Goal: Task Accomplishment & Management: Complete application form

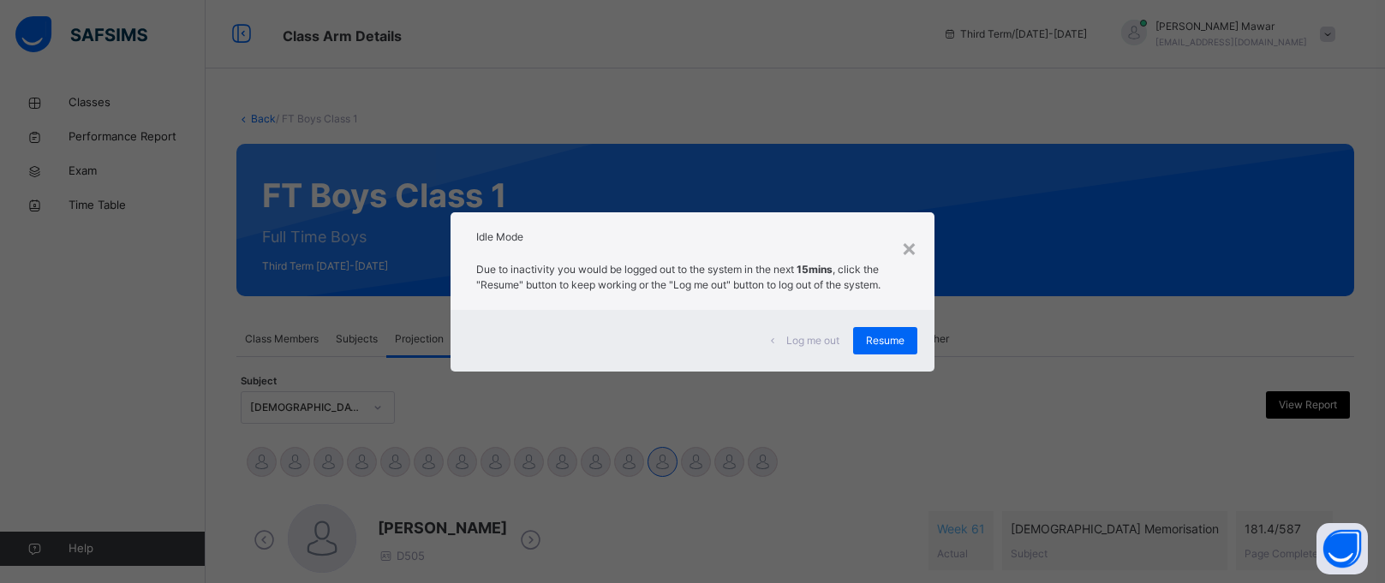
scroll to position [702, 0]
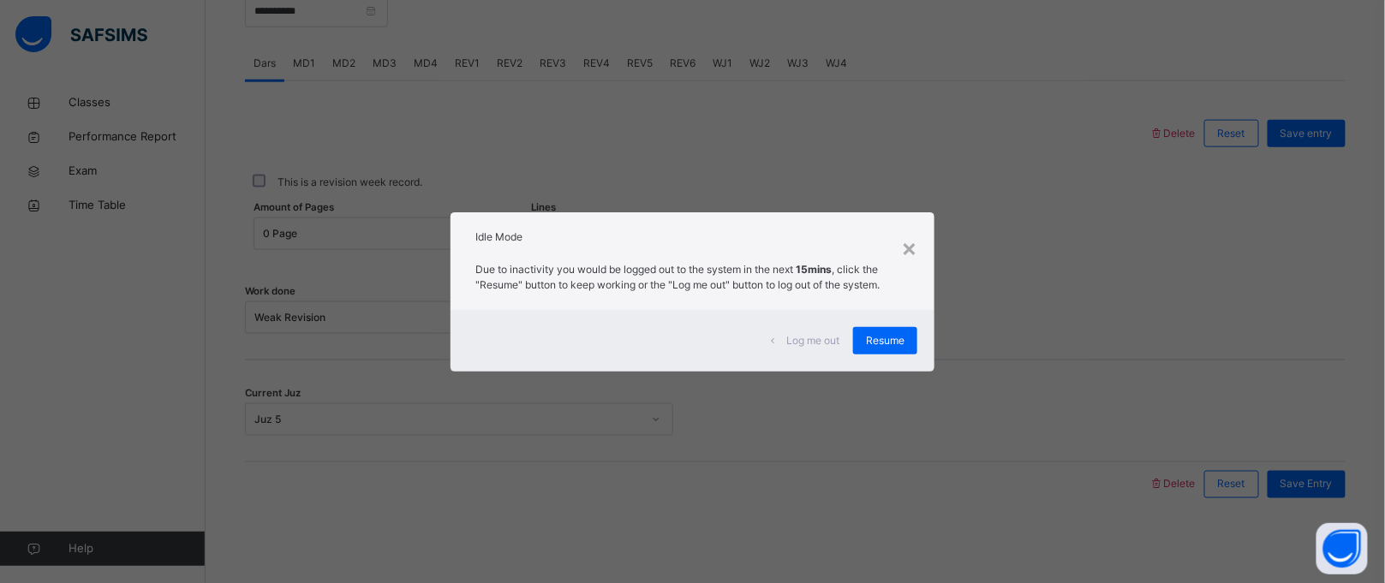
click at [792, 338] on span "Log me out" at bounding box center [812, 340] width 53 height 15
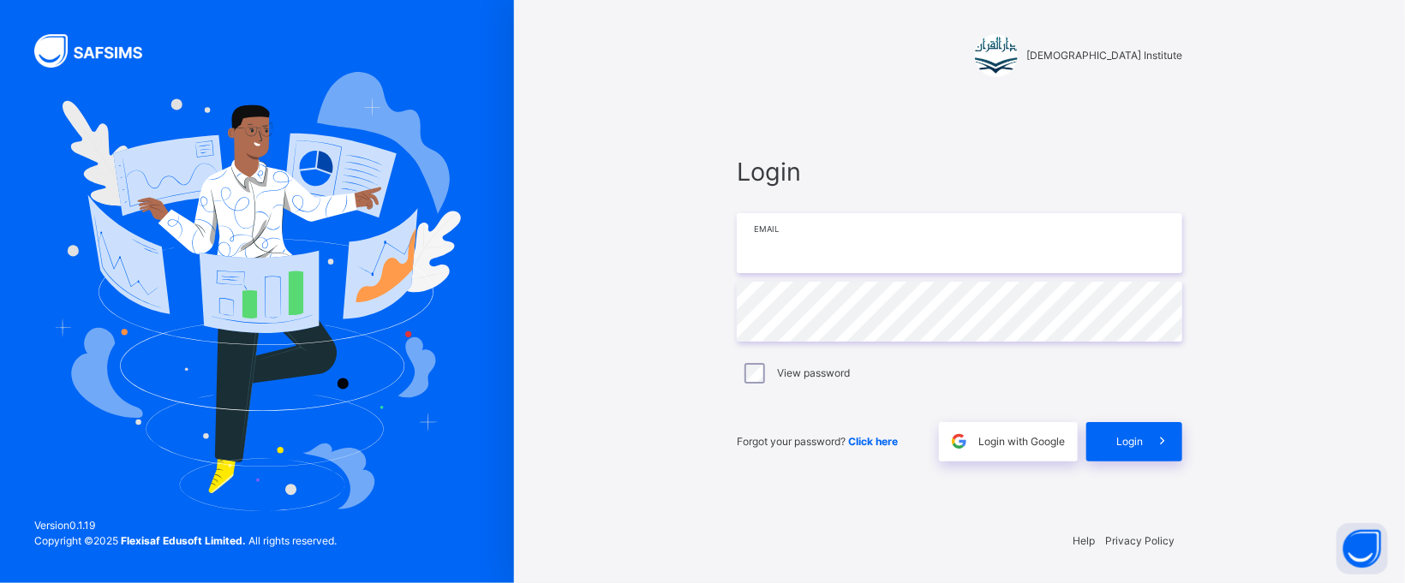
click at [974, 234] on input "email" at bounding box center [959, 243] width 445 height 60
type input "**********"
click at [1137, 429] on div "Login" at bounding box center [1134, 441] width 96 height 39
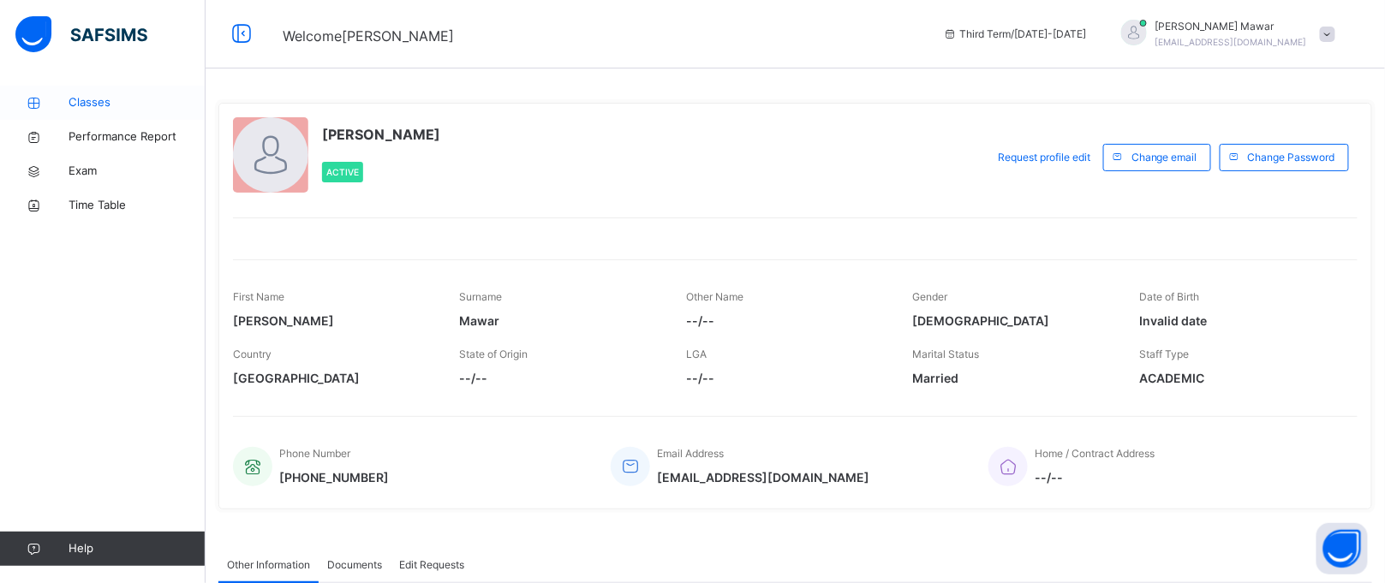
drag, startPoint x: 88, startPoint y: 169, endPoint x: 85, endPoint y: 96, distance: 72.9
click at [85, 96] on span "Classes" at bounding box center [137, 102] width 137 height 17
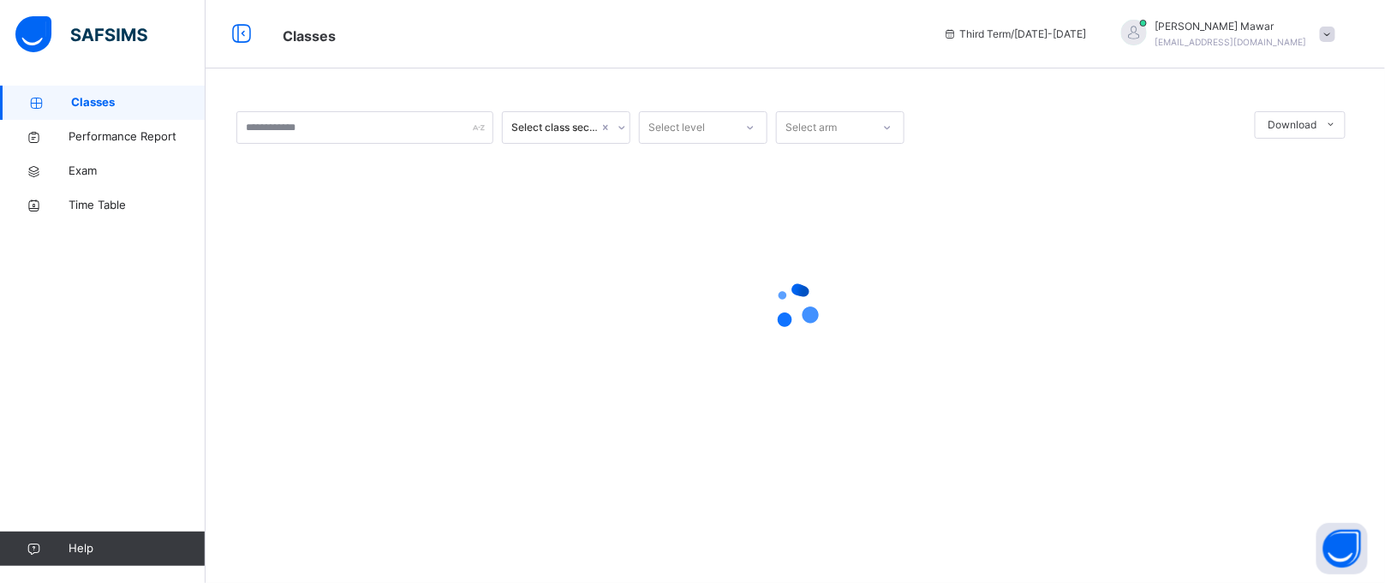
click at [85, 96] on span "Classes" at bounding box center [138, 102] width 134 height 17
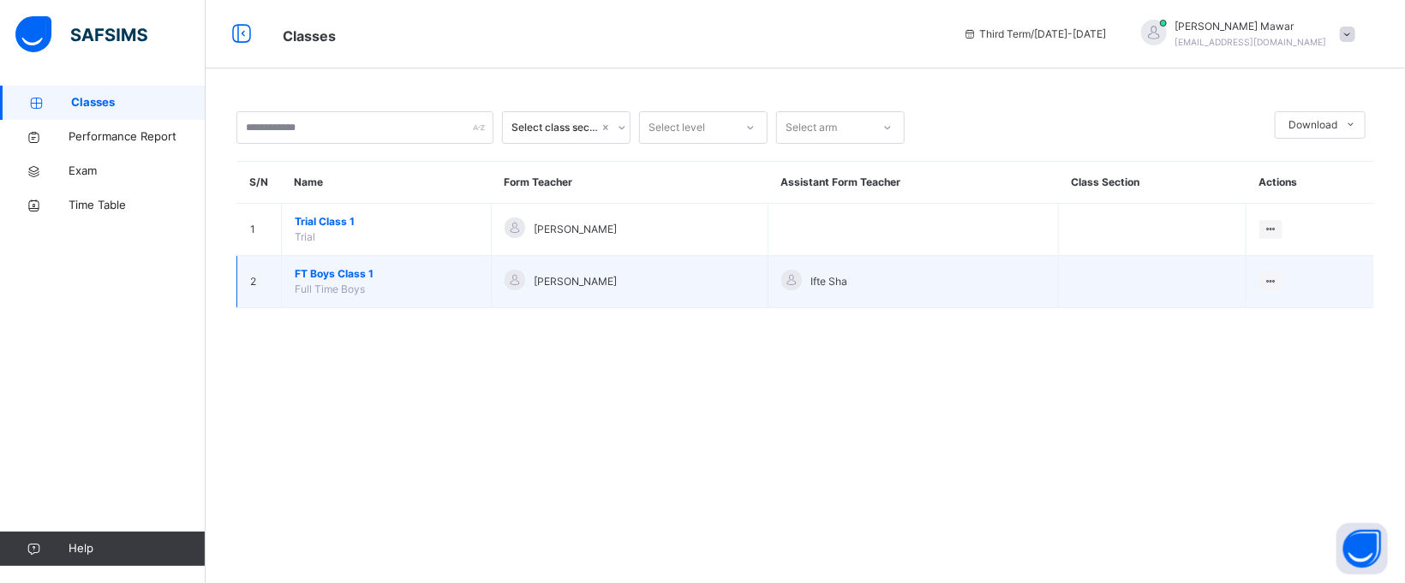
click at [343, 280] on span "FT Boys Class 1" at bounding box center [386, 273] width 183 height 15
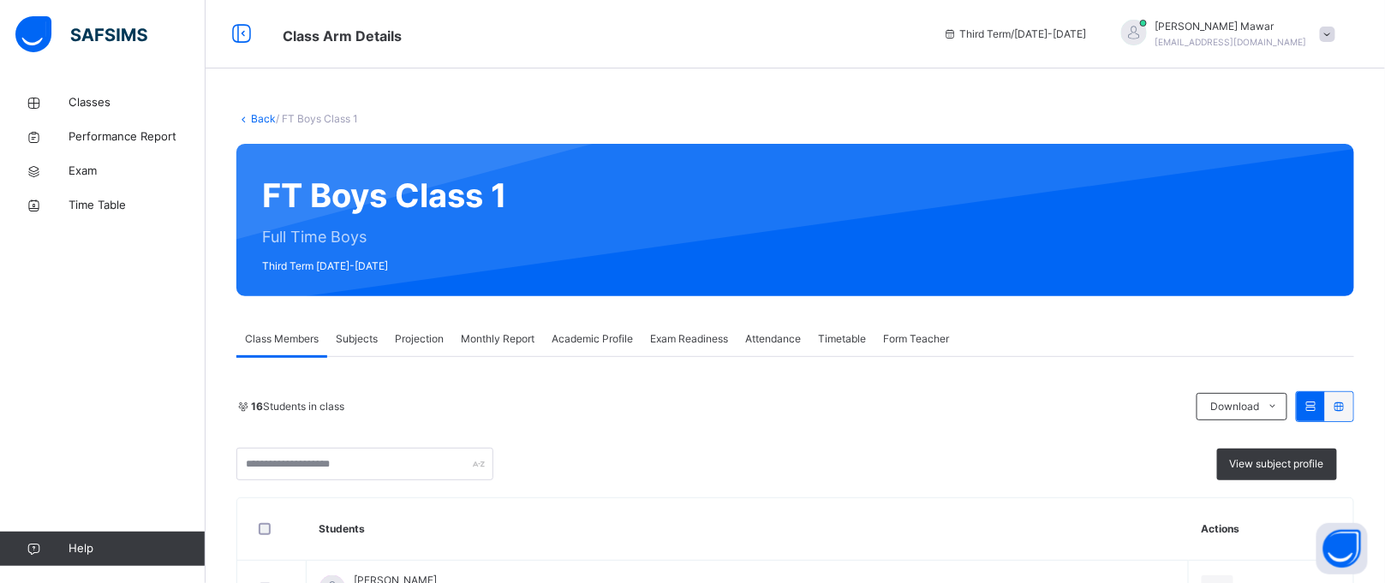
click at [355, 351] on div "Subjects" at bounding box center [356, 339] width 59 height 34
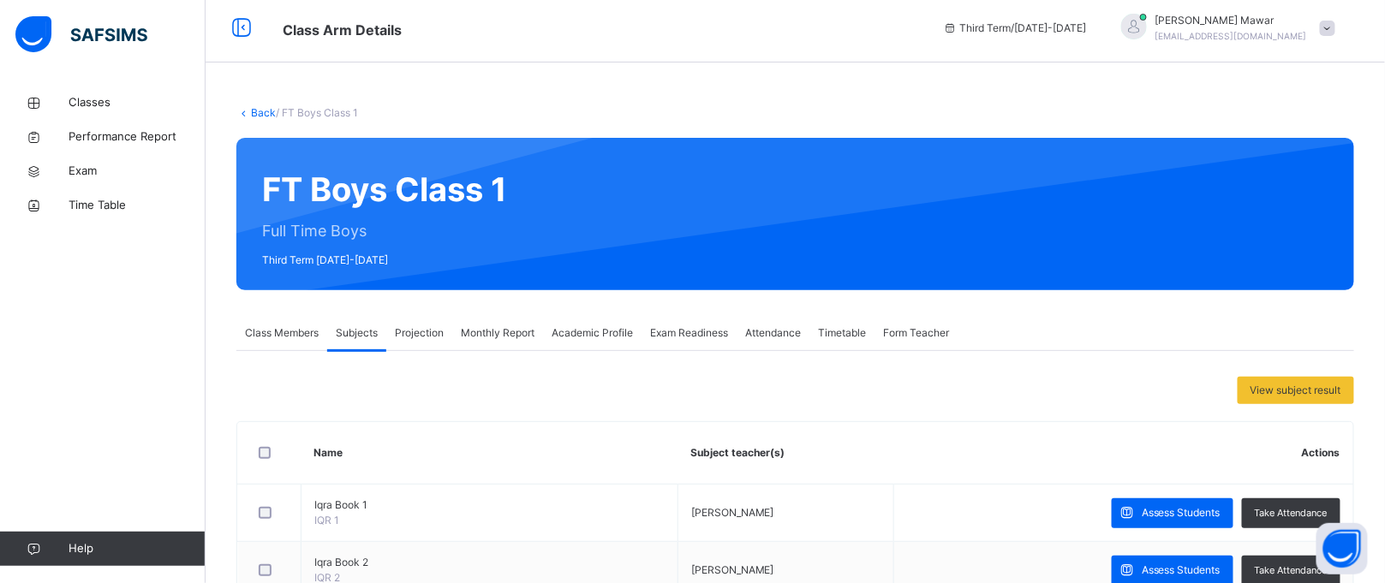
scroll to position [3, 0]
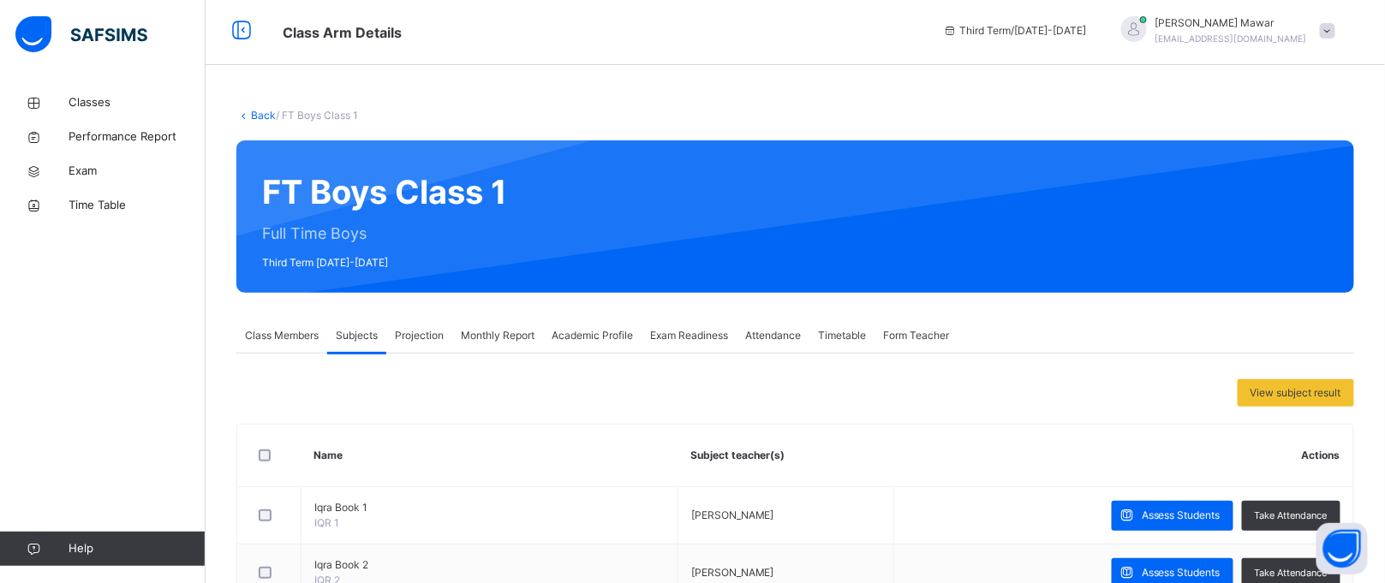
click at [444, 347] on div "Projection" at bounding box center [419, 336] width 66 height 34
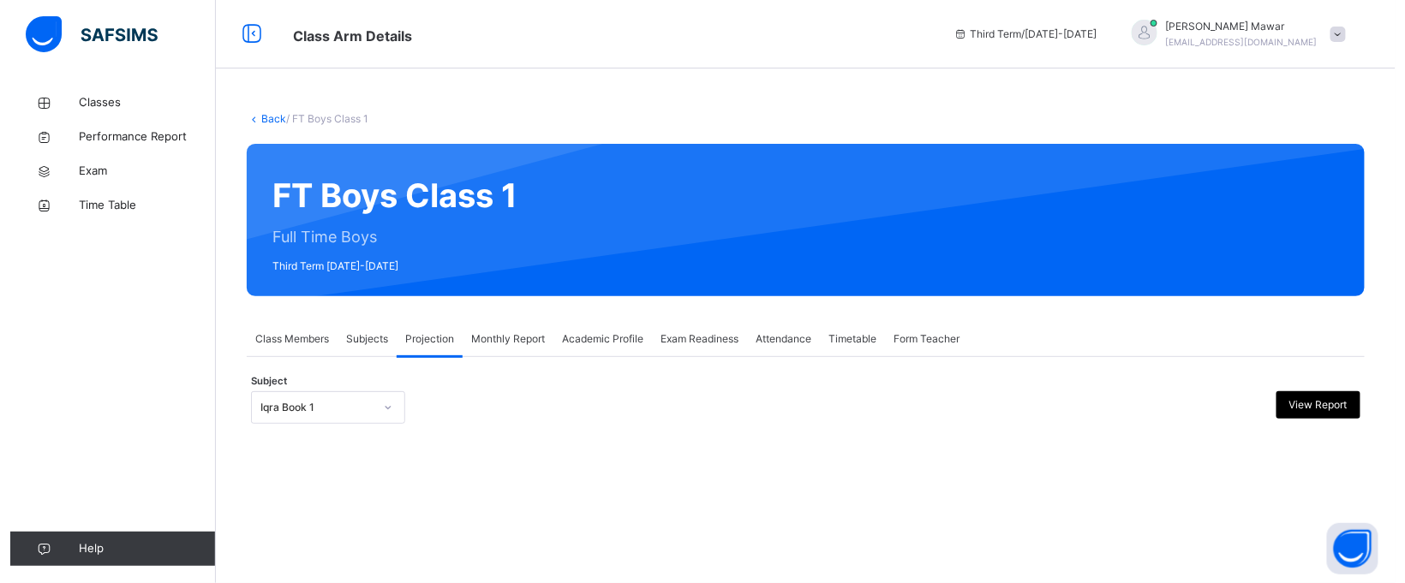
scroll to position [0, 0]
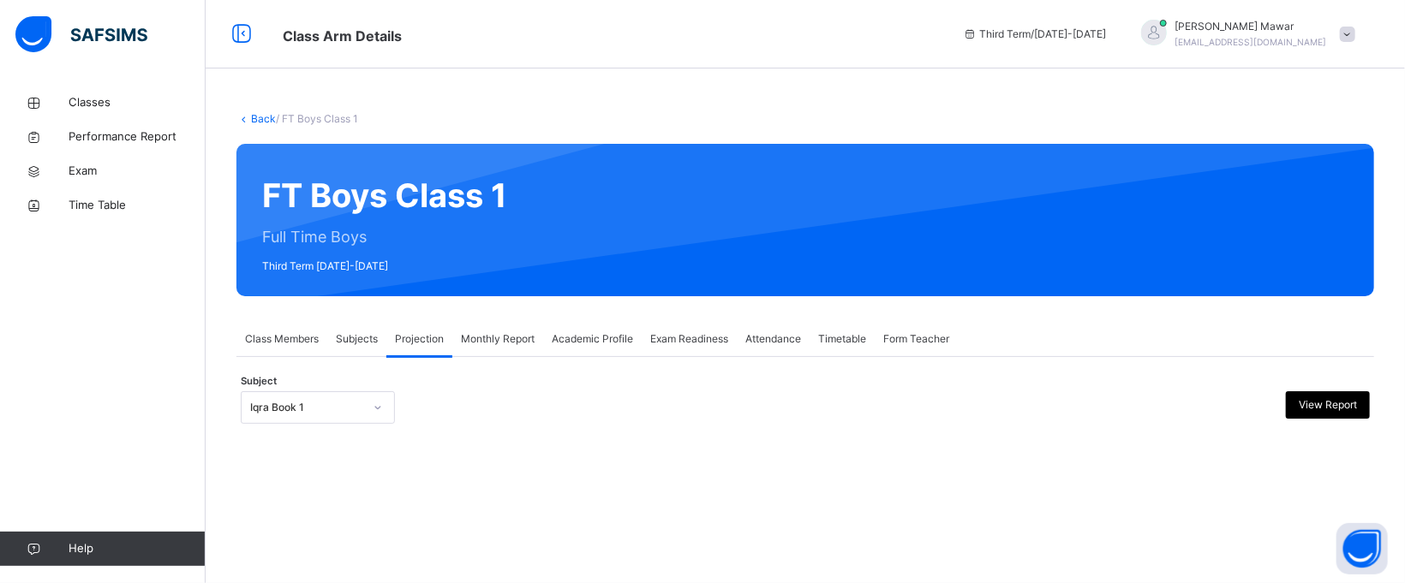
click at [376, 415] on div at bounding box center [377, 407] width 29 height 27
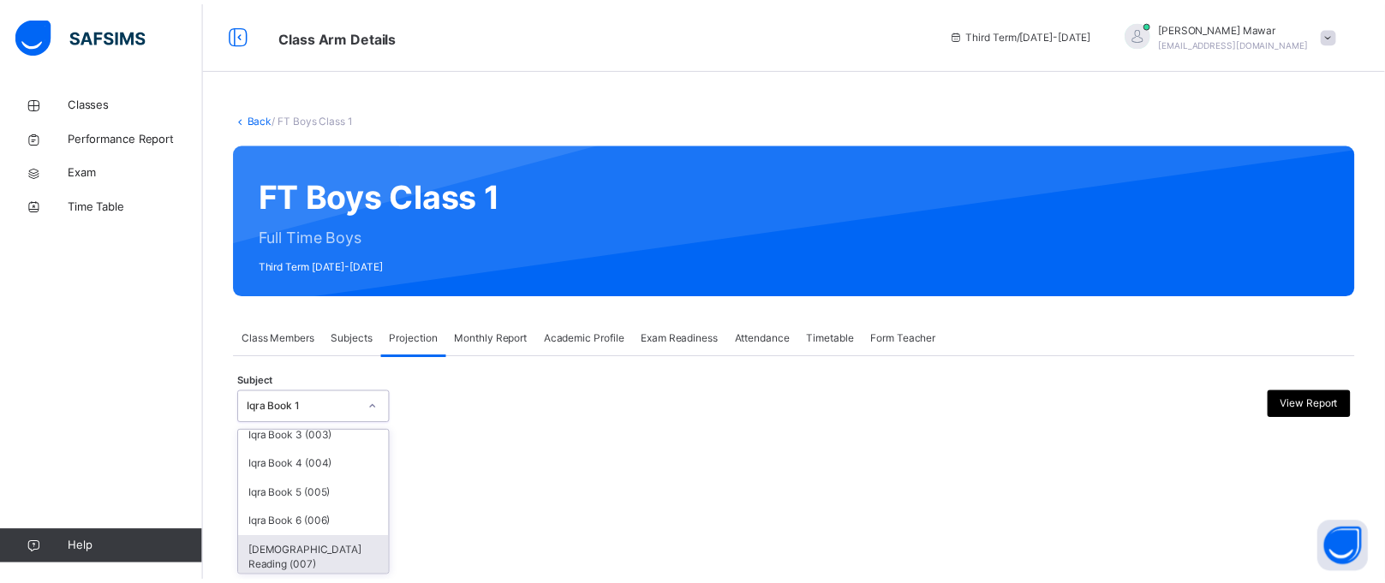
scroll to position [102, 0]
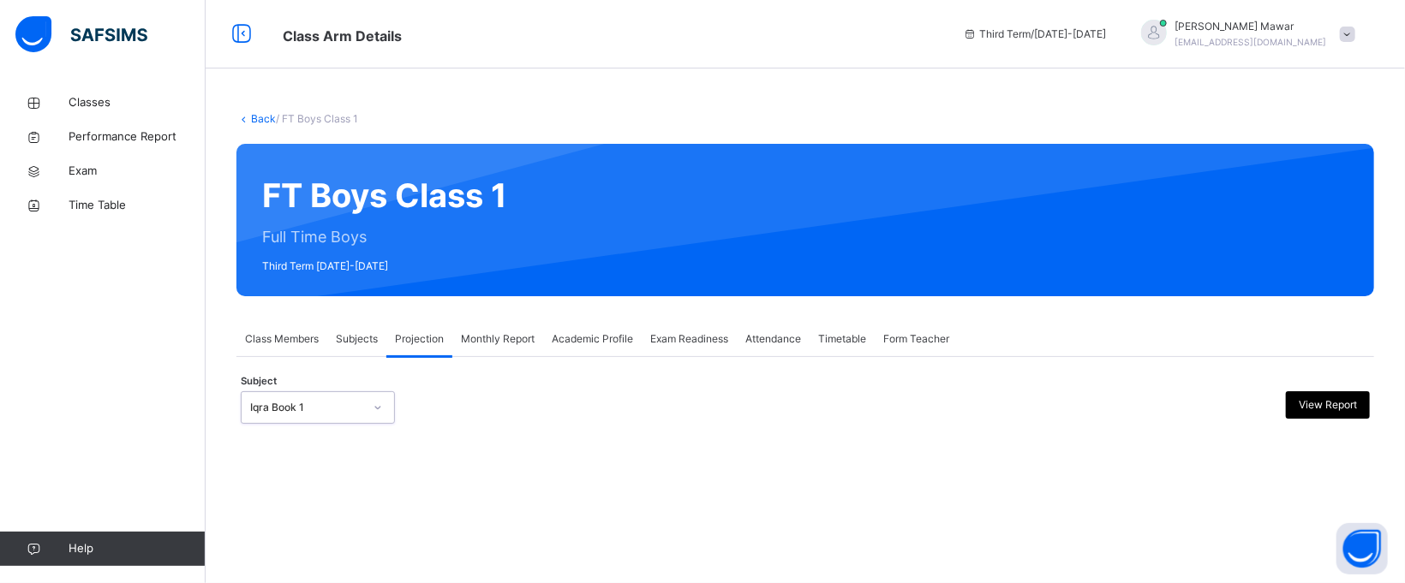
click at [376, 415] on div at bounding box center [377, 407] width 29 height 27
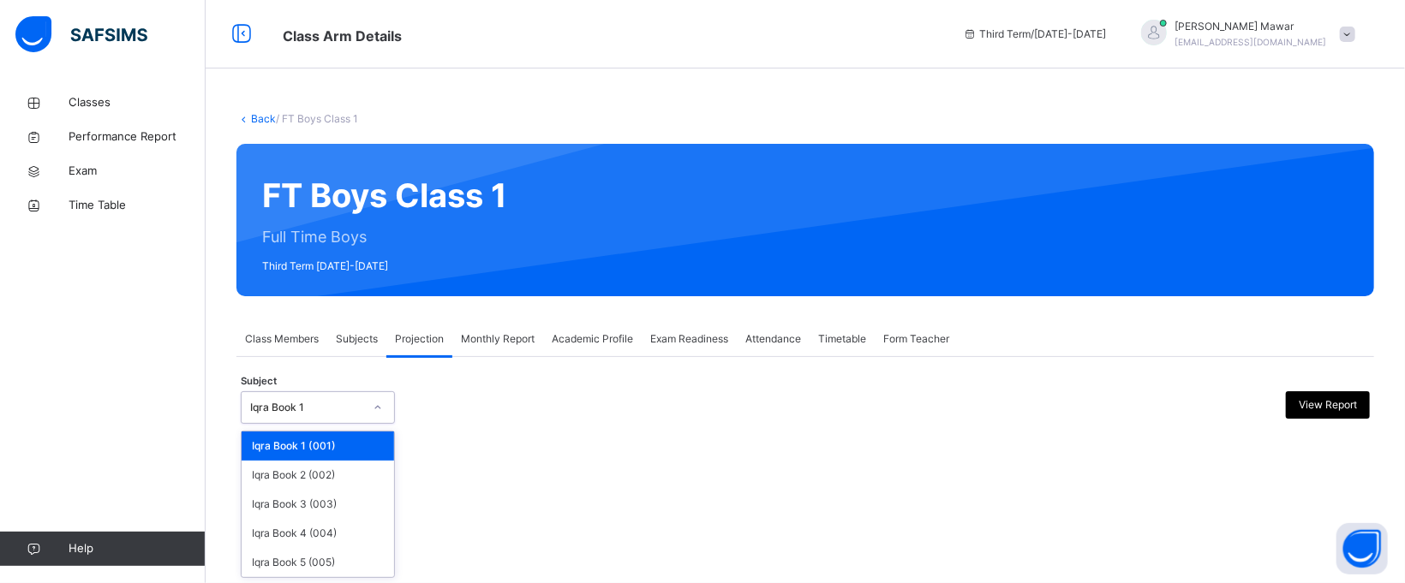
click at [376, 415] on div at bounding box center [377, 407] width 29 height 27
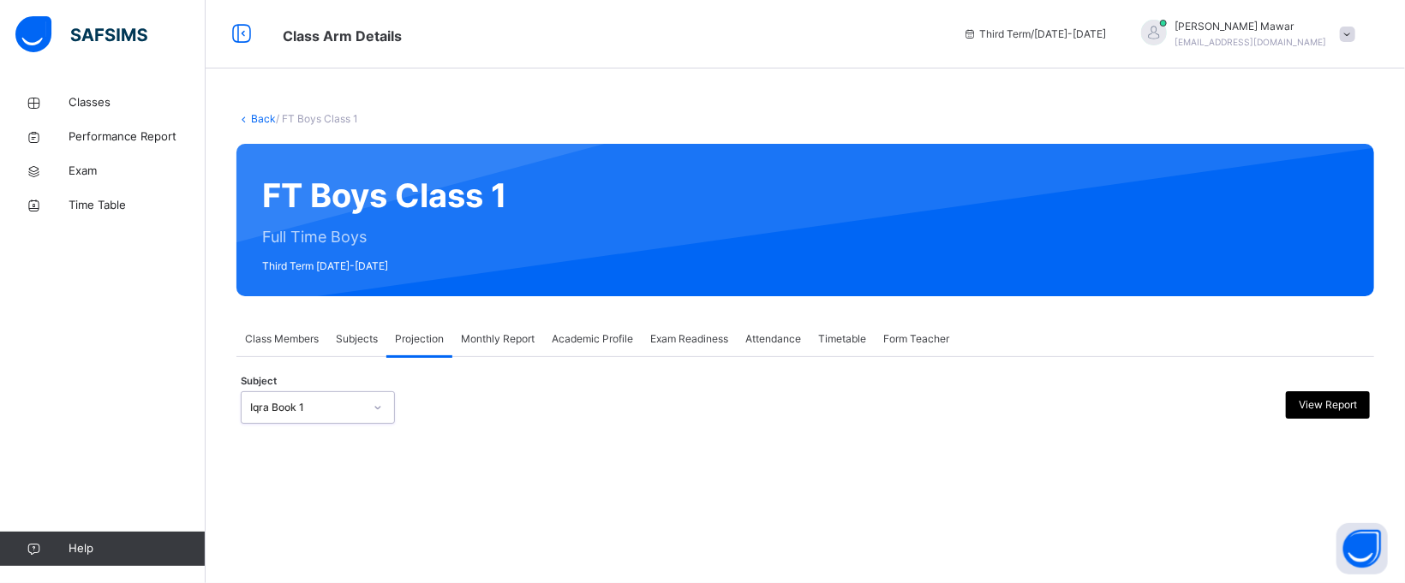
click at [376, 415] on div at bounding box center [377, 407] width 29 height 27
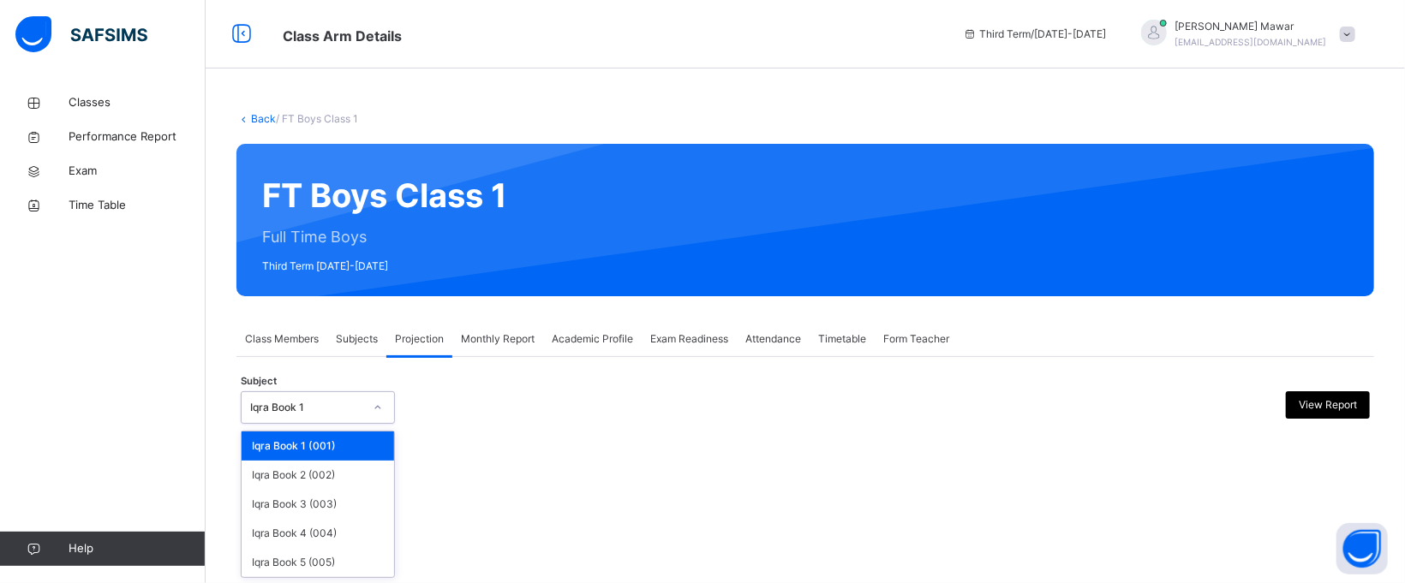
click at [376, 415] on icon at bounding box center [378, 407] width 10 height 17
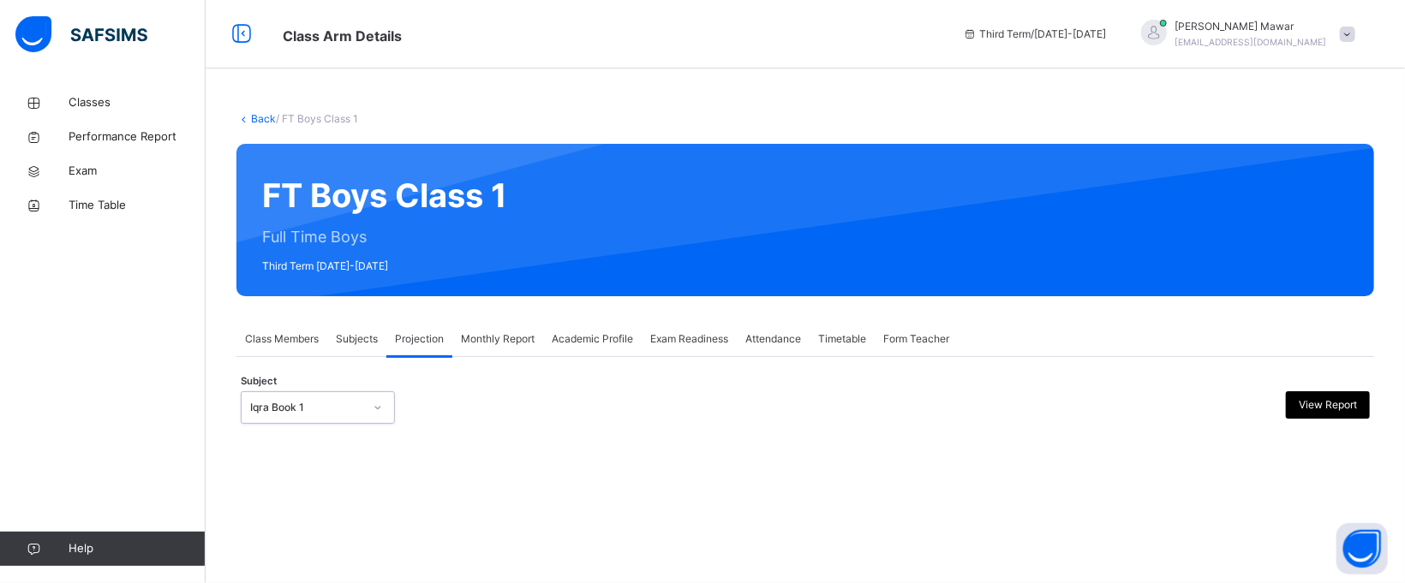
click at [376, 415] on div at bounding box center [377, 407] width 29 height 27
type input "****"
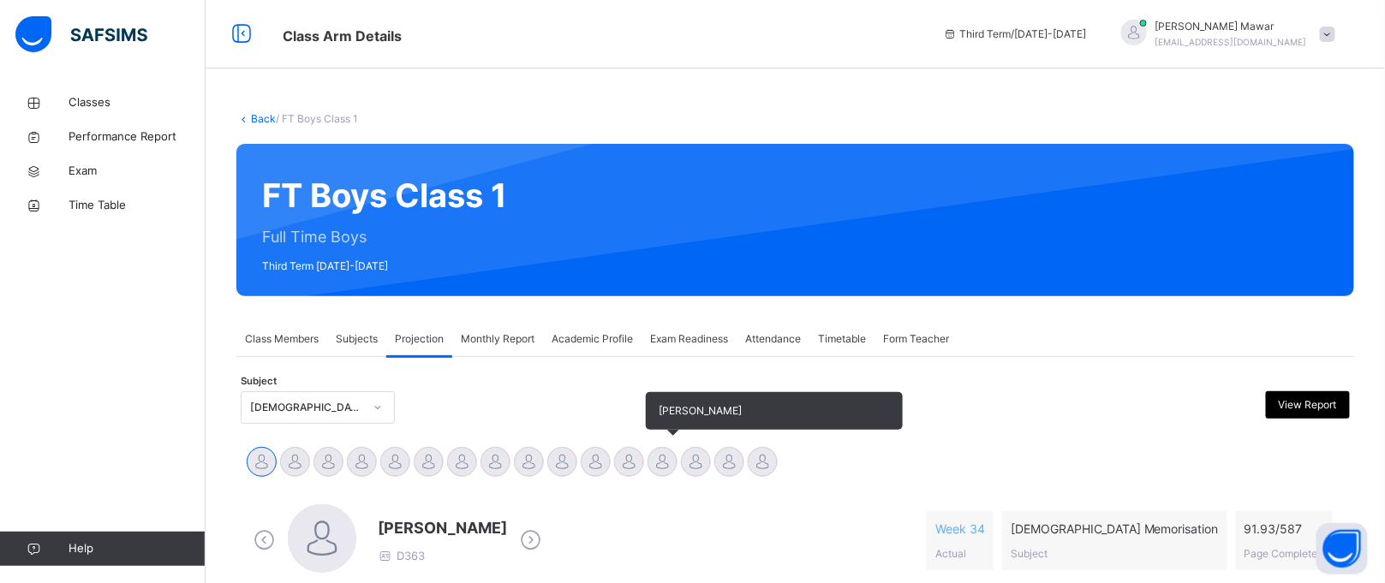
click at [655, 466] on div at bounding box center [663, 462] width 30 height 30
click at [655, 465] on div at bounding box center [663, 462] width 30 height 30
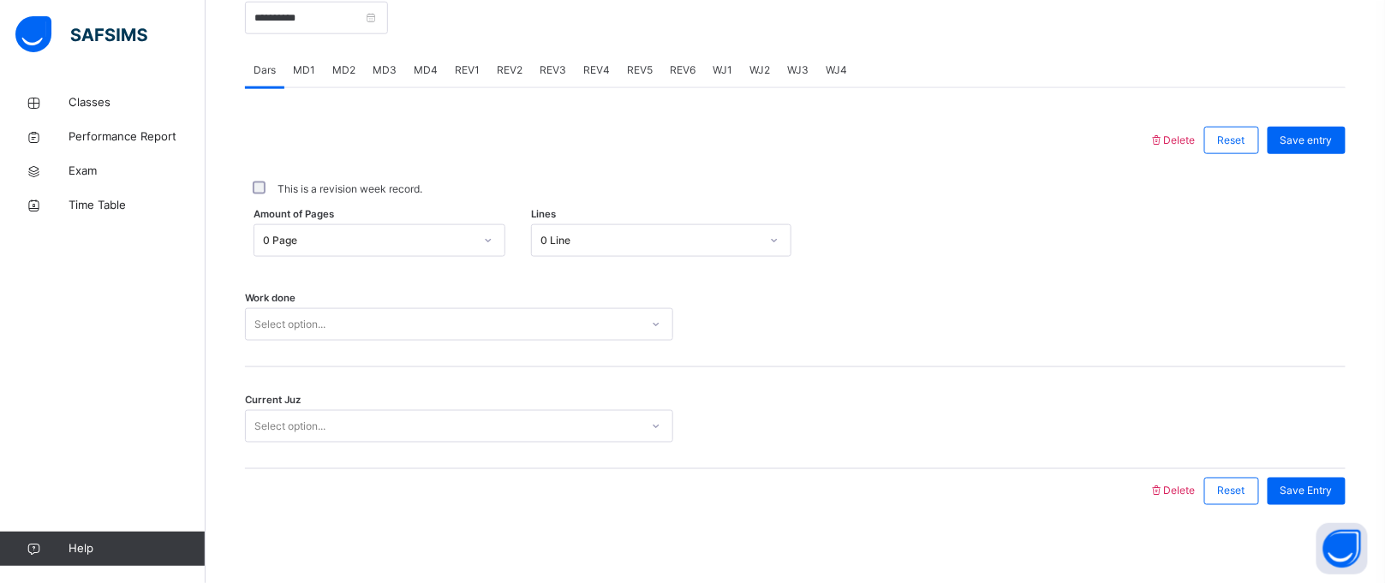
scroll to position [702, 0]
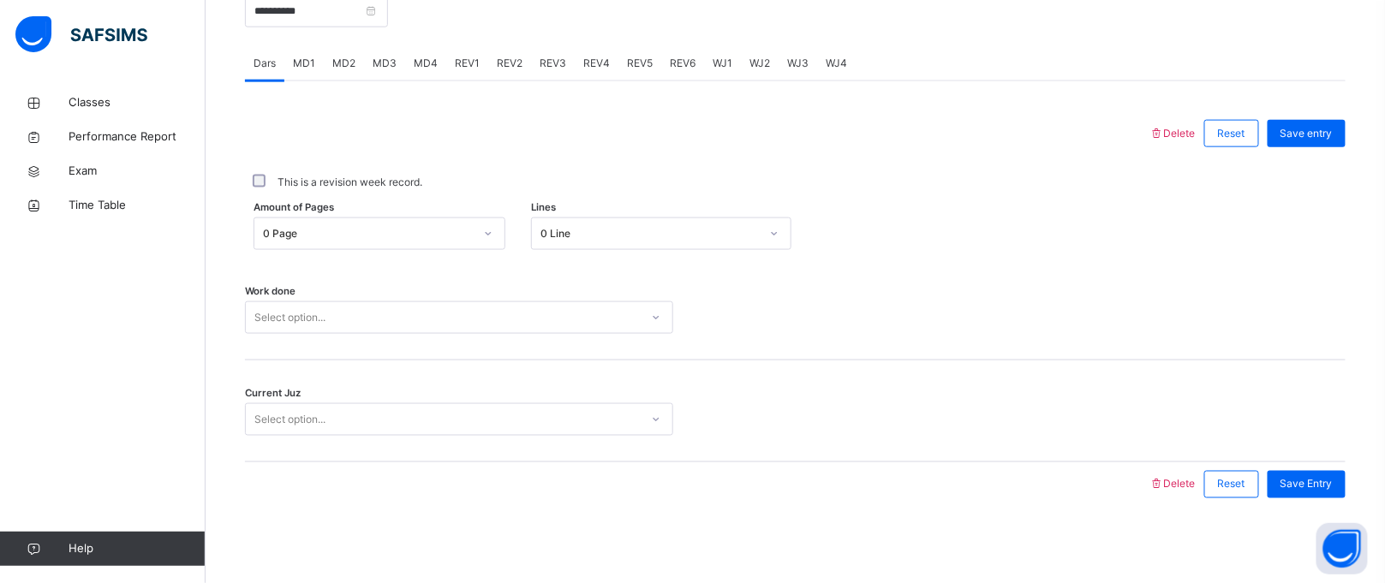
click at [395, 229] on div "0 Page" at bounding box center [368, 233] width 211 height 15
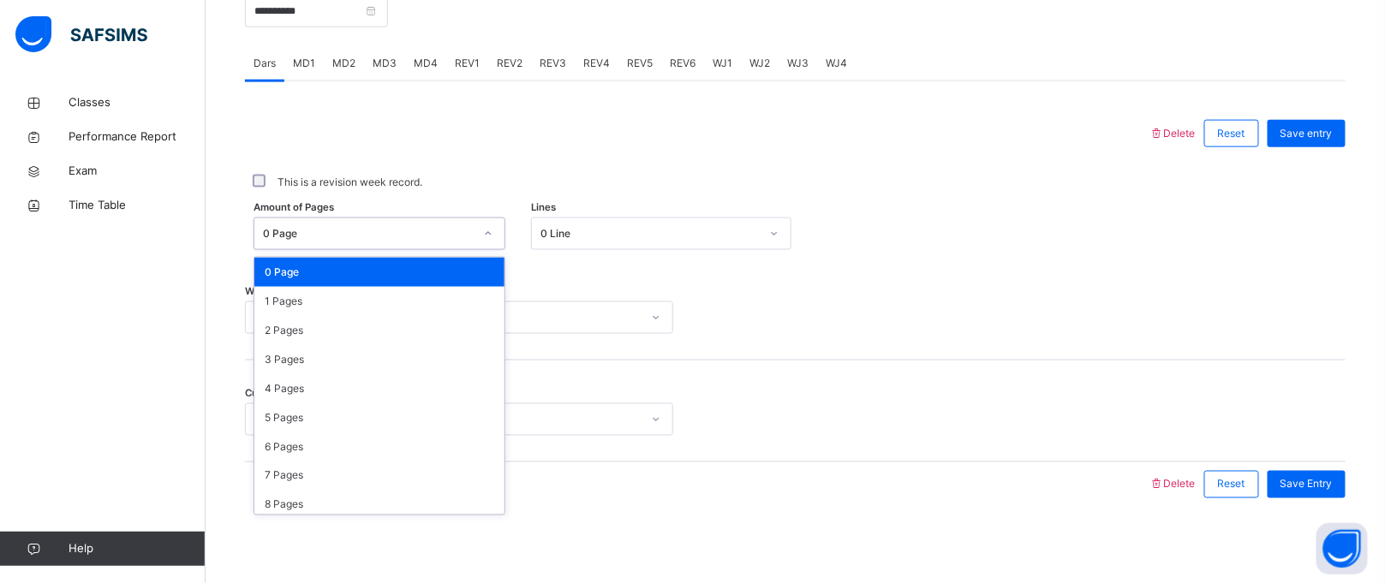
scroll to position [16854, 0]
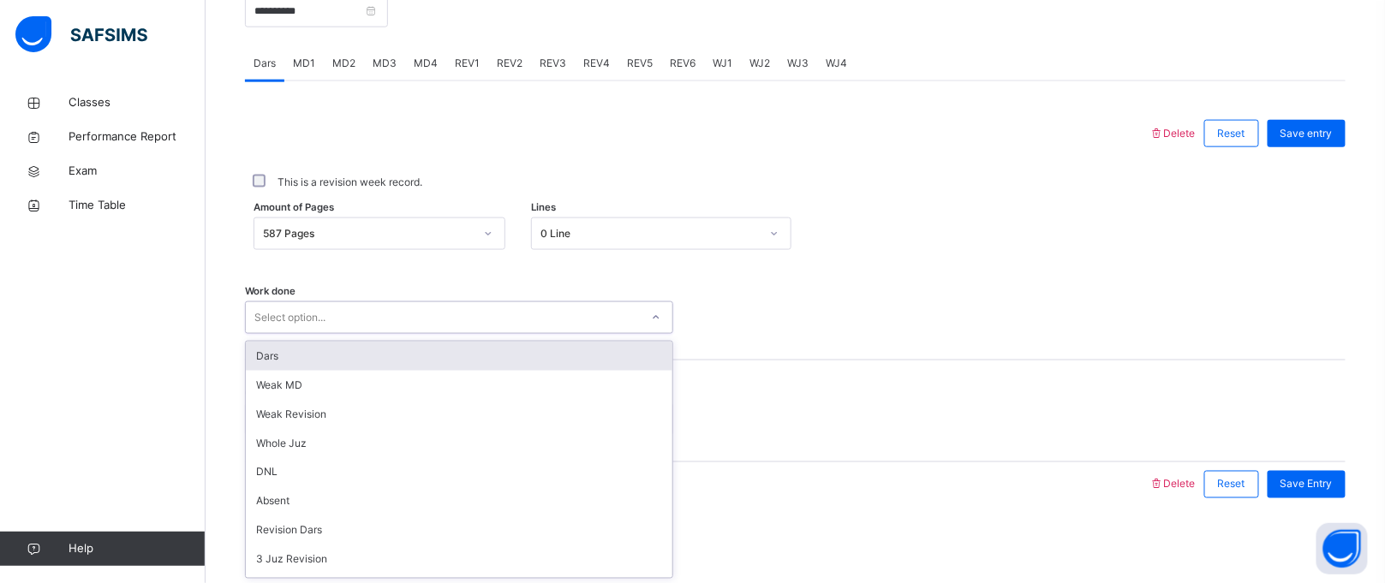
click at [439, 318] on div "Select option..." at bounding box center [443, 318] width 394 height 27
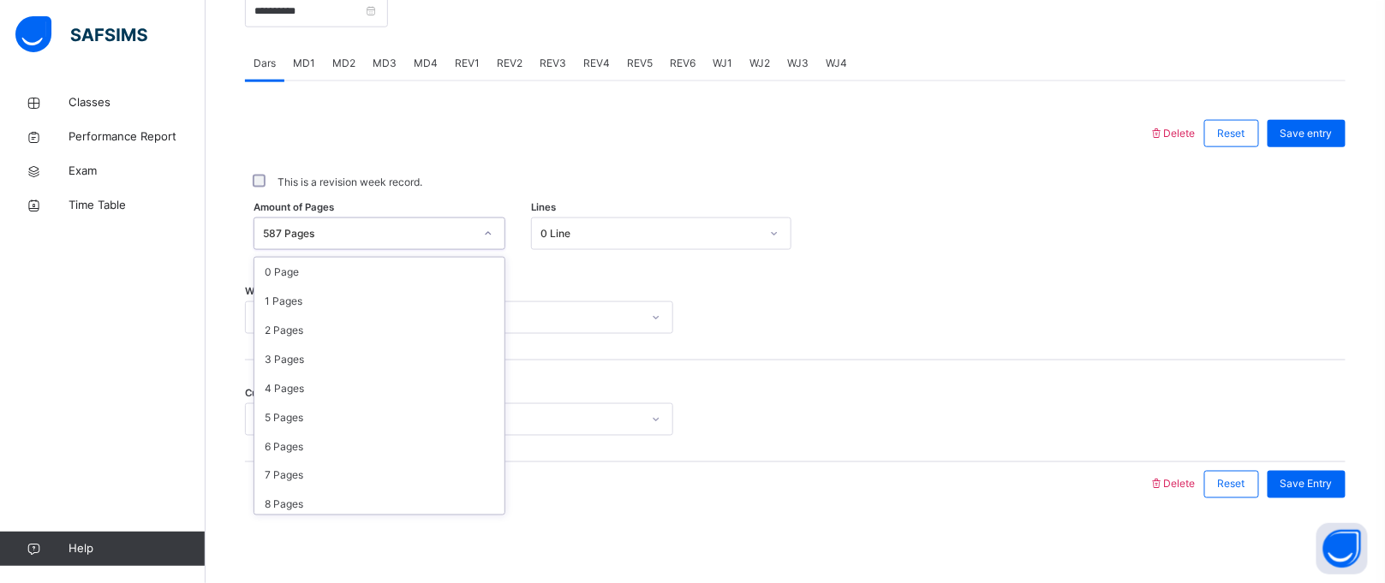
click at [417, 230] on div "587 Pages" at bounding box center [368, 233] width 211 height 15
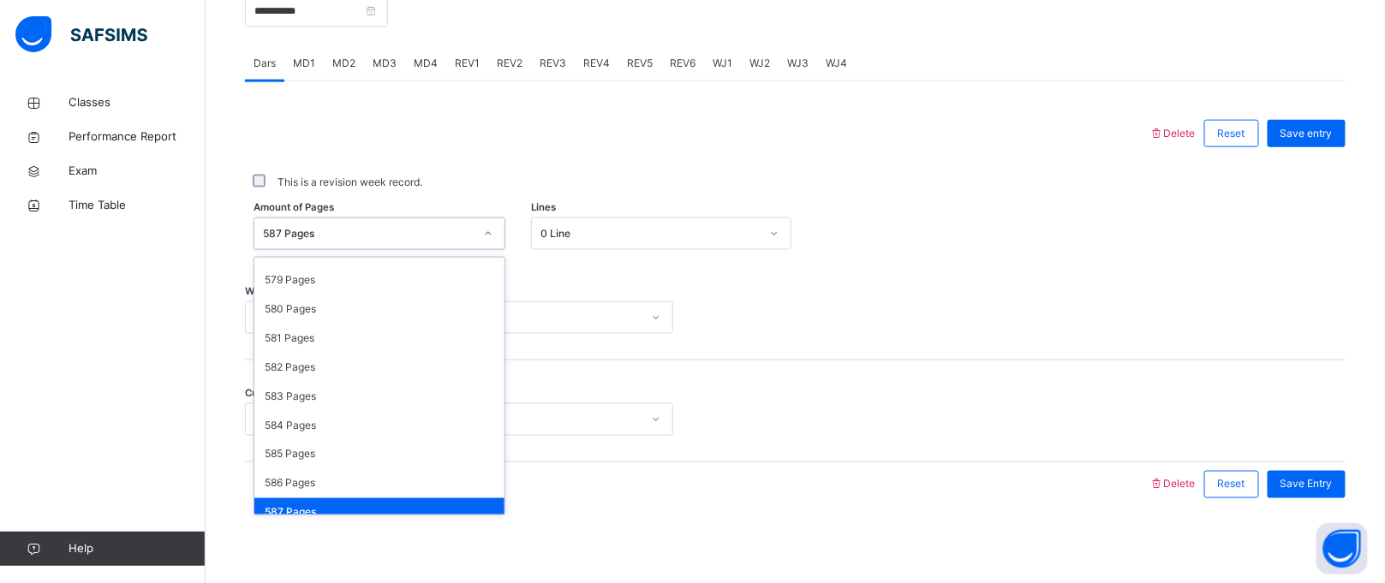
scroll to position [0, 0]
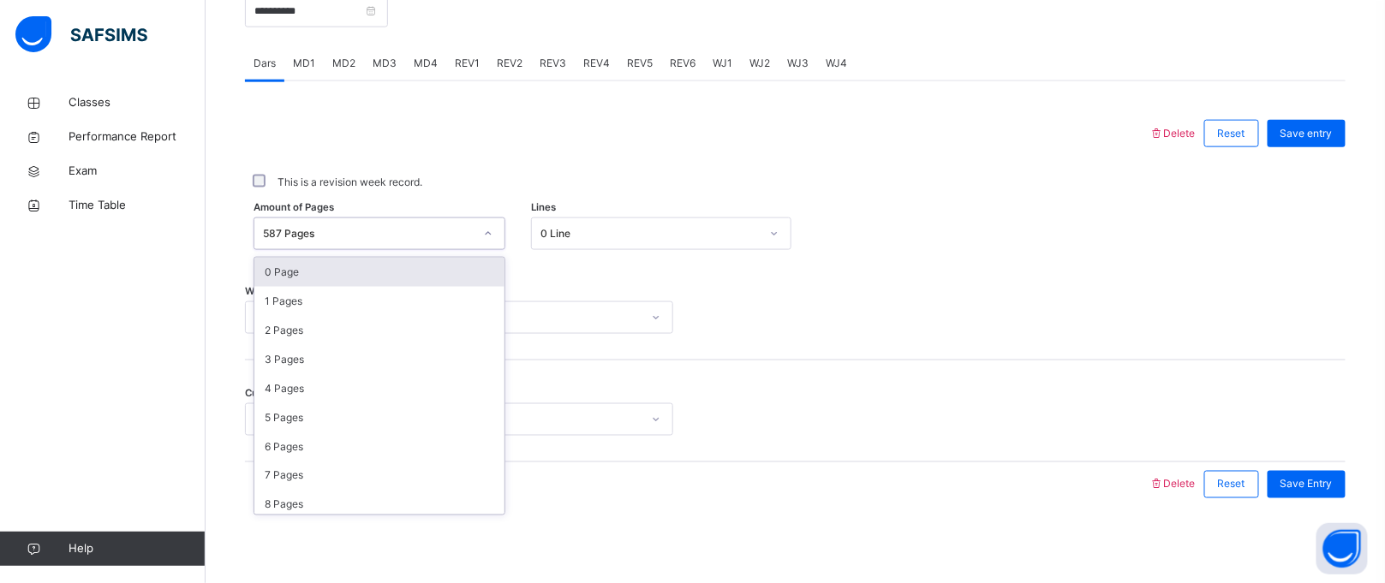
type input "*"
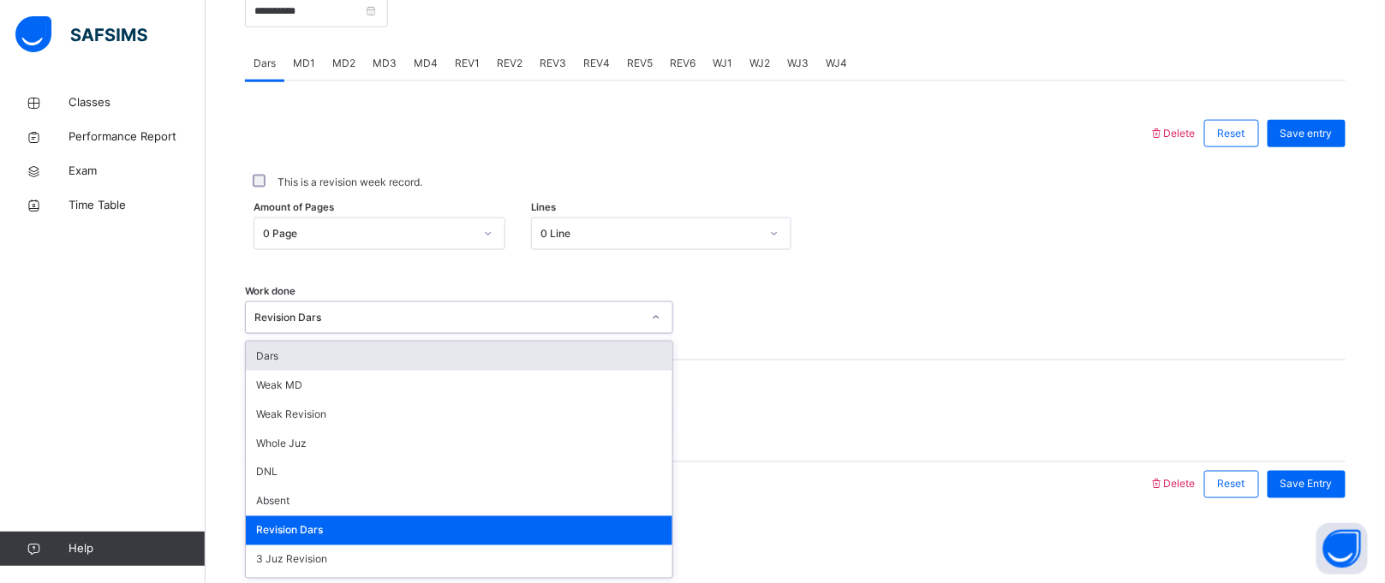
click at [426, 306] on div "Revision Dars" at bounding box center [443, 318] width 394 height 27
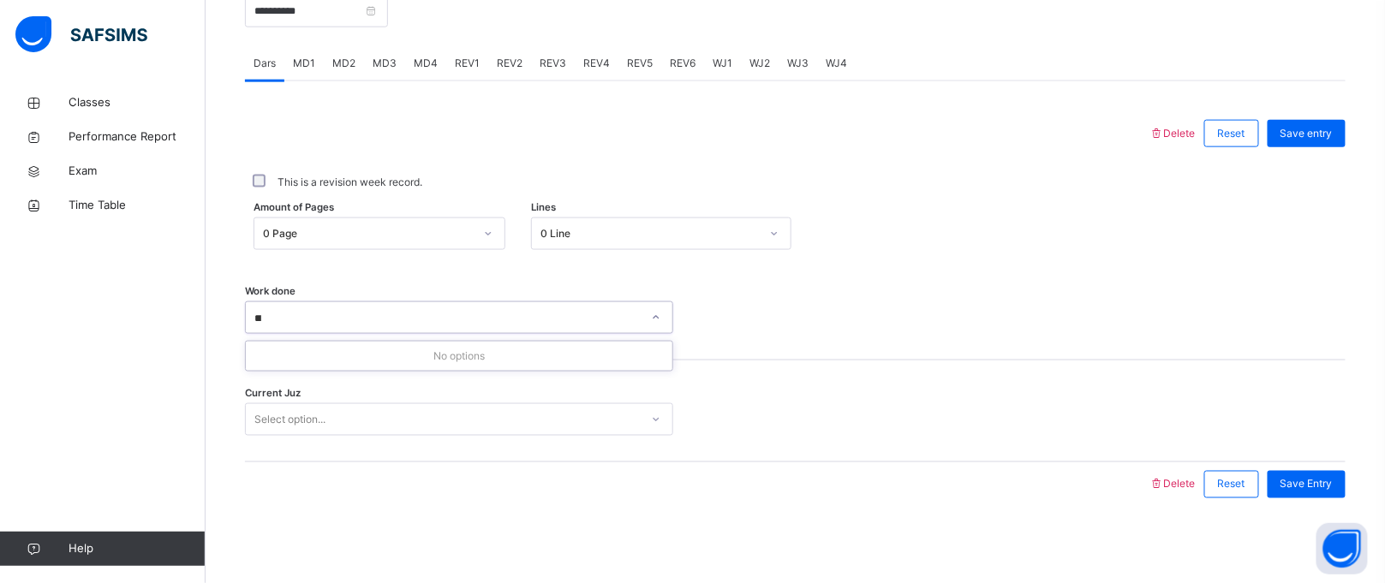
type input "*****"
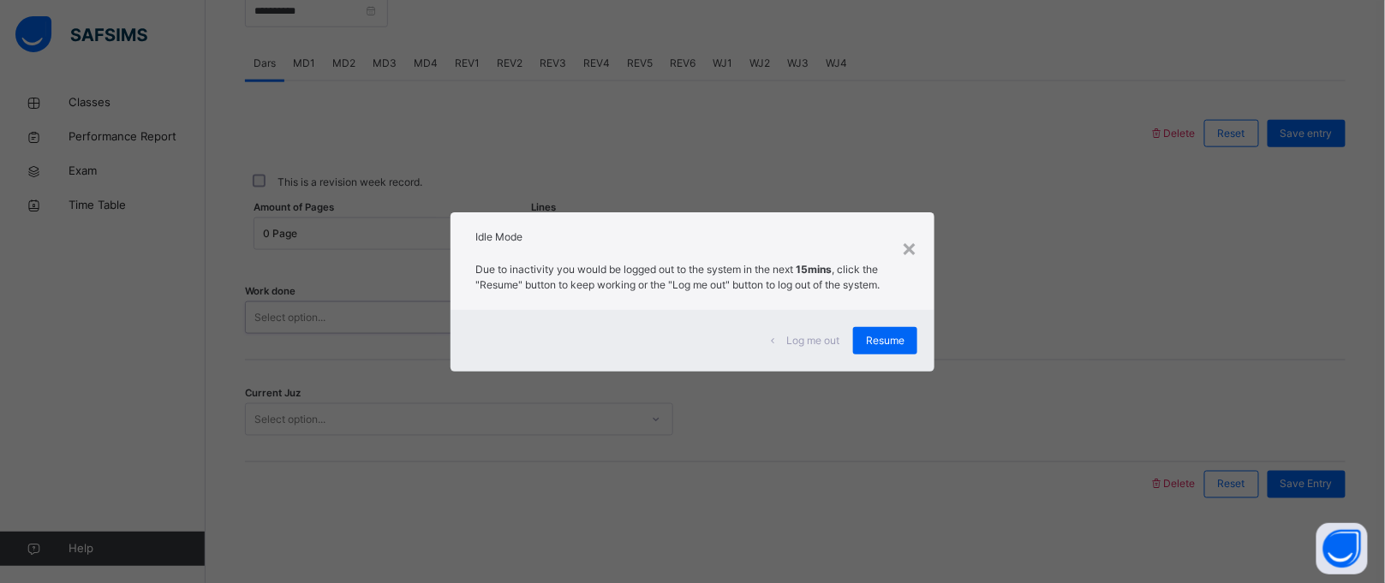
click at [424, 296] on div "× Idle Mode Due to inactivity you would be logged out to the system in the next…" at bounding box center [692, 291] width 1385 height 583
click at [914, 236] on div "×" at bounding box center [909, 248] width 16 height 36
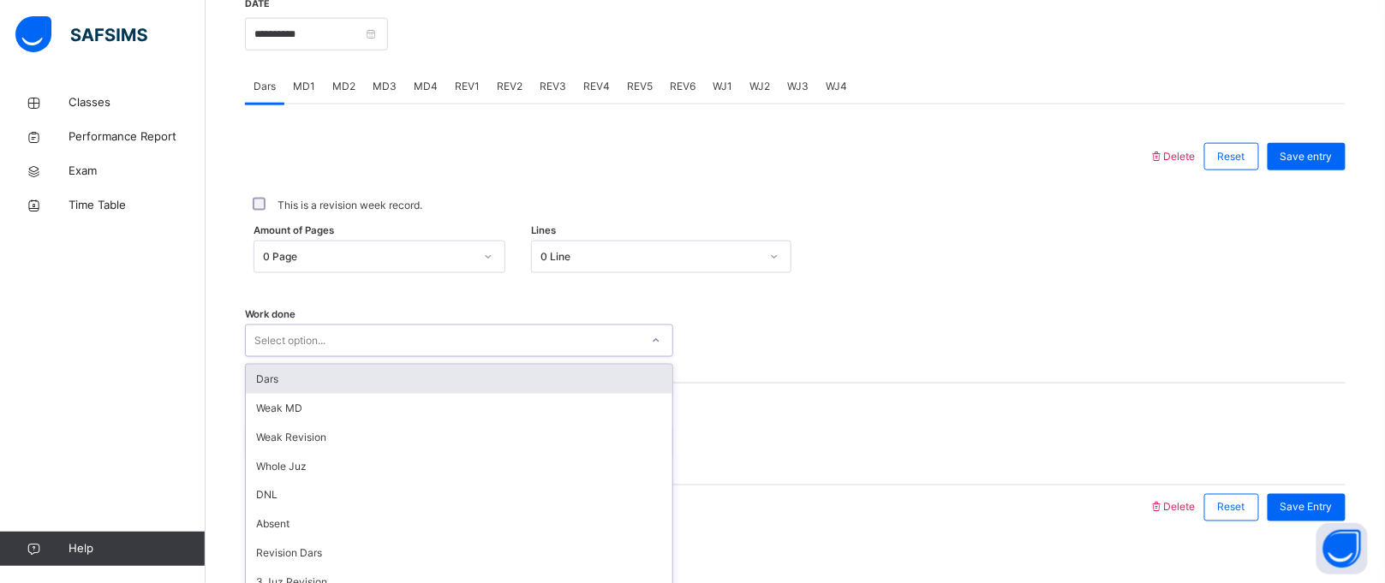
scroll to position [702, 0]
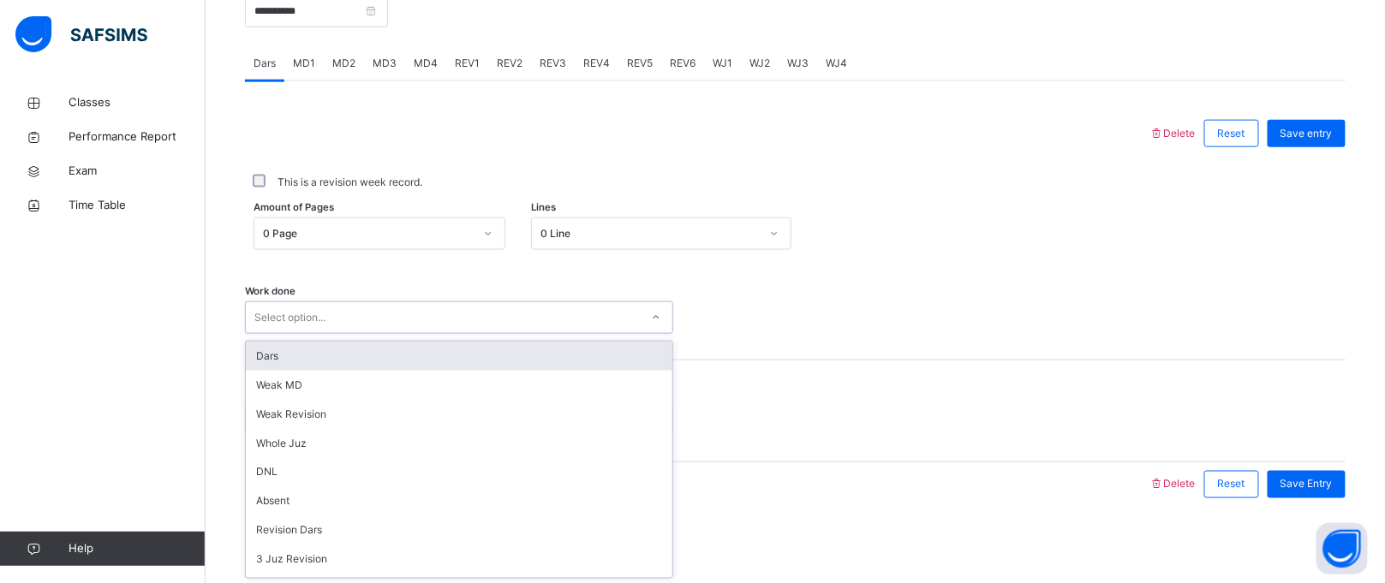
click at [392, 334] on div "option Revision Dars, selected. option Dars focused, 1 of 16. 16 results availa…" at bounding box center [459, 318] width 428 height 33
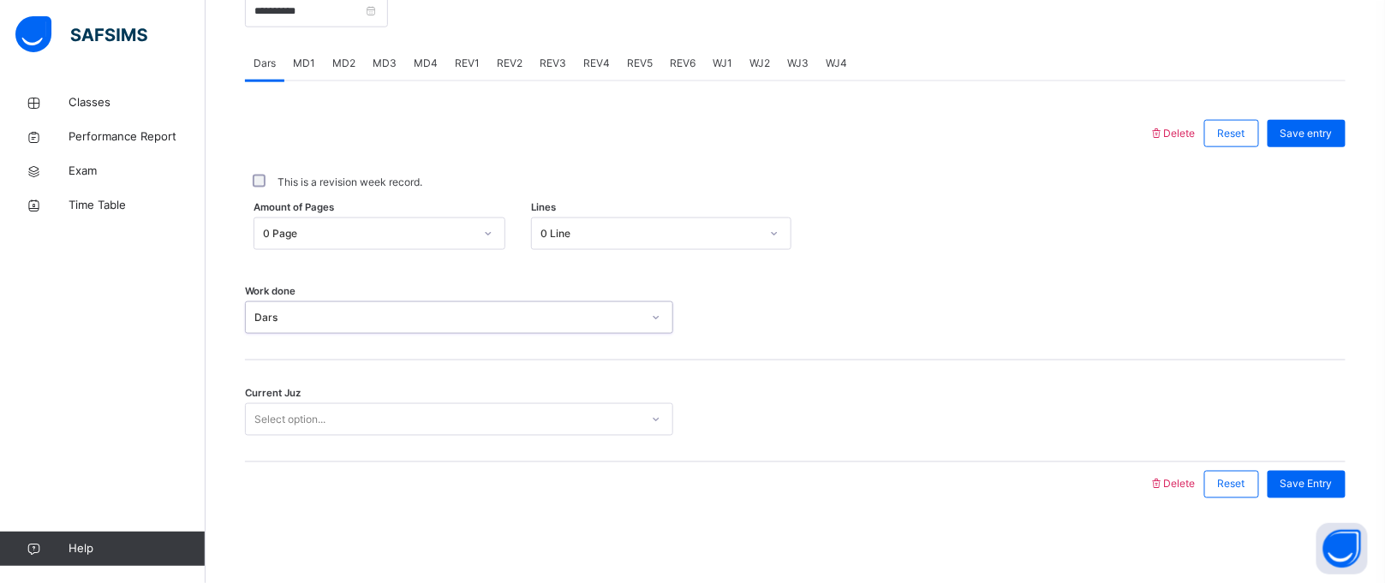
click at [389, 233] on div "0 Page" at bounding box center [368, 233] width 211 height 15
click at [388, 233] on div "0 Page" at bounding box center [368, 233] width 211 height 15
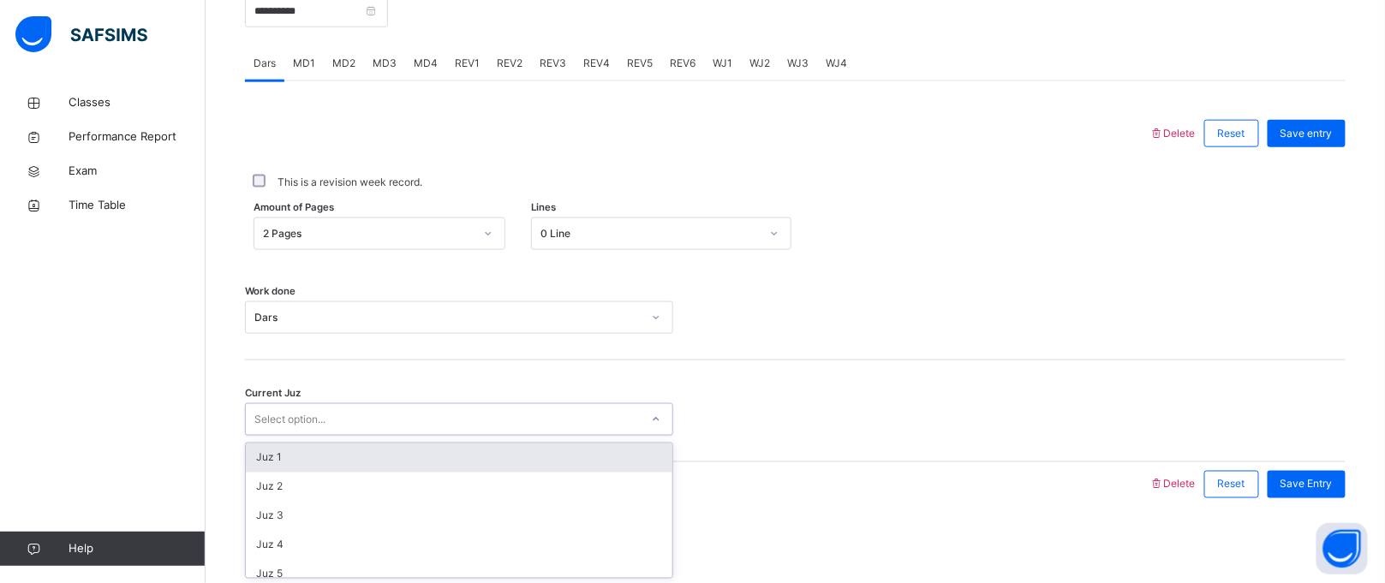
click at [445, 413] on div "Select option..." at bounding box center [443, 420] width 394 height 27
type input "*****"
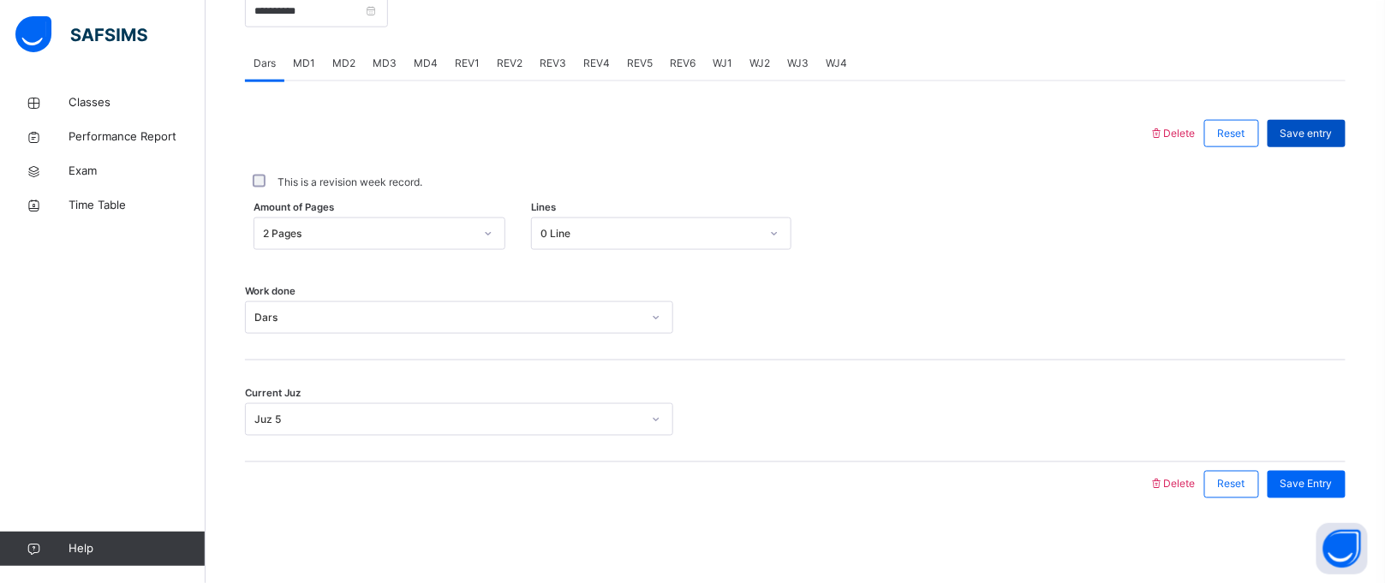
click at [1328, 136] on span "Save entry" at bounding box center [1307, 133] width 52 height 15
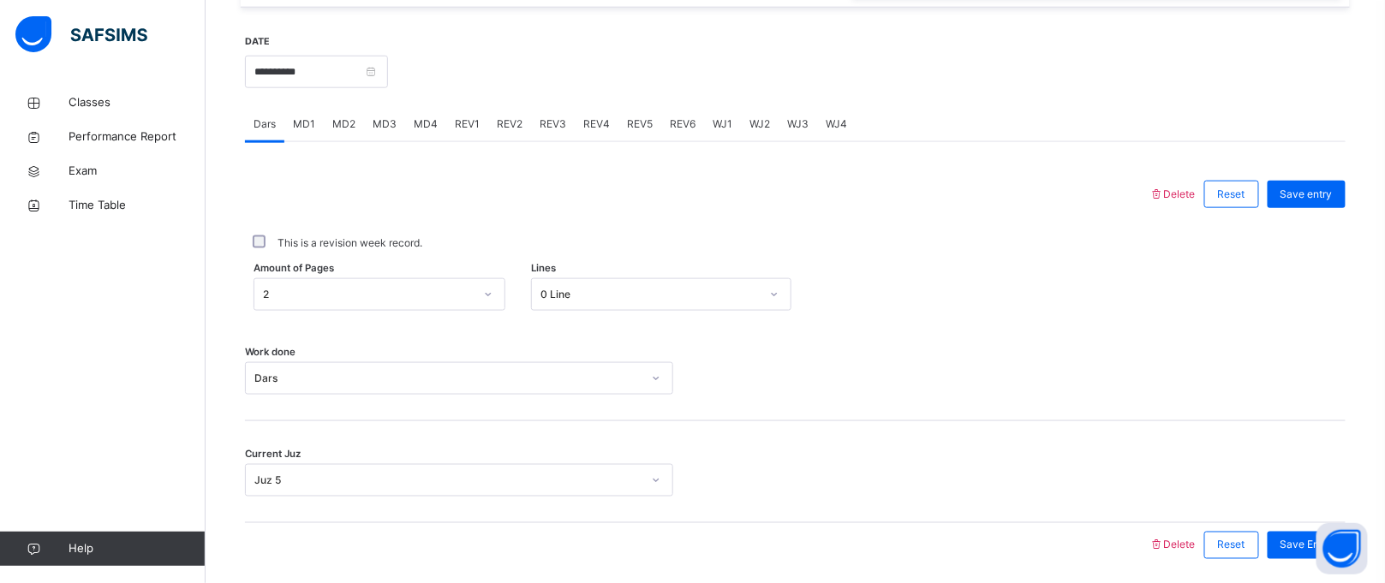
scroll to position [660, 0]
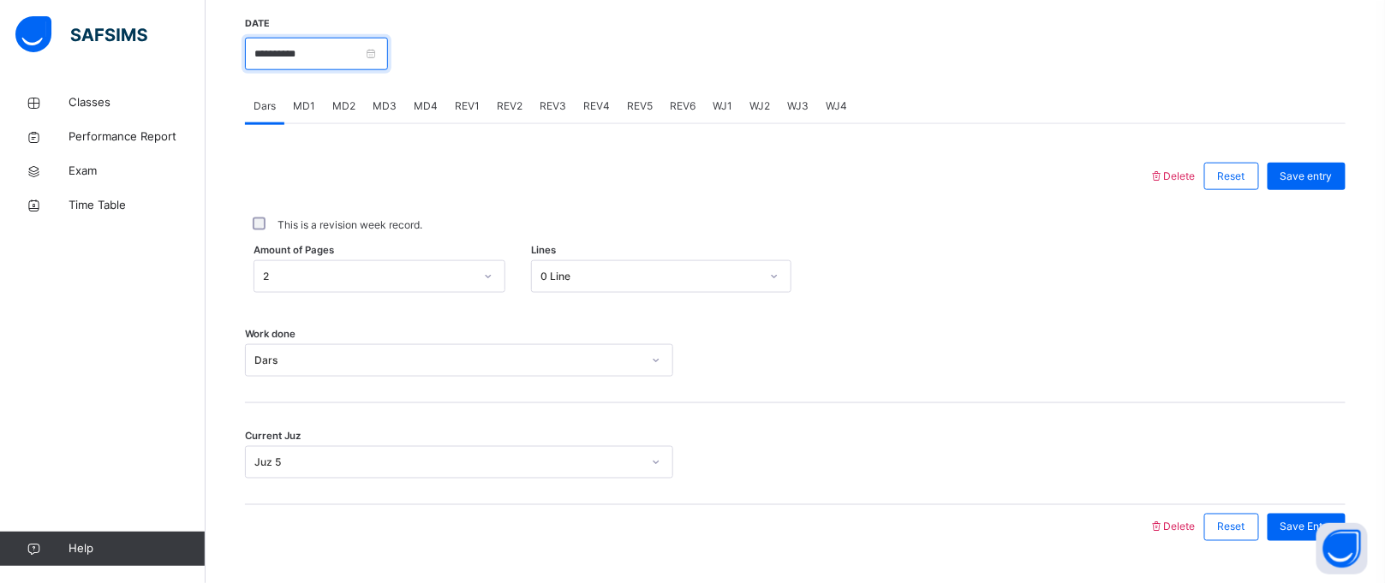
click at [388, 53] on input "**********" at bounding box center [316, 54] width 143 height 33
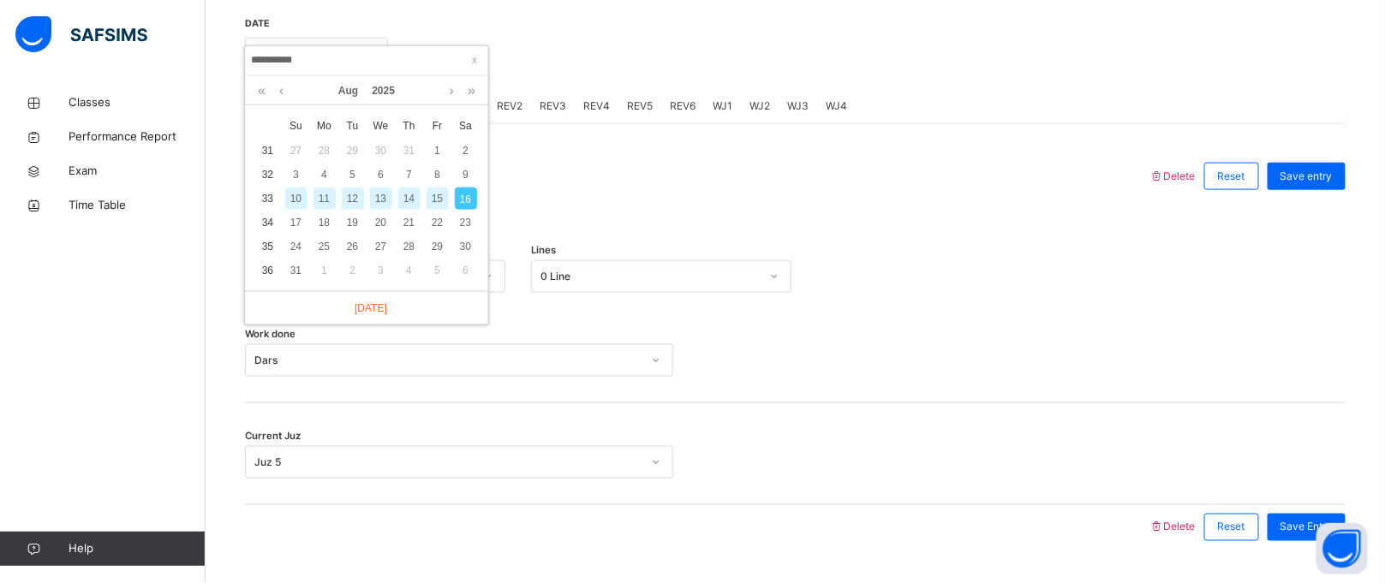
click at [254, 58] on input "**********" at bounding box center [366, 60] width 233 height 19
click at [254, 59] on input "**********" at bounding box center [366, 60] width 233 height 19
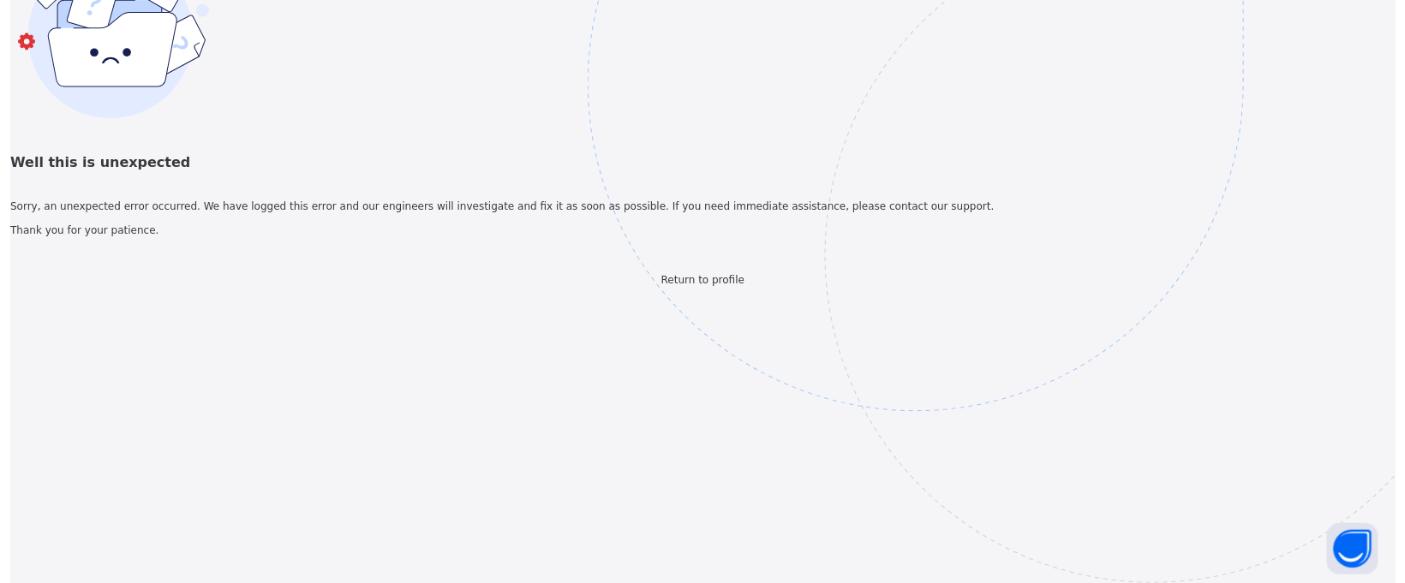
scroll to position [0, 0]
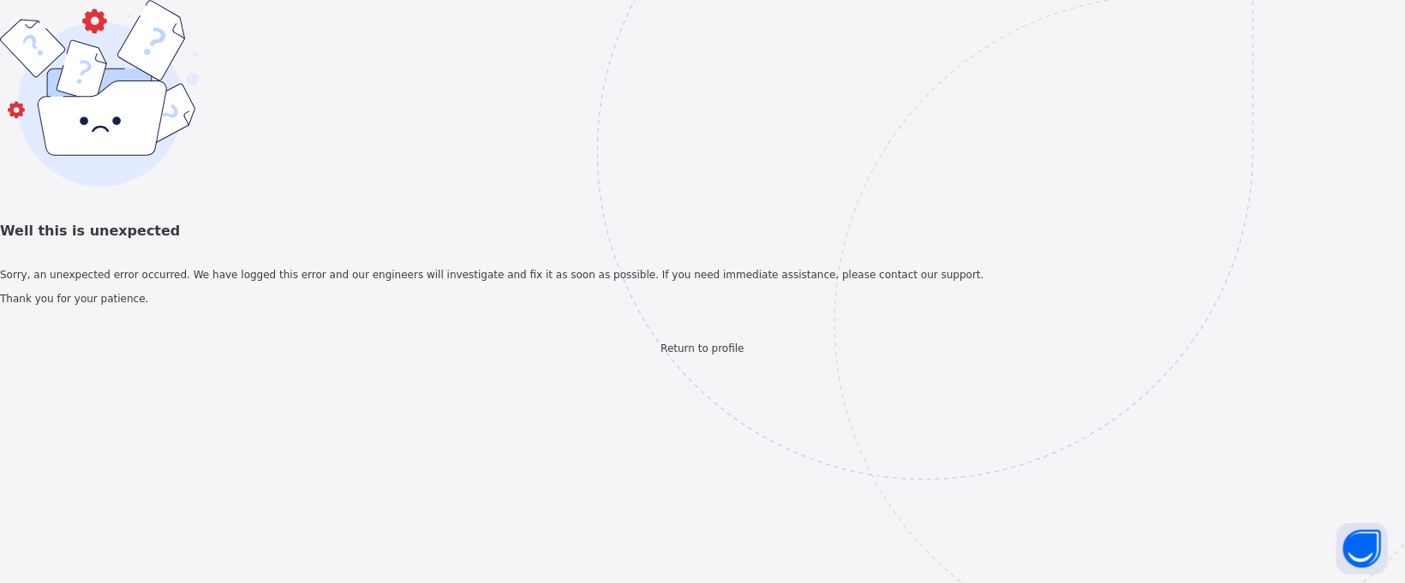
click at [685, 355] on span "Return to profile" at bounding box center [701, 349] width 83 height 12
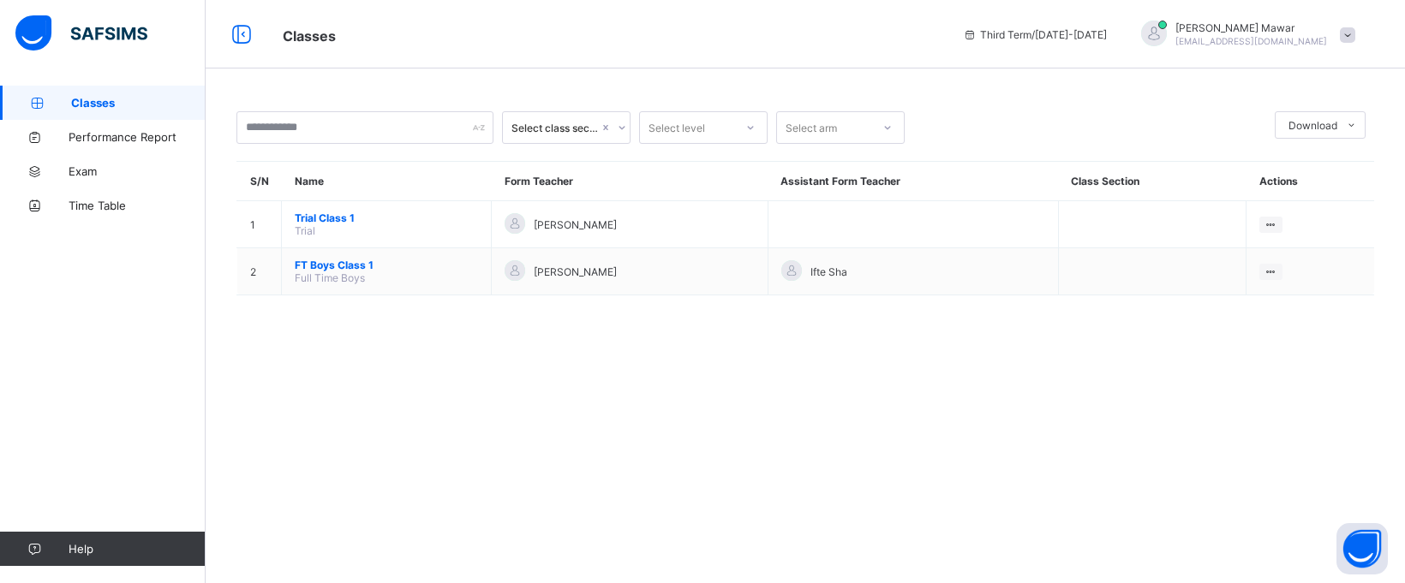
click at [336, 272] on span "Full Time Boys" at bounding box center [330, 278] width 70 height 13
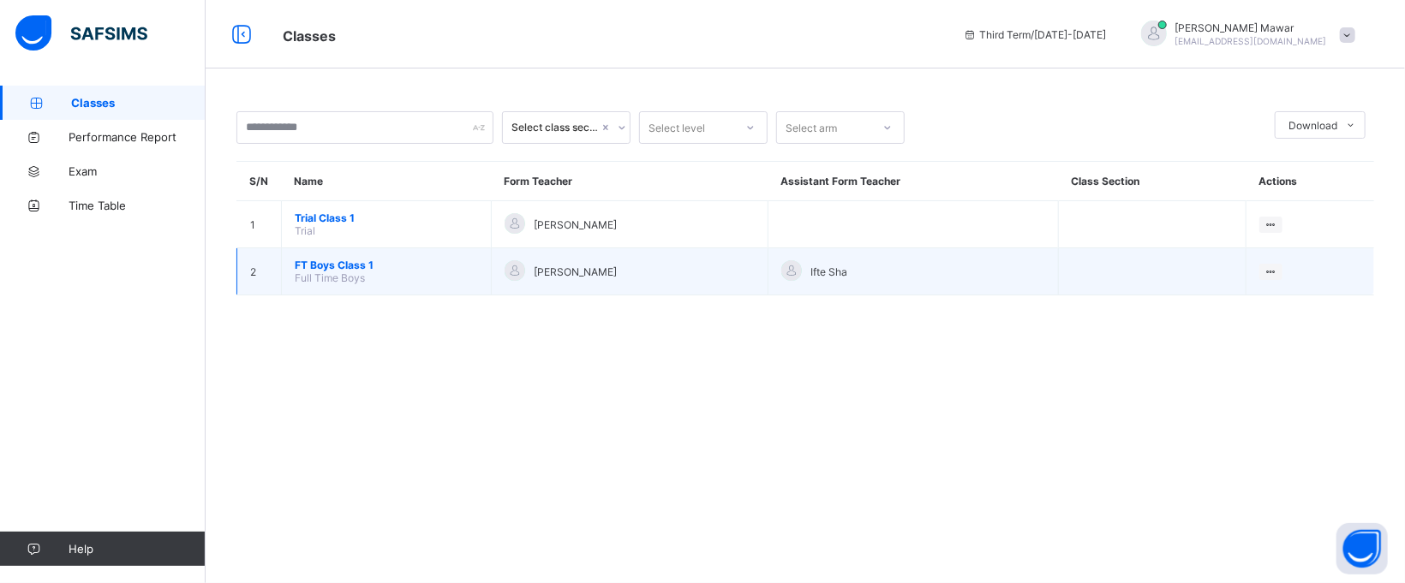
click at [337, 264] on span "FT Boys Class 1" at bounding box center [386, 265] width 183 height 13
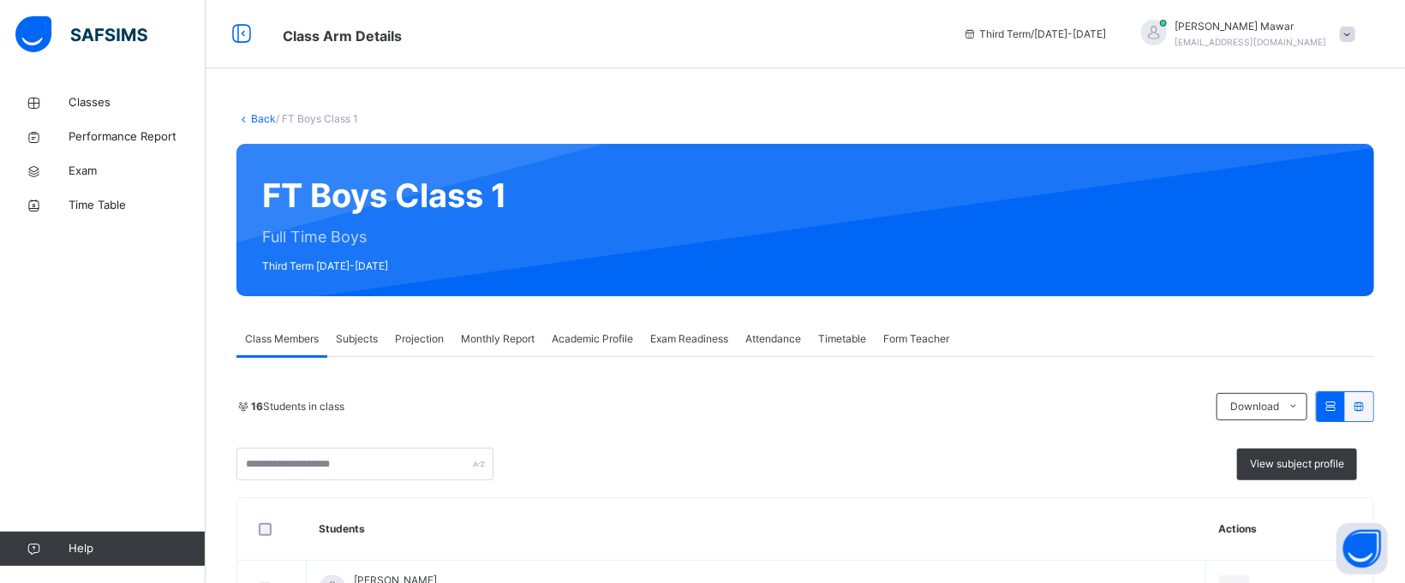
click at [335, 322] on div "Subjects" at bounding box center [356, 339] width 59 height 34
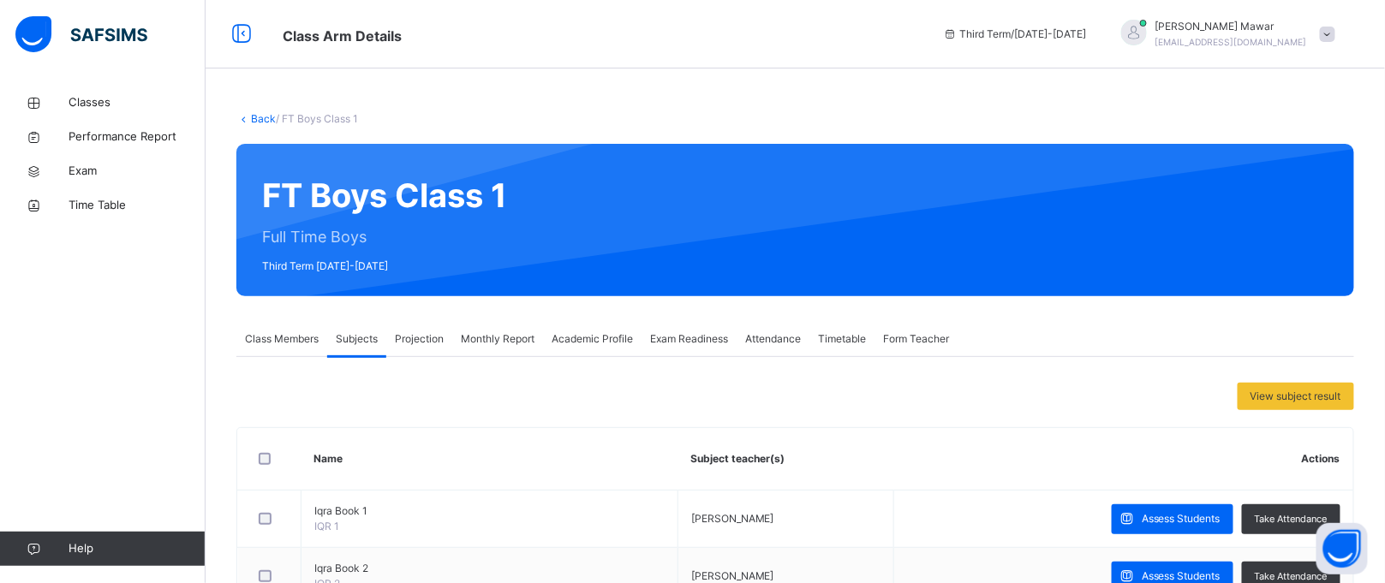
click at [434, 327] on div "Projection" at bounding box center [419, 339] width 66 height 34
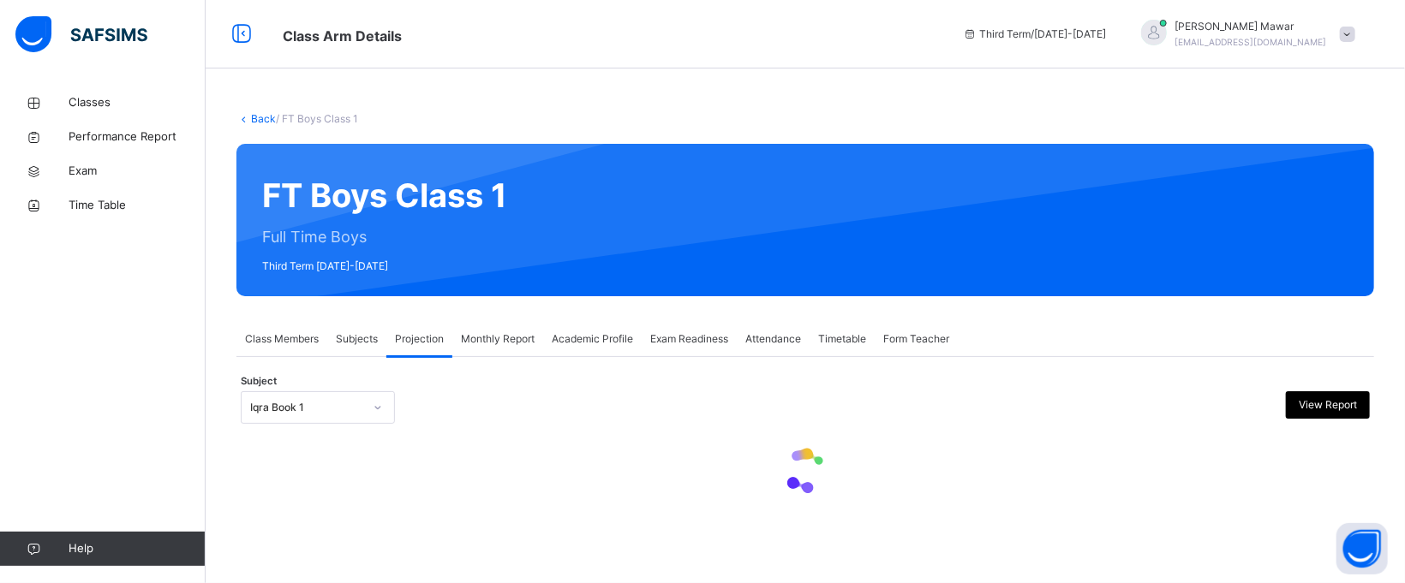
click at [378, 416] on div at bounding box center [377, 407] width 29 height 27
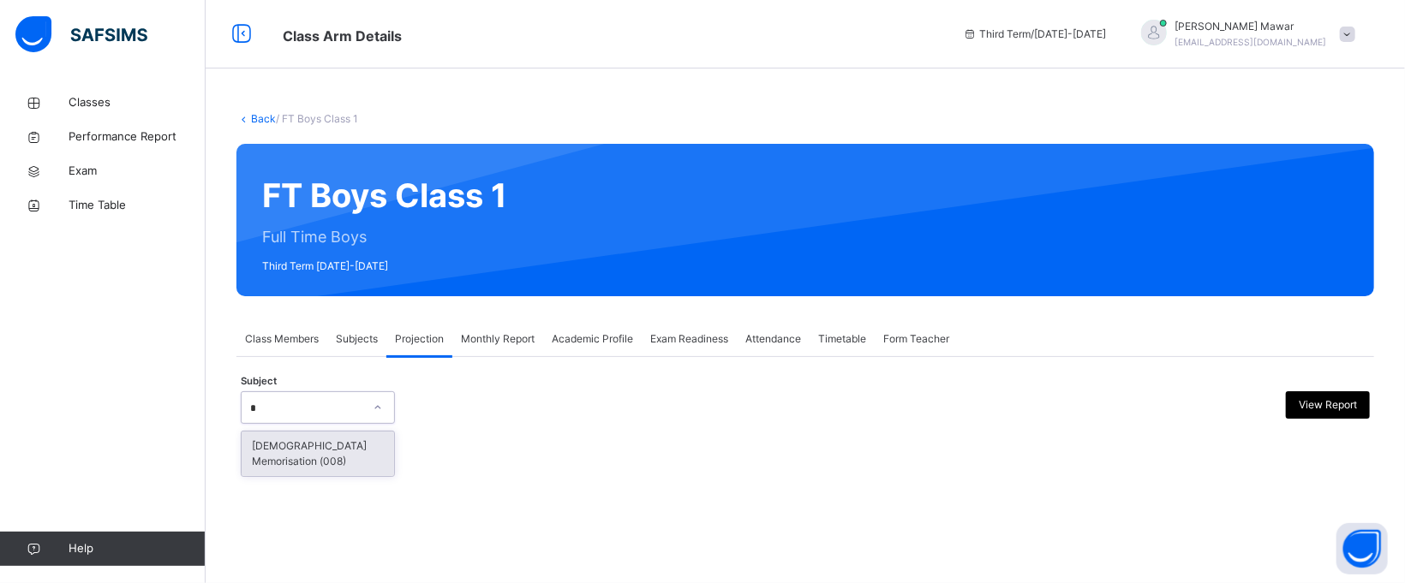
type input "**"
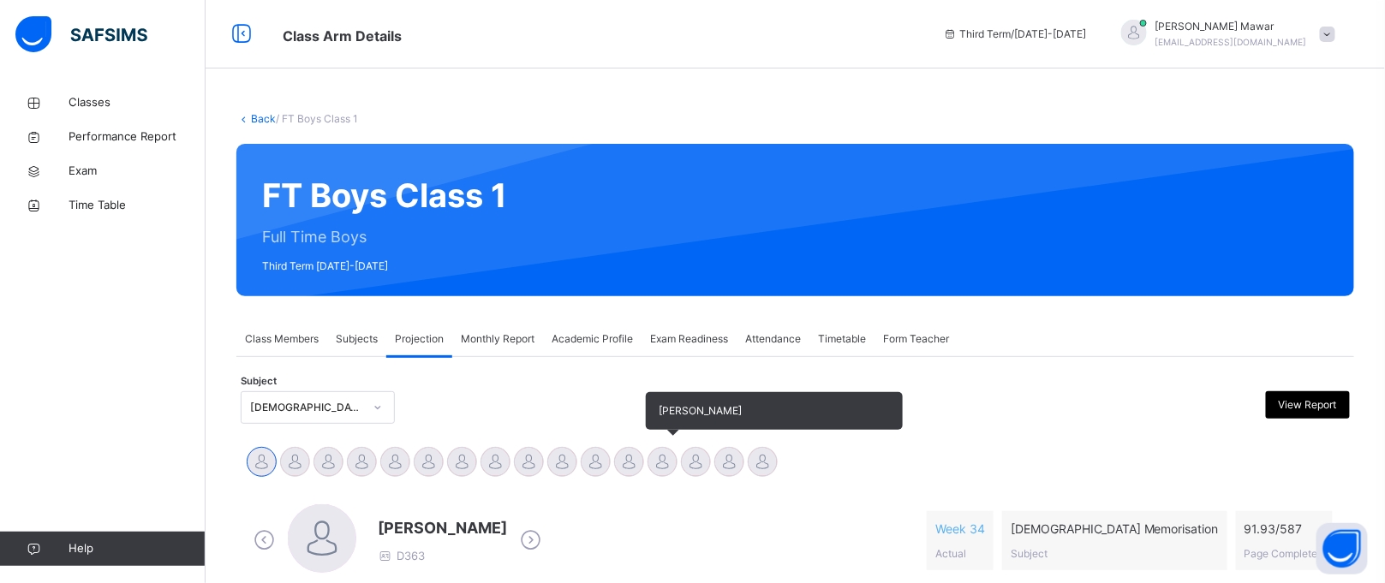
click at [665, 467] on div at bounding box center [663, 462] width 30 height 30
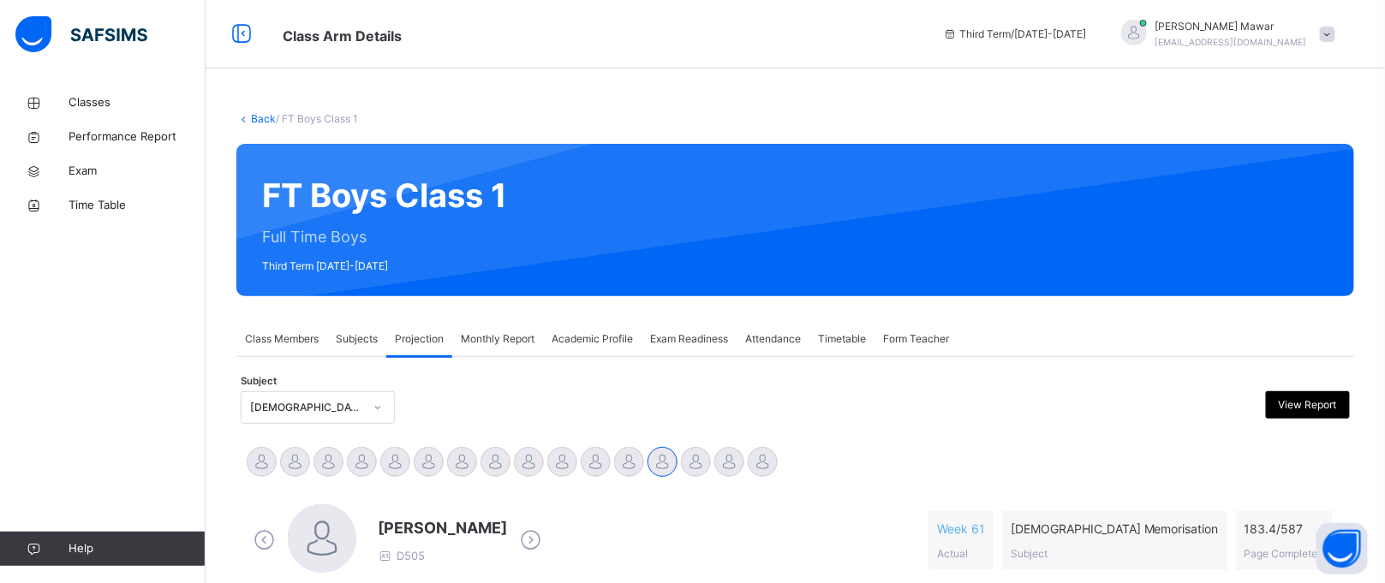
scroll to position [294, 0]
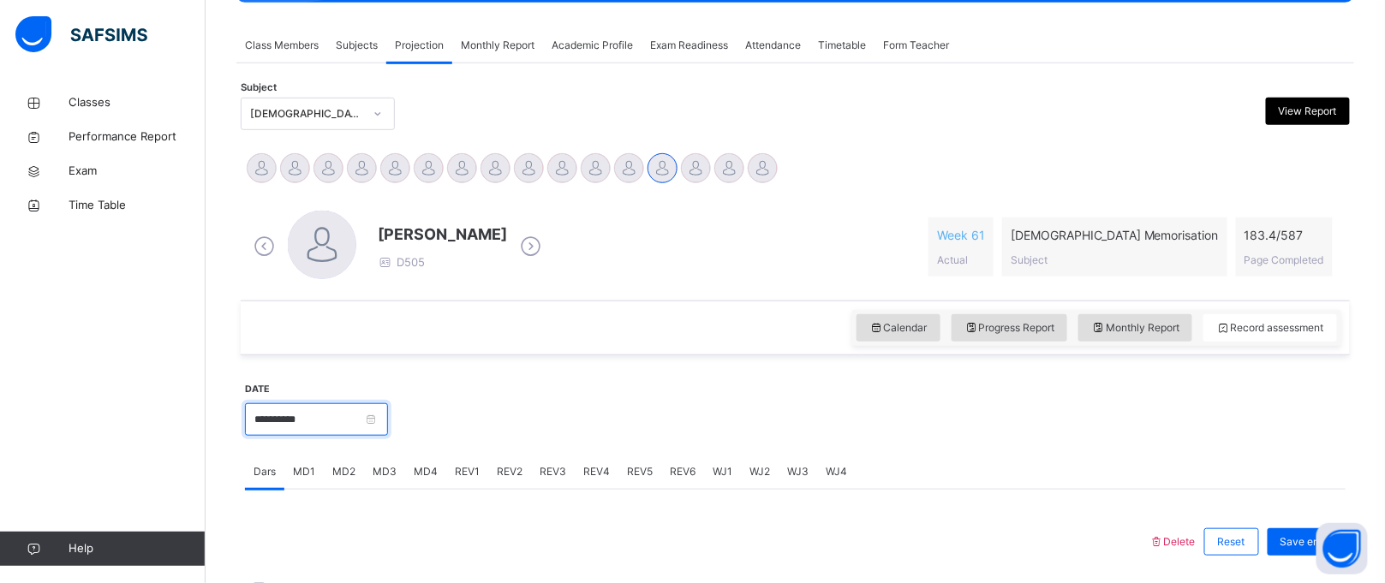
click at [388, 420] on input "**********" at bounding box center [316, 419] width 143 height 33
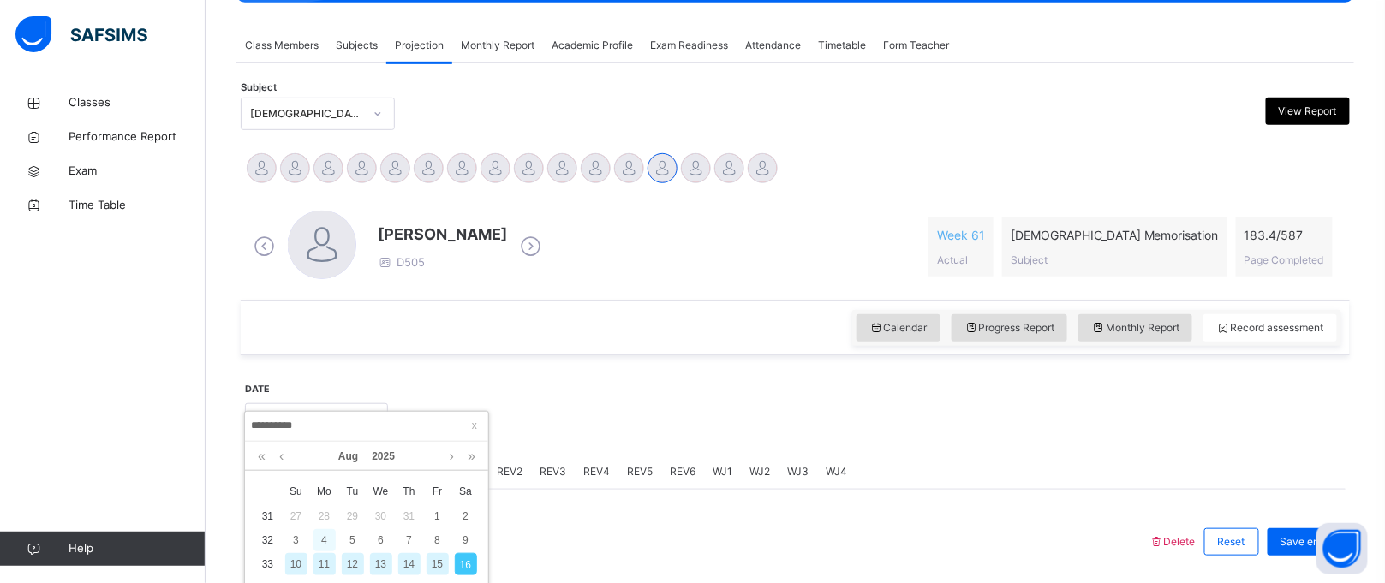
click at [326, 545] on div "4" at bounding box center [324, 540] width 22 height 22
type input "**********"
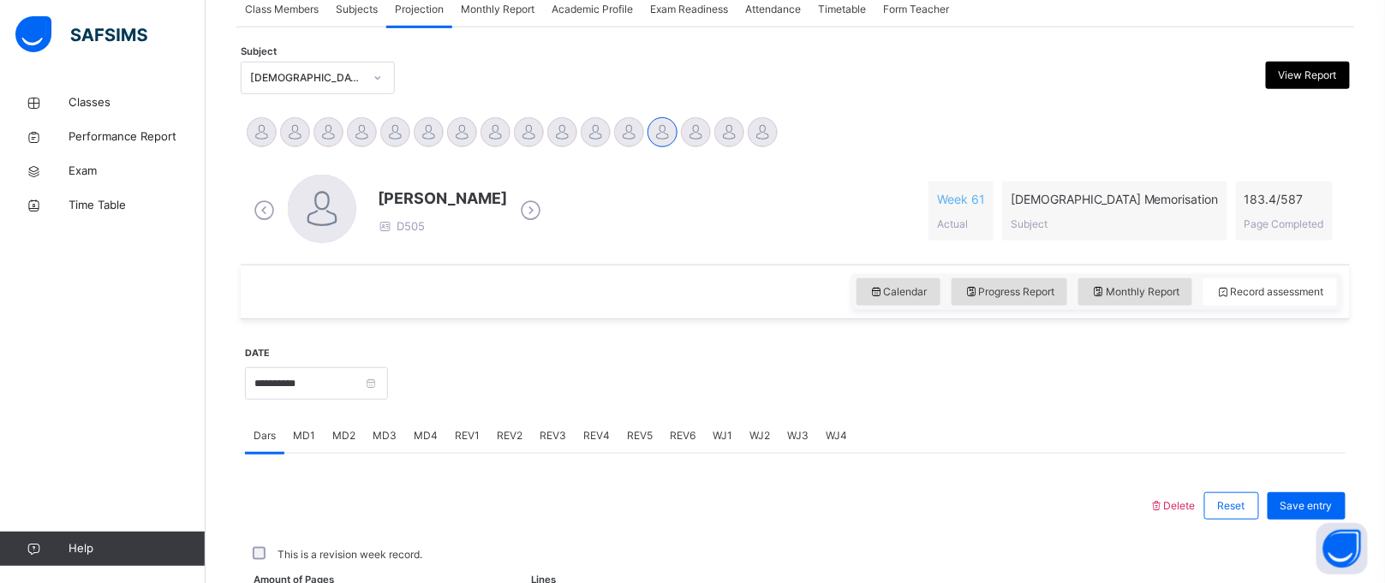
scroll to position [410, 0]
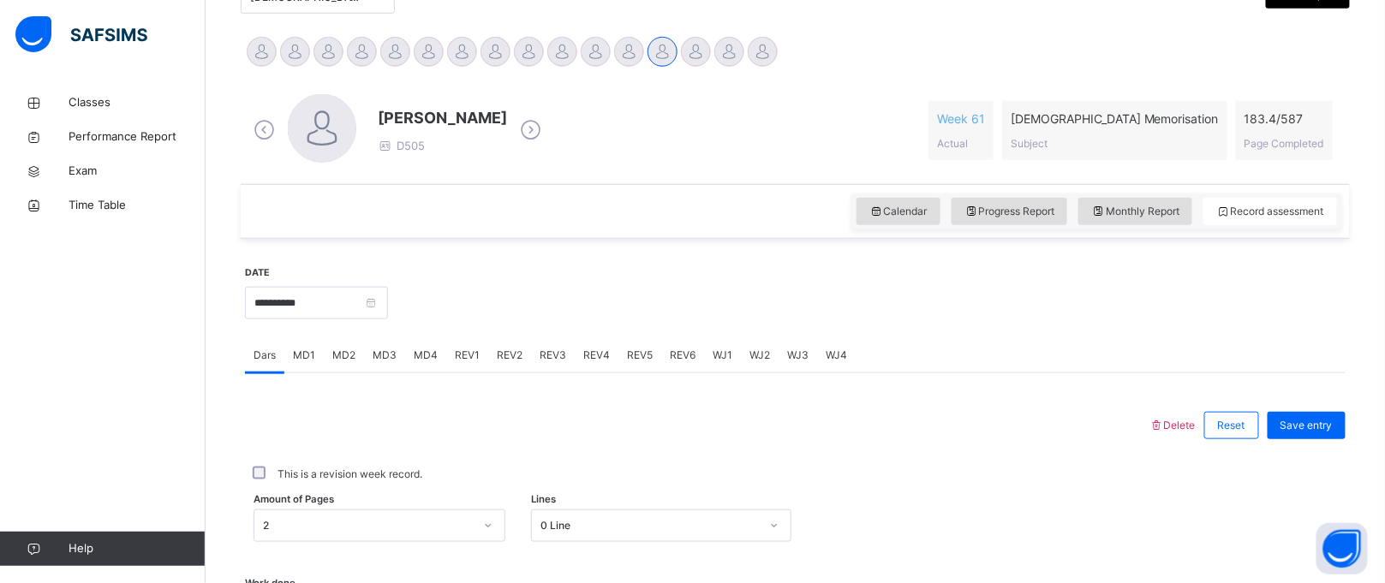
click at [467, 373] on div "Delete Reset Save entry This is a revision week record. Amount of Pages 2 Lines…" at bounding box center [795, 586] width 1101 height 426
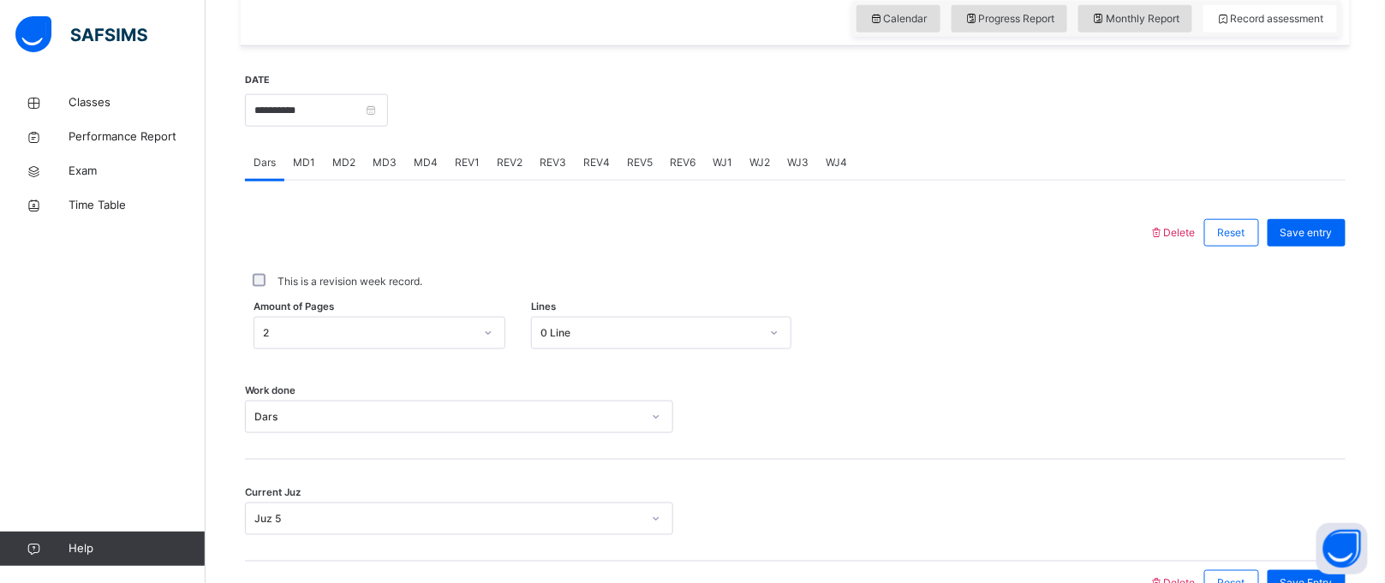
scroll to position [702, 0]
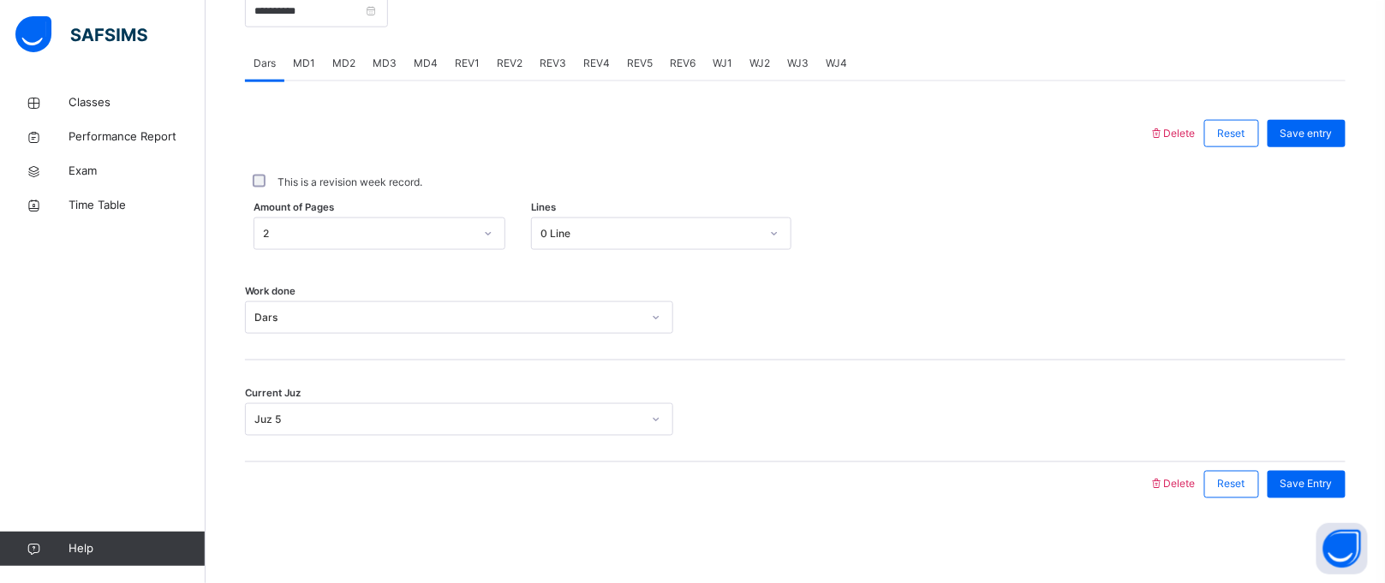
click at [465, 76] on div "REV1" at bounding box center [467, 63] width 42 height 34
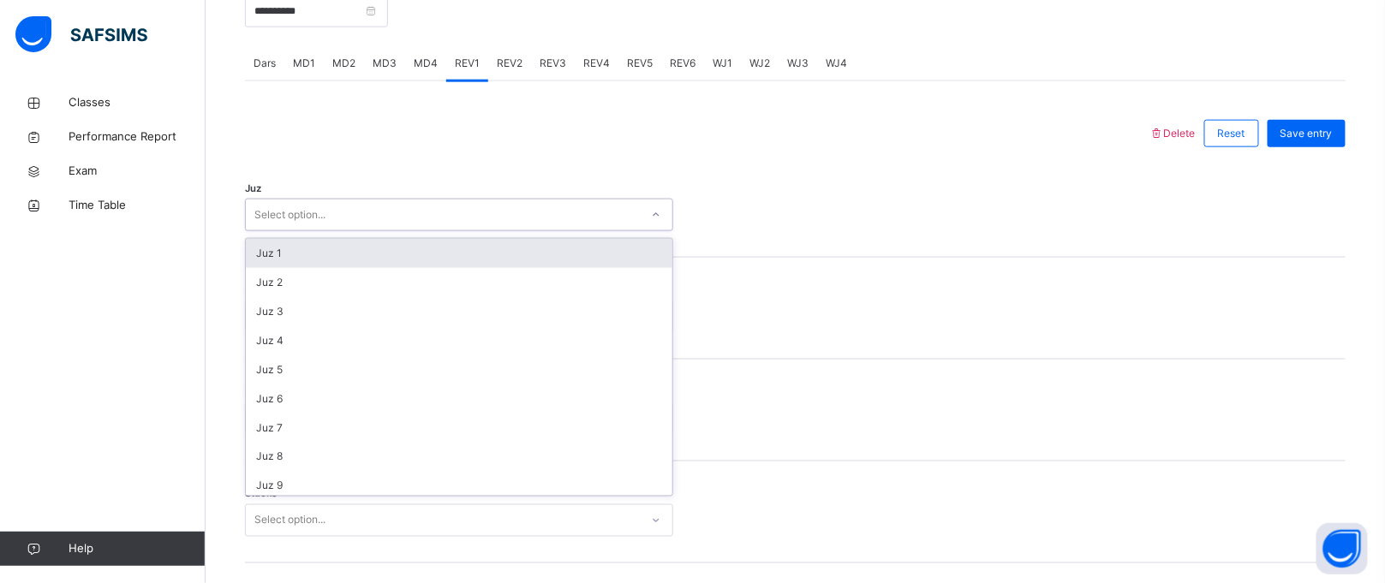
click at [409, 225] on div "Select option..." at bounding box center [443, 215] width 394 height 27
type input "**"
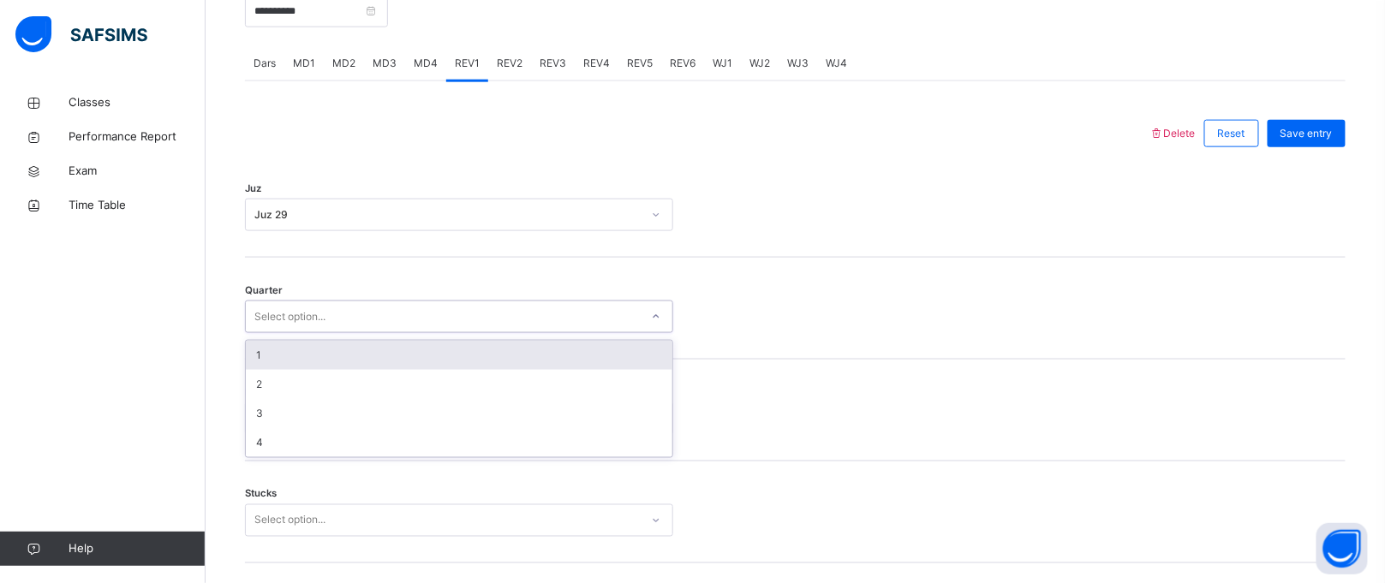
click at [409, 320] on div "Select option..." at bounding box center [443, 317] width 394 height 27
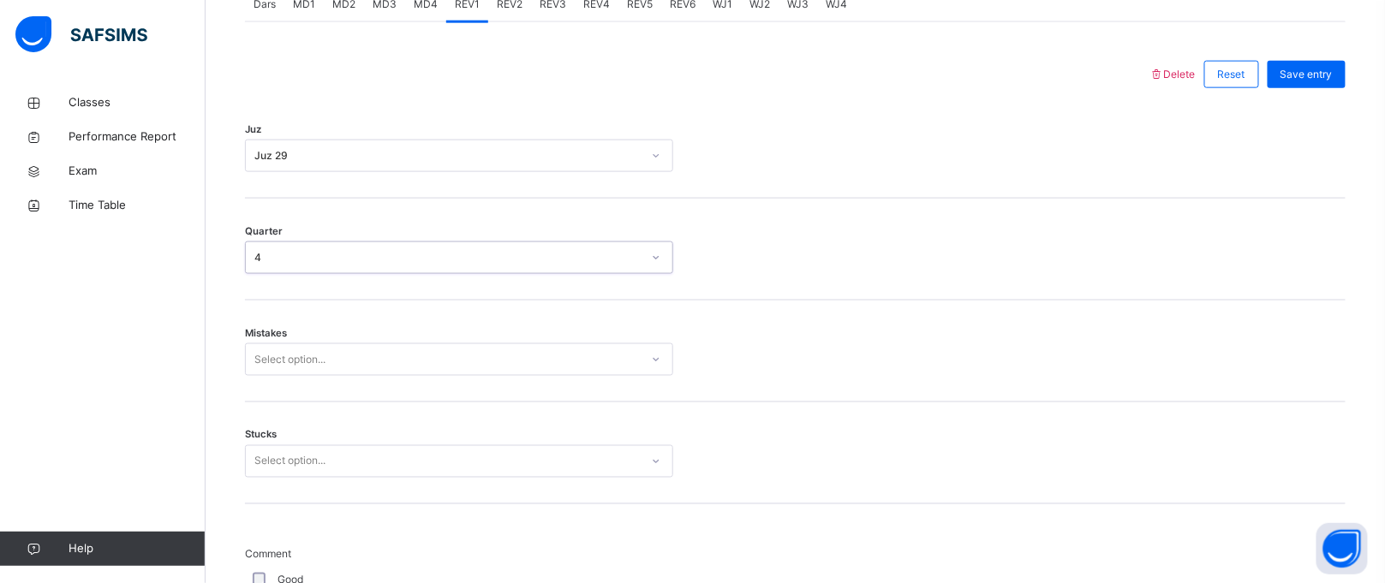
click at [409, 376] on div "Select option..." at bounding box center [459, 359] width 428 height 33
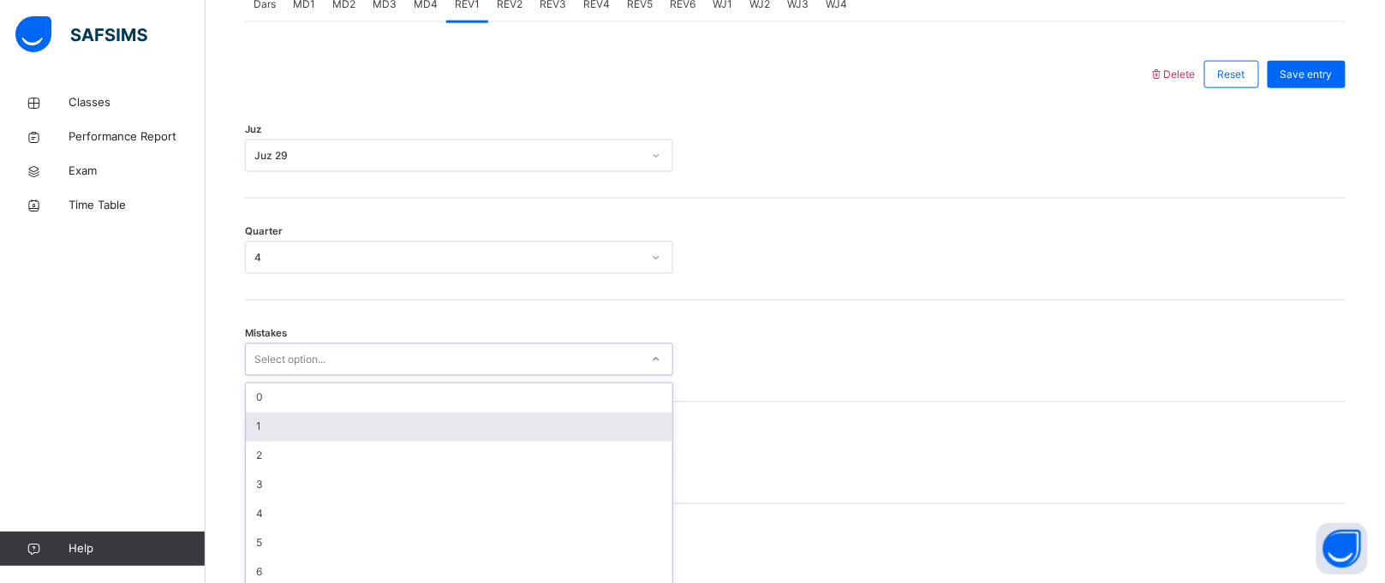
scroll to position [773, 0]
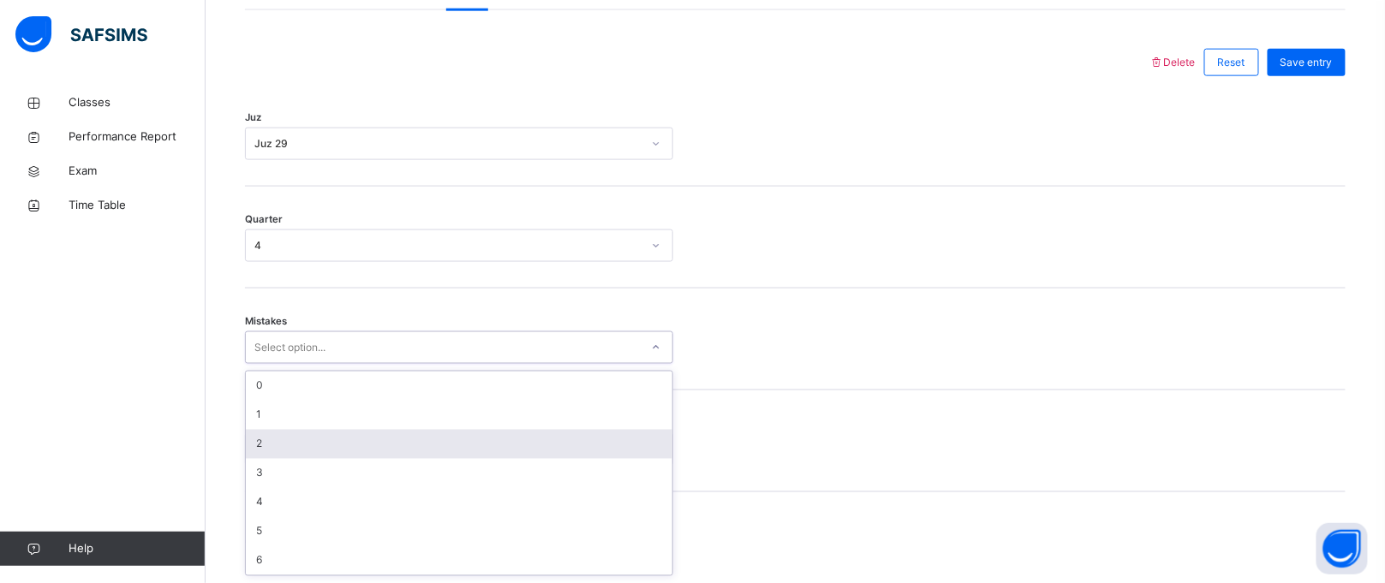
click at [459, 442] on div "2" at bounding box center [459, 444] width 427 height 29
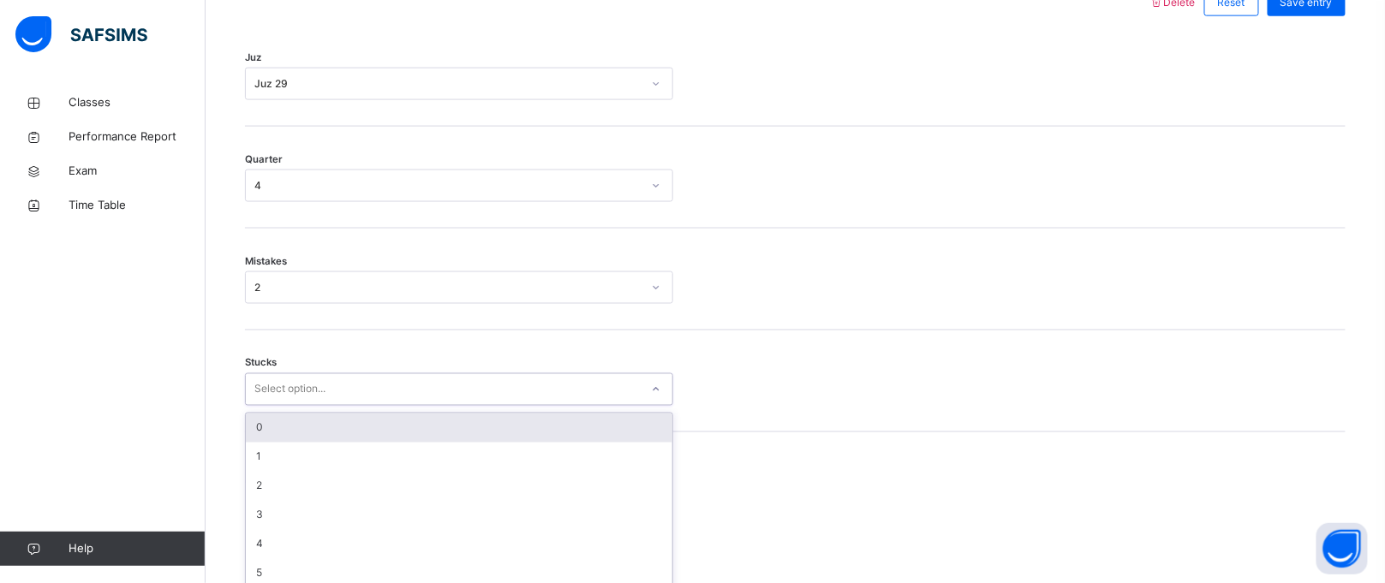
scroll to position [846, 0]
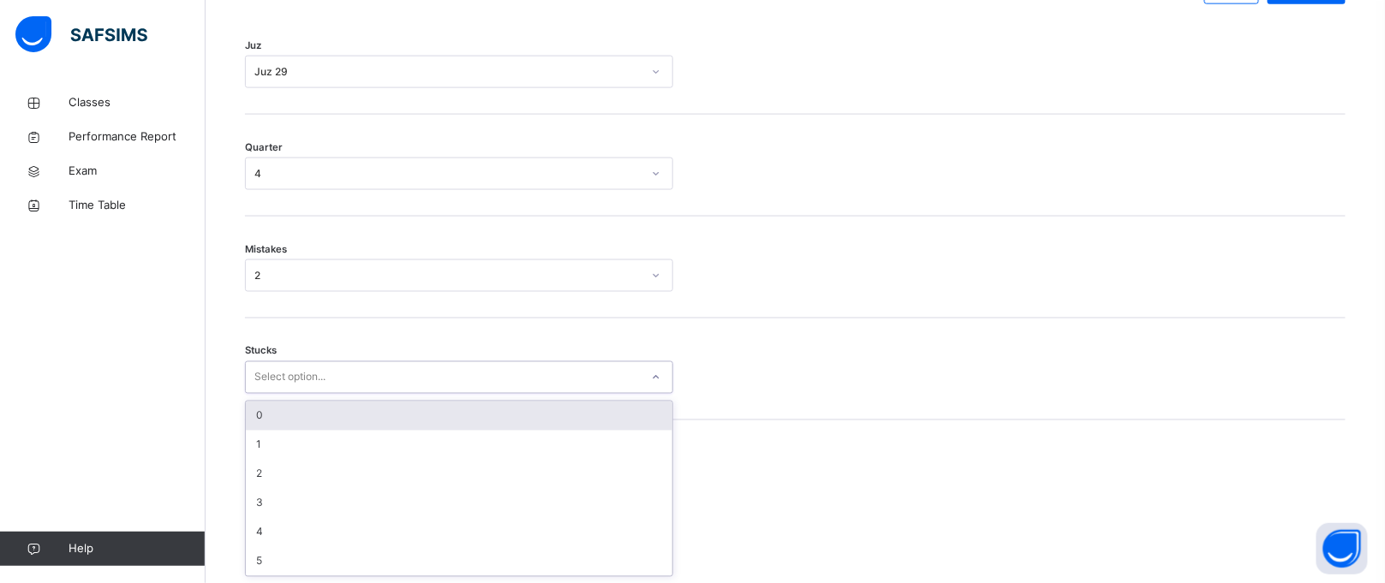
click at [455, 394] on div "option 0 focused, 1 of 6. 6 results available. Use Up and Down to choose option…" at bounding box center [459, 377] width 428 height 33
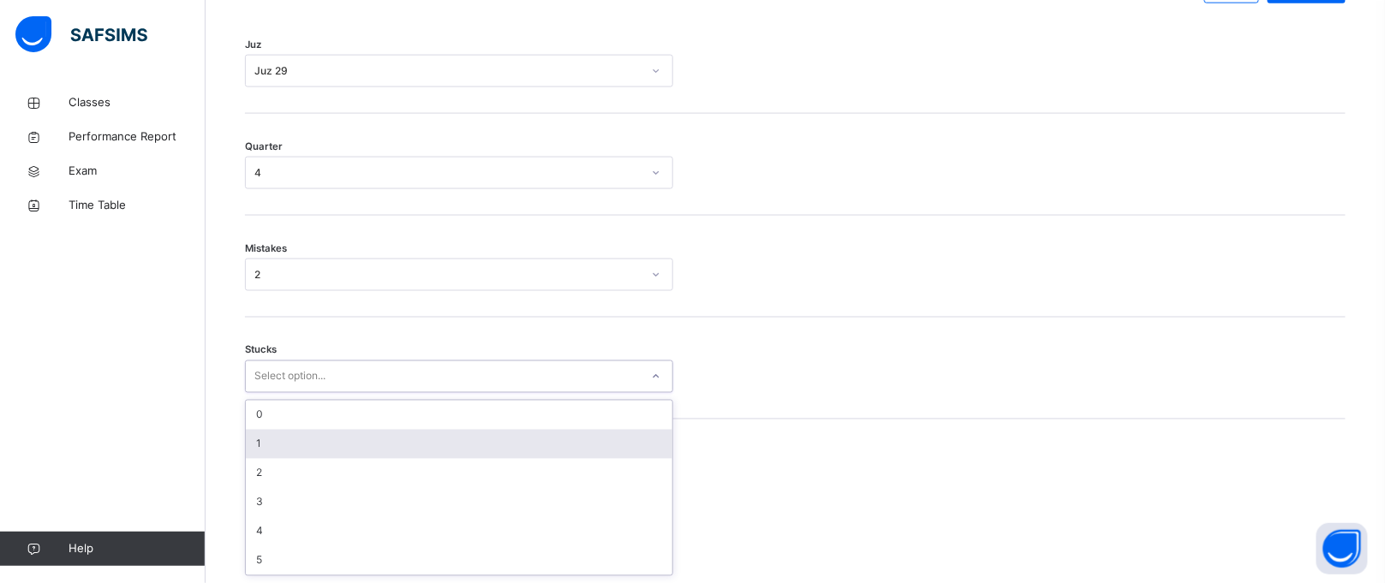
click at [444, 445] on div "1" at bounding box center [459, 444] width 427 height 29
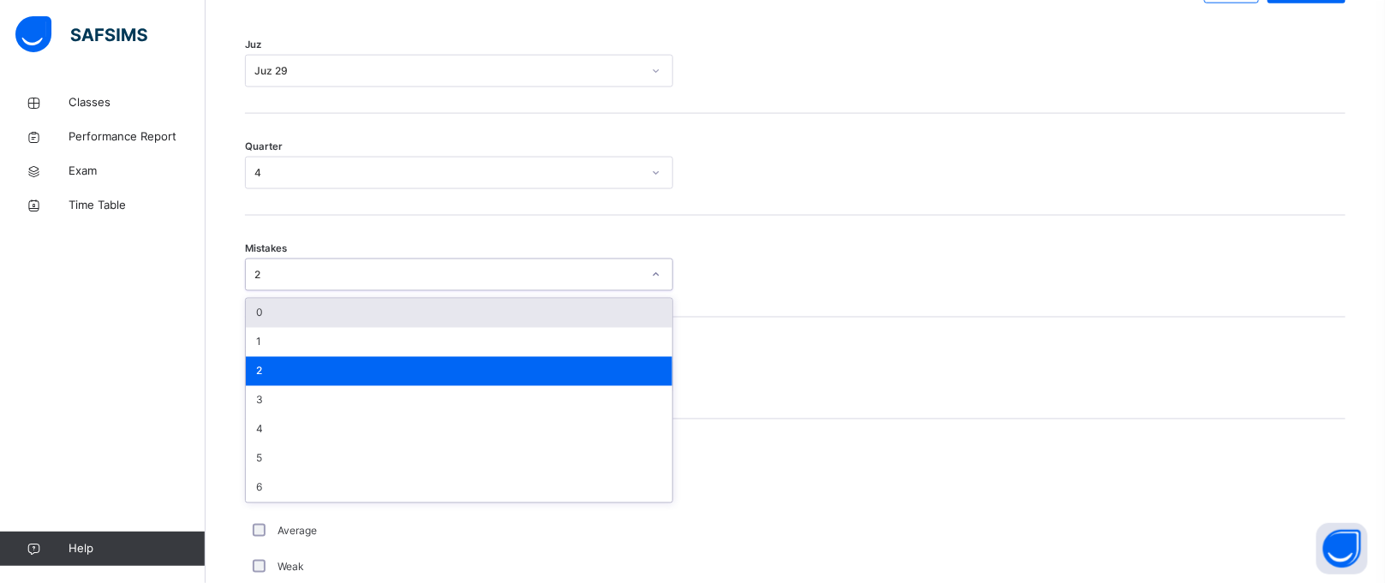
click at [325, 290] on div "2" at bounding box center [459, 275] width 428 height 33
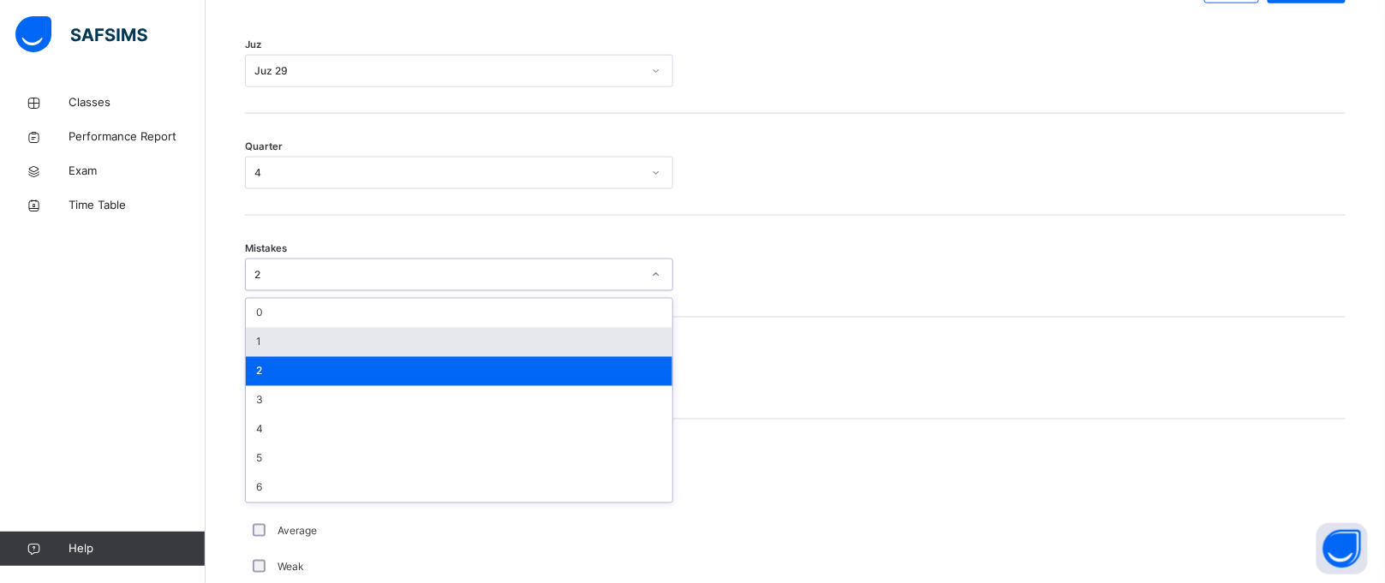
click at [359, 349] on div "1" at bounding box center [459, 342] width 427 height 29
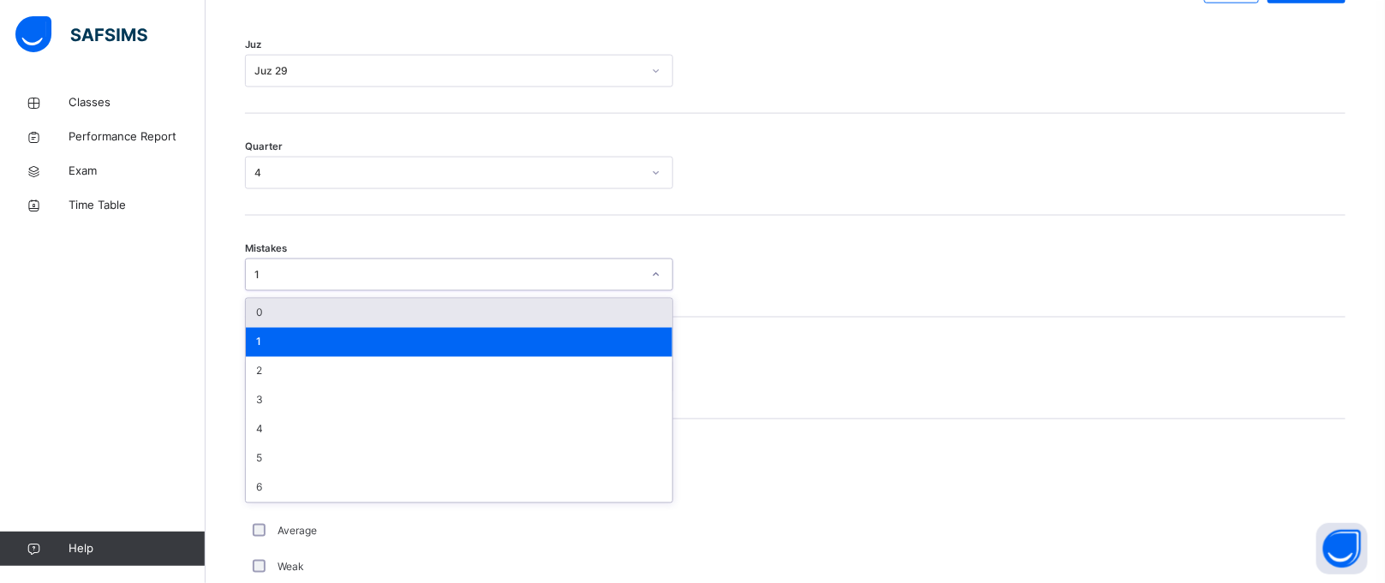
click at [290, 271] on div "1" at bounding box center [447, 274] width 387 height 15
click at [289, 299] on div "0" at bounding box center [459, 313] width 427 height 29
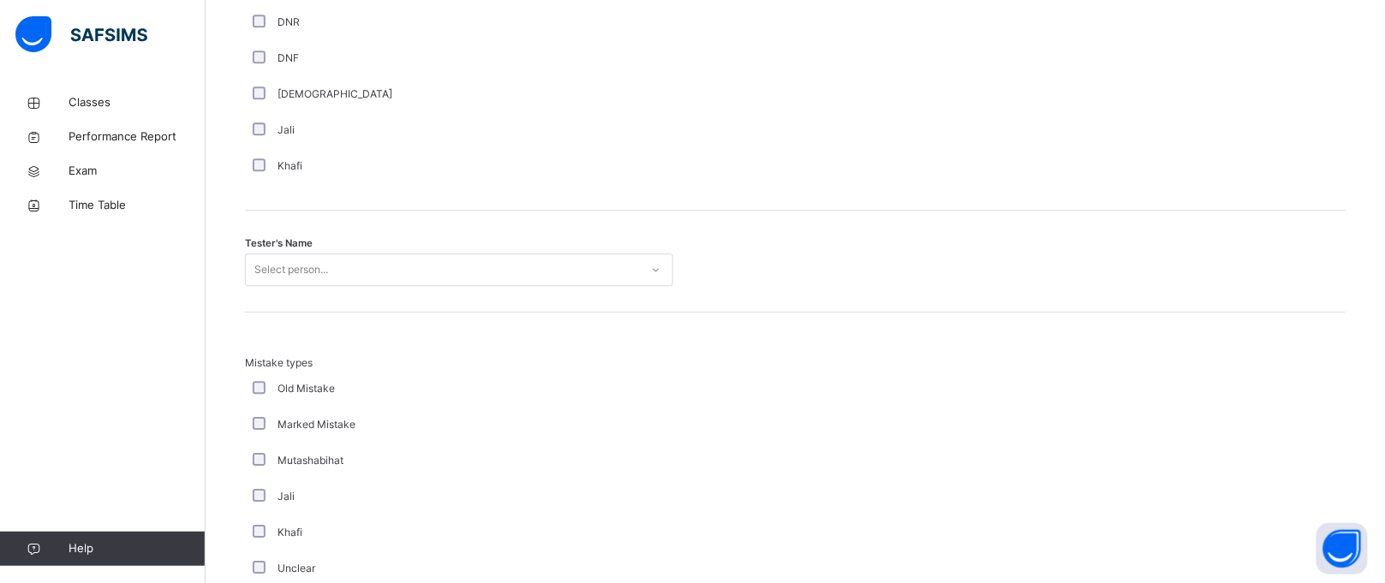
scroll to position [1618, 0]
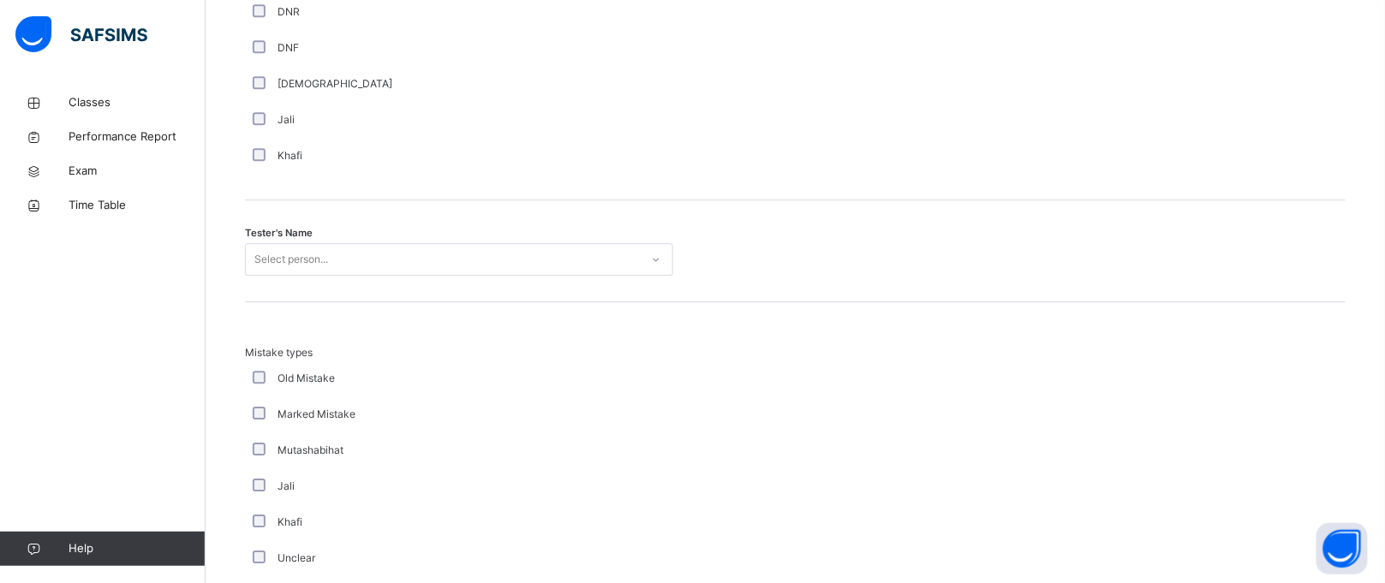
click at [256, 271] on div "Select person..." at bounding box center [291, 259] width 74 height 33
type input "*"
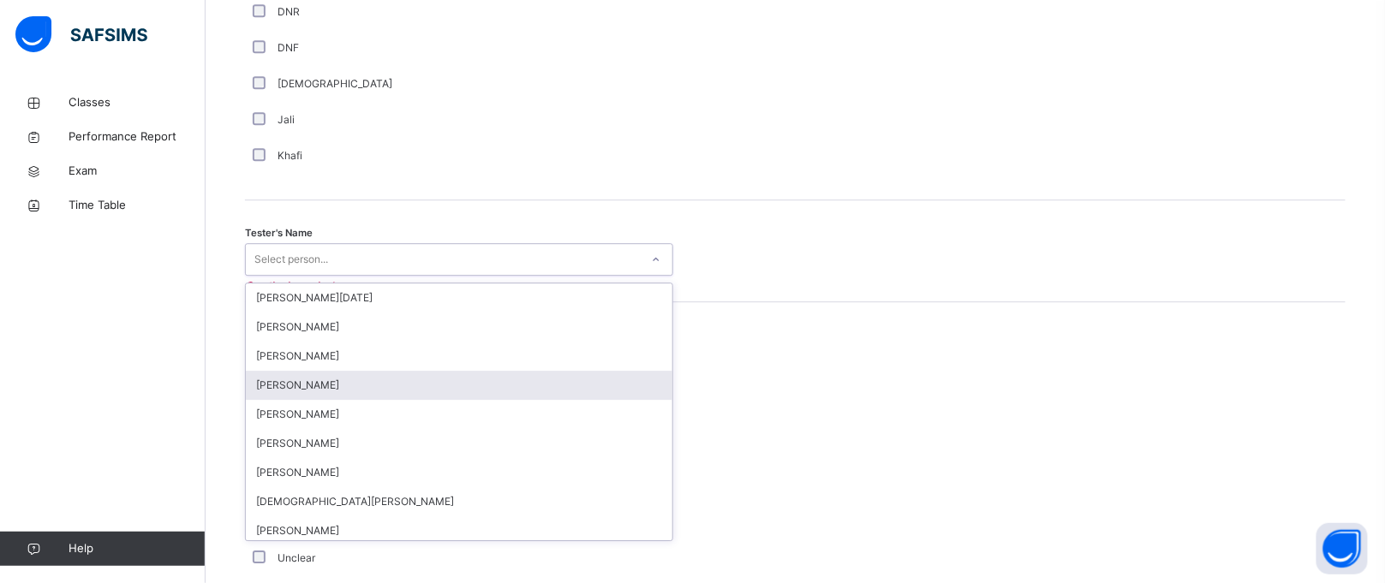
type input "*"
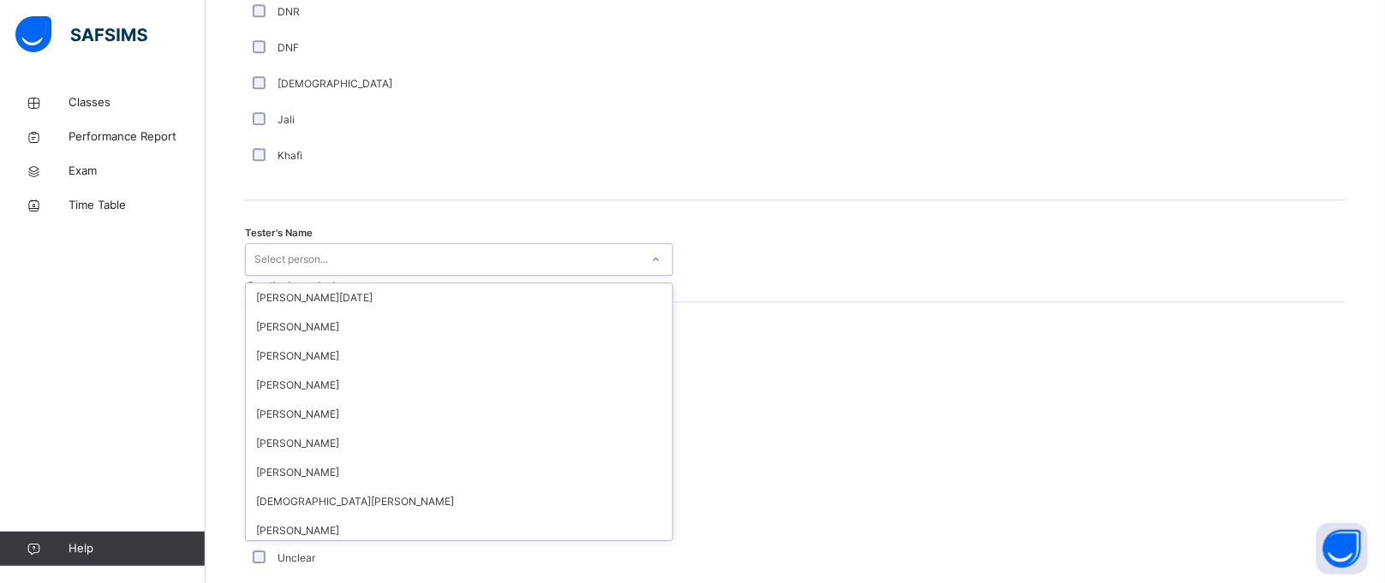
type input "*"
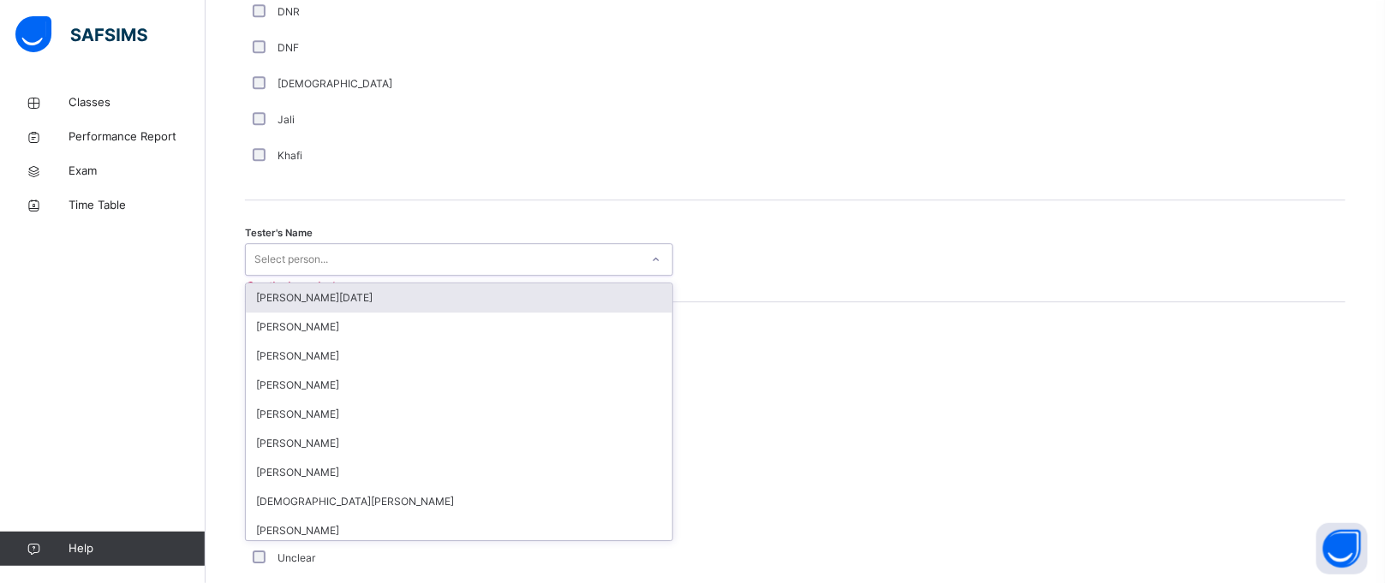
type input "*"
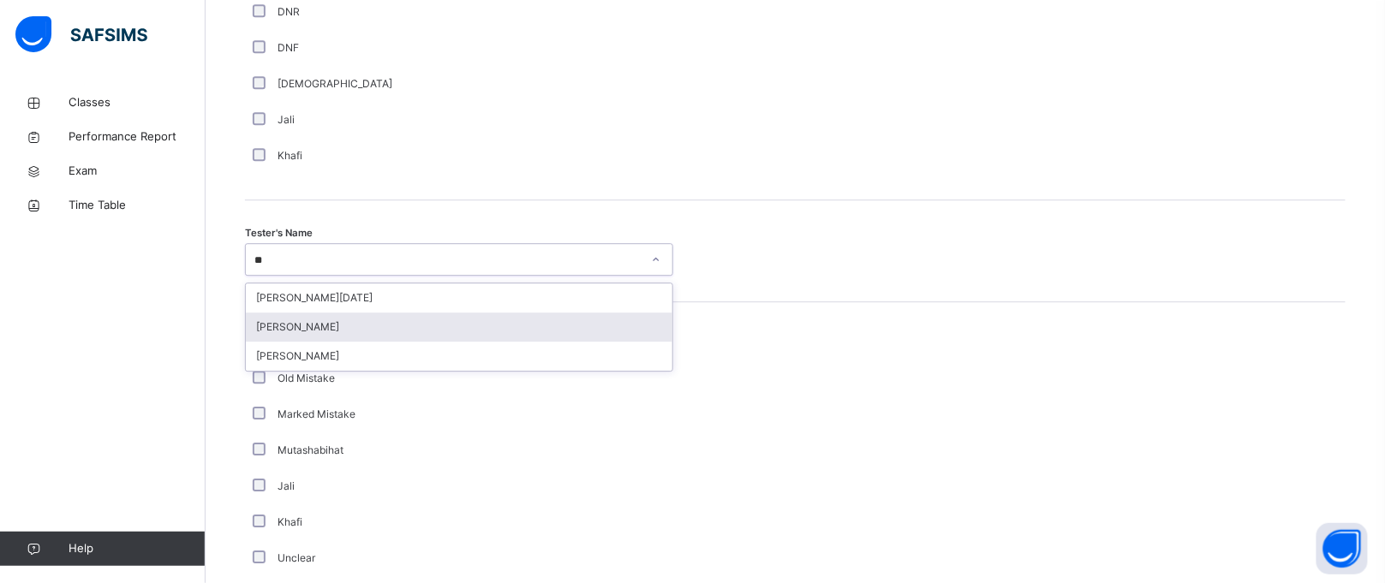
type input "*"
type input "***"
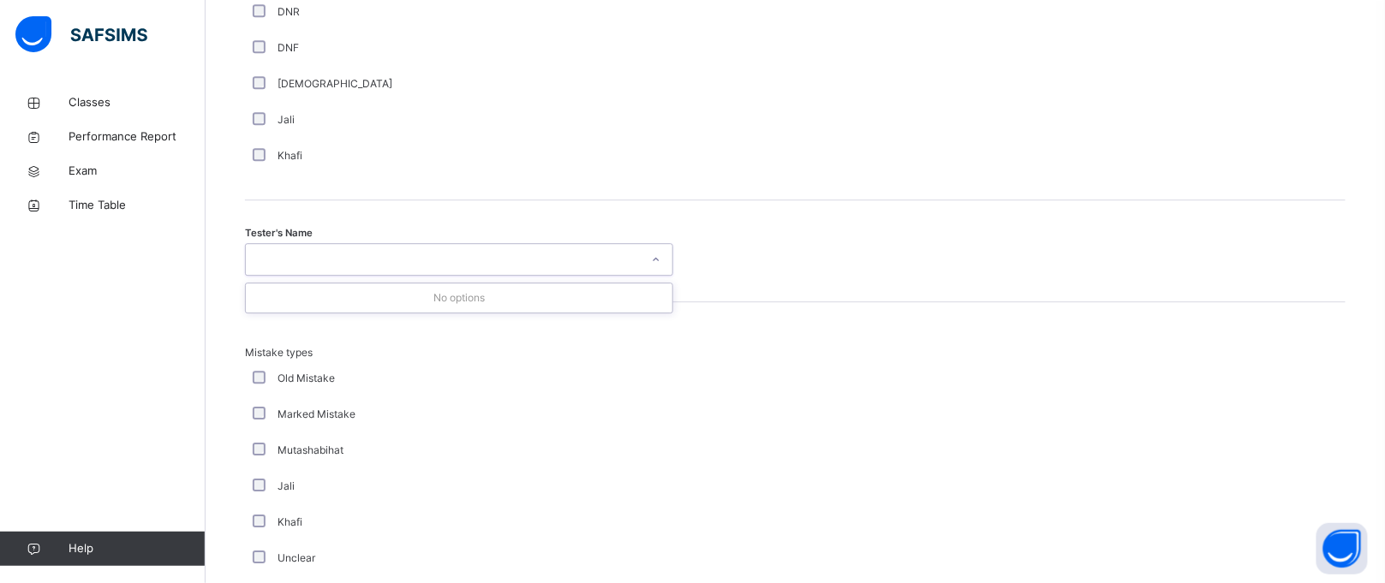
click at [256, 271] on div "jaa" at bounding box center [443, 260] width 394 height 27
type input "*"
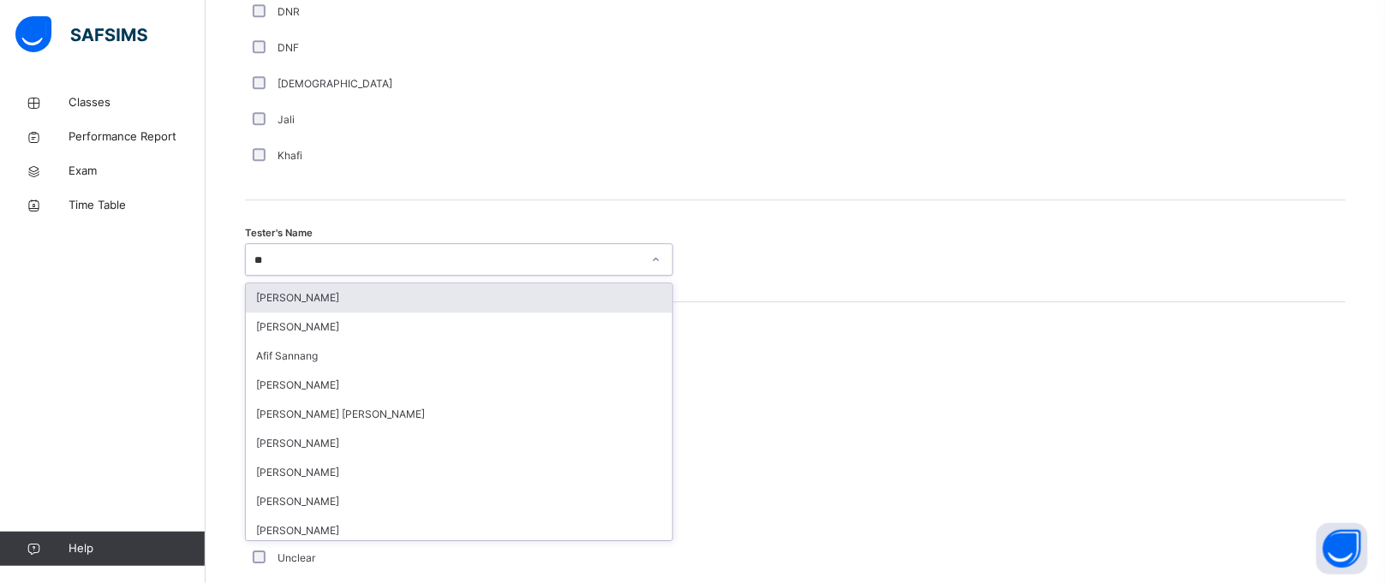
type input "*"
type input "**"
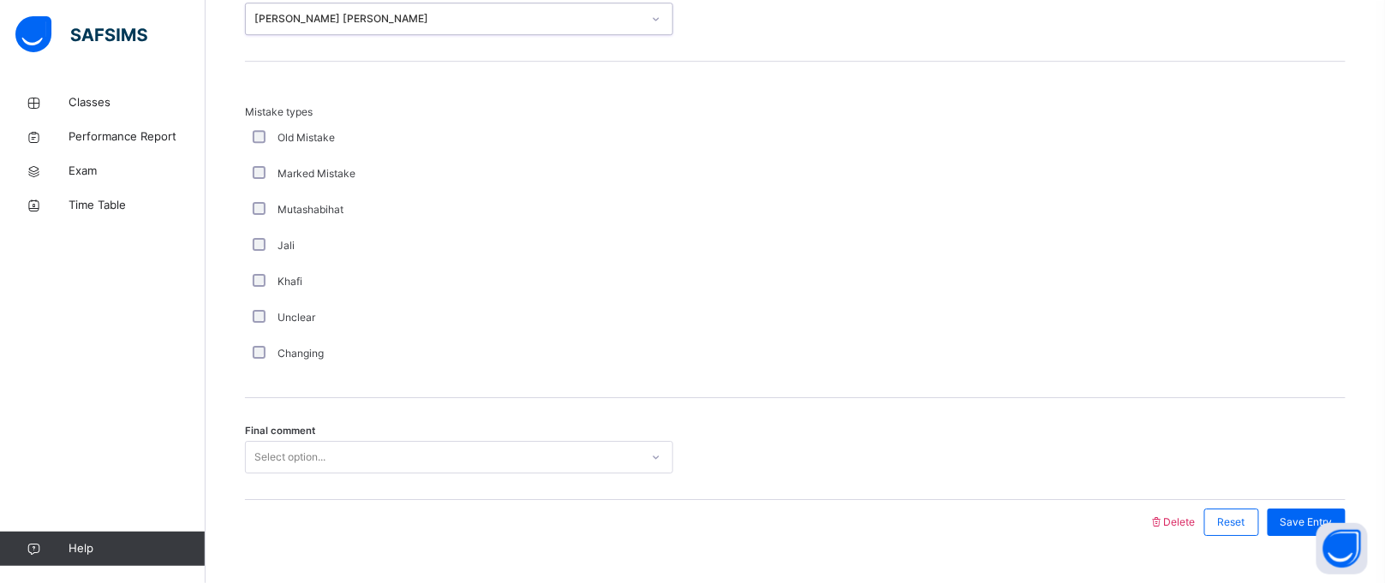
scroll to position [1898, 0]
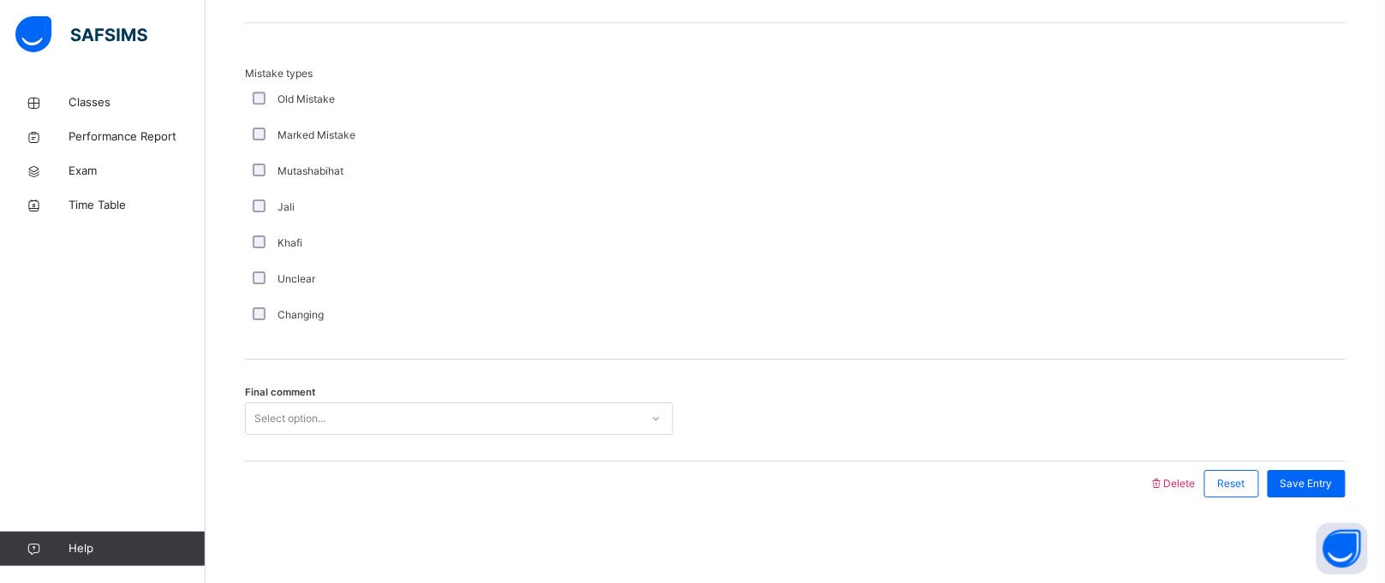
click at [295, 419] on div "Select option..." at bounding box center [289, 419] width 71 height 33
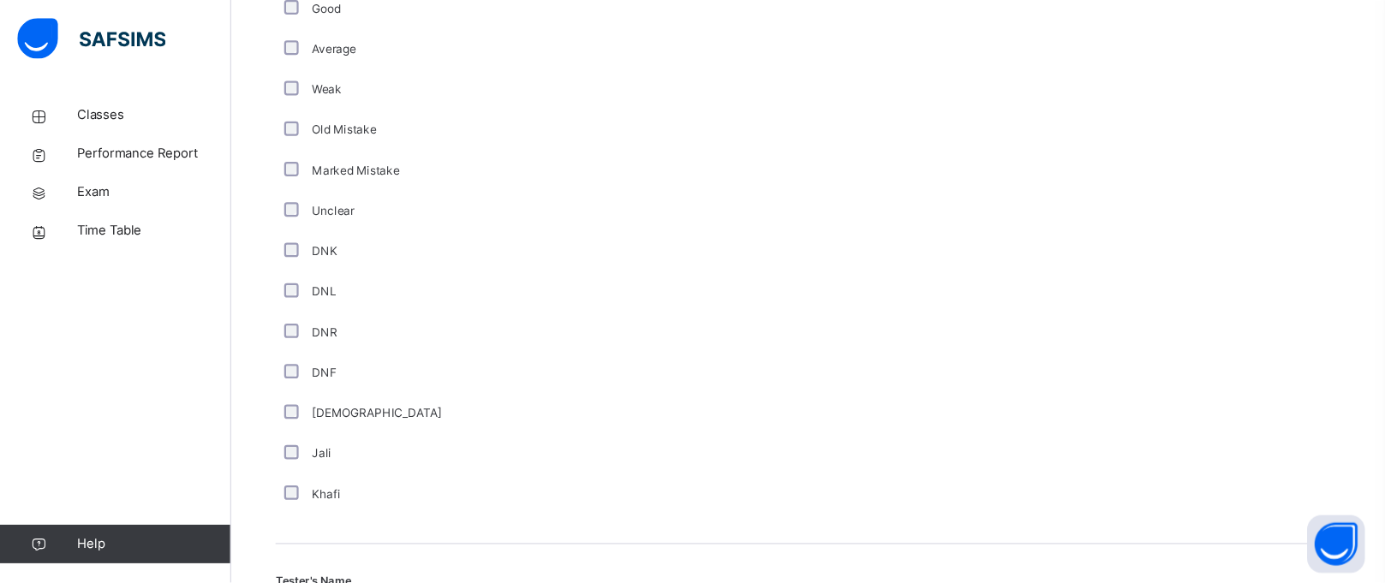
scroll to position [1334, 0]
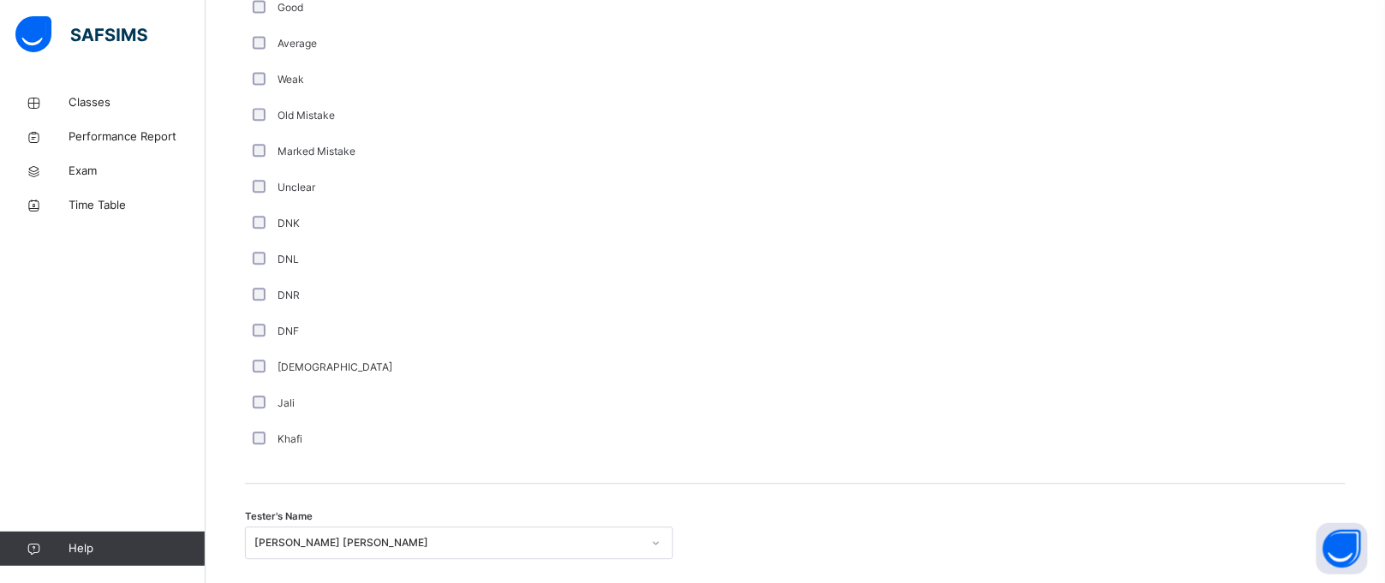
drag, startPoint x: 302, startPoint y: 251, endPoint x: 251, endPoint y: 174, distance: 92.2
click at [251, 174] on div "Unclear" at bounding box center [459, 188] width 428 height 36
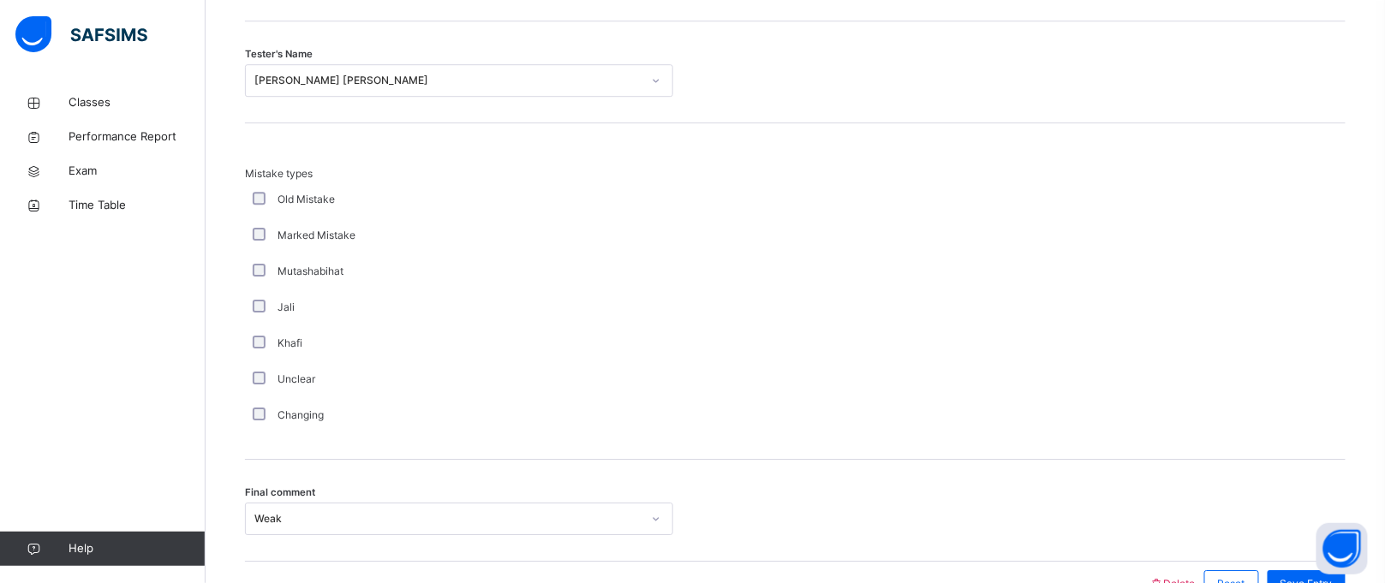
scroll to position [1800, 0]
drag, startPoint x: 1332, startPoint y: 505, endPoint x: 1381, endPoint y: 363, distance: 150.3
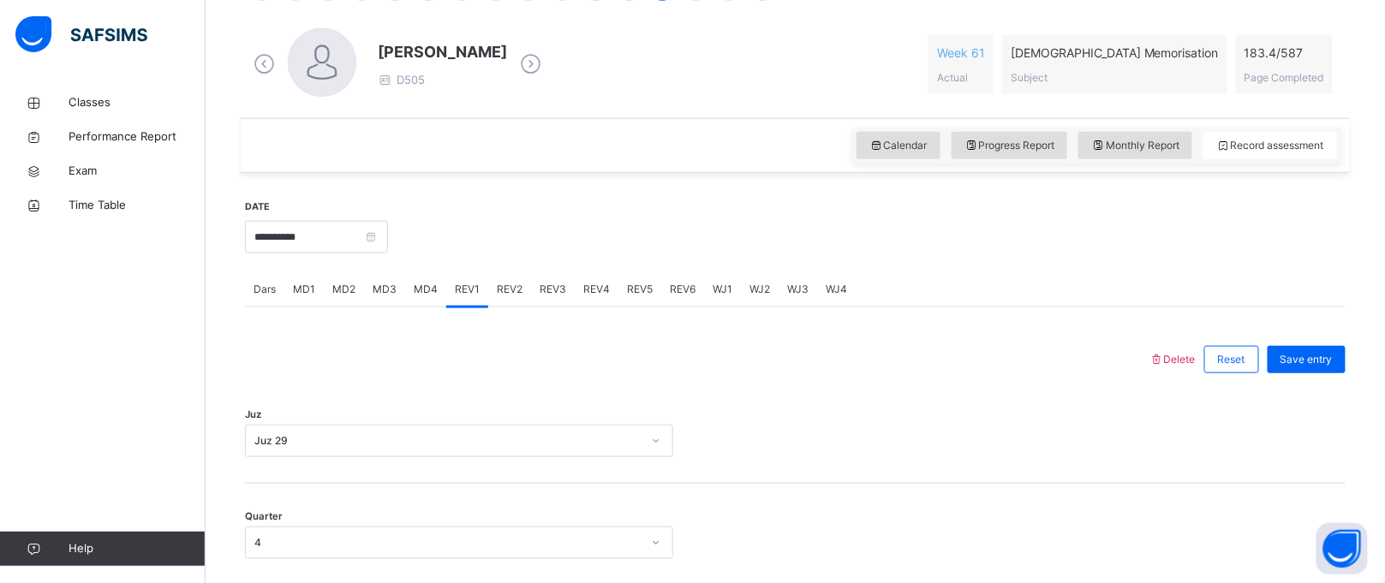
scroll to position [471, 0]
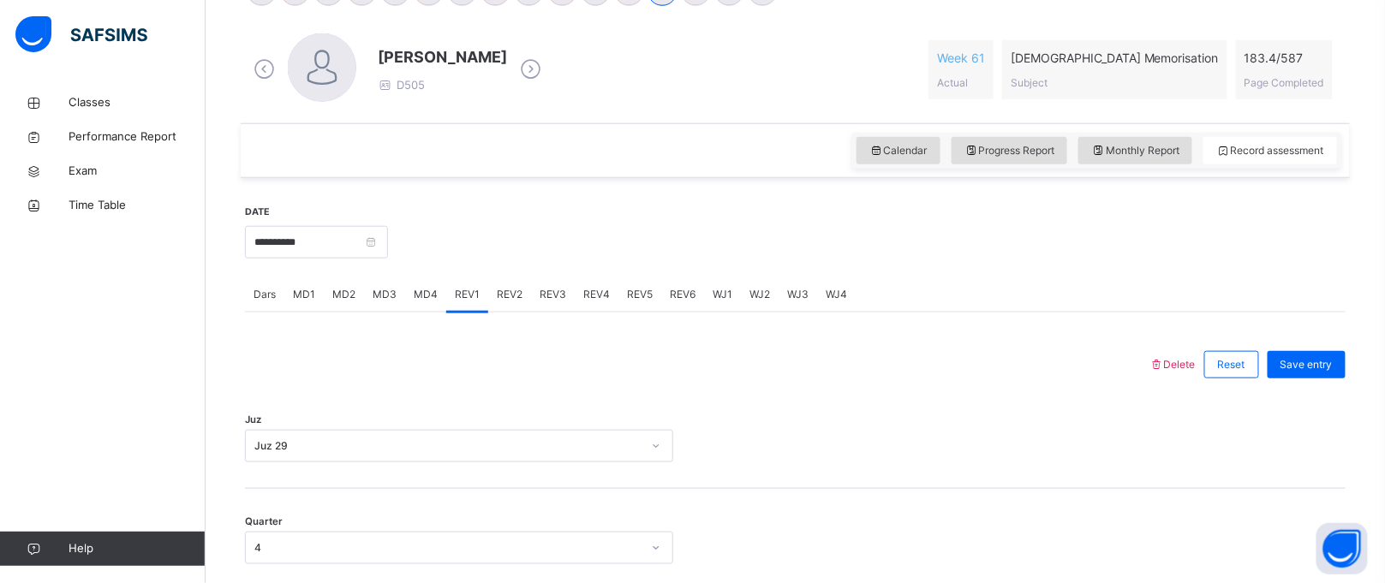
click at [1302, 373] on div "Save entry" at bounding box center [1307, 364] width 78 height 27
click at [503, 308] on div "REV2" at bounding box center [509, 295] width 43 height 34
click at [382, 303] on div "MD3" at bounding box center [384, 295] width 41 height 34
click at [415, 298] on span "MD4" at bounding box center [426, 294] width 24 height 15
click at [456, 296] on span "REV1" at bounding box center [467, 294] width 25 height 15
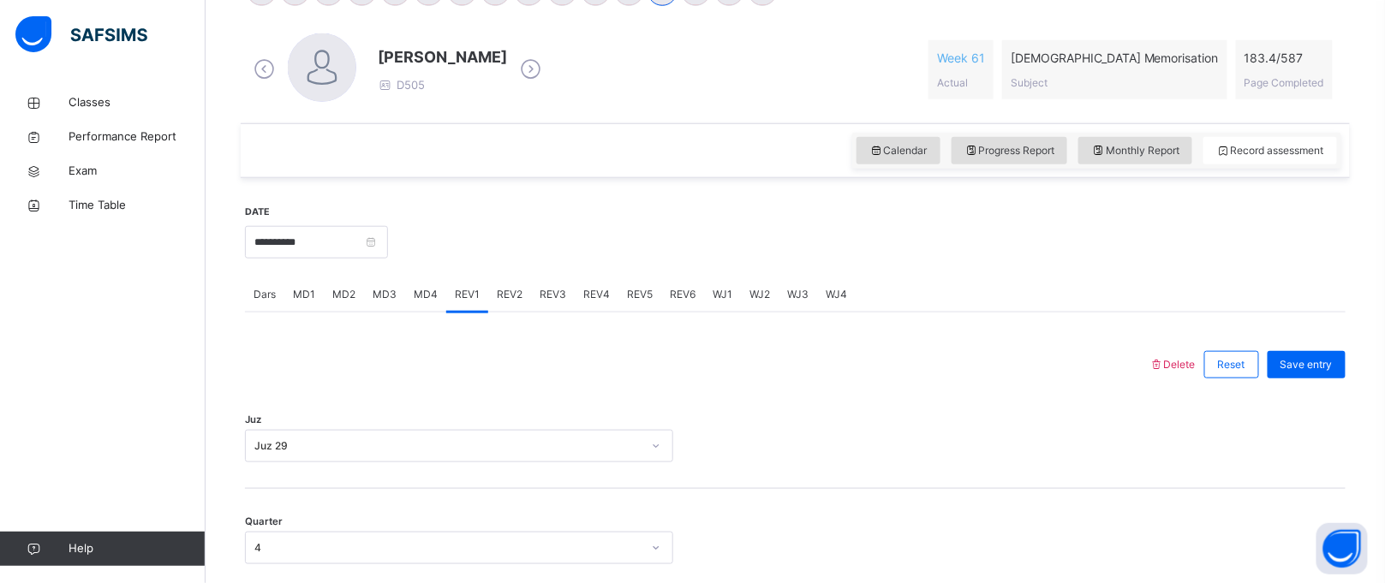
click at [515, 303] on div "REV2" at bounding box center [509, 295] width 43 height 34
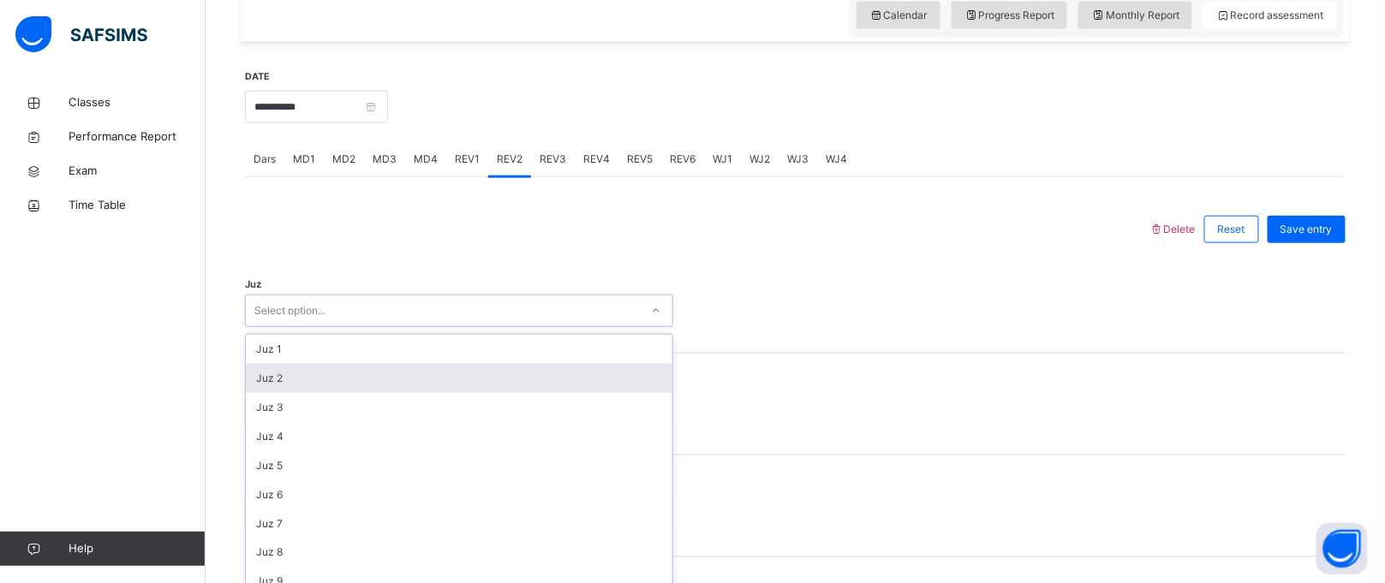
click at [503, 327] on div "option Juz 2 focused, 2 of 30. 30 results available. Use Up and Down to choose …" at bounding box center [459, 311] width 428 height 33
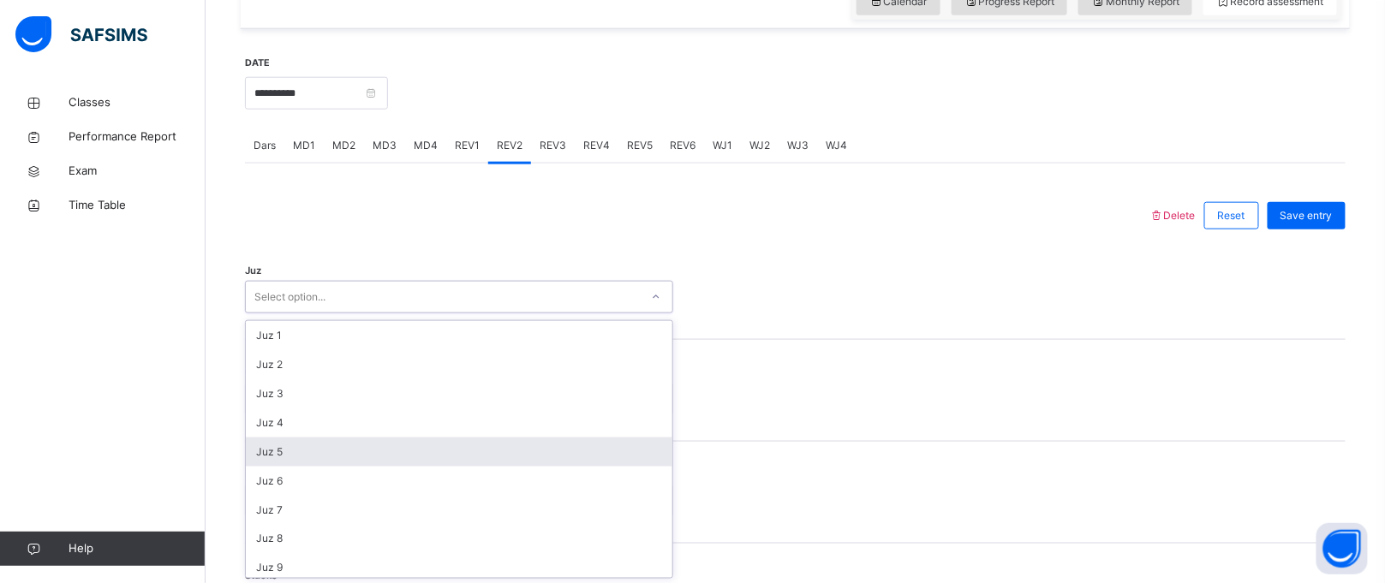
scroll to position [623, 0]
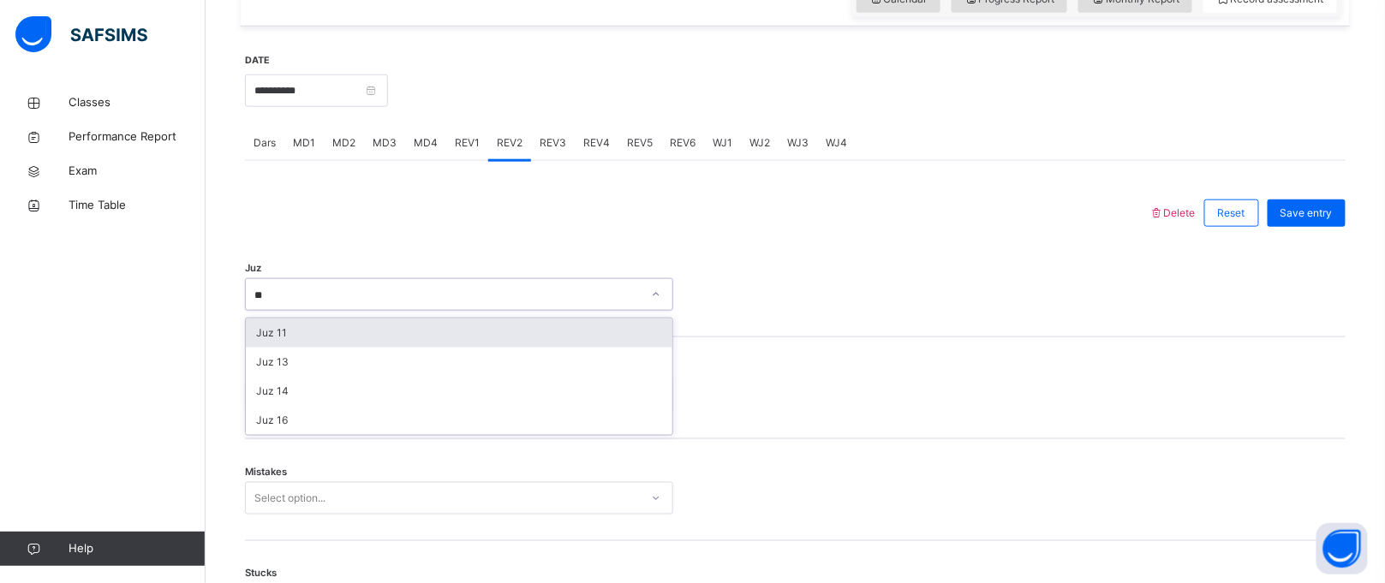
type input "*"
type input "**"
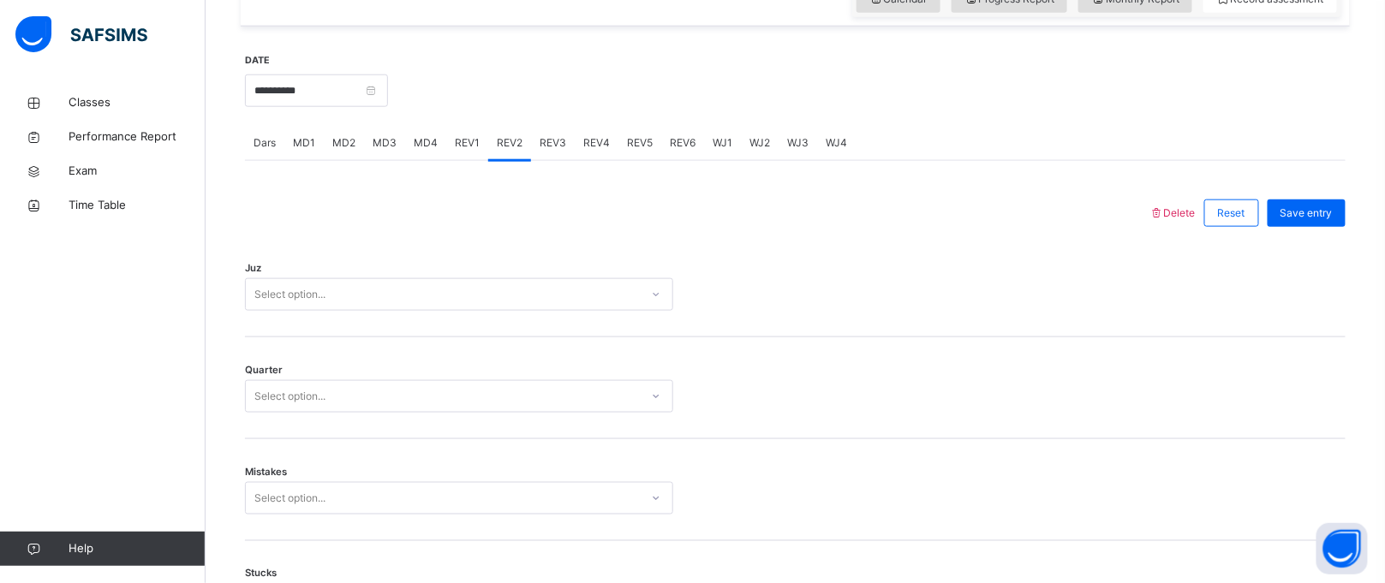
drag, startPoint x: 503, startPoint y: 442, endPoint x: 284, endPoint y: 295, distance: 263.5
click at [284, 295] on div "Select option..." at bounding box center [289, 294] width 71 height 33
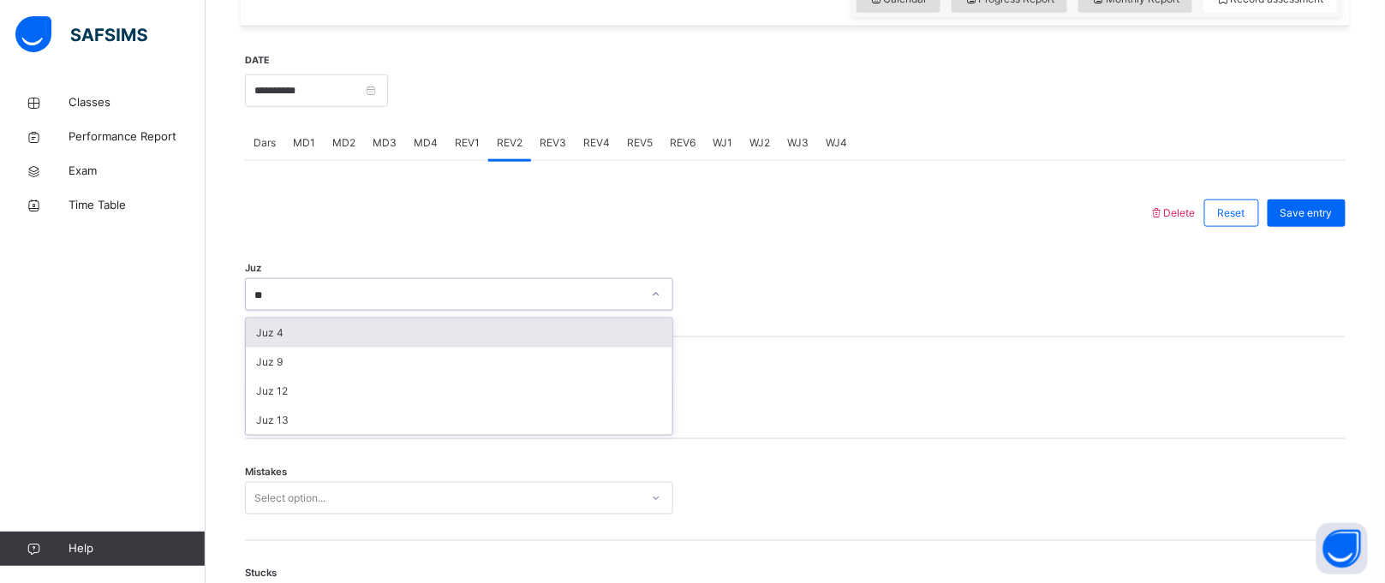
type input "*"
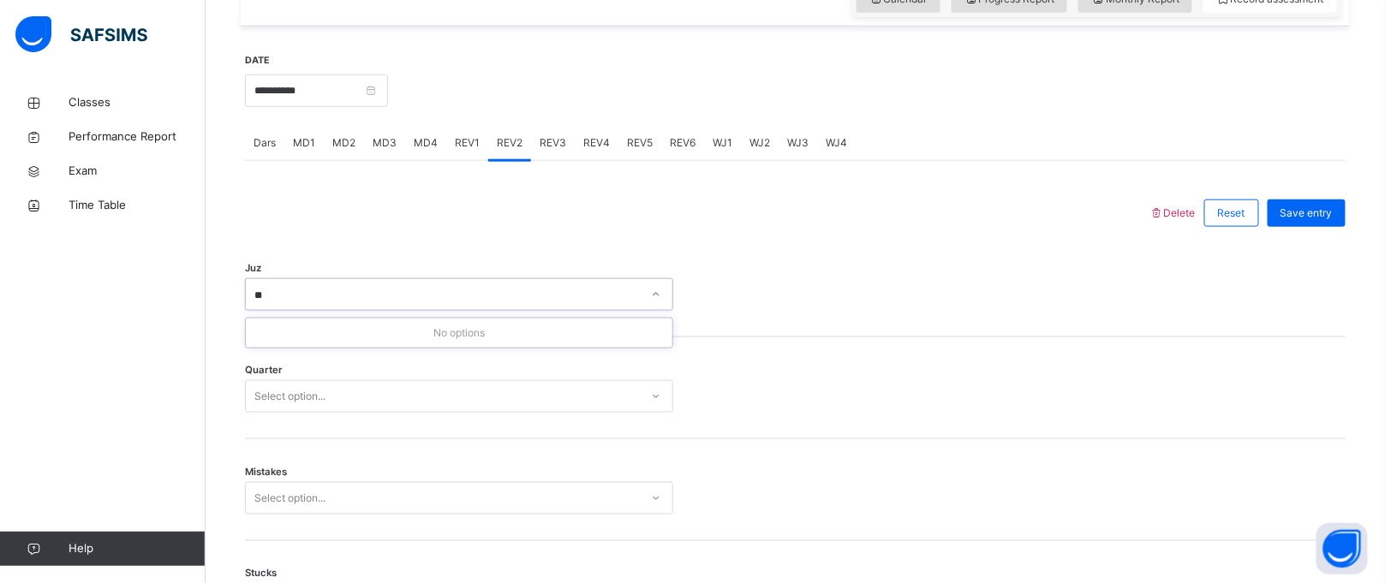
type input "*"
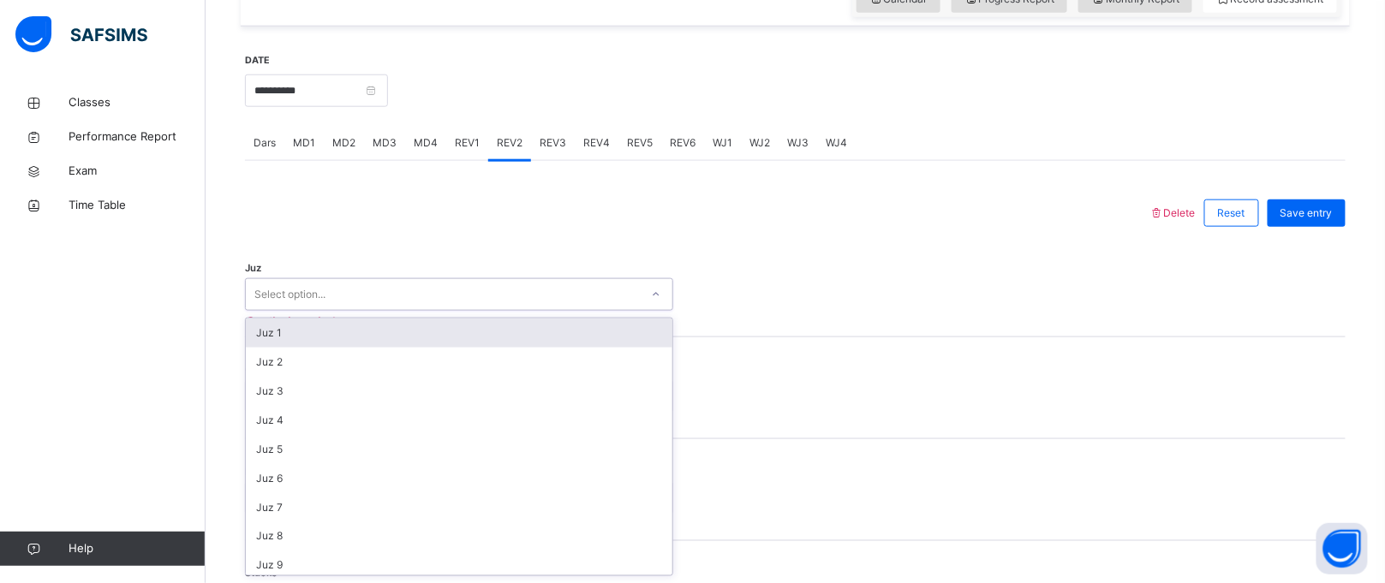
paste input "**********"
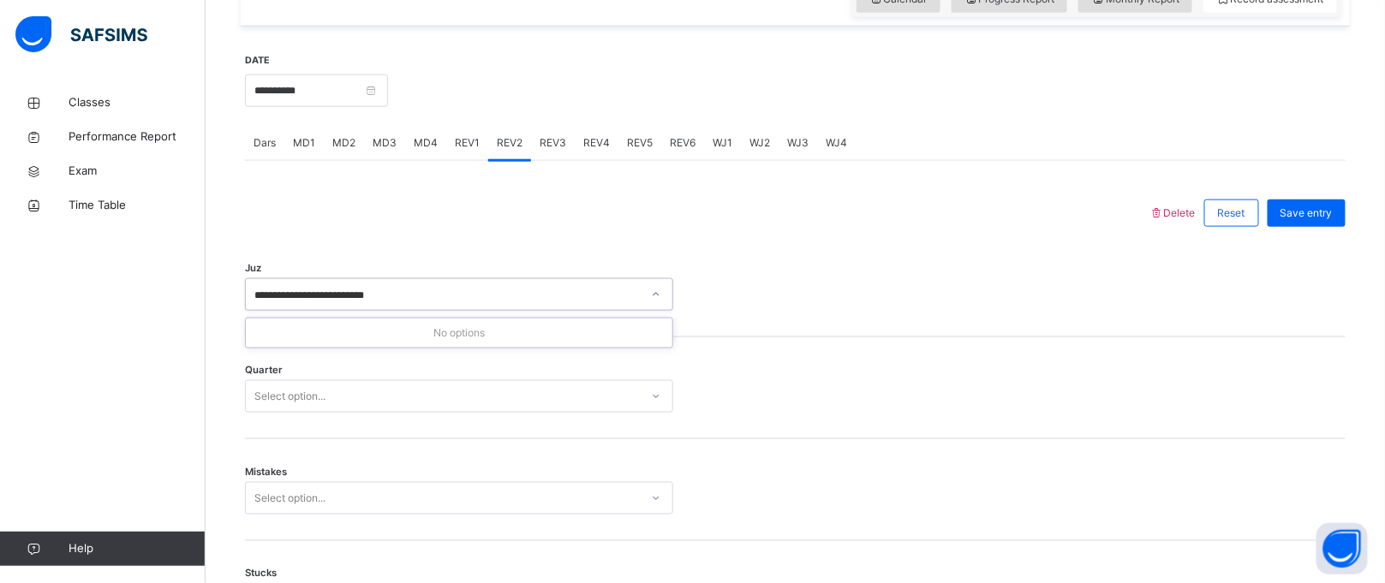
type input "**********"
click at [286, 269] on div "Juz Select option..." at bounding box center [795, 287] width 1101 height 102
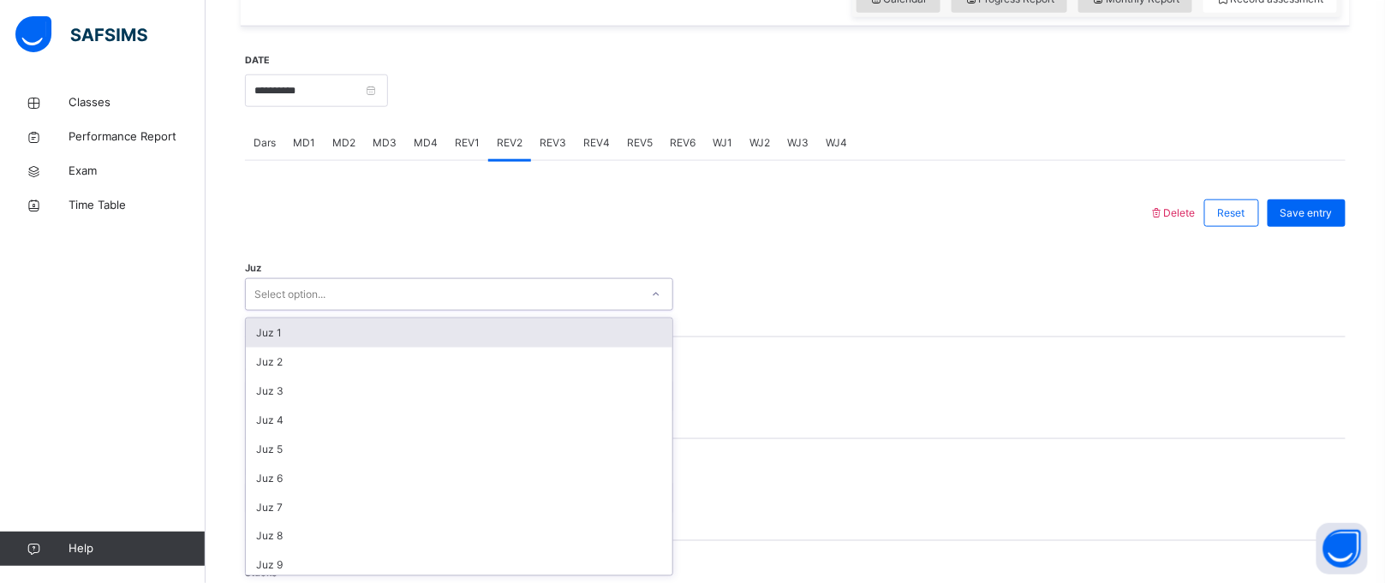
click at [305, 296] on div "Select option..." at bounding box center [289, 294] width 71 height 33
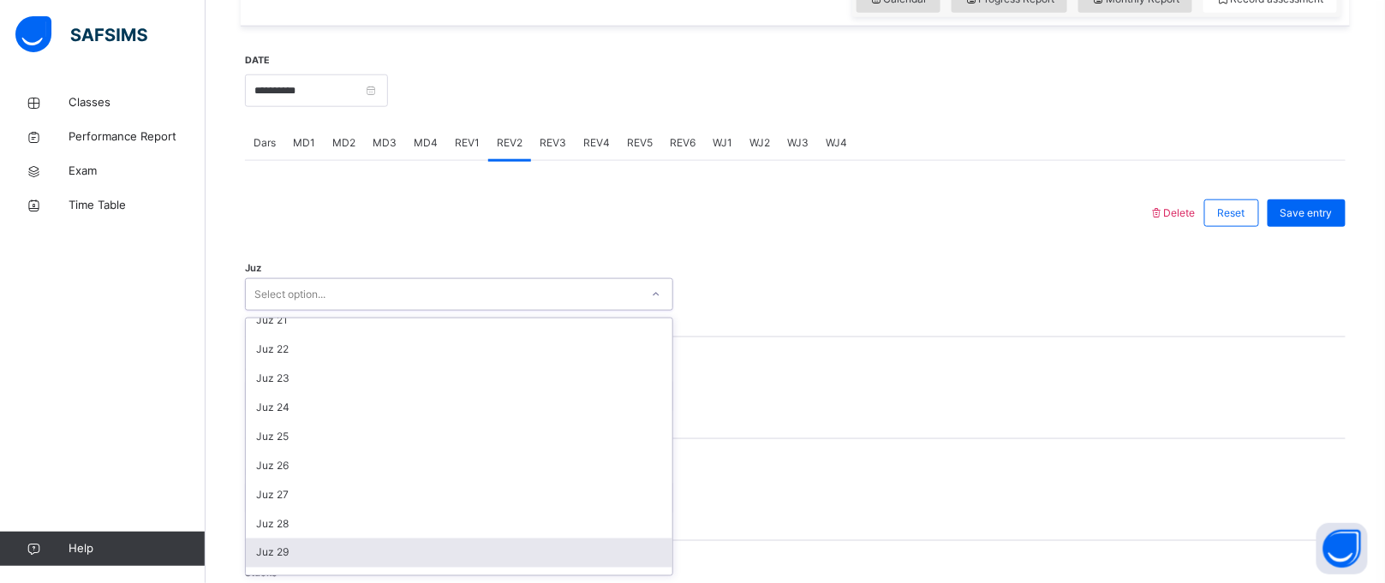
scroll to position [615, 0]
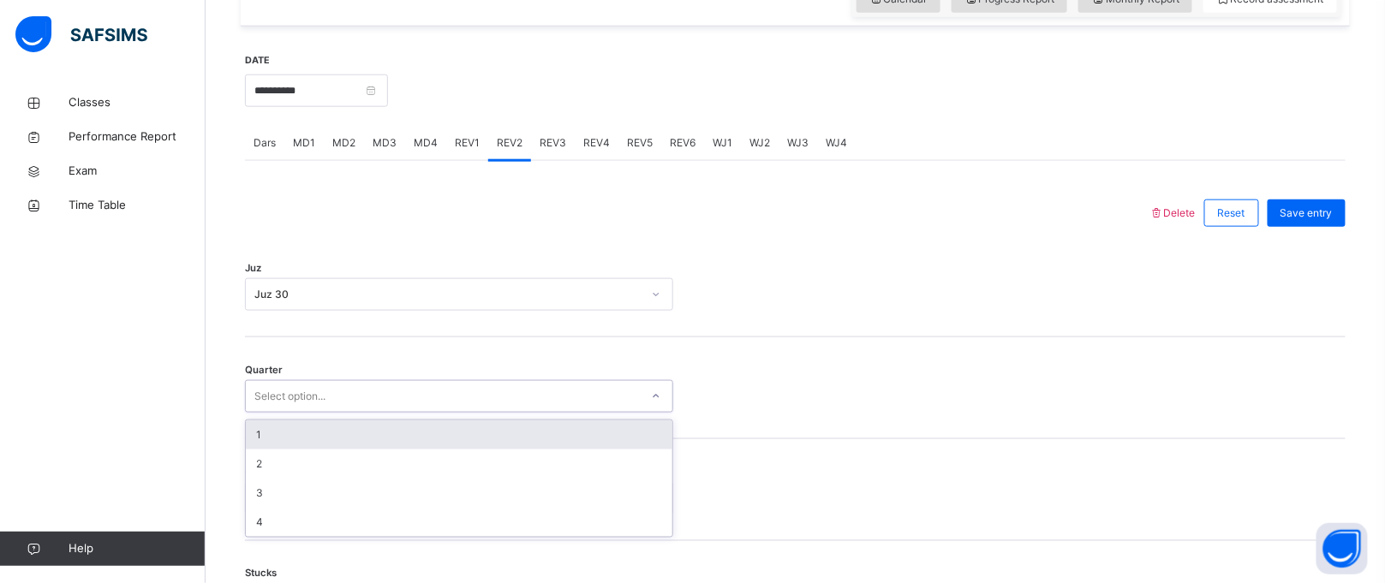
click at [340, 392] on div "Select option..." at bounding box center [443, 397] width 394 height 27
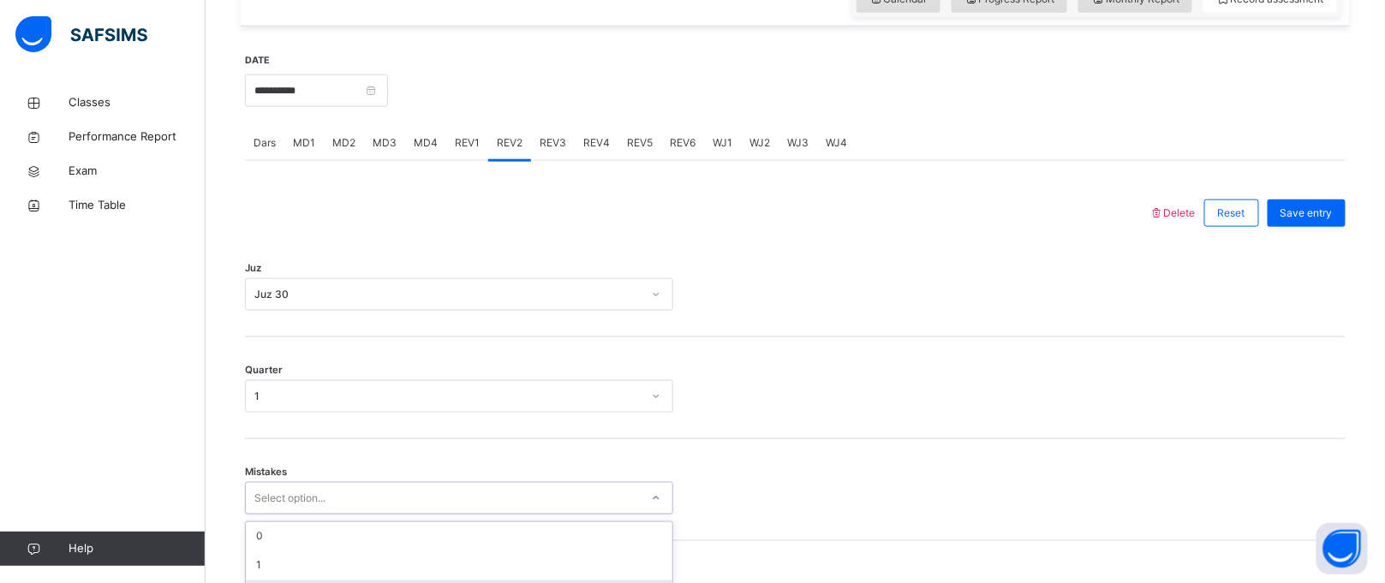
scroll to position [773, 0]
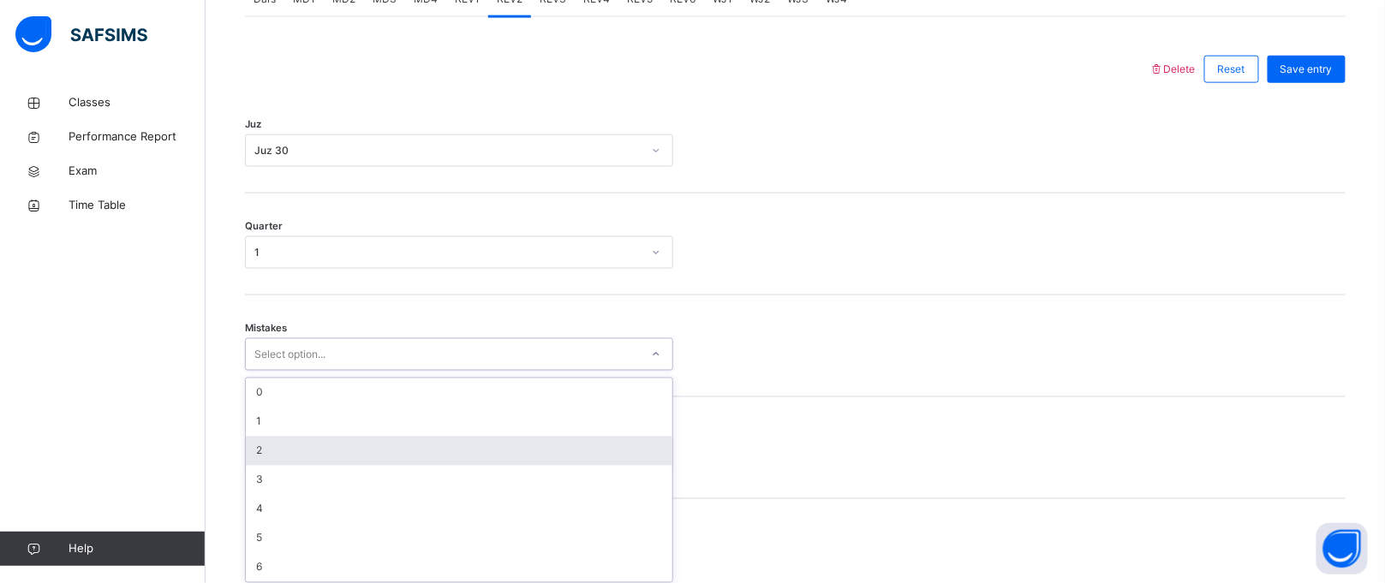
click at [371, 371] on div "option 2 focused, 3 of 7. 7 results available. Use Up and Down to choose option…" at bounding box center [459, 354] width 428 height 33
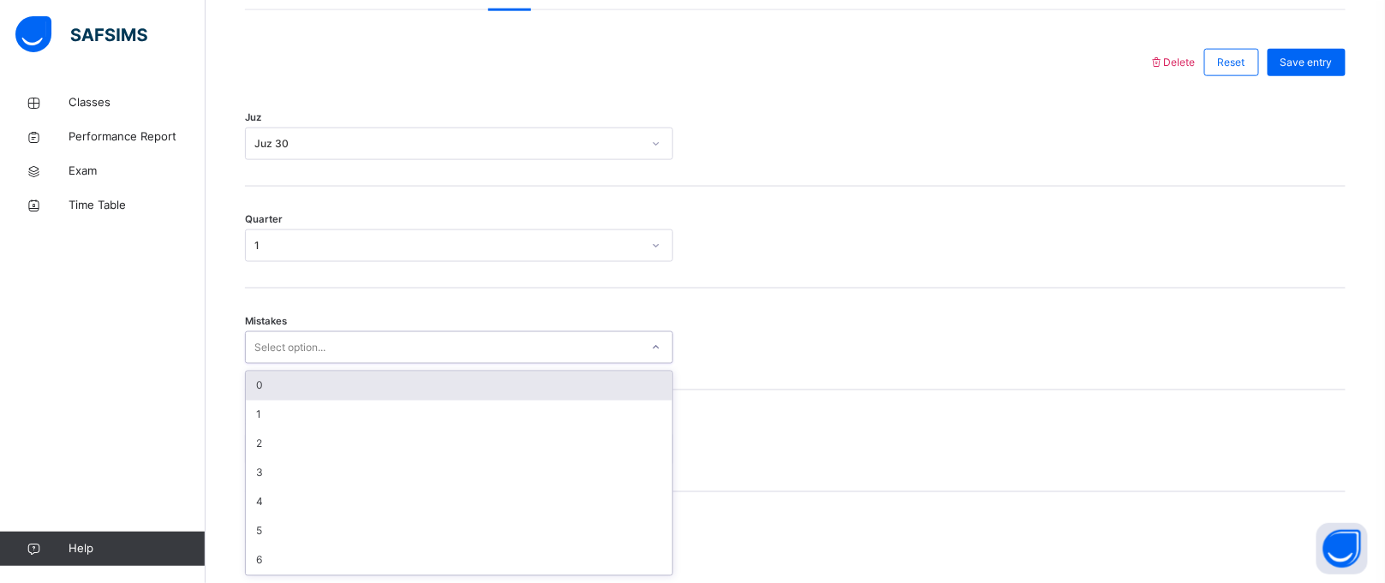
click at [350, 378] on div "0" at bounding box center [459, 386] width 427 height 29
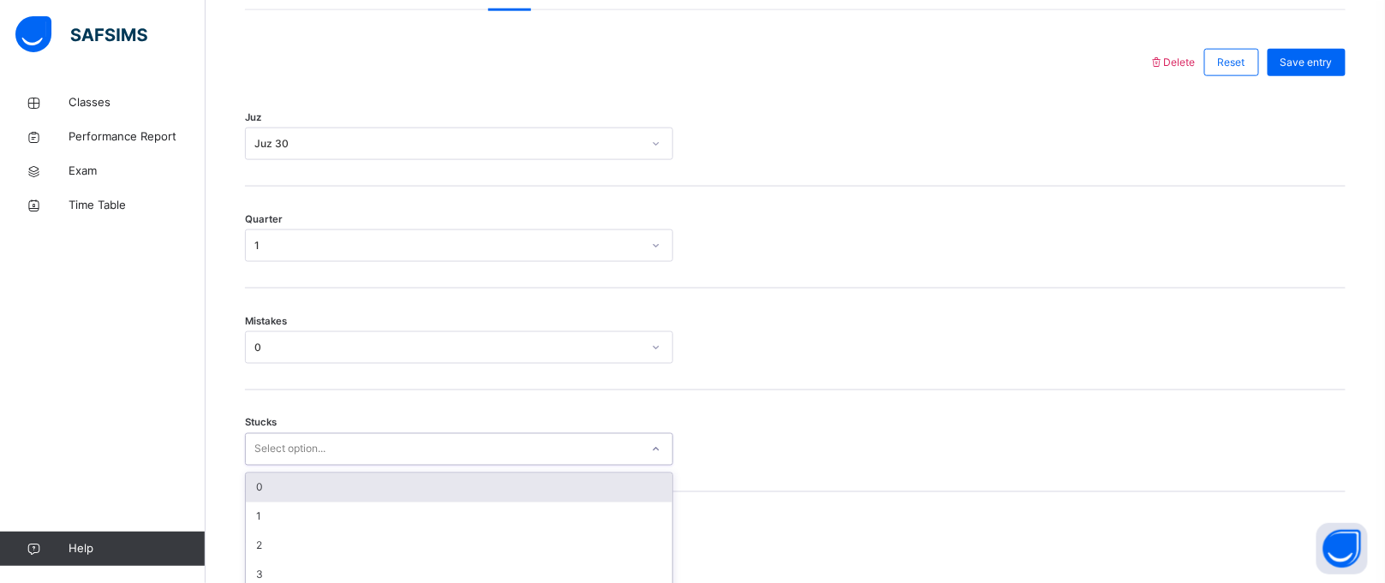
scroll to position [846, 0]
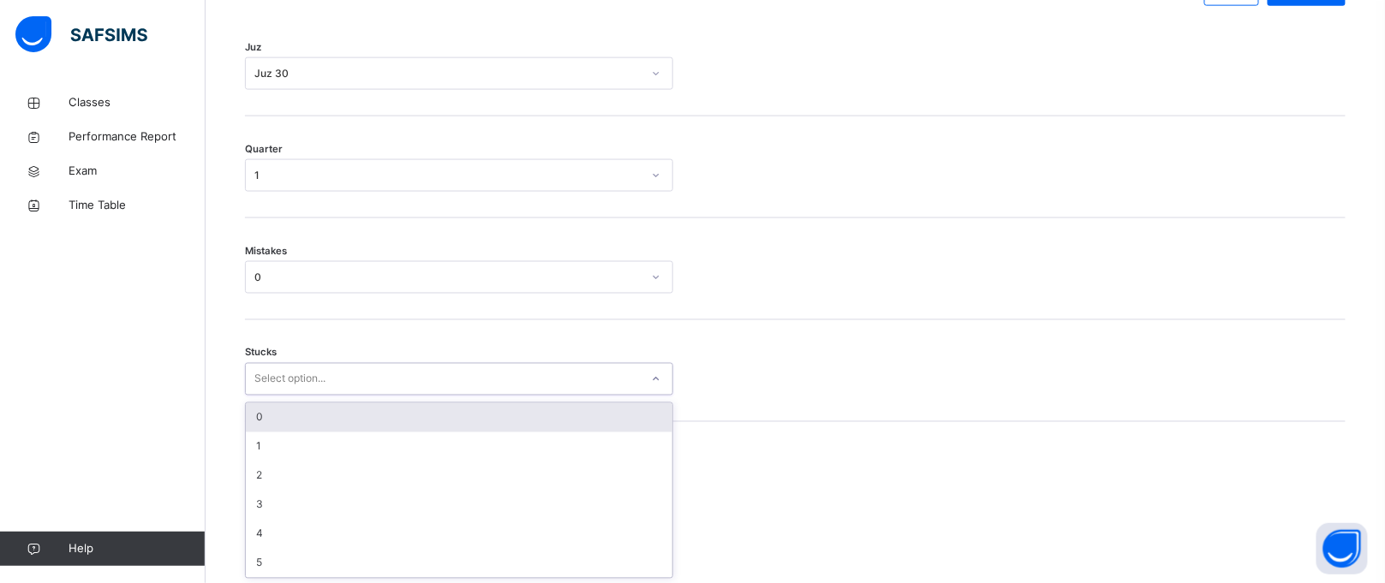
click at [353, 396] on div "option 0 focused, 1 of 6. 6 results available. Use Up and Down to choose option…" at bounding box center [459, 379] width 428 height 33
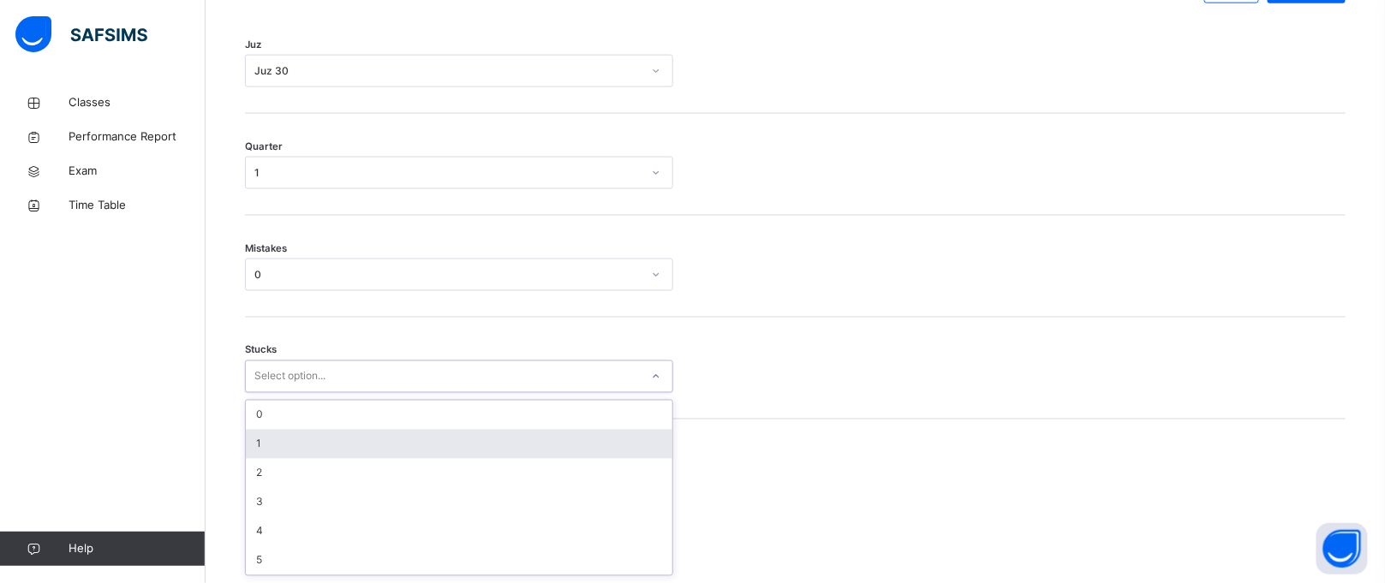
click at [353, 442] on div "1" at bounding box center [459, 444] width 427 height 29
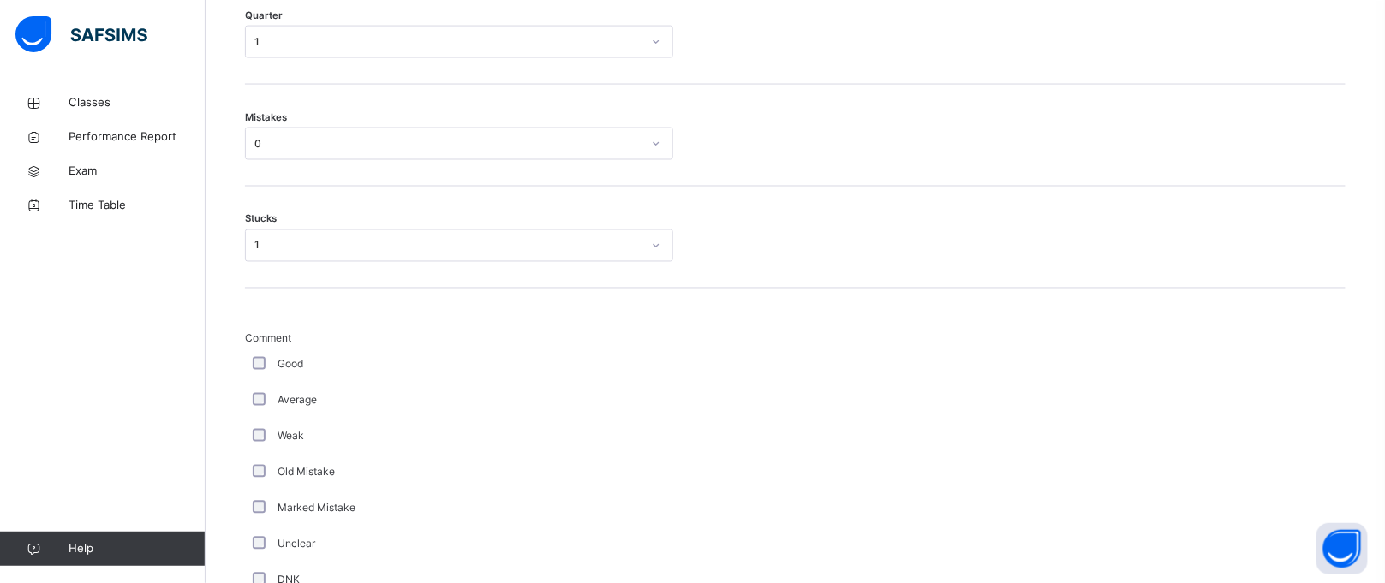
scroll to position [984, 0]
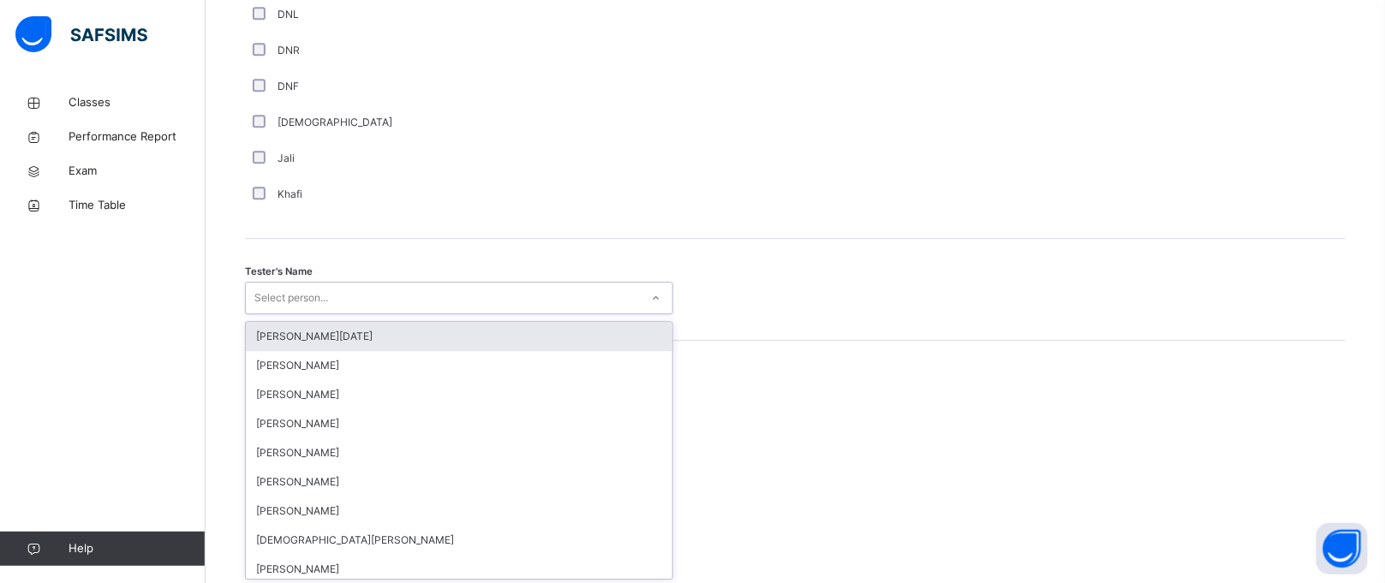
click at [258, 314] on div "option [PERSON_NAME][DATE] focused, 1 of 88. 88 results available. Use Up and D…" at bounding box center [459, 298] width 428 height 33
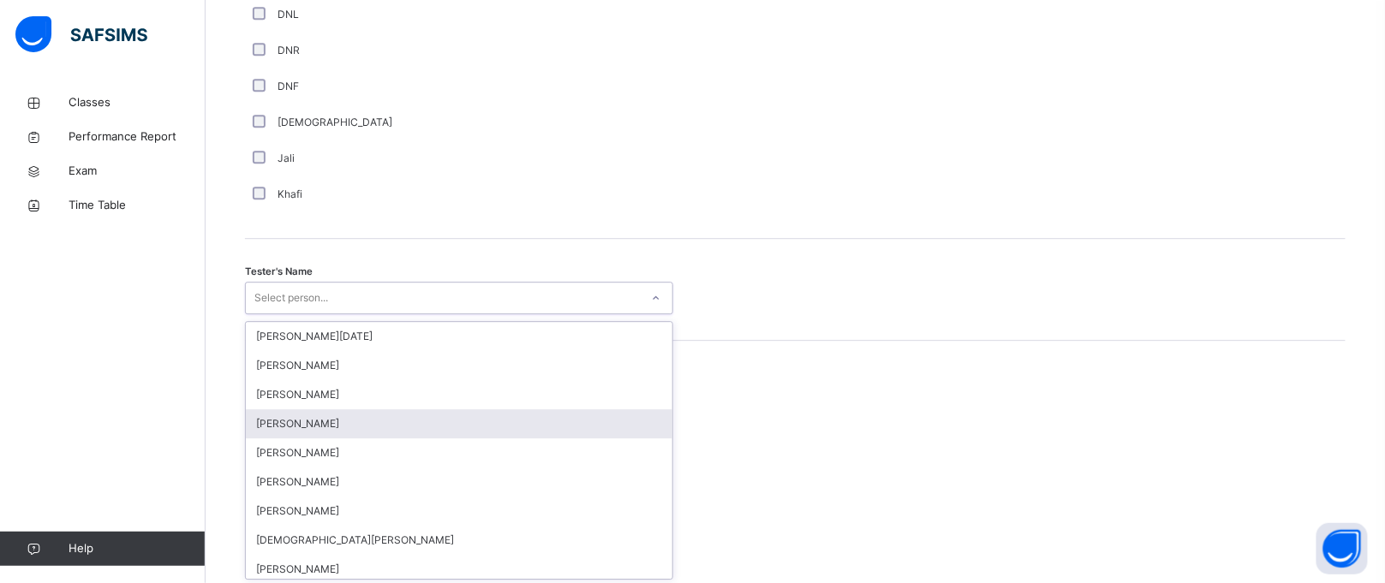
scroll to position [1584, 0]
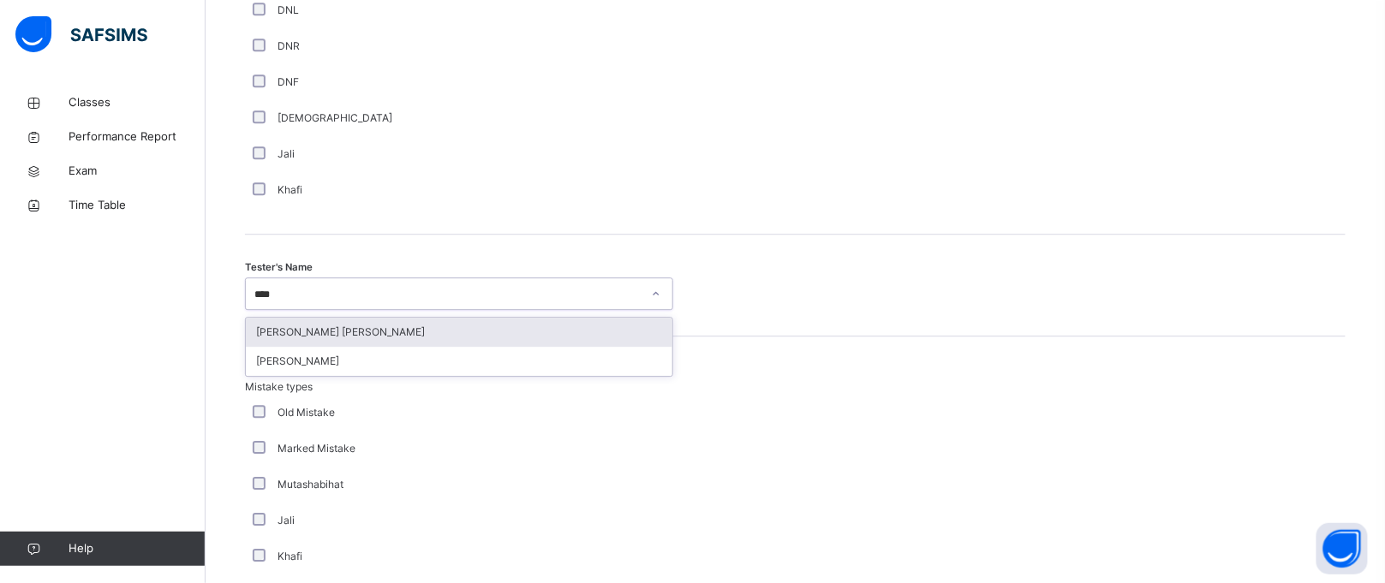
type input "*****"
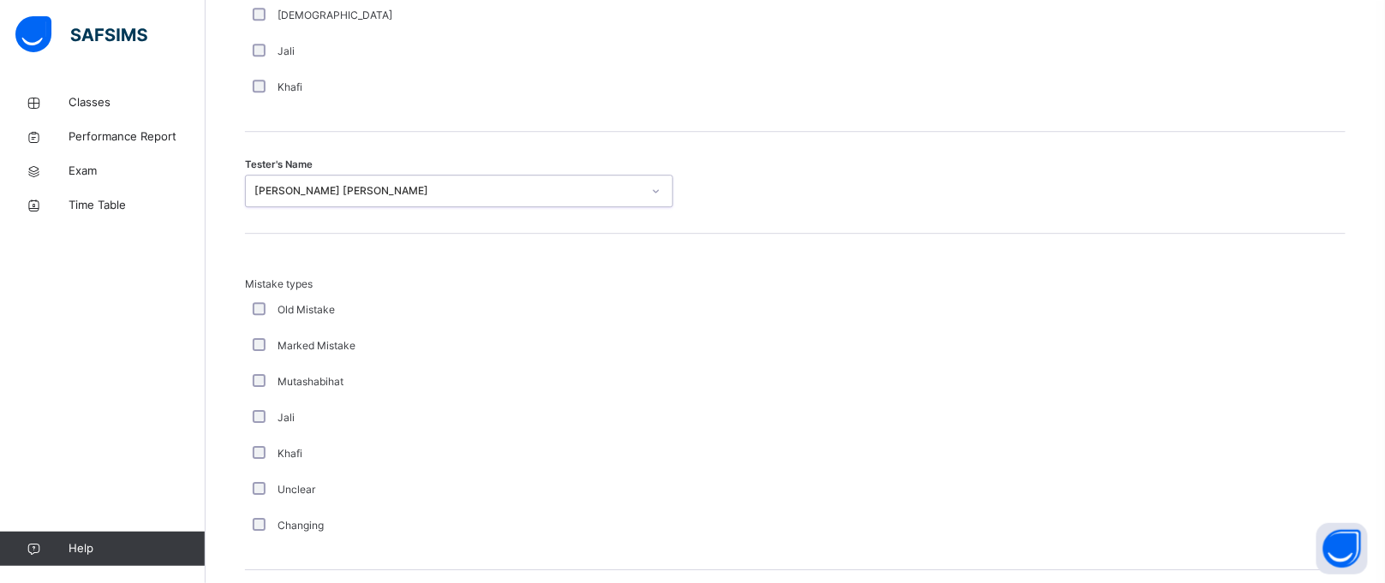
scroll to position [1898, 0]
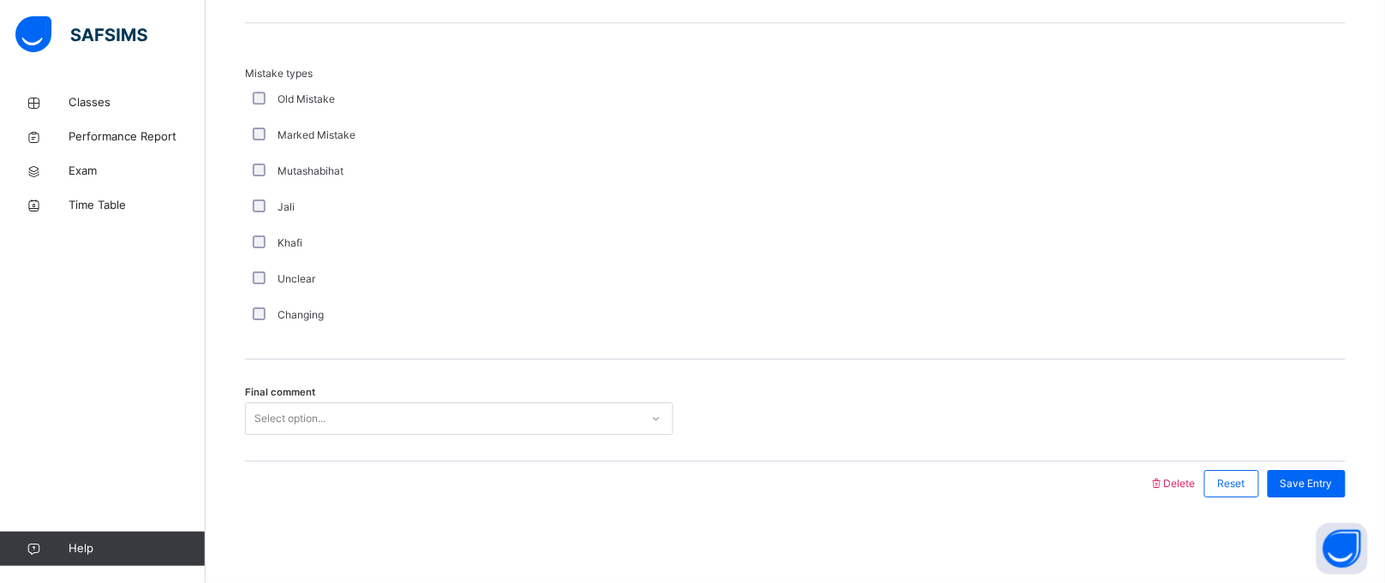
click at [338, 435] on div "Final comment Select option..." at bounding box center [795, 411] width 1101 height 102
drag, startPoint x: 338, startPoint y: 435, endPoint x: 332, endPoint y: 426, distance: 11.2
click at [332, 426] on div "Final comment Select option..." at bounding box center [795, 411] width 1101 height 102
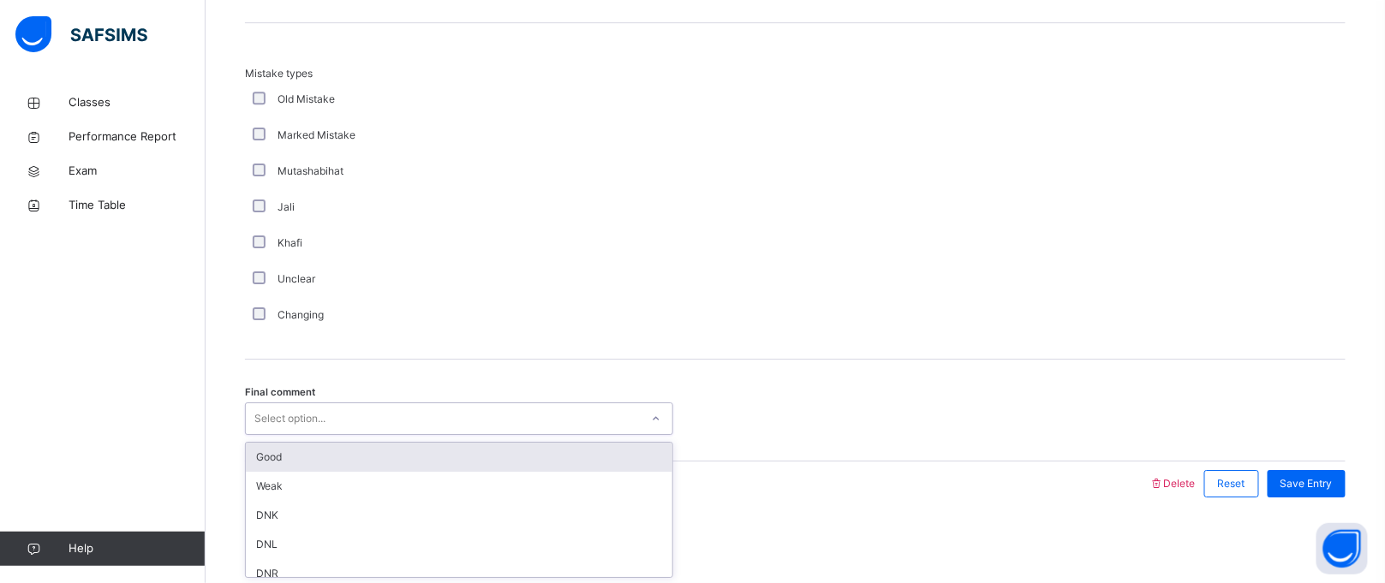
click at [332, 426] on div "Select option..." at bounding box center [443, 419] width 394 height 27
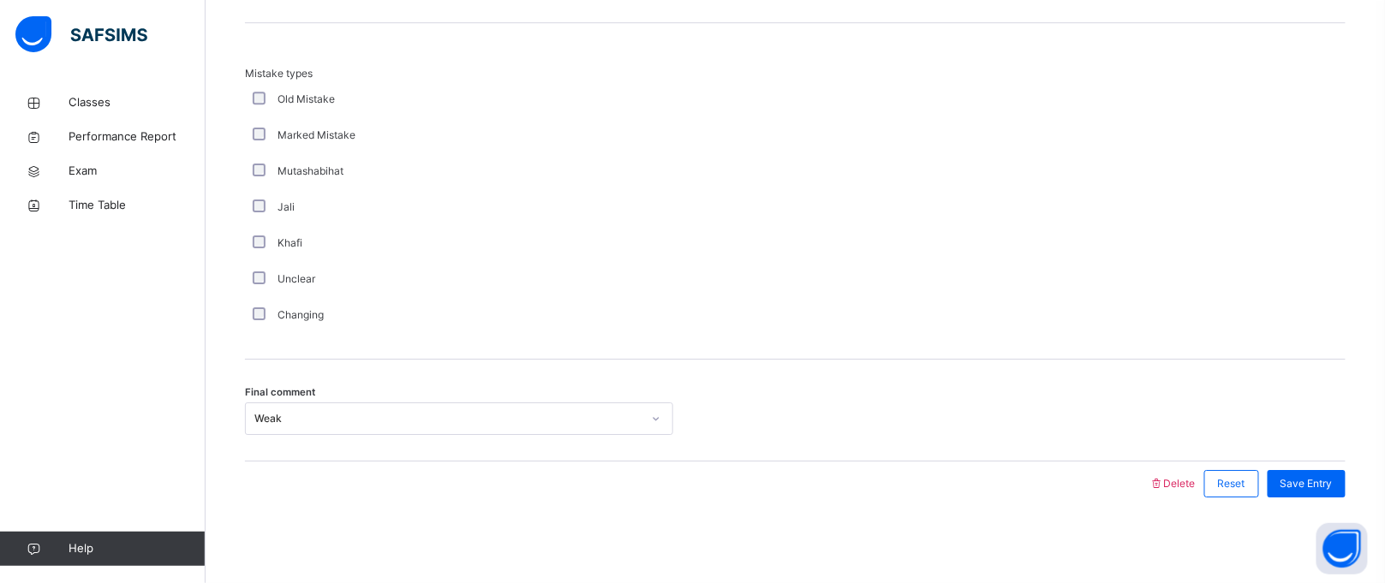
drag, startPoint x: 1337, startPoint y: 416, endPoint x: 1340, endPoint y: 403, distance: 13.9
click at [1340, 403] on div "Final comment Weak" at bounding box center [795, 419] width 1101 height 33
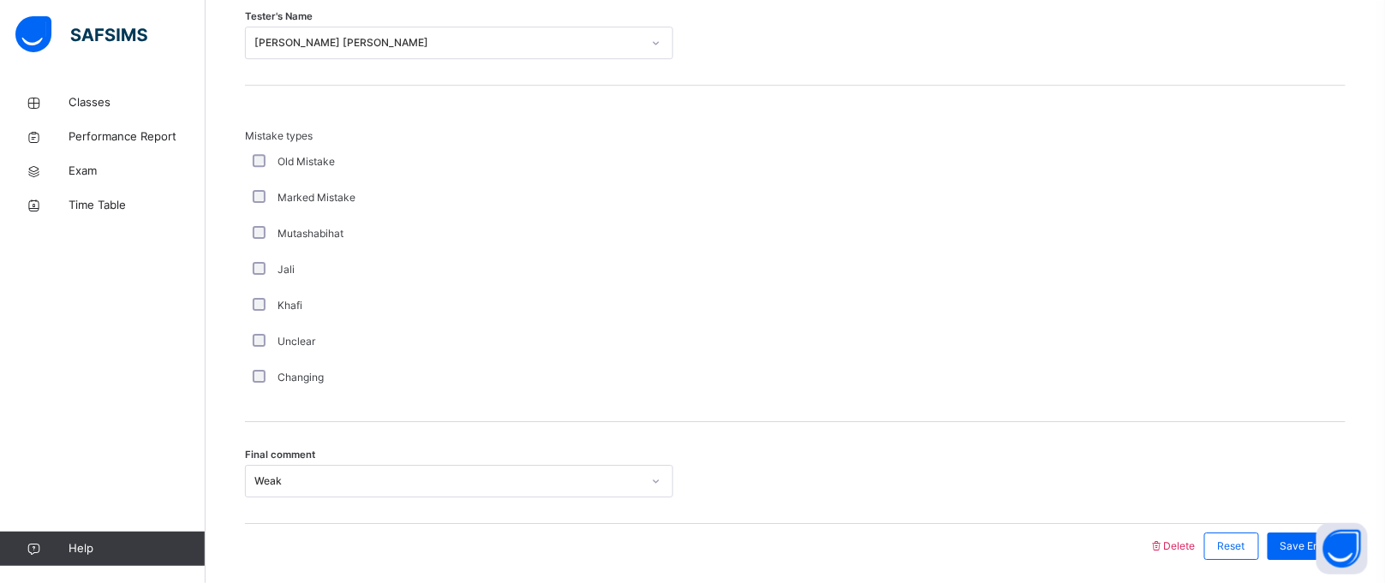
scroll to position [1836, 0]
drag, startPoint x: 630, startPoint y: 271, endPoint x: 341, endPoint y: 277, distance: 288.7
click at [341, 277] on div "Jali" at bounding box center [459, 268] width 420 height 15
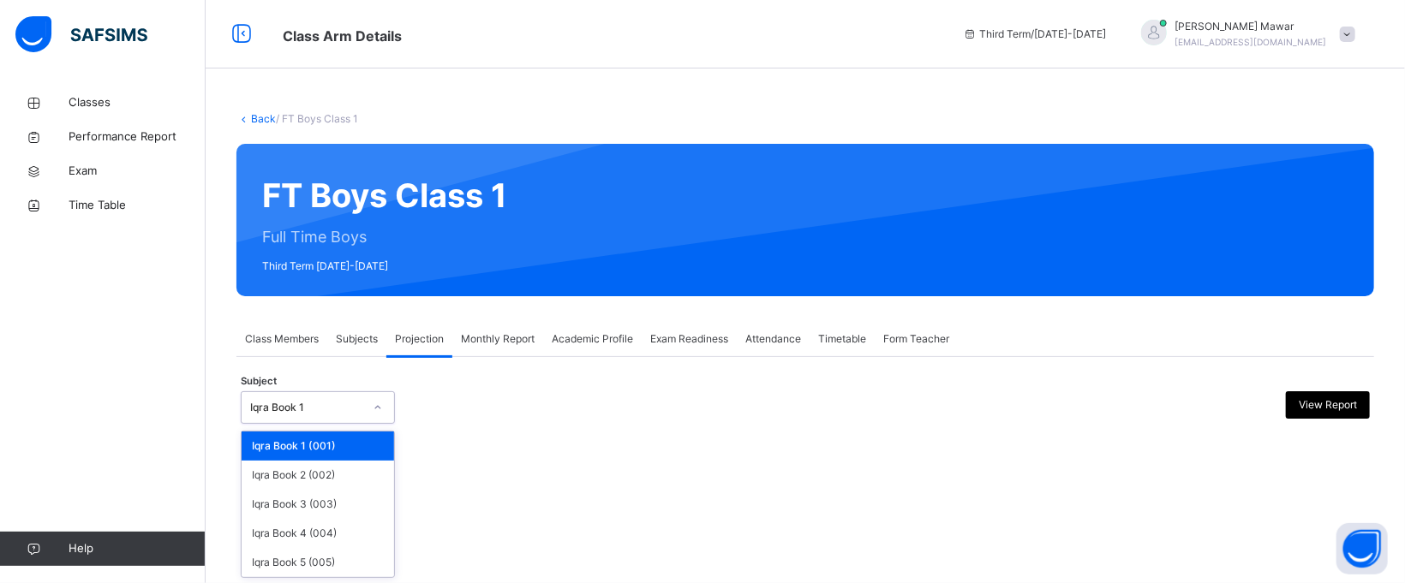
click at [354, 415] on div "Iqra Book 1" at bounding box center [306, 407] width 113 height 15
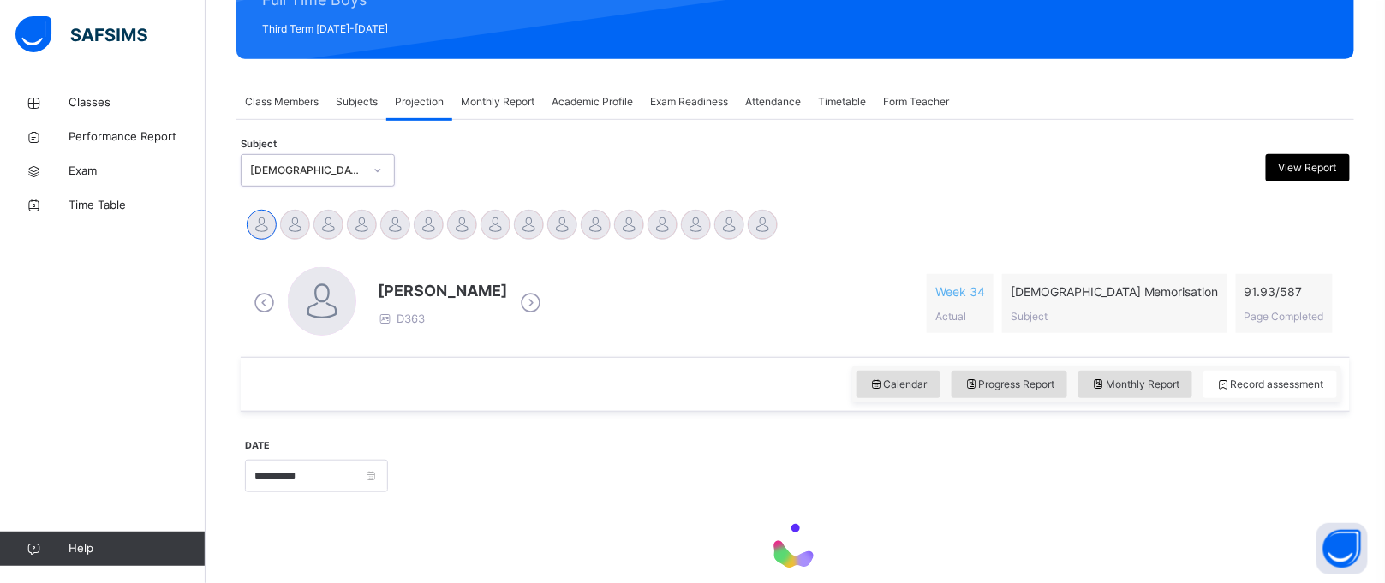
scroll to position [314, 0]
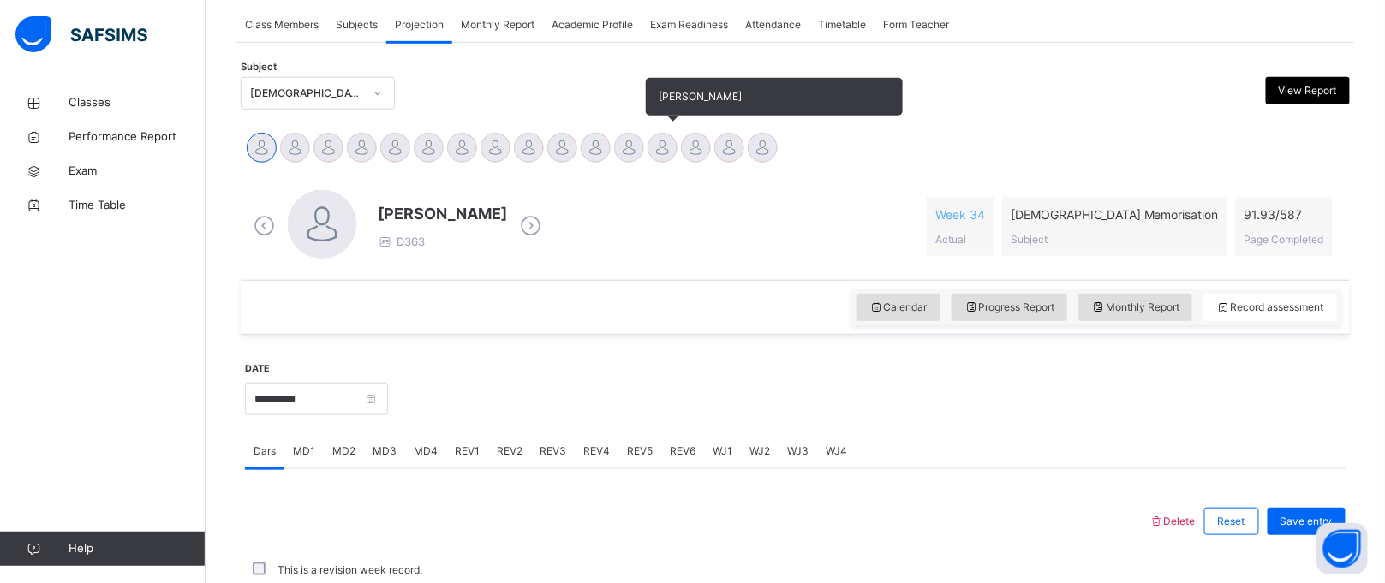
click at [646, 138] on div "[PERSON_NAME]" at bounding box center [662, 150] width 33 height 38
click at [666, 147] on div at bounding box center [663, 148] width 30 height 30
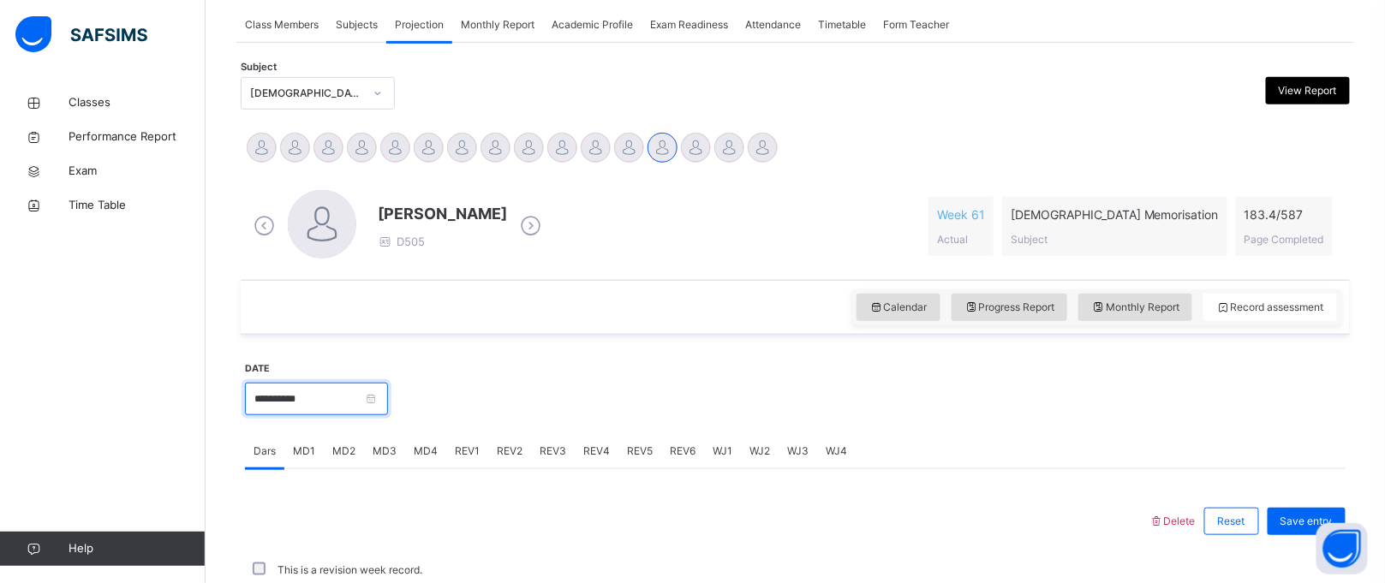
click at [292, 389] on input "**********" at bounding box center [316, 399] width 143 height 33
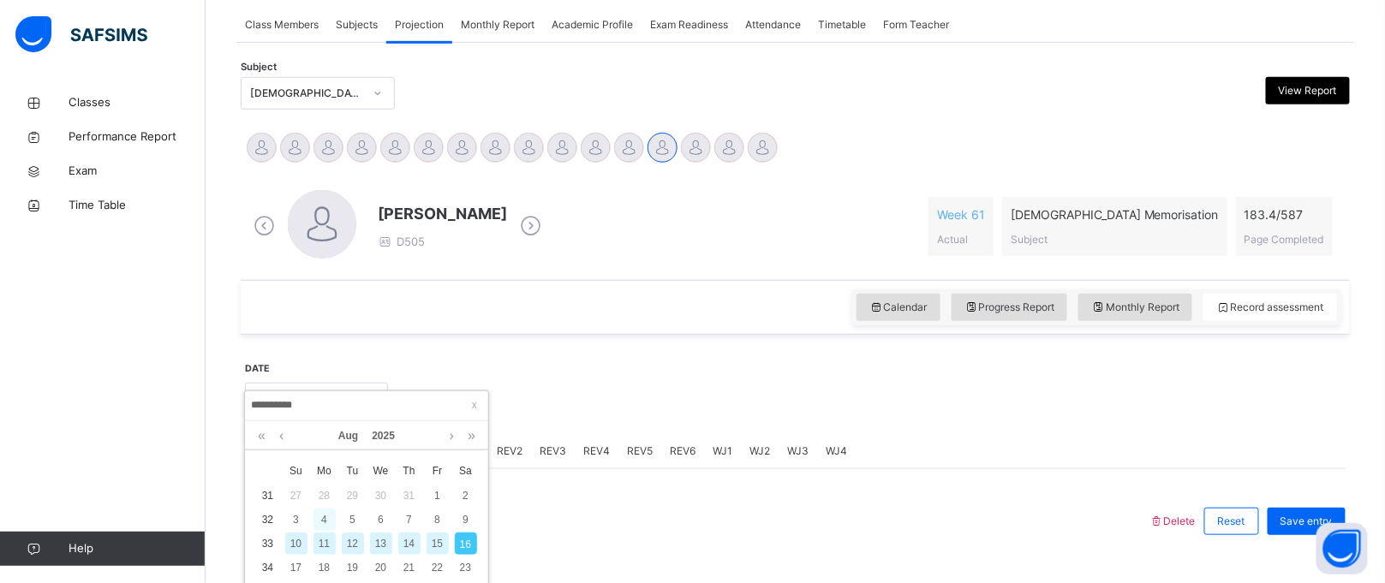
click at [321, 516] on div "4" at bounding box center [324, 520] width 22 height 22
type input "**********"
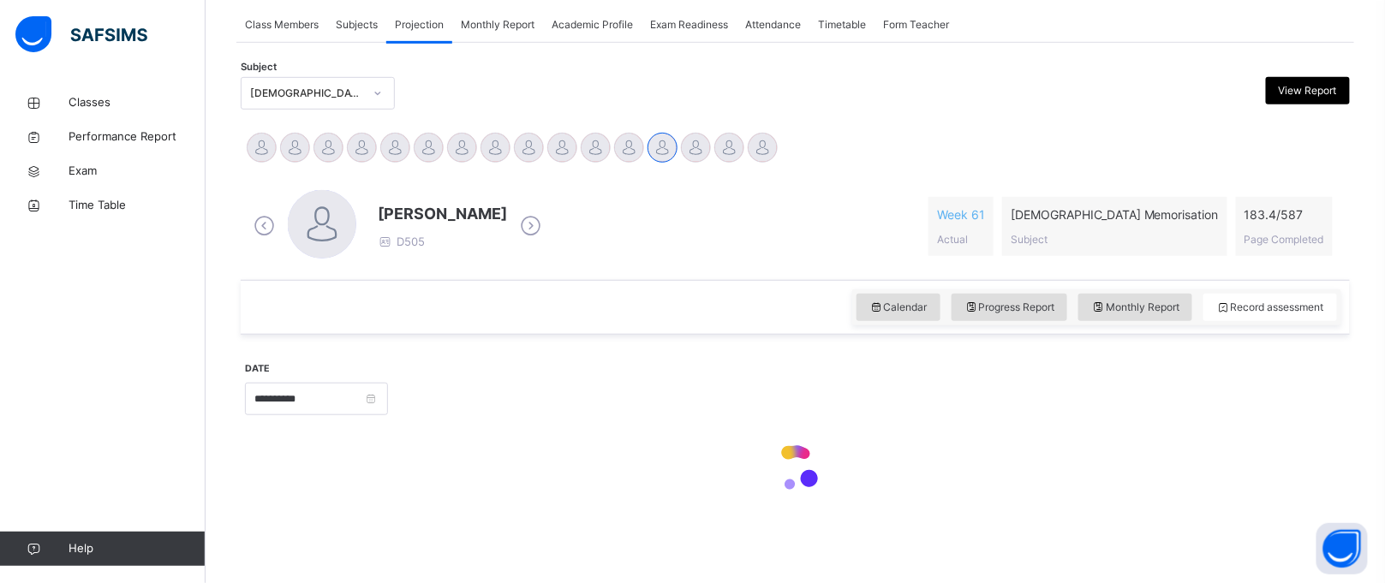
click at [321, 516] on div "**********" at bounding box center [795, 433] width 1101 height 181
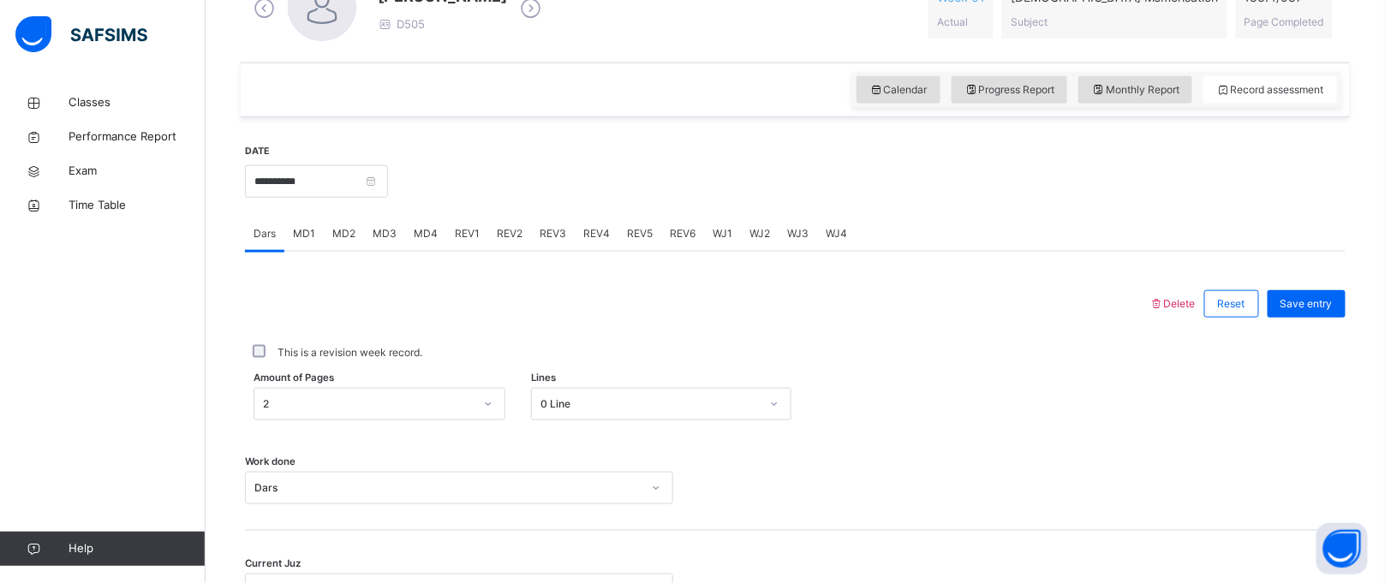
scroll to position [535, 0]
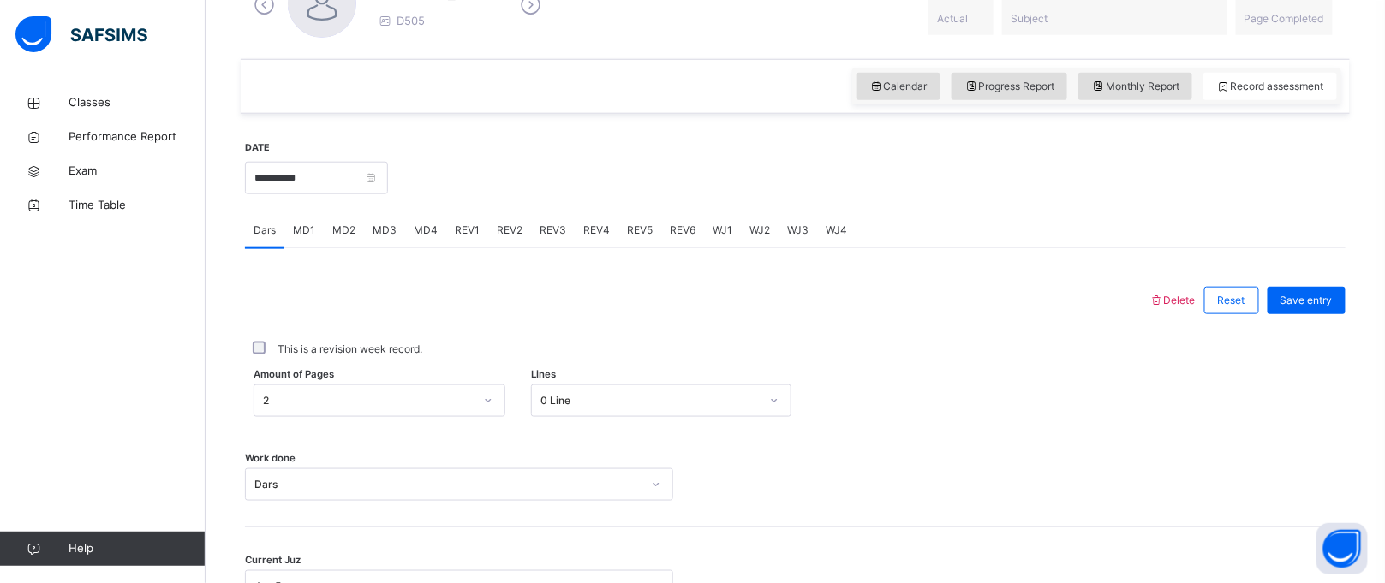
click at [506, 223] on span "REV2" at bounding box center [510, 230] width 26 height 15
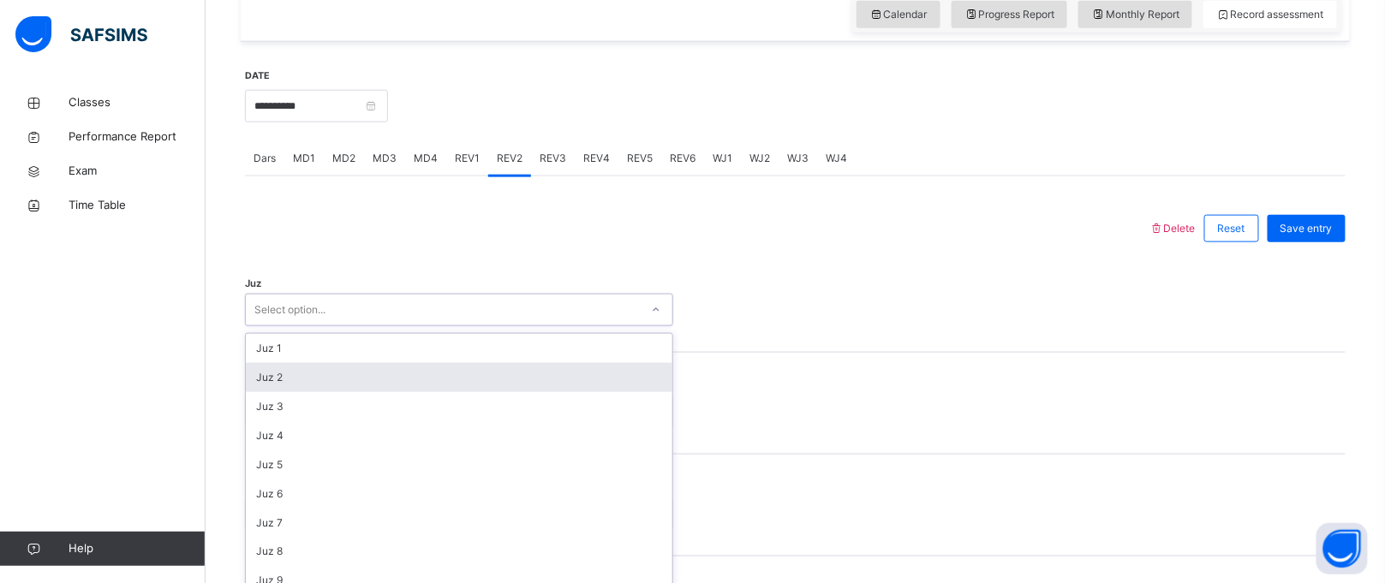
click at [486, 326] on div "option Juz 2 focused, 2 of 30. 30 results available. Use Up and Down to choose …" at bounding box center [459, 310] width 428 height 33
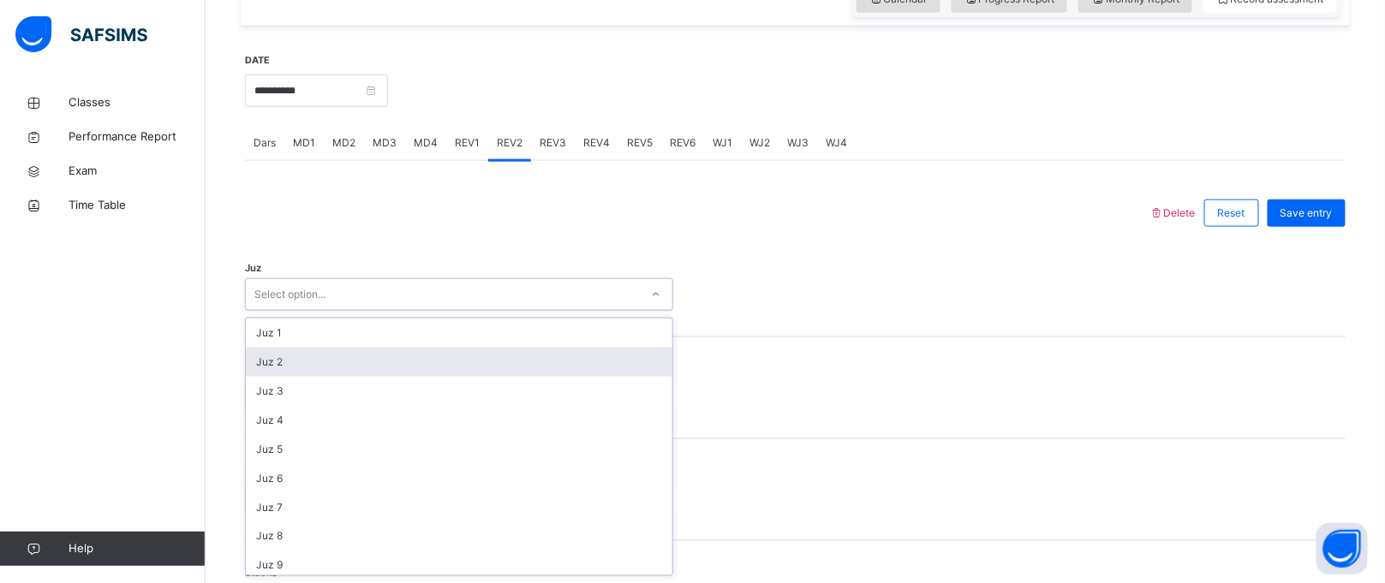
paste input "**********"
type input "**********"
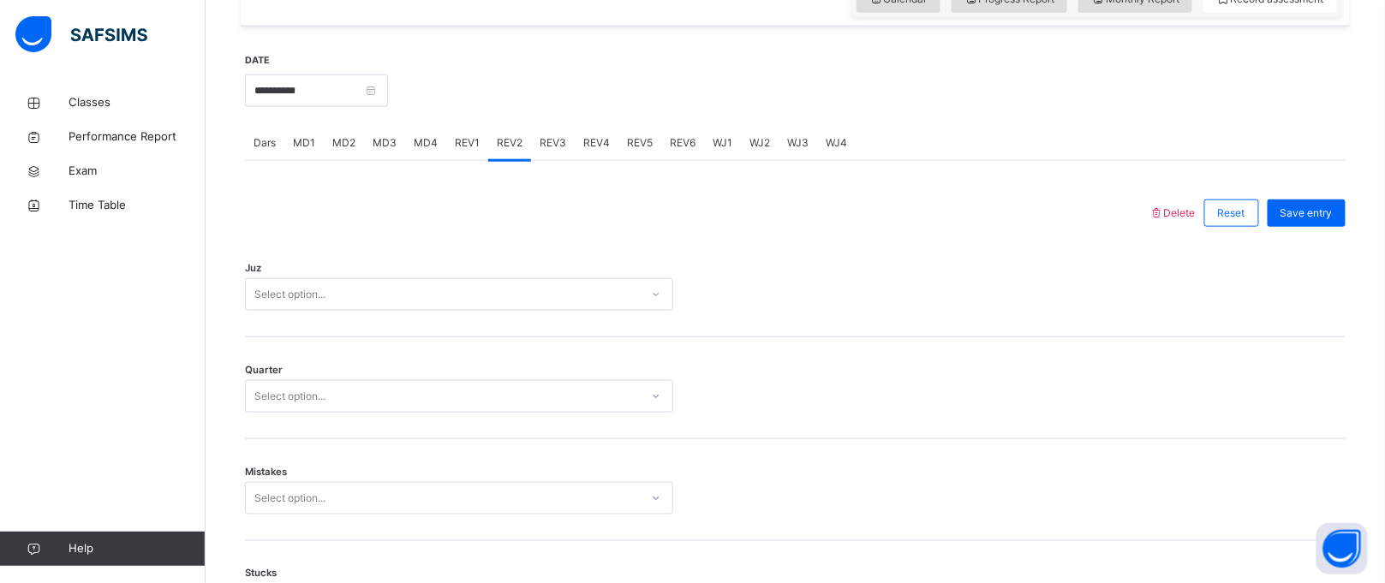
drag, startPoint x: 487, startPoint y: 373, endPoint x: 412, endPoint y: 288, distance: 113.5
click at [412, 288] on div "Select option..." at bounding box center [443, 295] width 394 height 27
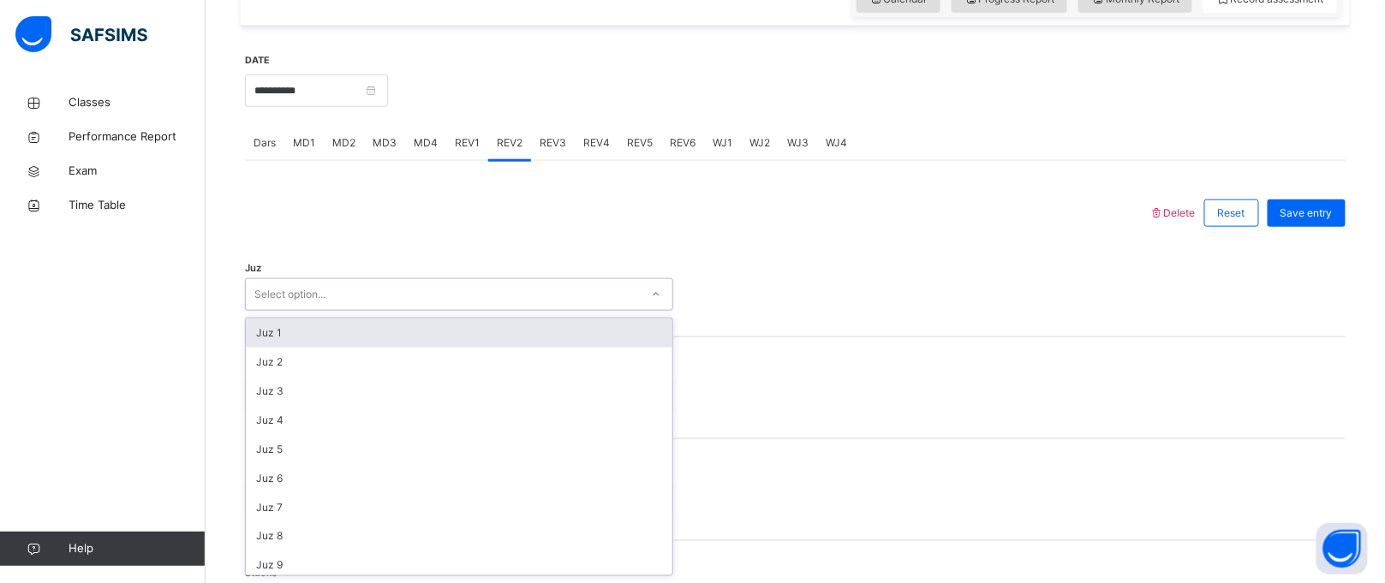
paste input "**********"
type input "**********"
paste input "**********"
type input "**********"
paste input "**********"
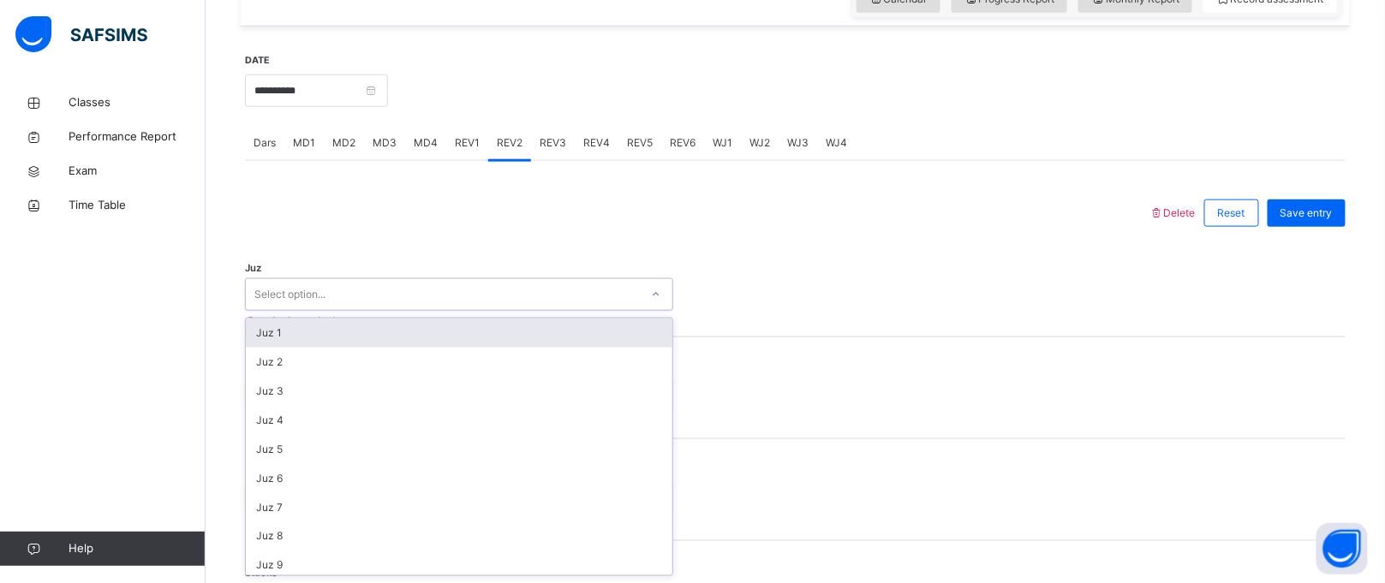
type input "**********"
paste input "**********"
type input "**********"
paste input "**********"
type input "**********"
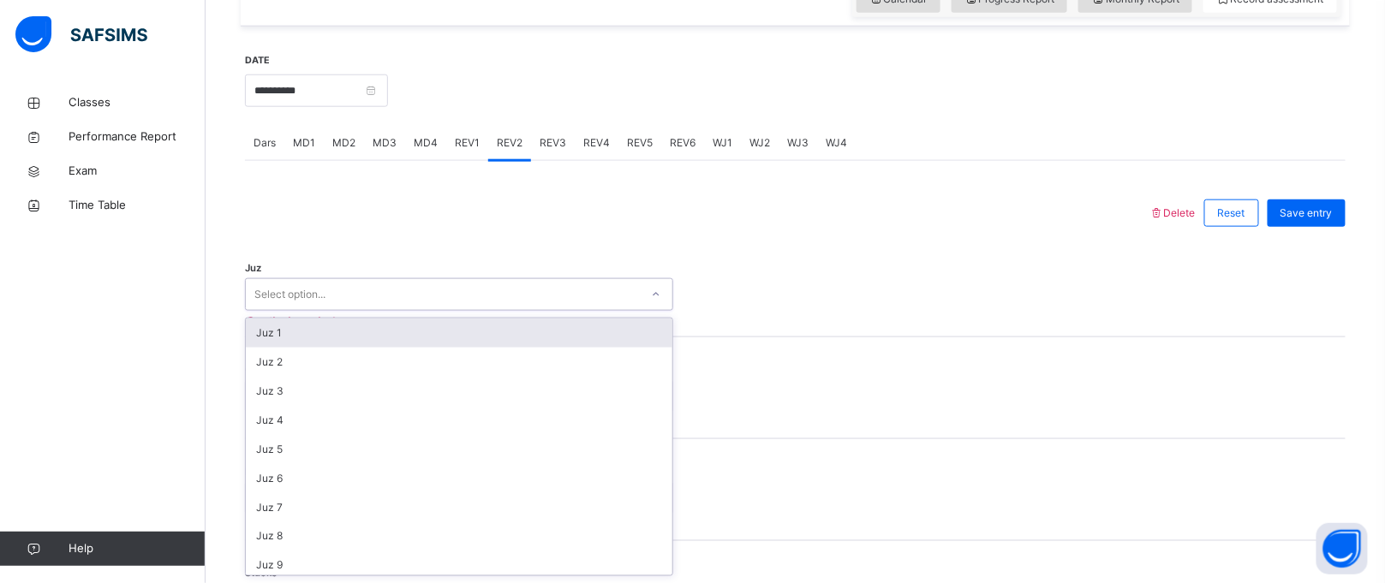
paste input "**********"
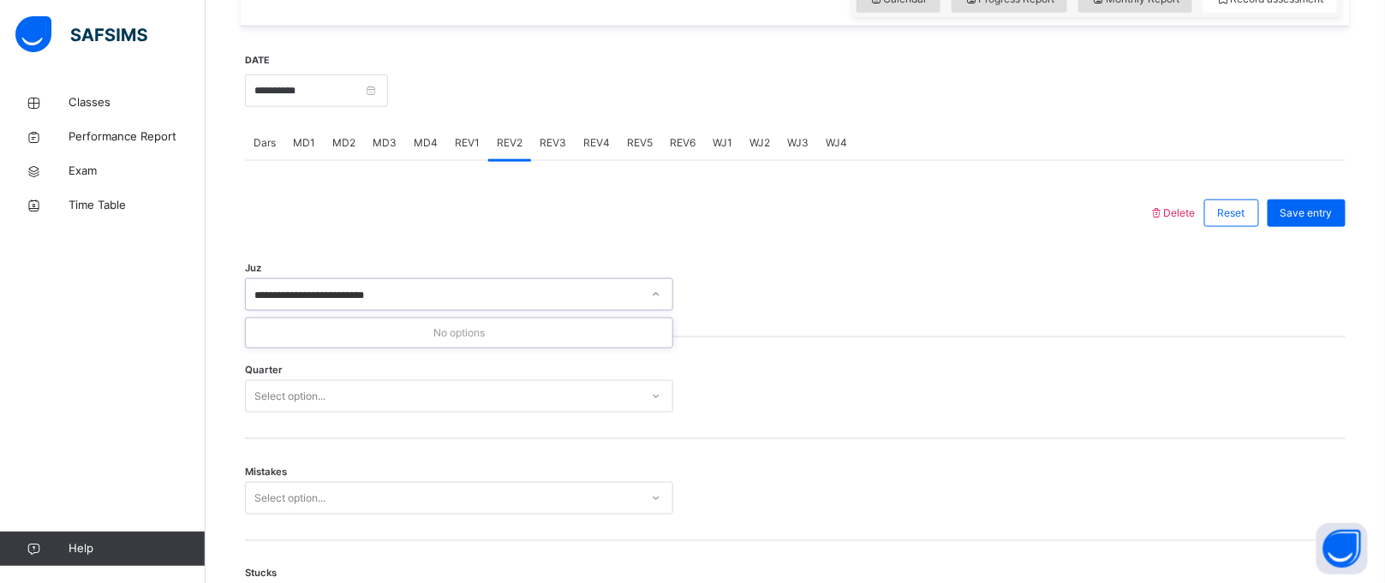
paste input "**********"
type input "**********"
type input "*"
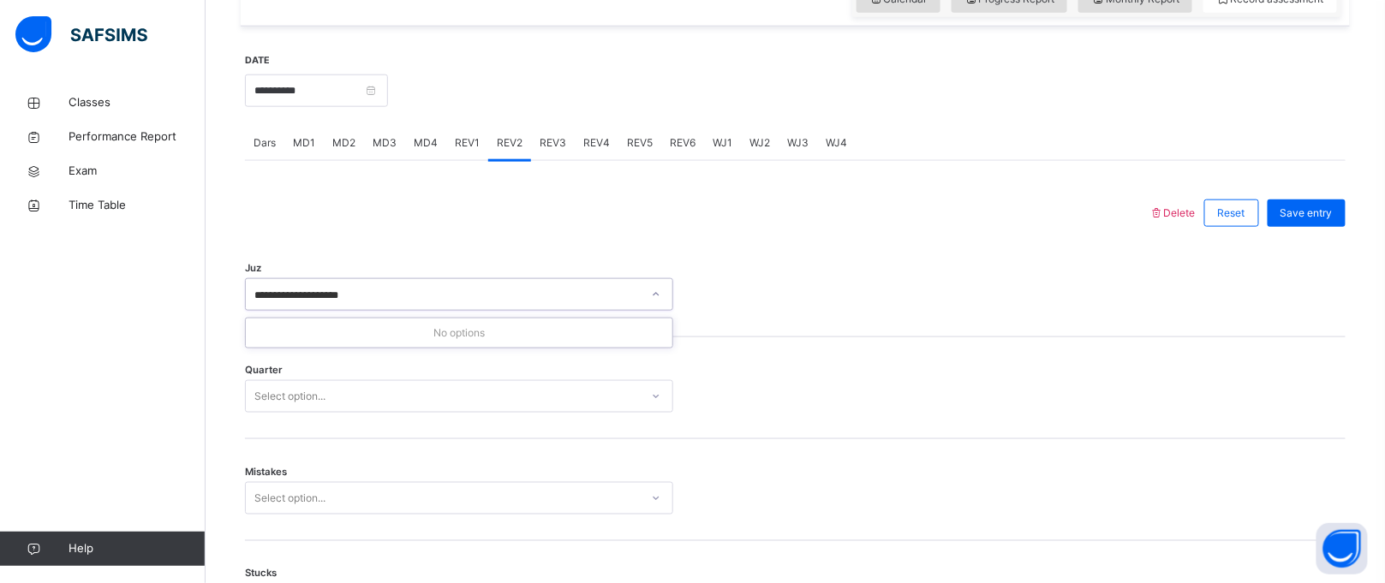
type input "**********"
click at [405, 245] on div "Juz Select option..." at bounding box center [795, 287] width 1101 height 102
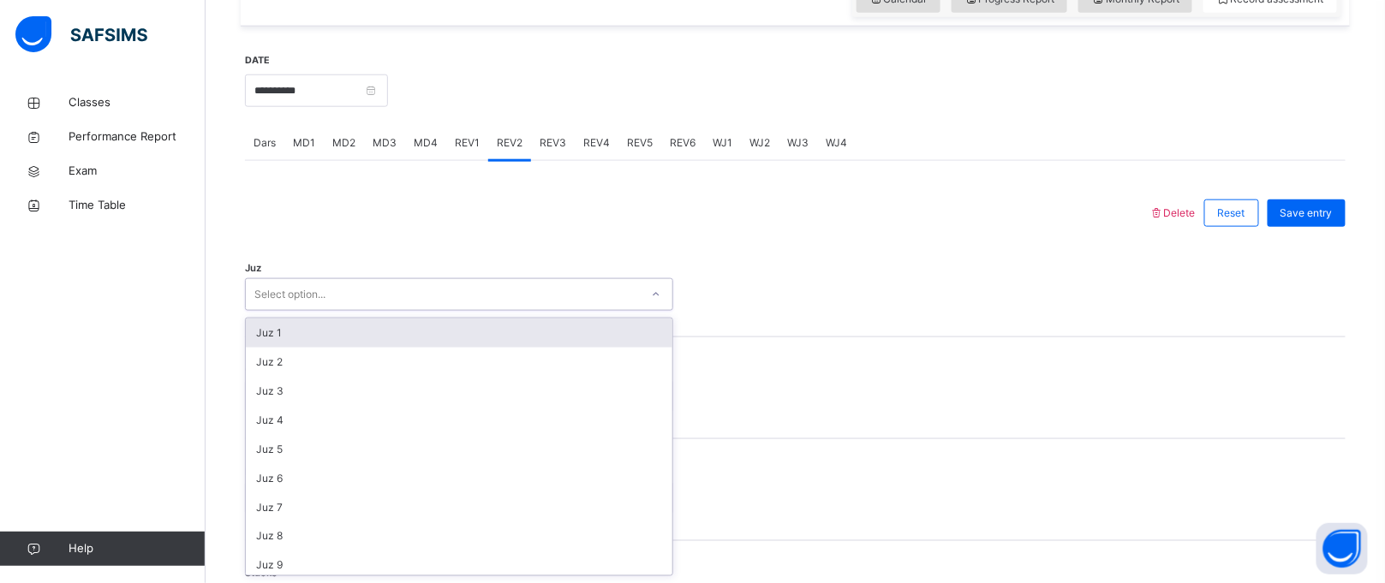
click at [413, 280] on div "Select option..." at bounding box center [459, 294] width 428 height 33
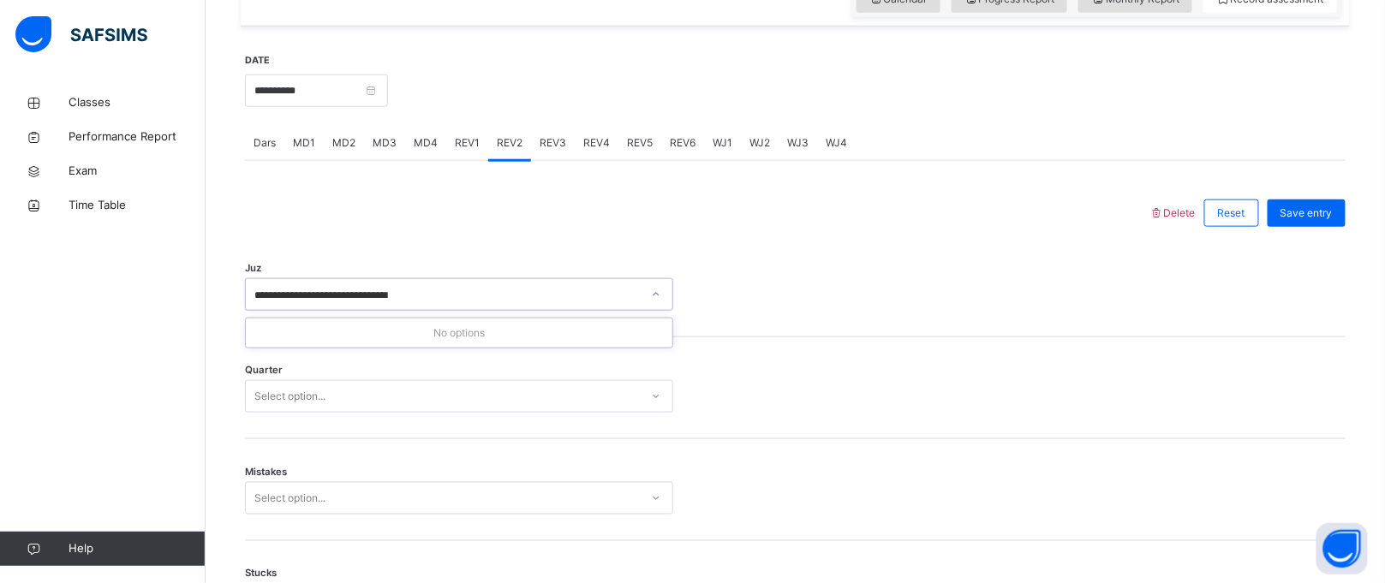
type input "**********"
drag, startPoint x: 413, startPoint y: 280, endPoint x: 251, endPoint y: 288, distance: 162.1
click at [251, 288] on div "Select option..." at bounding box center [443, 295] width 394 height 27
type input "*******"
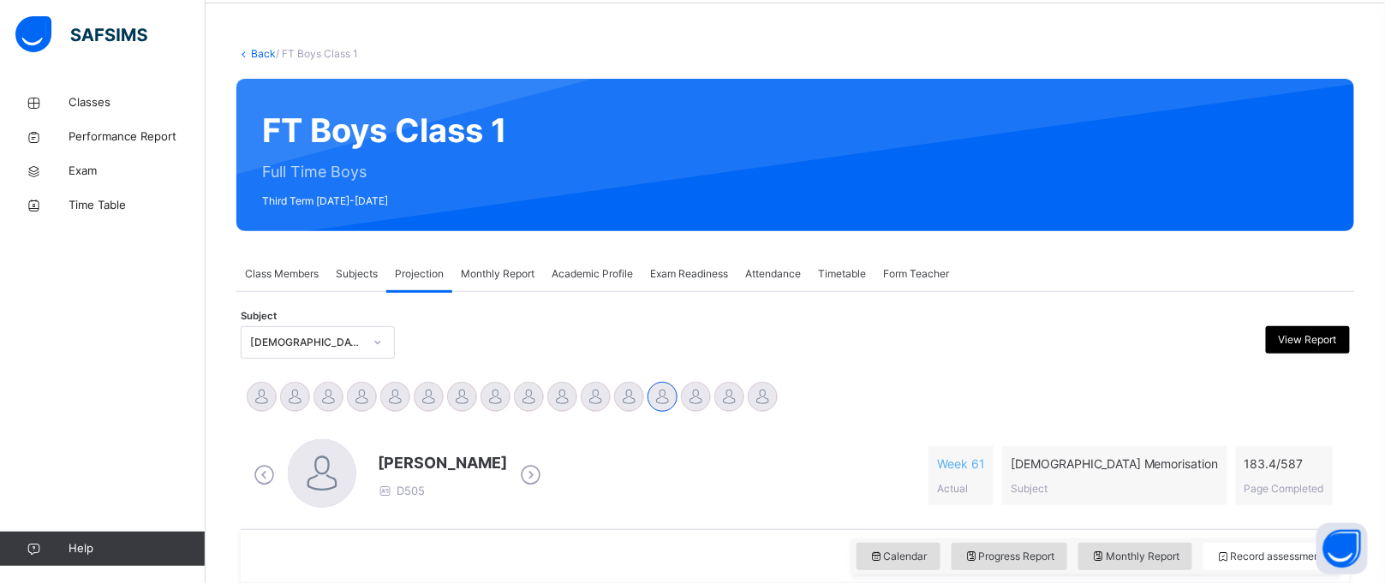
scroll to position [0, 0]
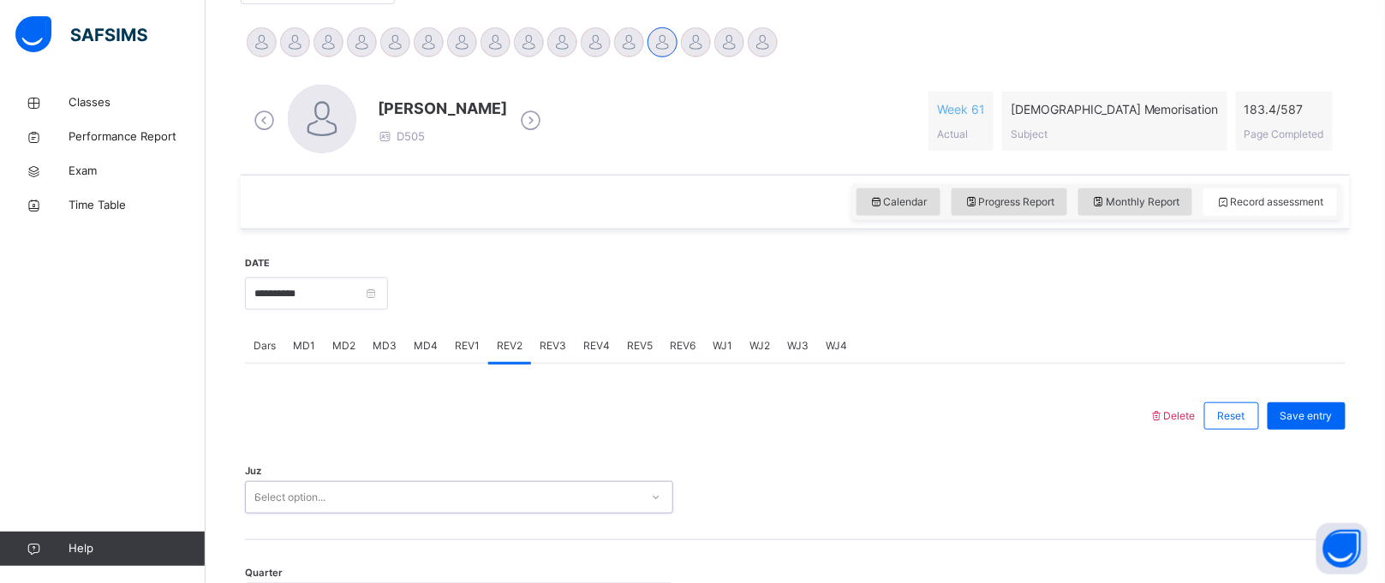
type input "**"
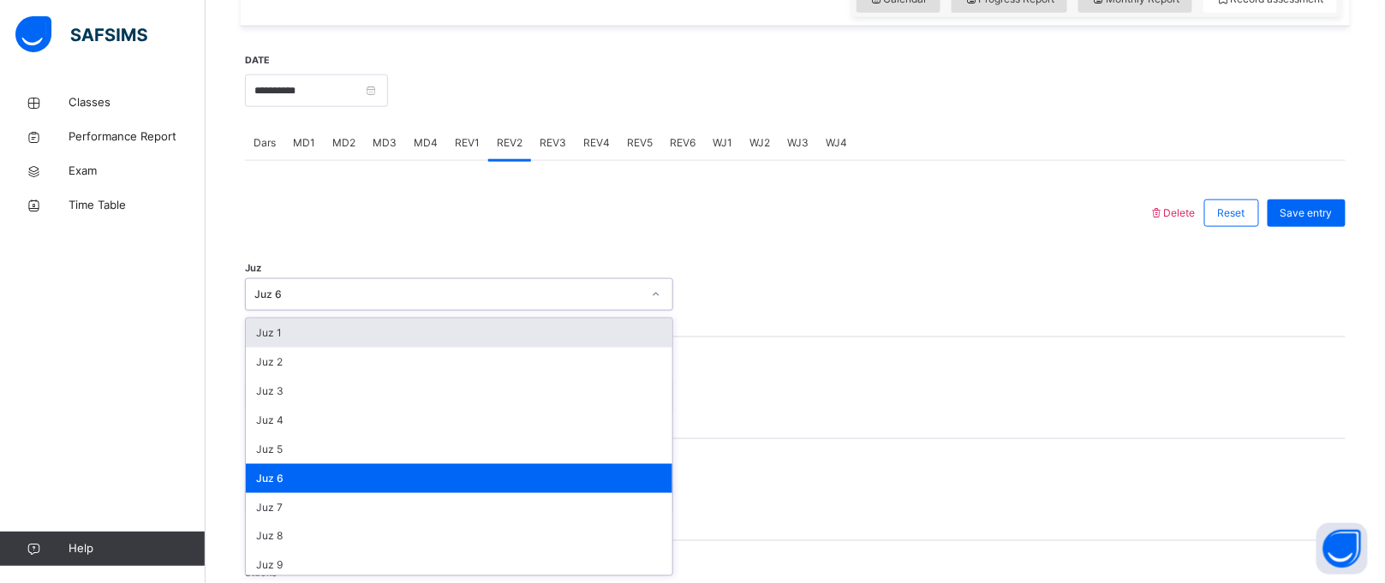
scroll to position [615, 0]
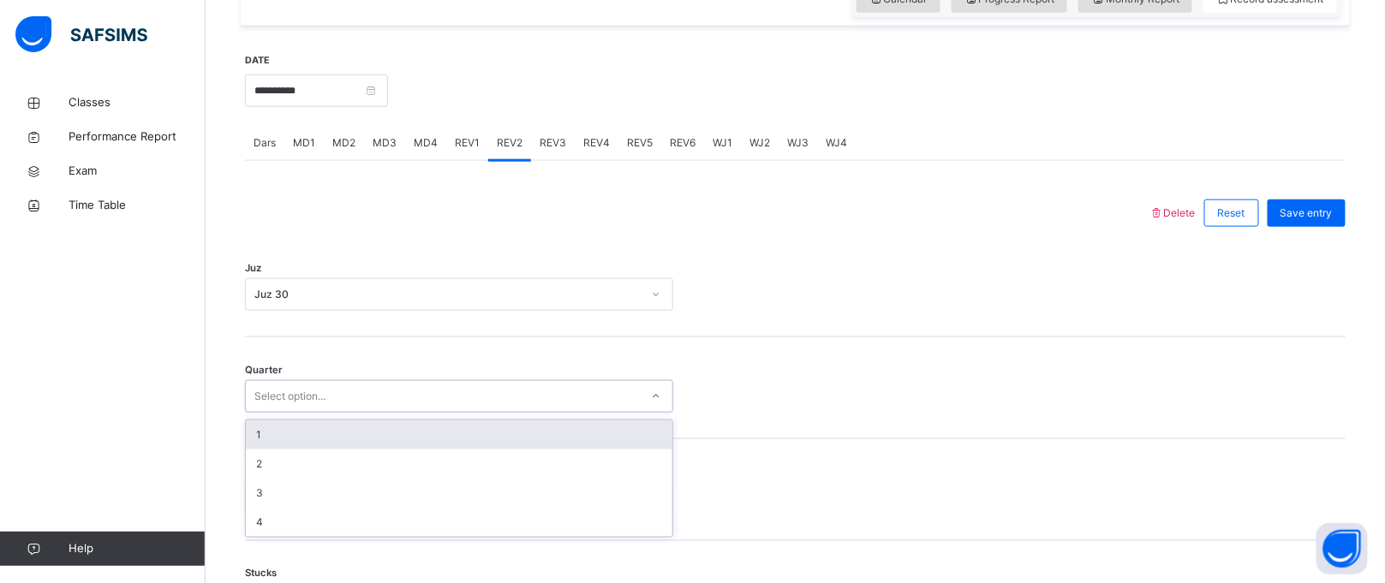
click at [441, 397] on div "Select option..." at bounding box center [443, 397] width 394 height 27
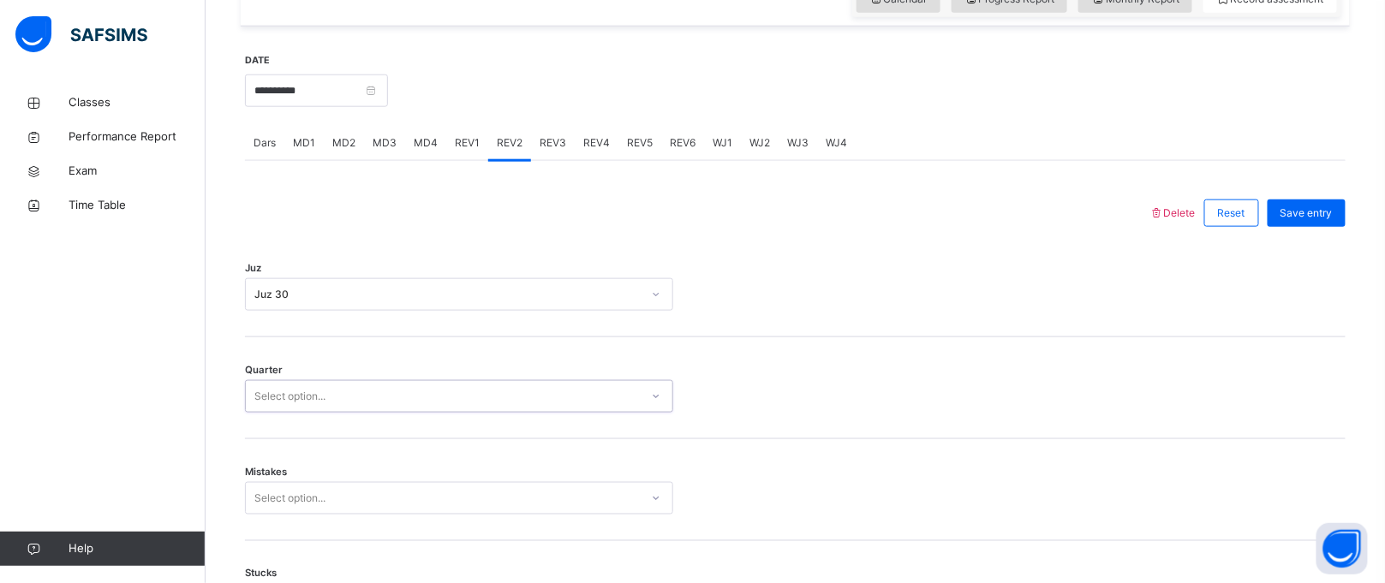
type input "*"
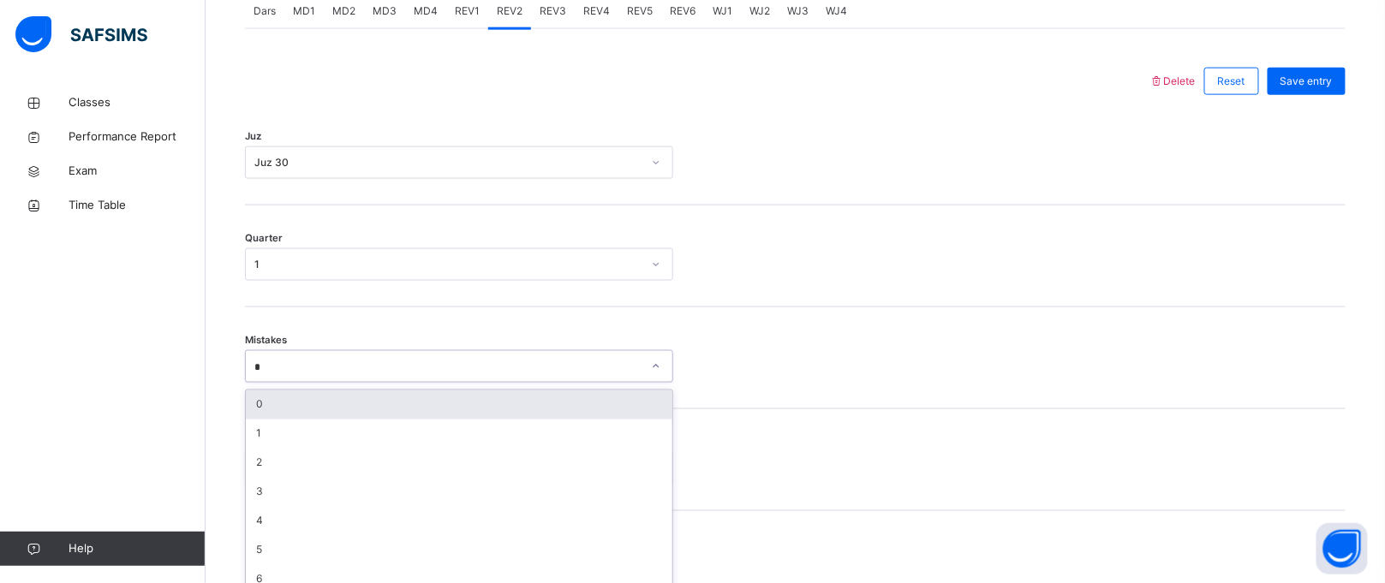
scroll to position [773, 0]
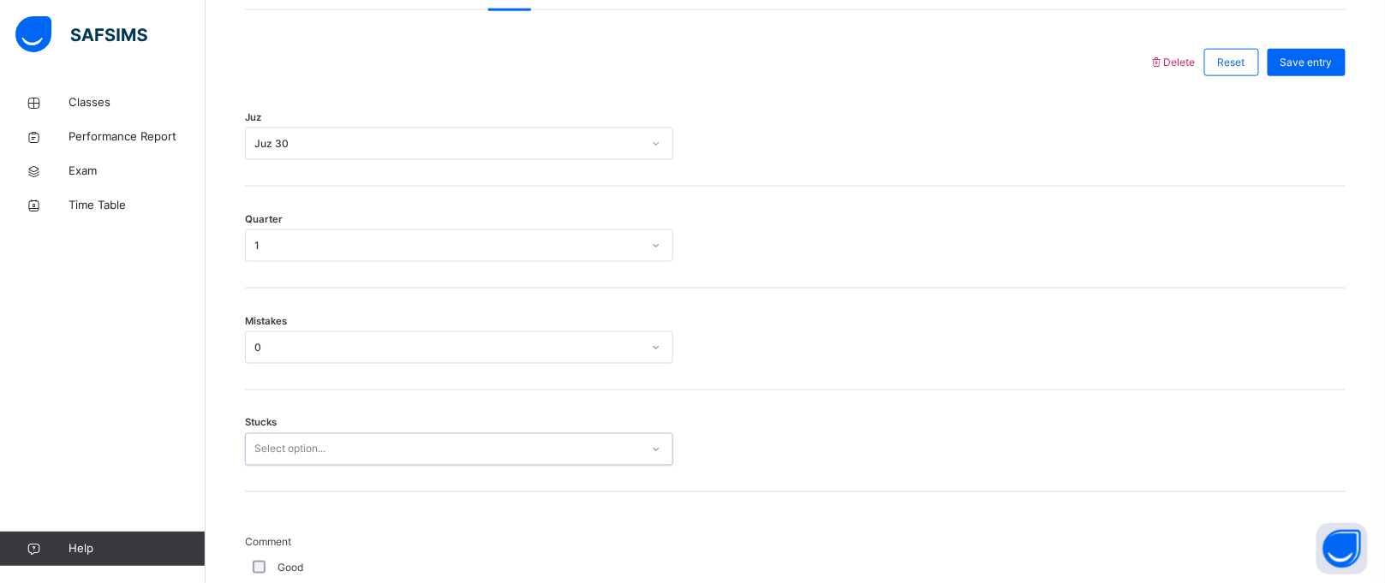
type input "*"
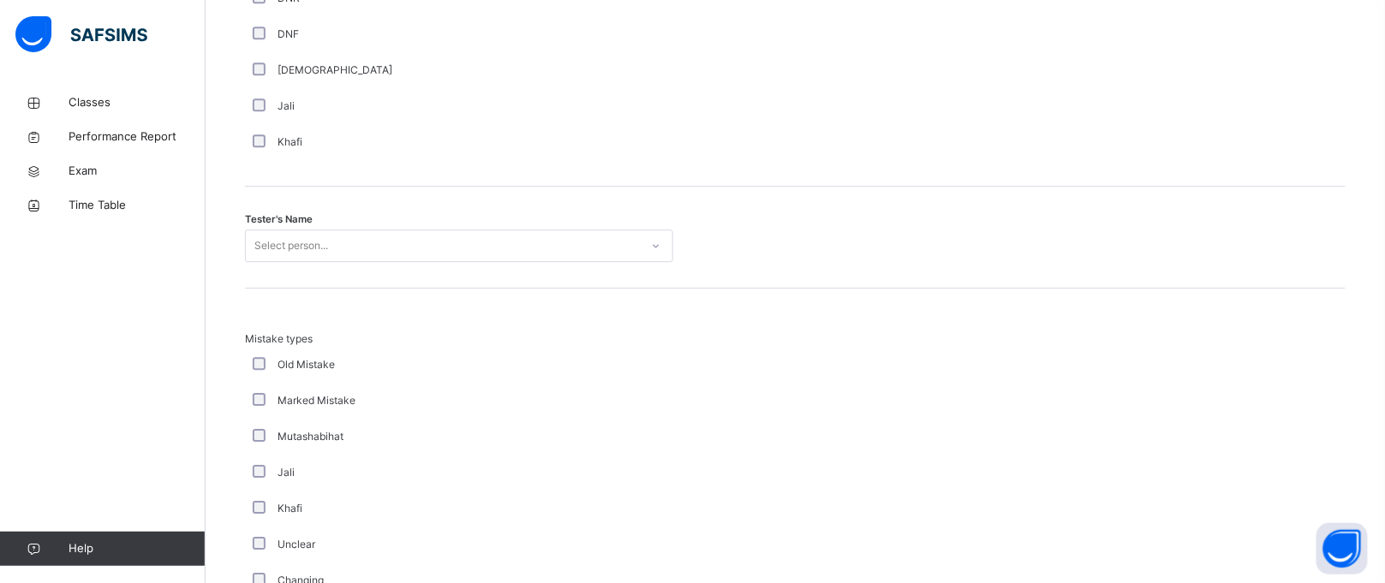
scroll to position [1631, 0]
click at [280, 260] on div "Select person..." at bounding box center [459, 246] width 428 height 33
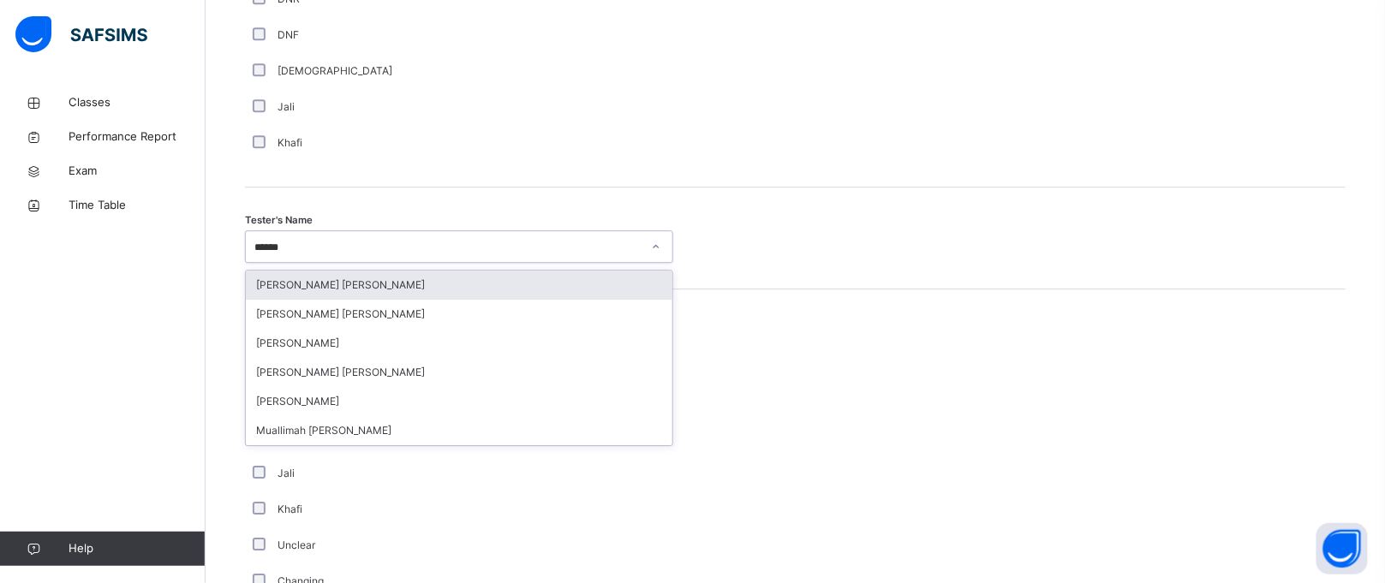
type input "*****"
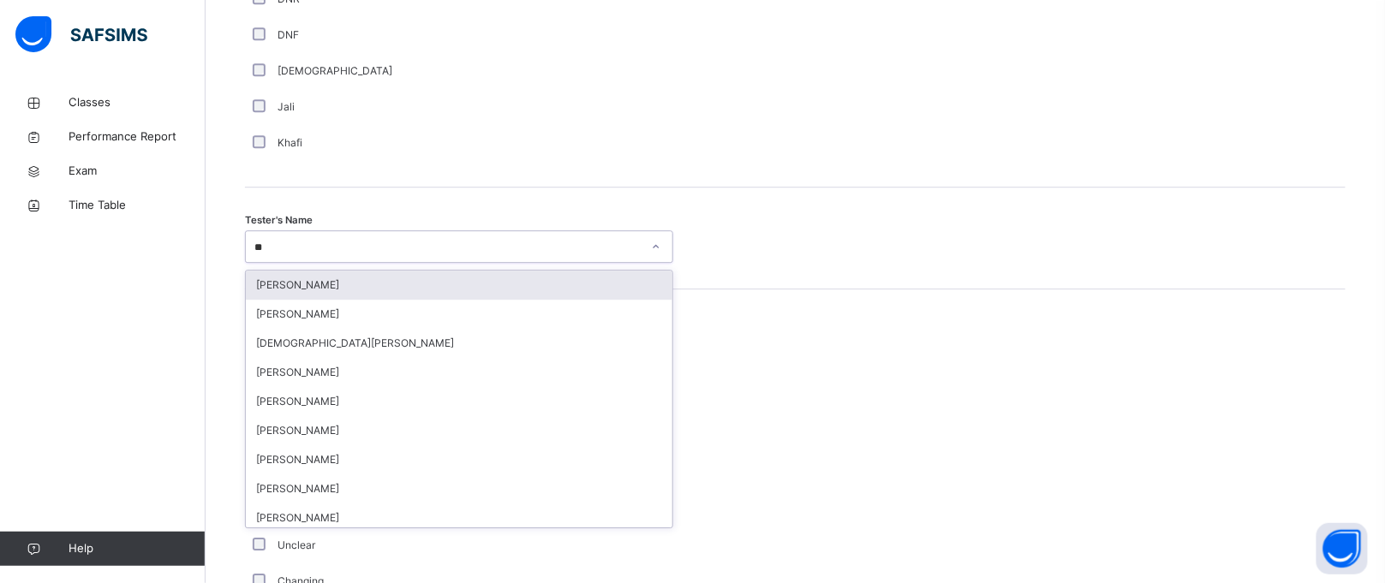
type input "*"
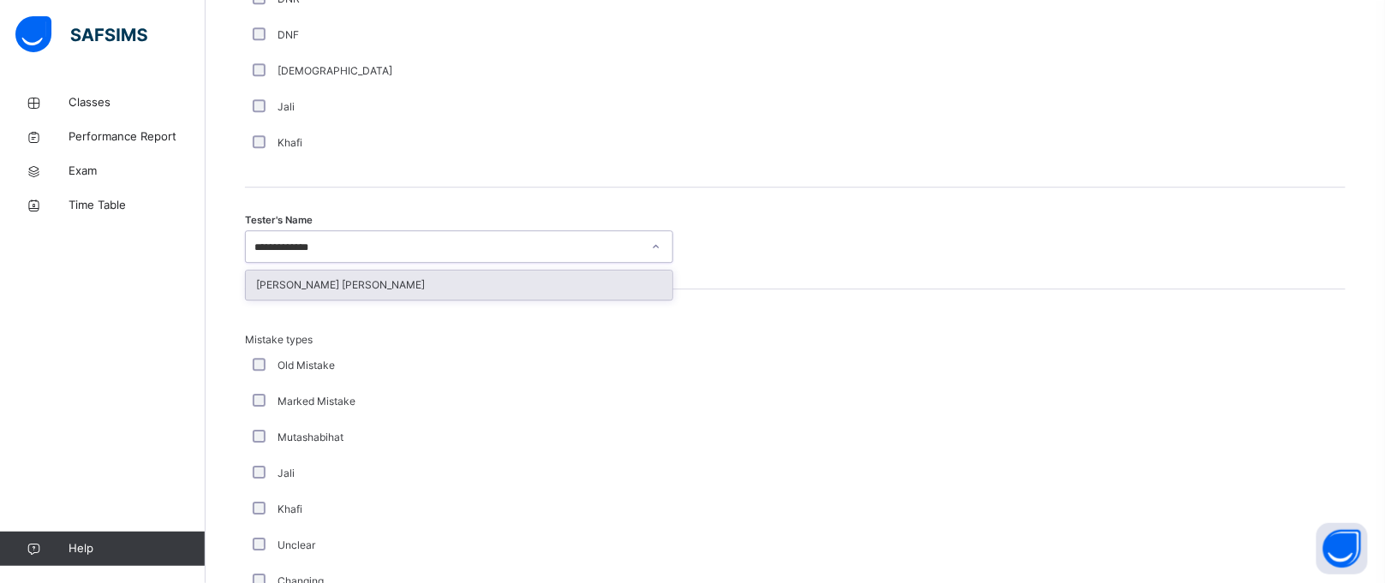
type input "**********"
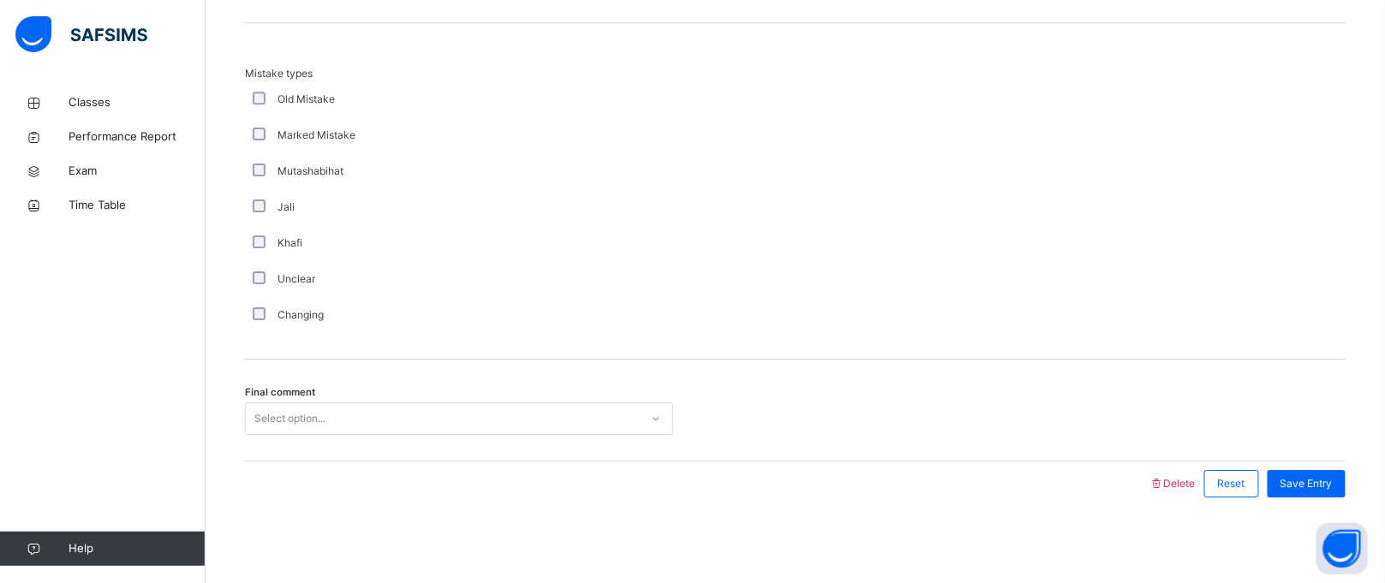
scroll to position [1898, 0]
click at [287, 409] on div "Select option..." at bounding box center [289, 419] width 71 height 33
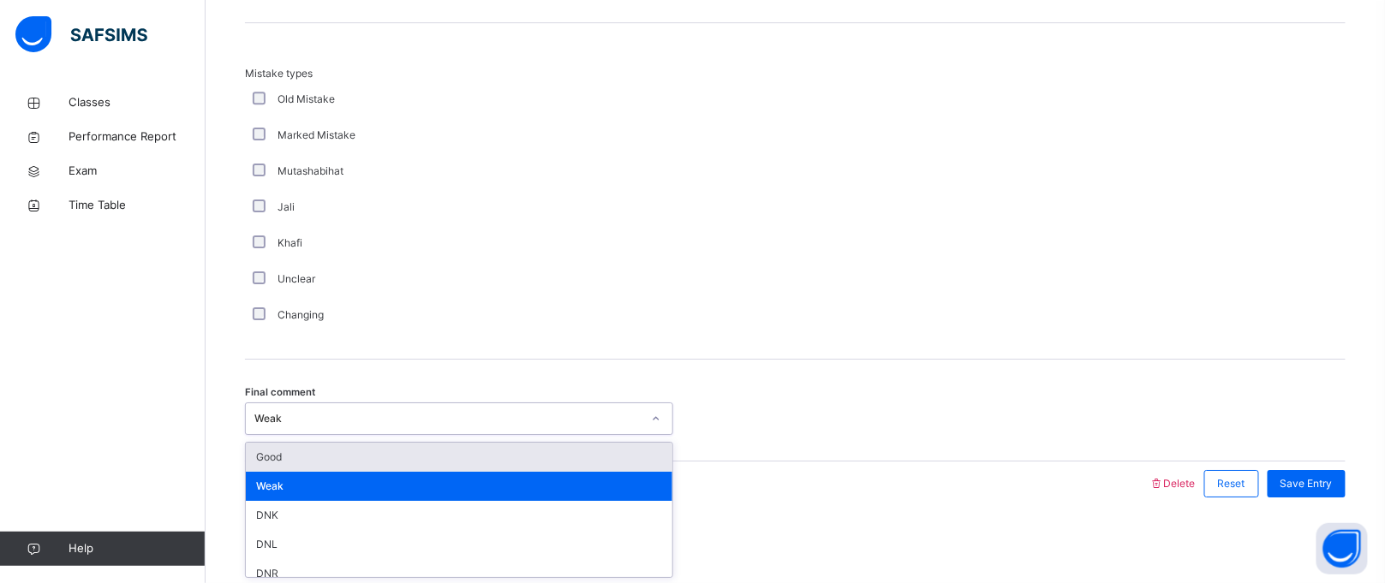
drag, startPoint x: 287, startPoint y: 409, endPoint x: 310, endPoint y: 408, distance: 23.2
click at [310, 408] on div "Weak" at bounding box center [443, 419] width 394 height 27
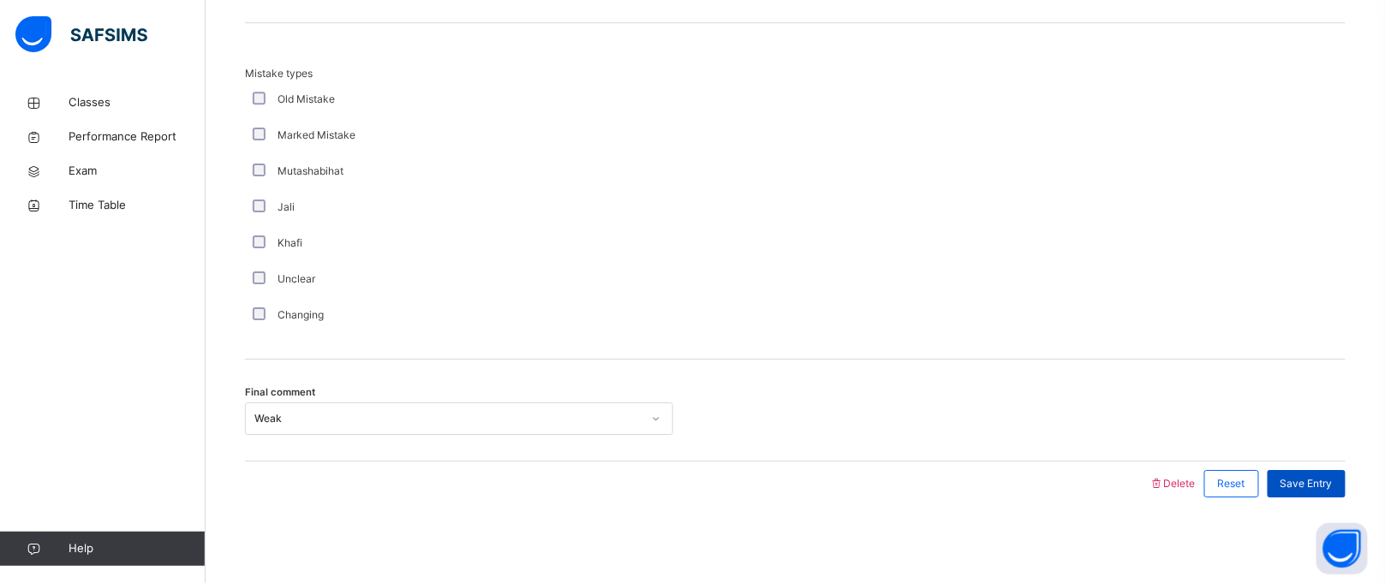
click at [1346, 472] on div "Save Entry" at bounding box center [1307, 483] width 78 height 27
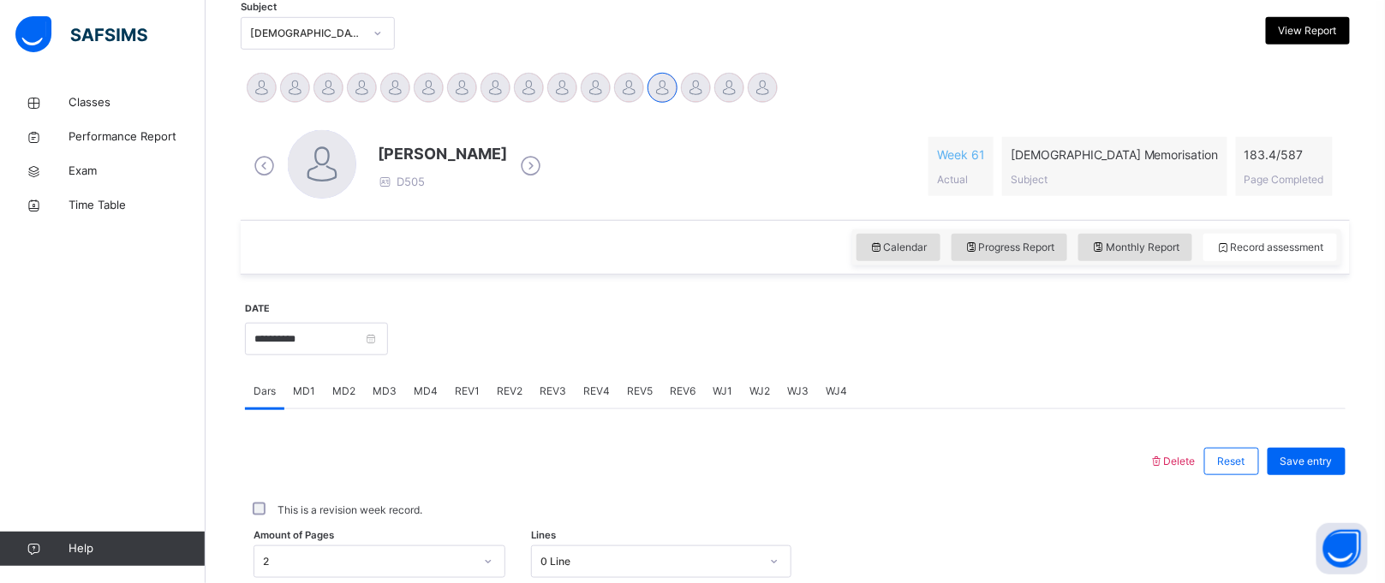
scroll to position [384, 0]
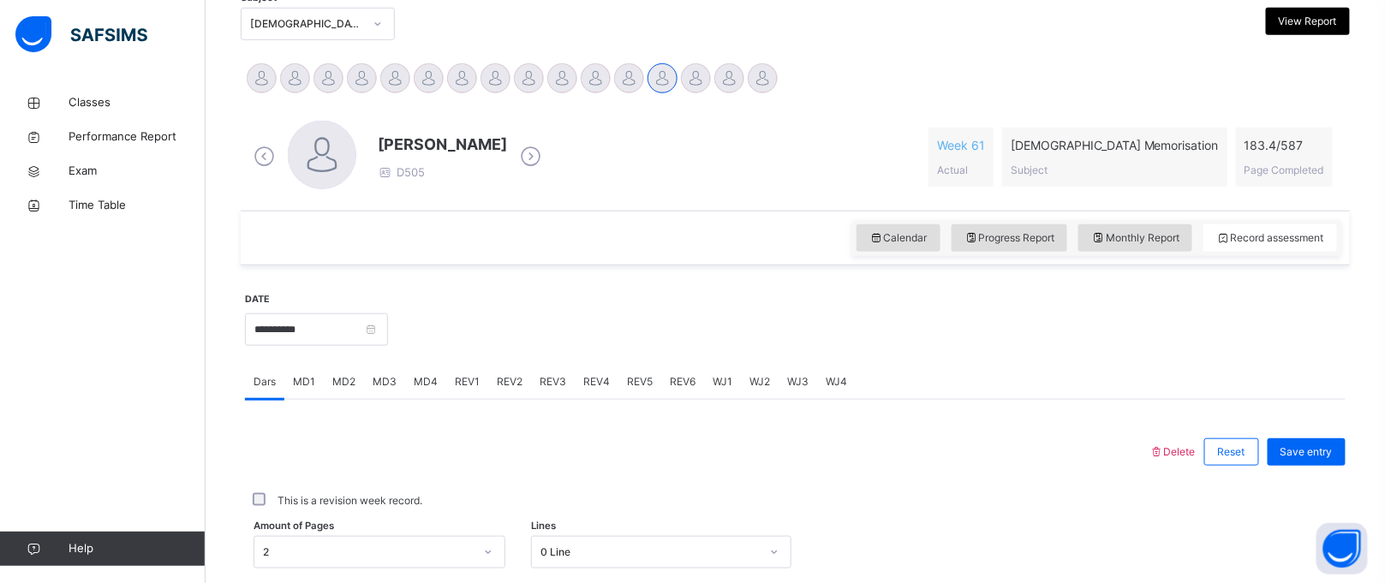
click at [548, 383] on span "REV3" at bounding box center [553, 381] width 27 height 15
click at [548, 384] on span "REV3" at bounding box center [553, 381] width 27 height 15
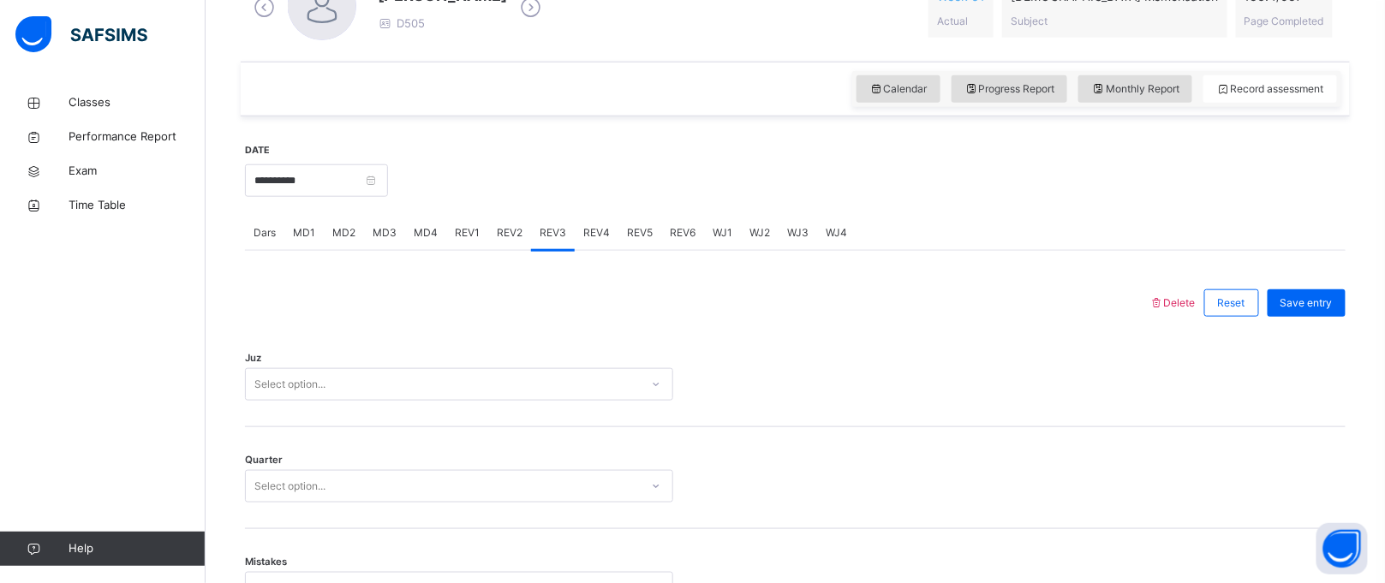
scroll to position [527, 0]
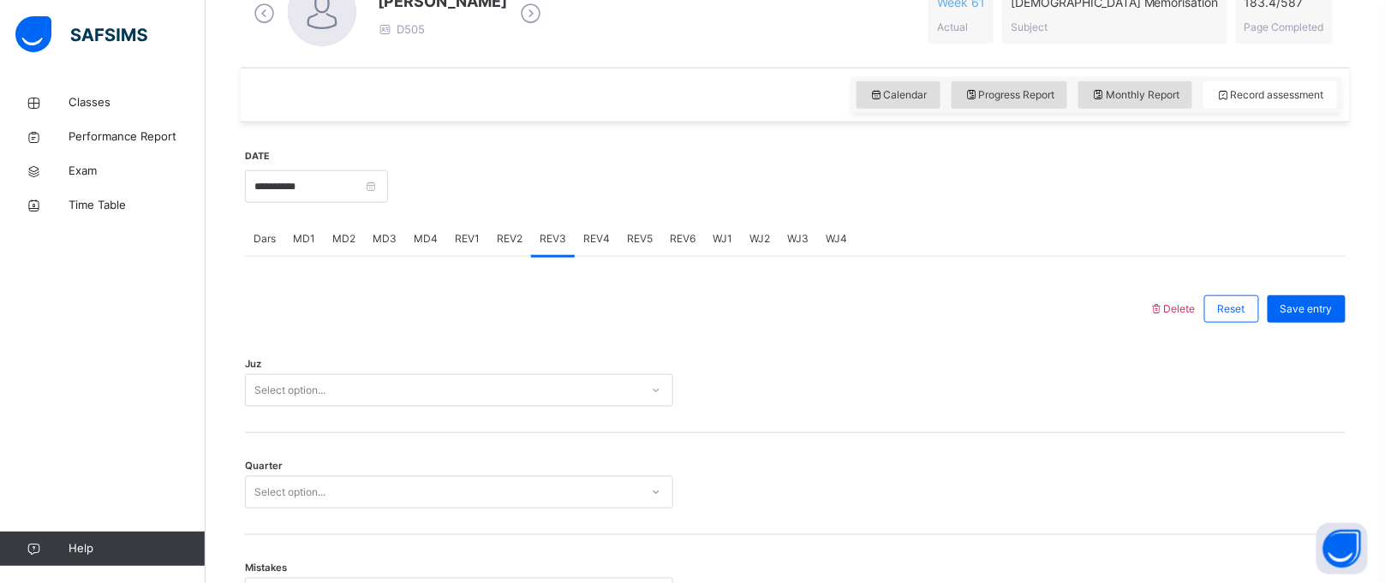
click at [547, 385] on div "Select option..." at bounding box center [459, 390] width 428 height 33
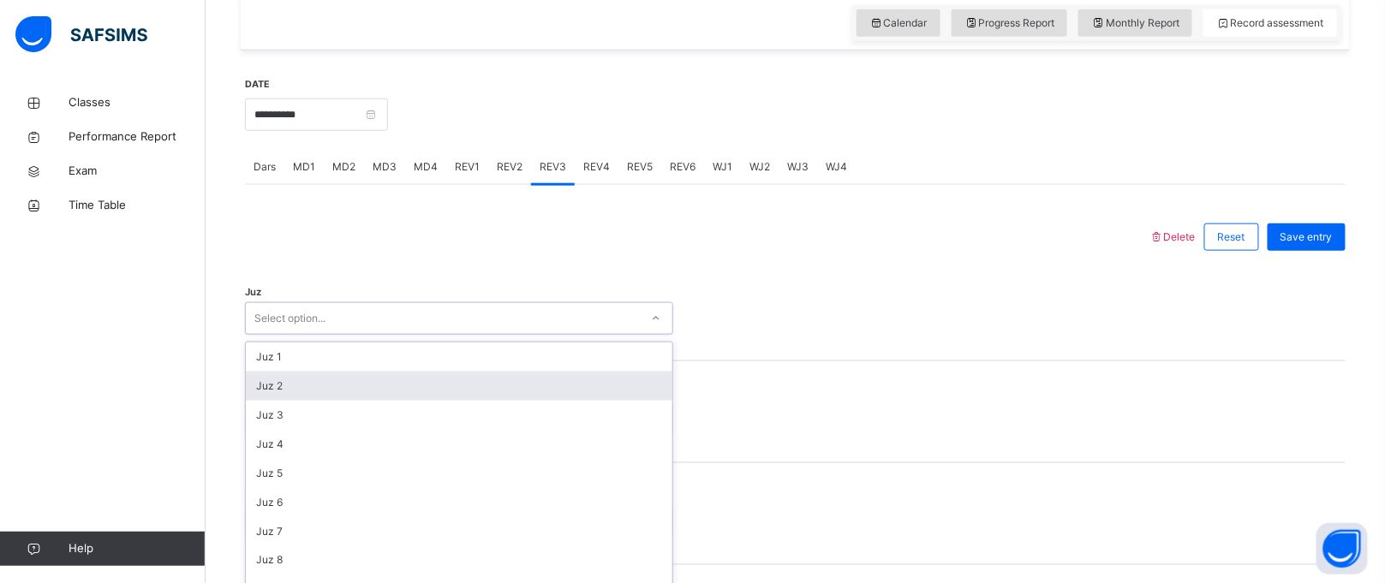
scroll to position [623, 0]
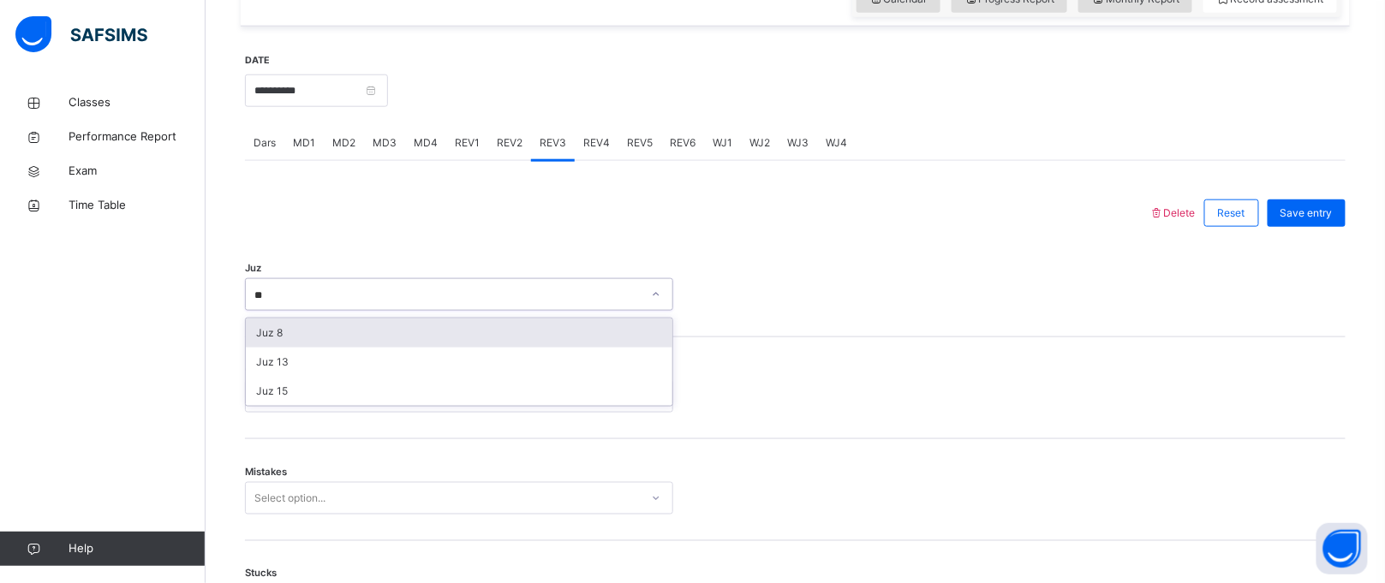
type input "*"
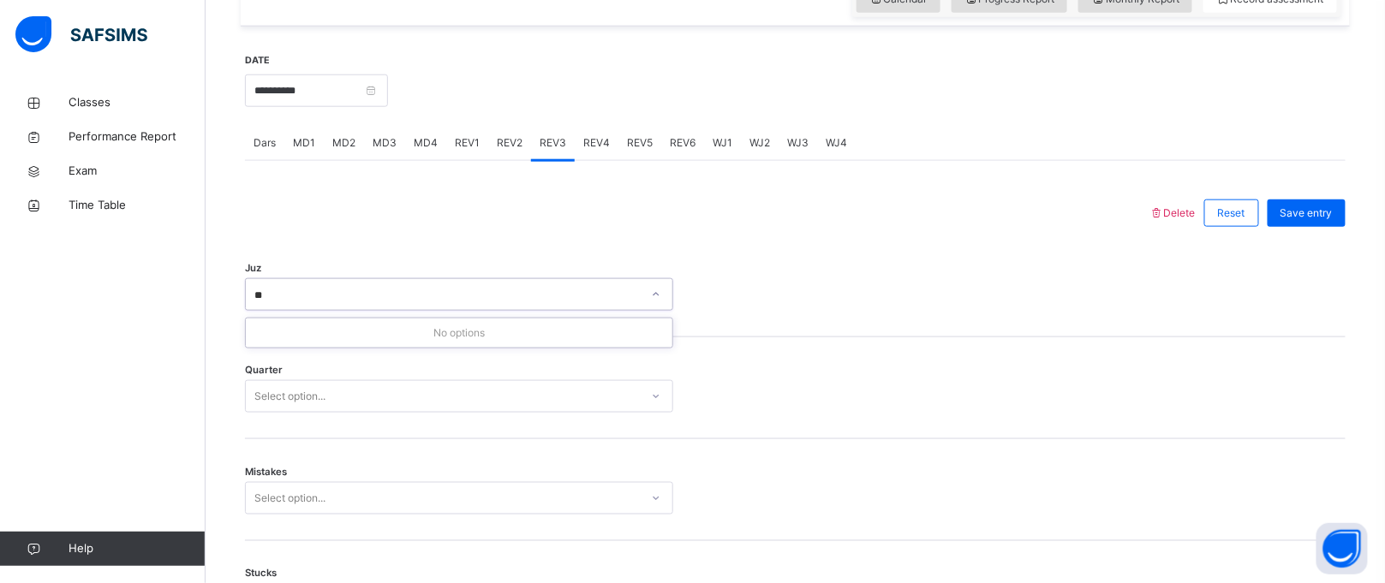
type input "*"
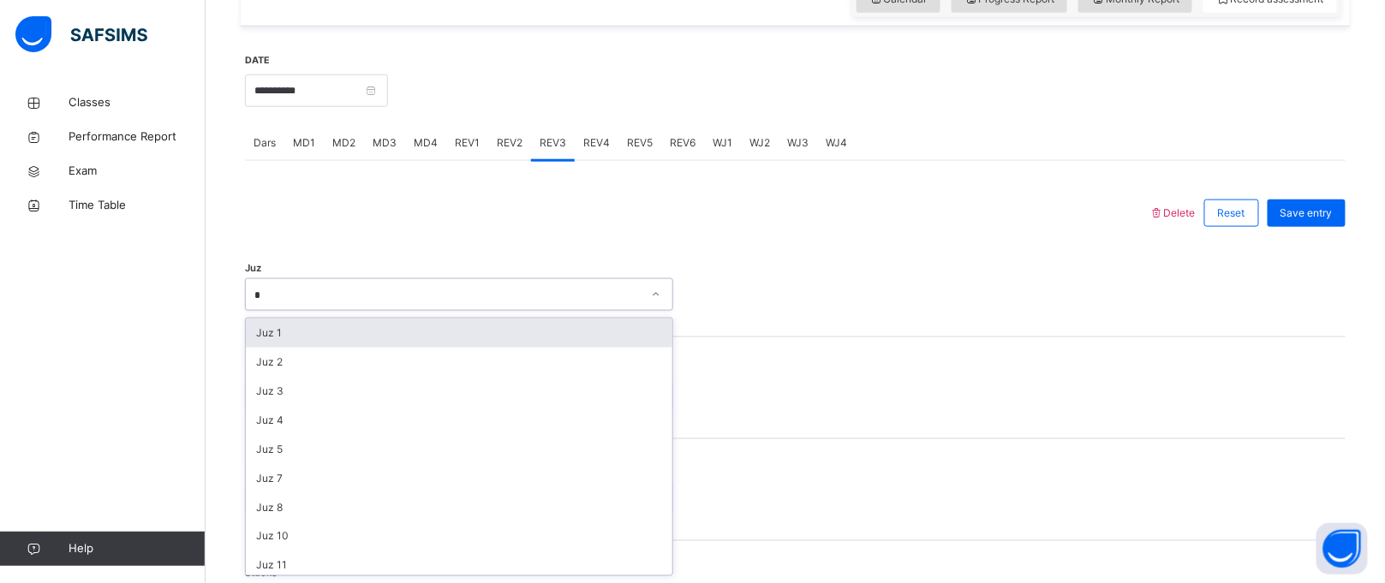
type input "**"
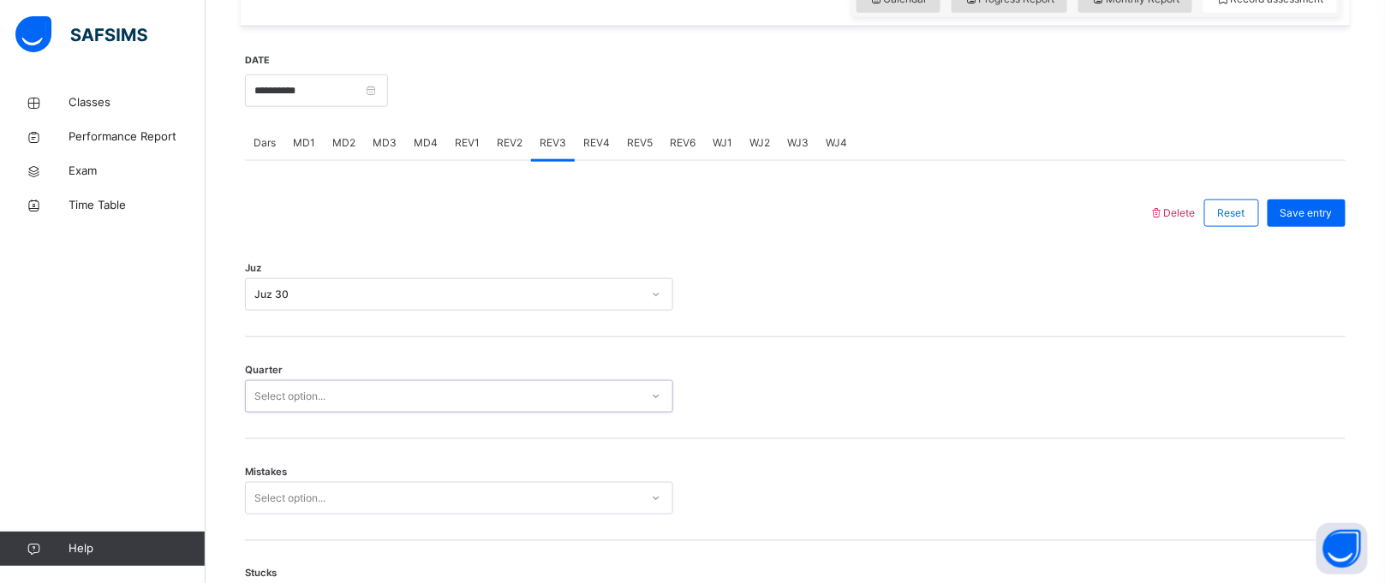
type input "*"
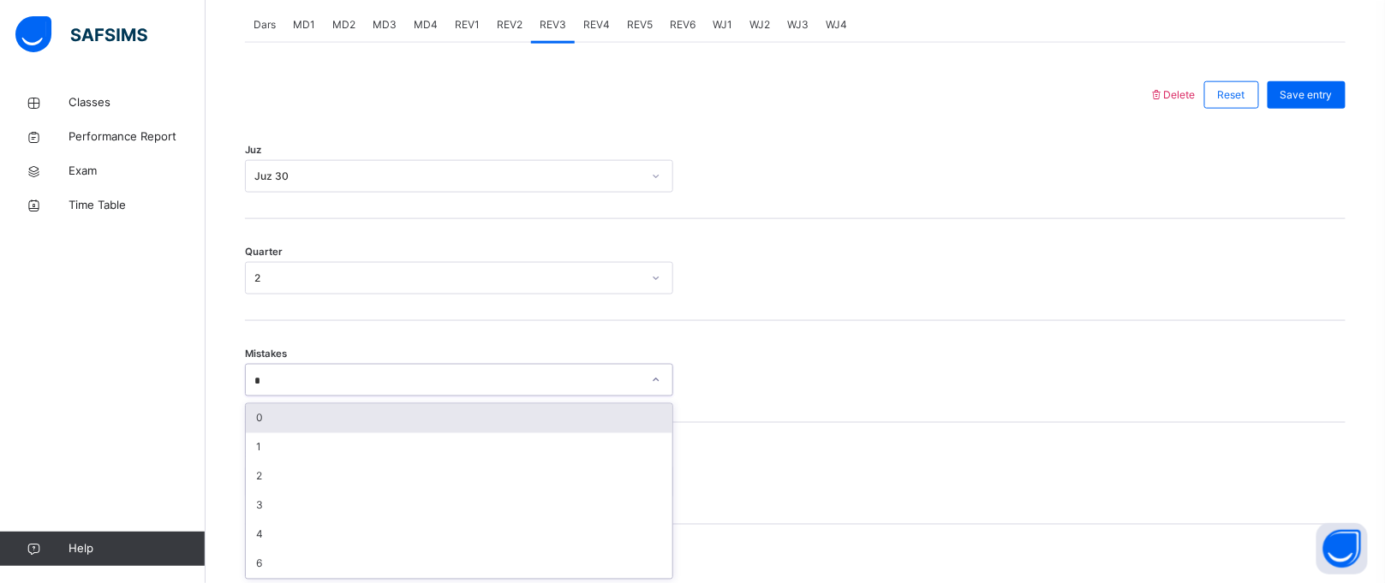
scroll to position [744, 0]
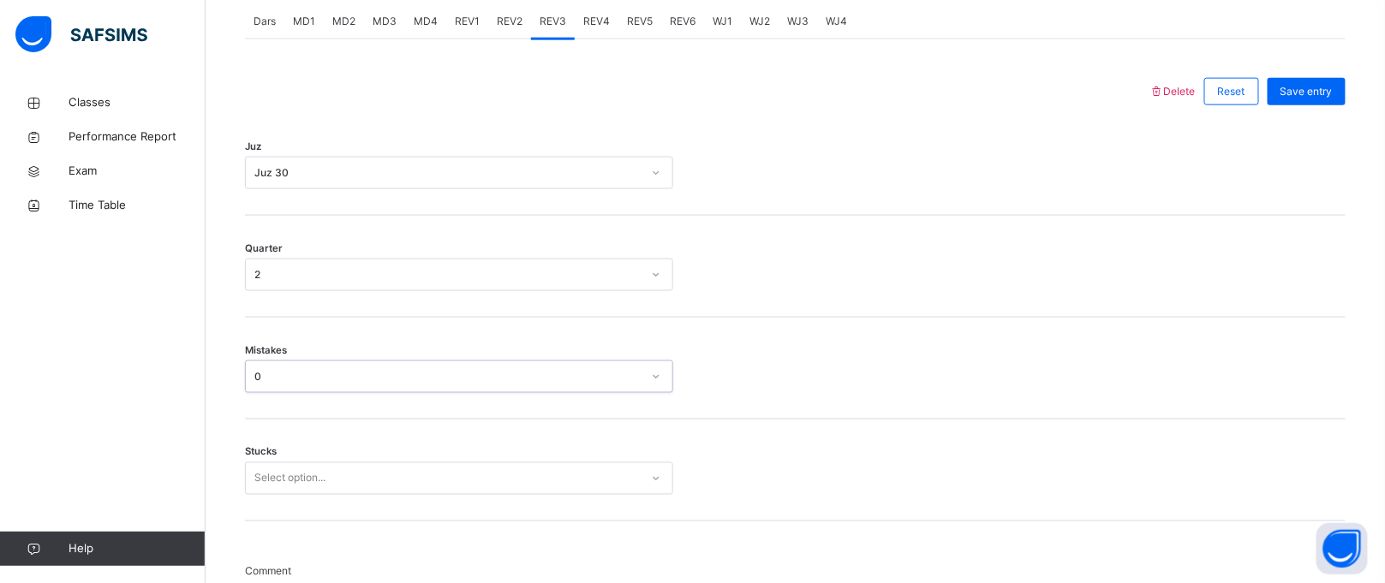
type input "*"
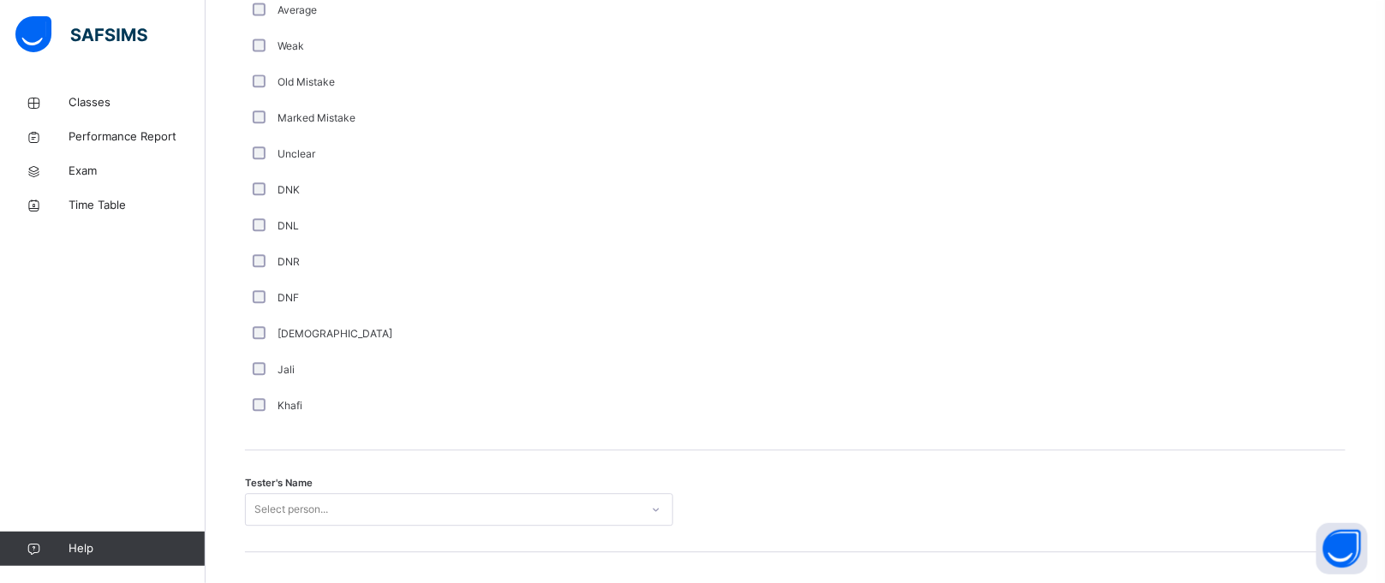
scroll to position [1369, 0]
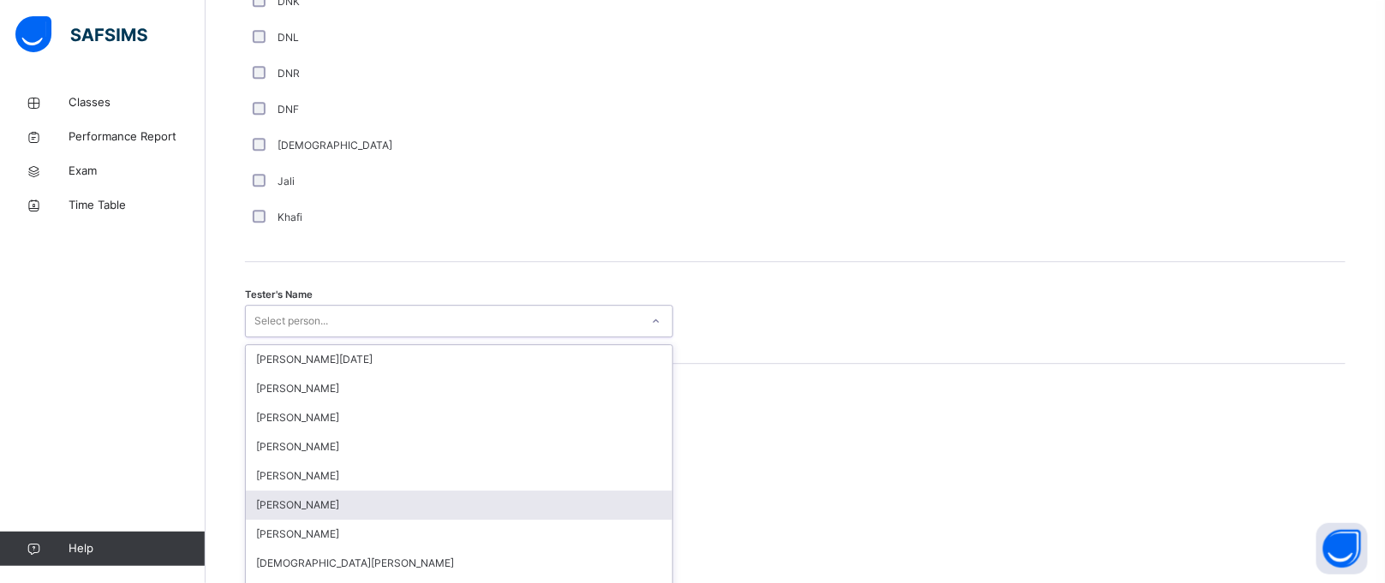
click at [423, 337] on div "option [PERSON_NAME] focused, 6 of 88. 88 results available. Use Up and Down to…" at bounding box center [459, 321] width 428 height 33
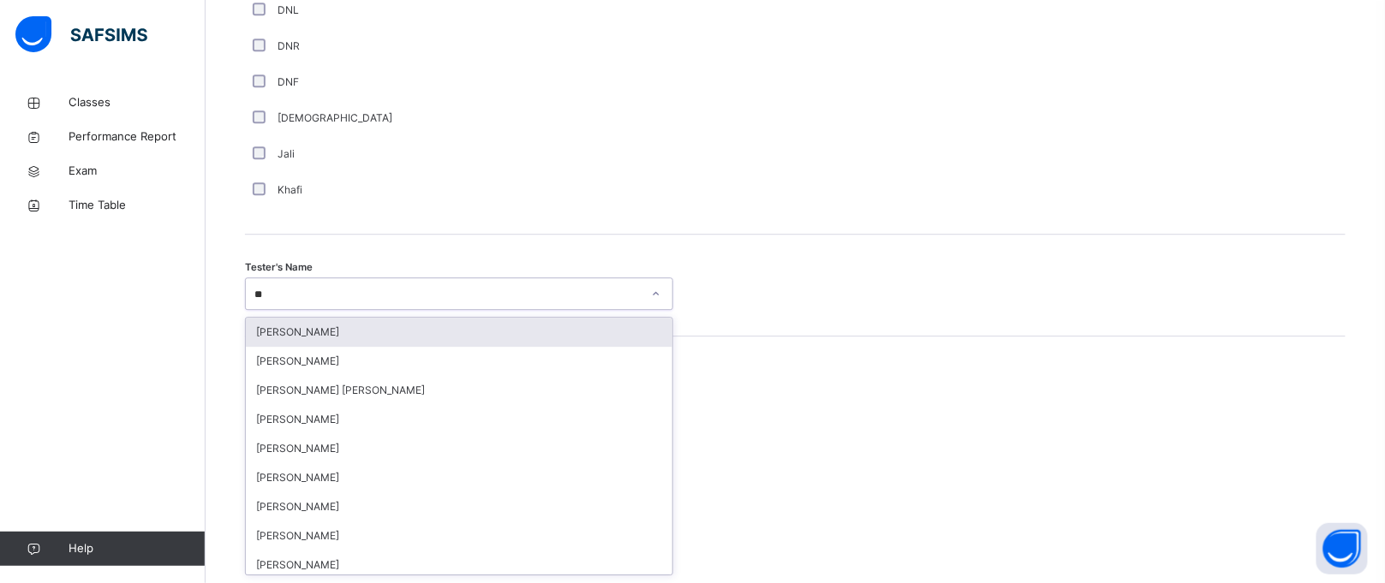
type input "*"
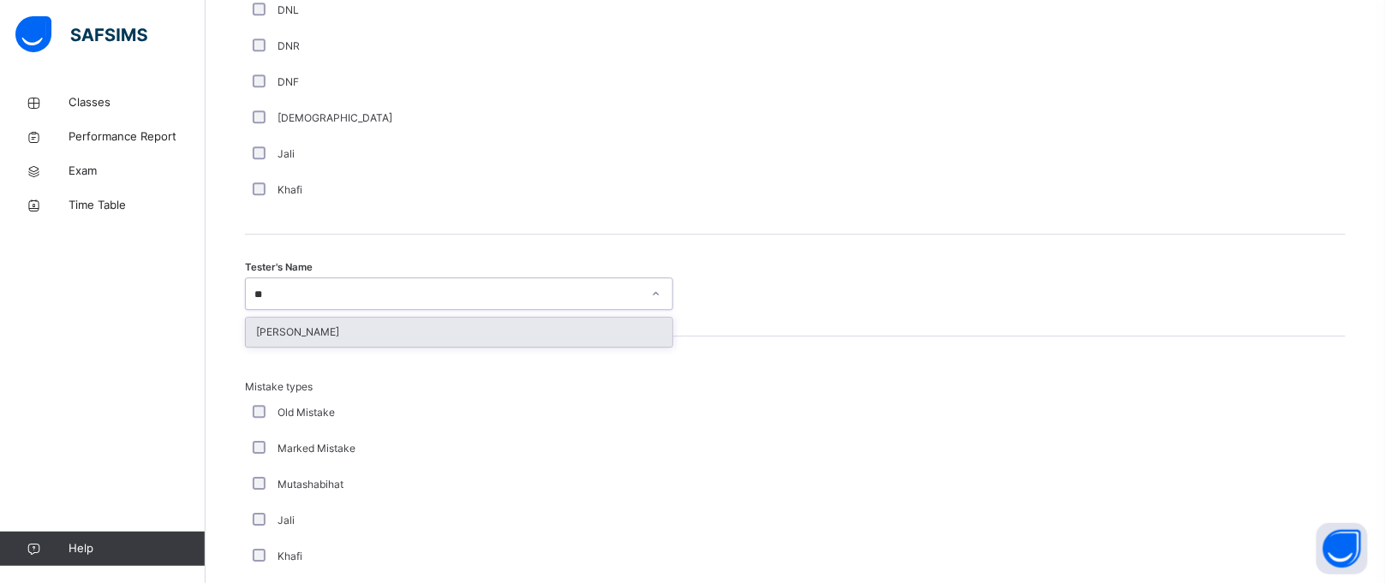
type input "*"
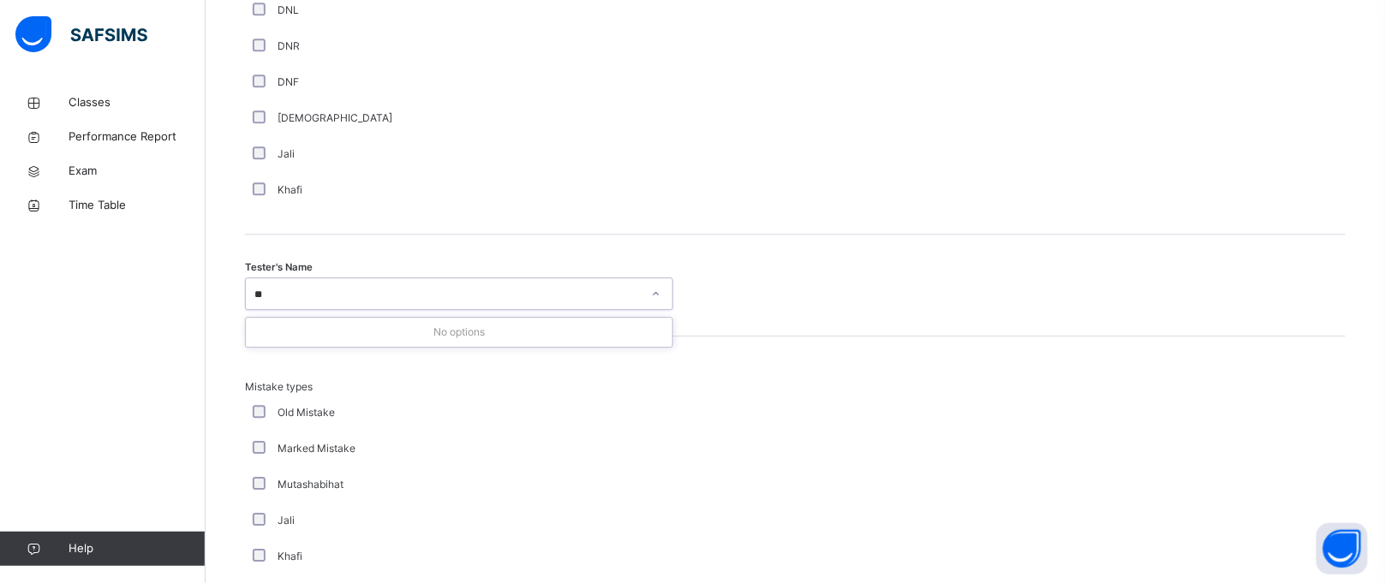
type input "*"
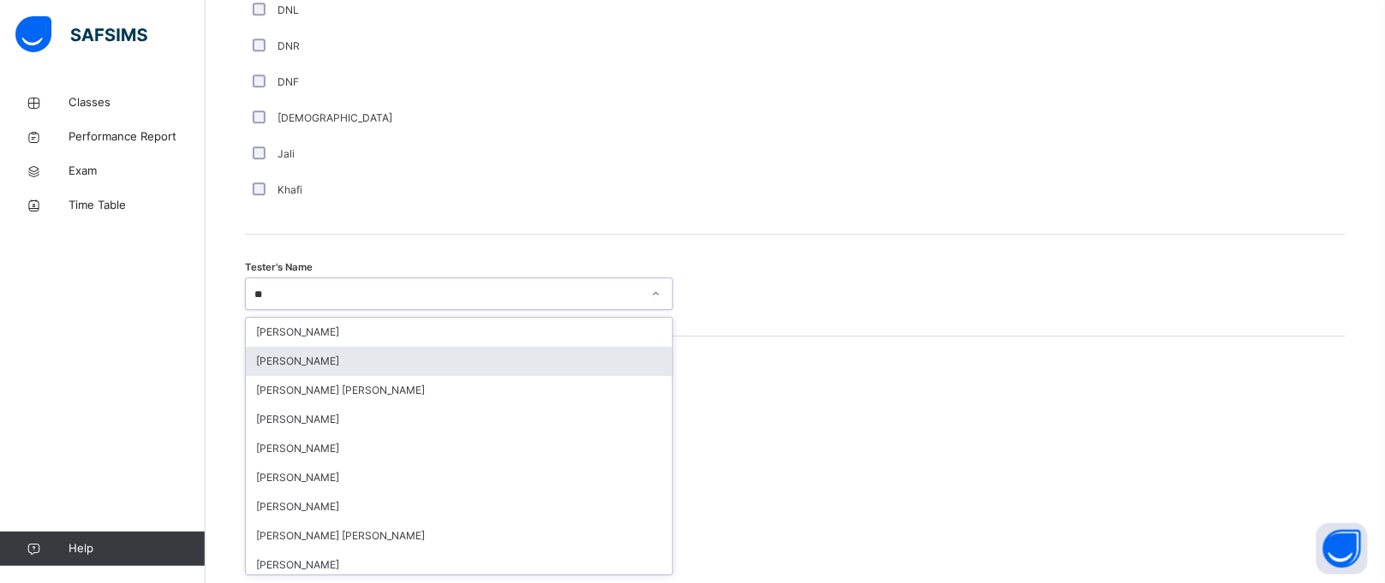
type input "*"
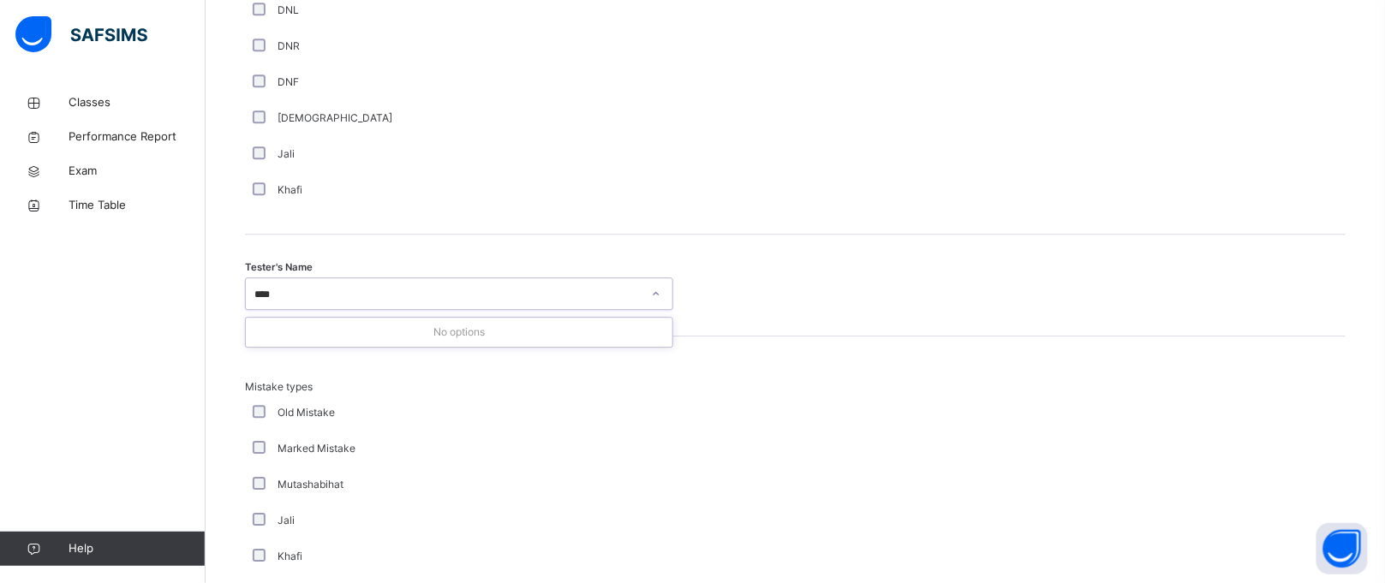
type input "***"
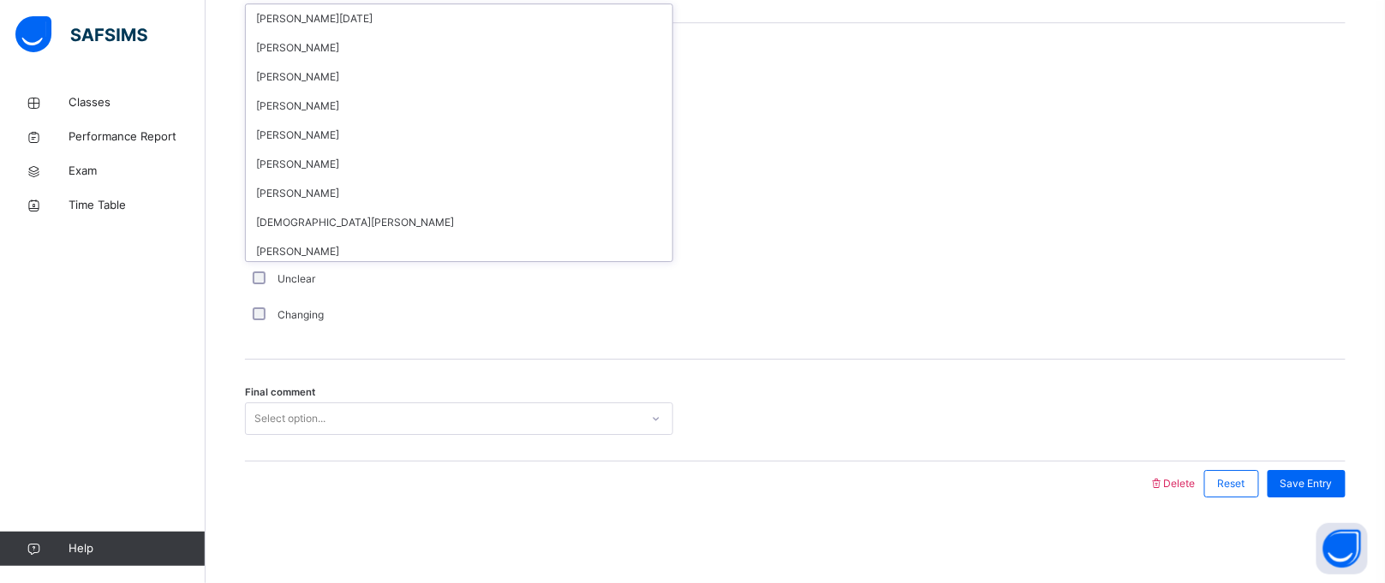
scroll to position [2284, 0]
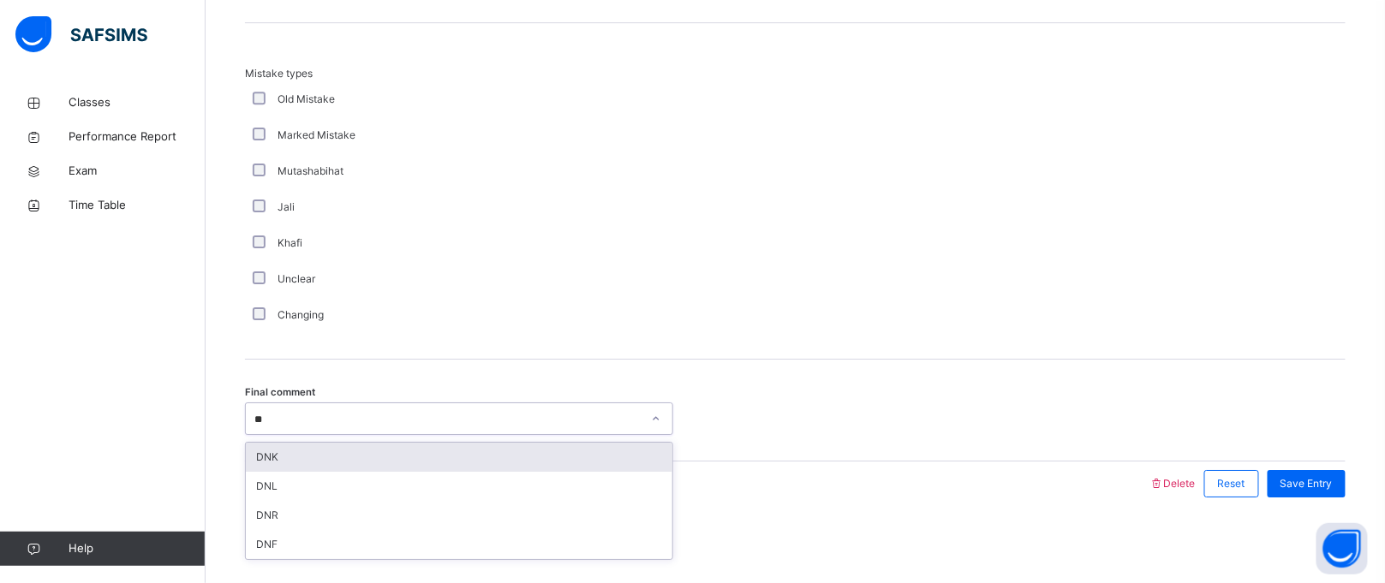
type input "***"
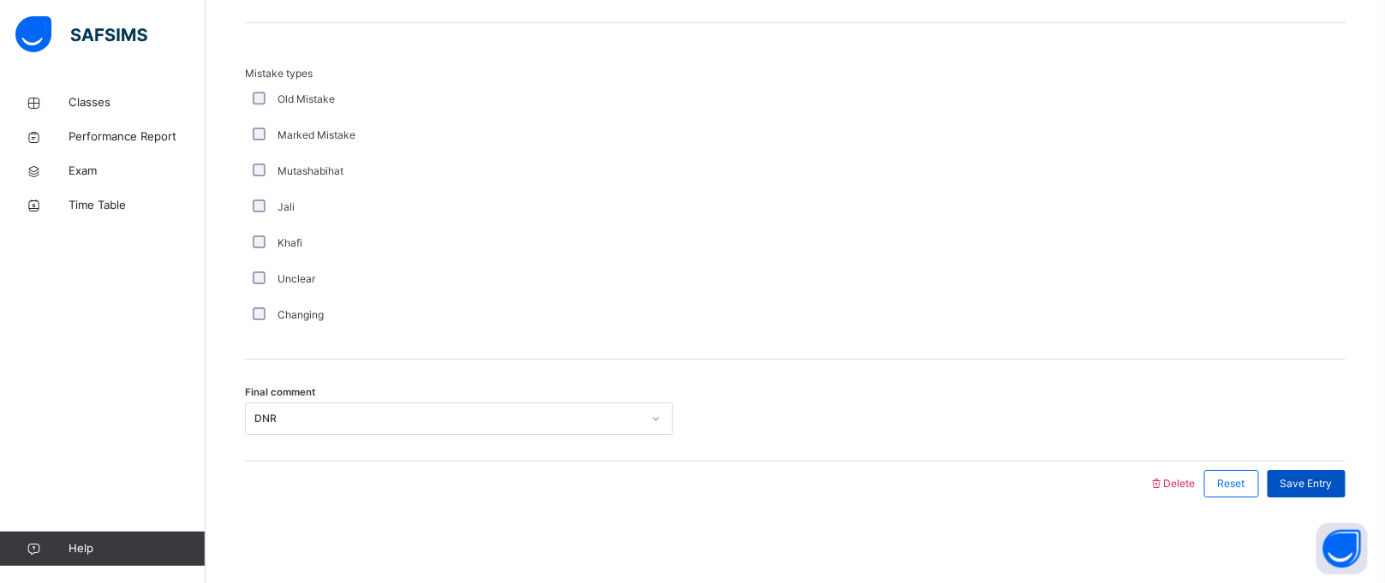
click at [1289, 471] on div "Save Entry" at bounding box center [1307, 483] width 78 height 27
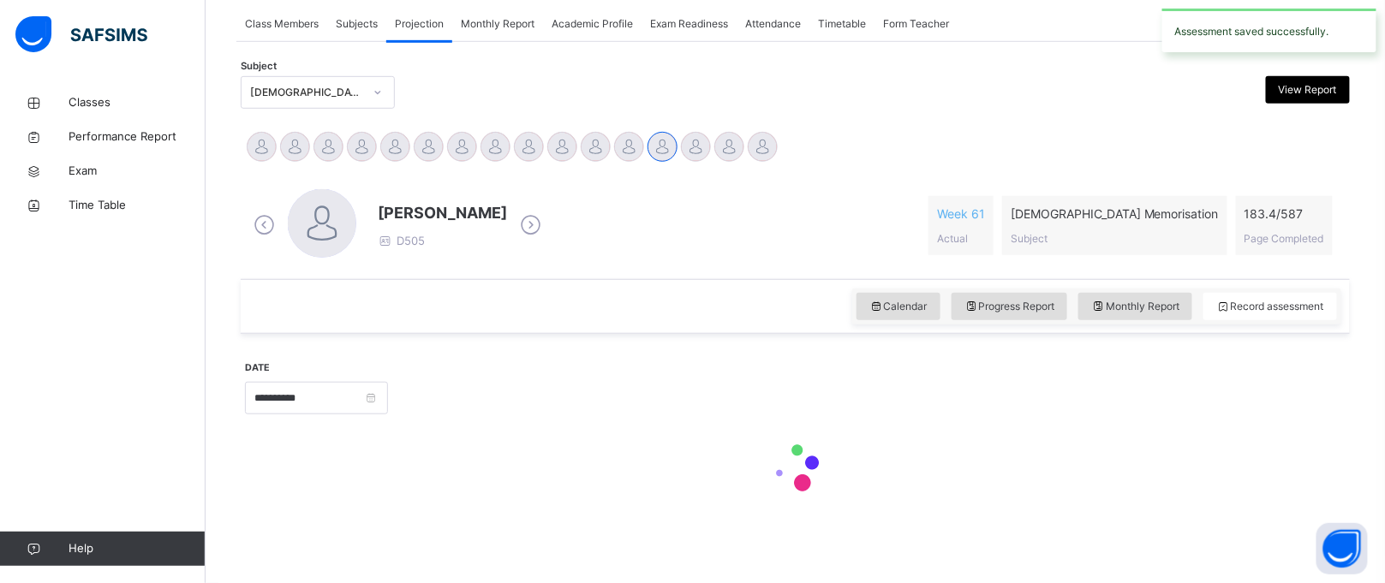
click at [1289, 471] on div at bounding box center [795, 469] width 1101 height 73
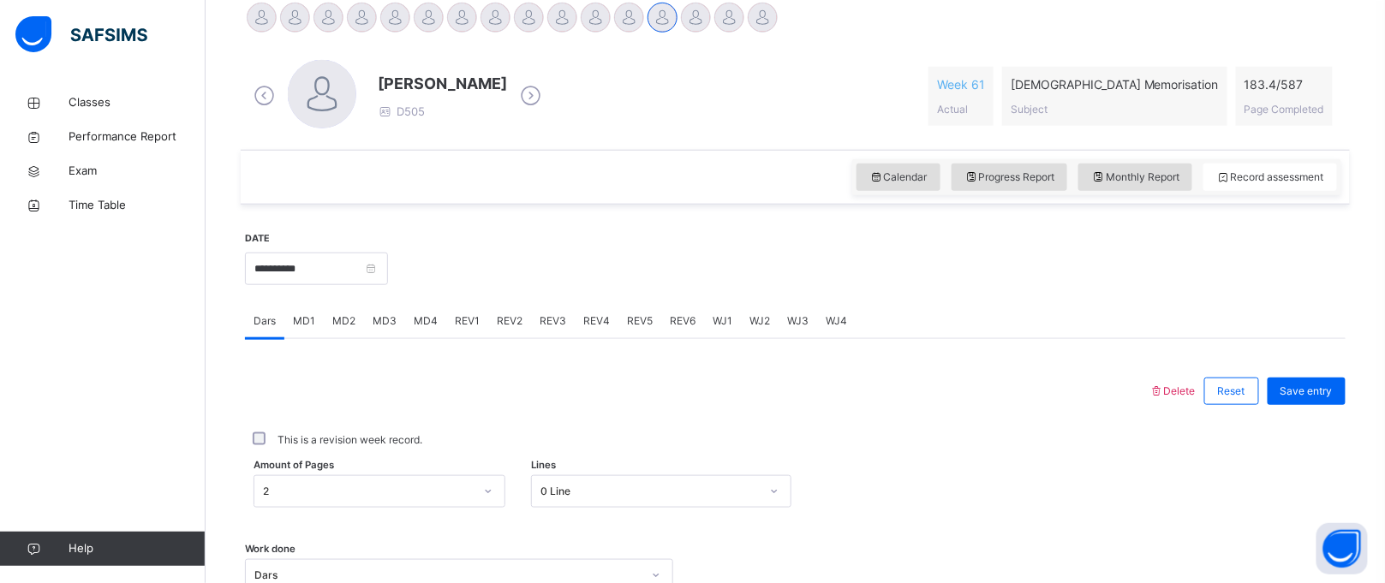
scroll to position [439, 0]
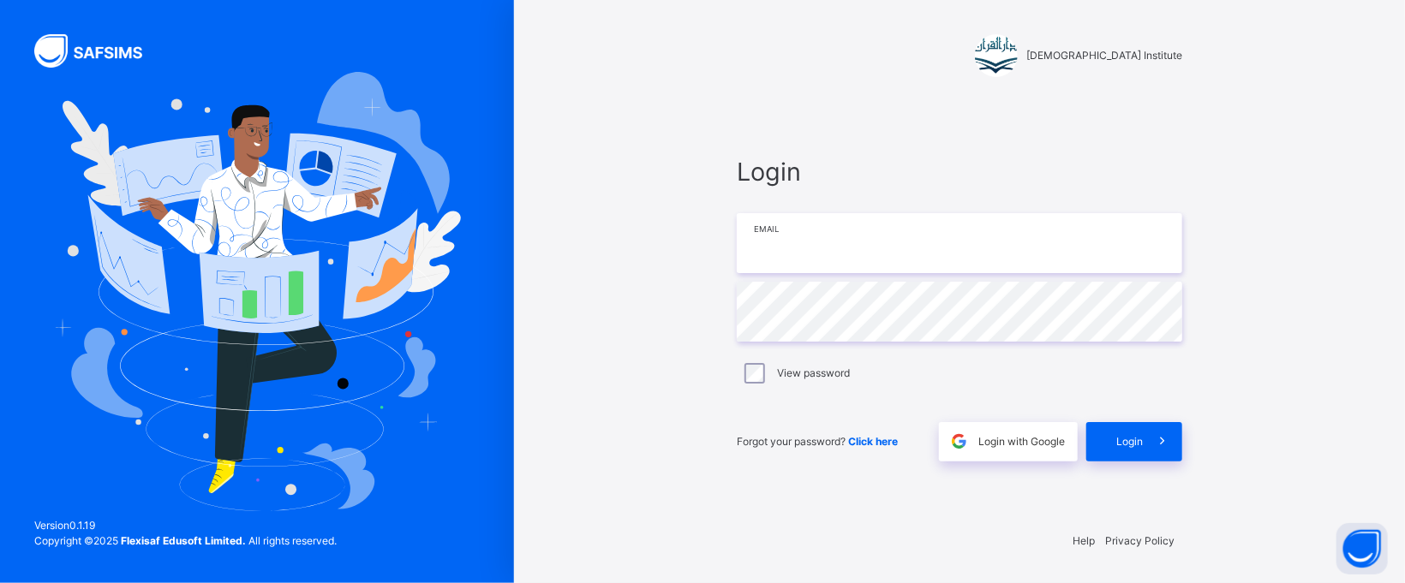
click at [797, 259] on input "email" at bounding box center [959, 243] width 445 height 60
type input "**********"
click at [1129, 447] on span "Login" at bounding box center [1129, 441] width 27 height 15
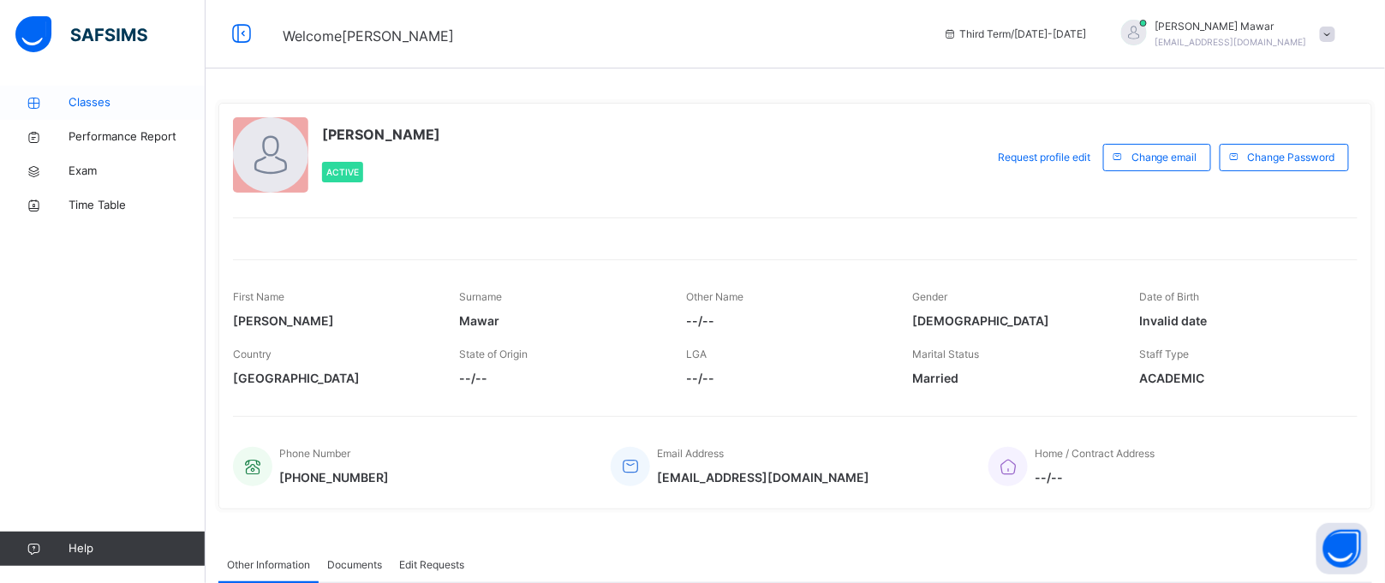
click at [85, 92] on link "Classes" at bounding box center [103, 103] width 206 height 34
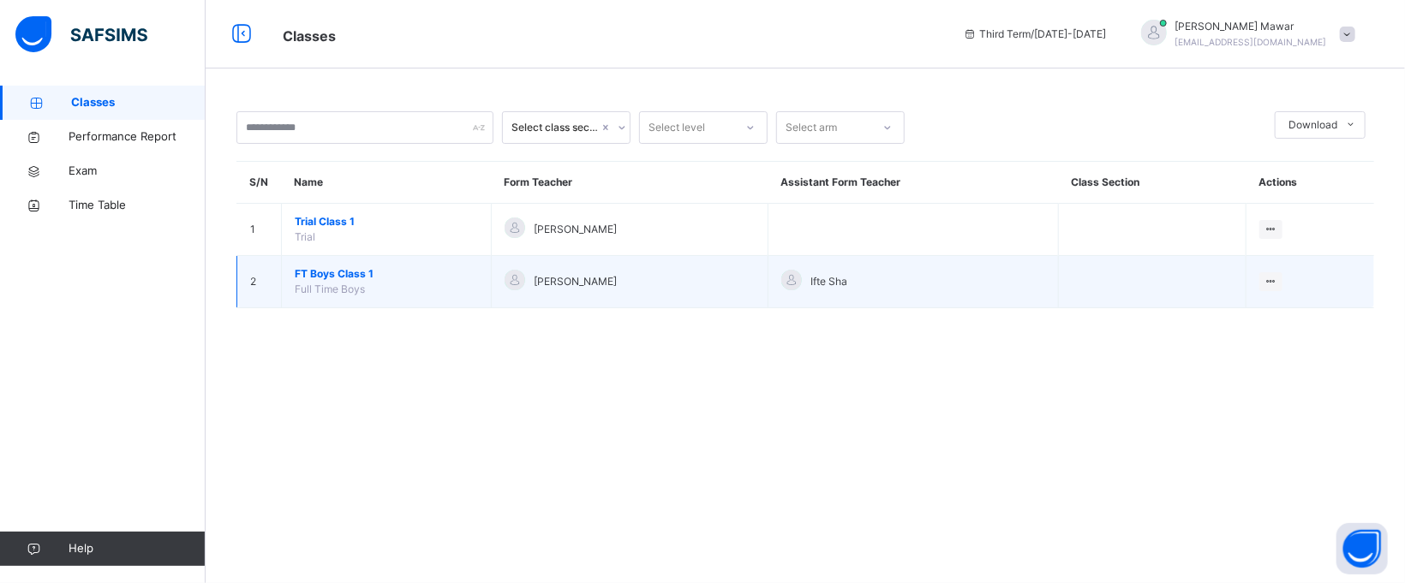
click at [368, 276] on span "FT Boys Class 1" at bounding box center [386, 273] width 183 height 15
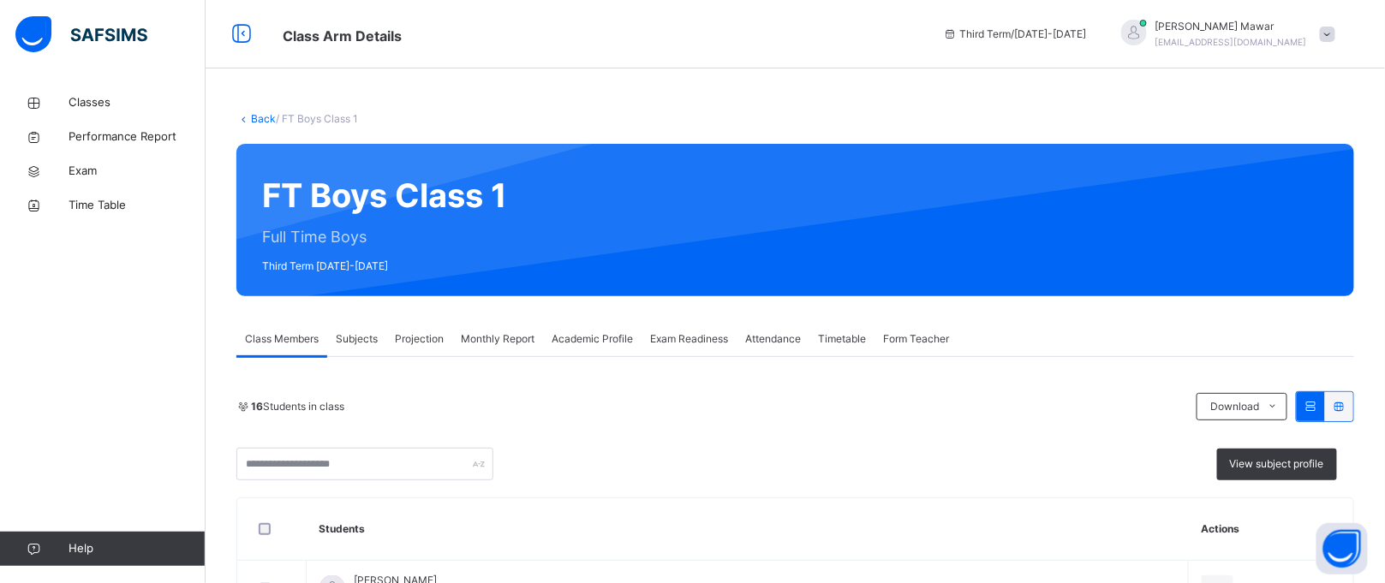
click at [405, 343] on span "Projection" at bounding box center [419, 338] width 49 height 15
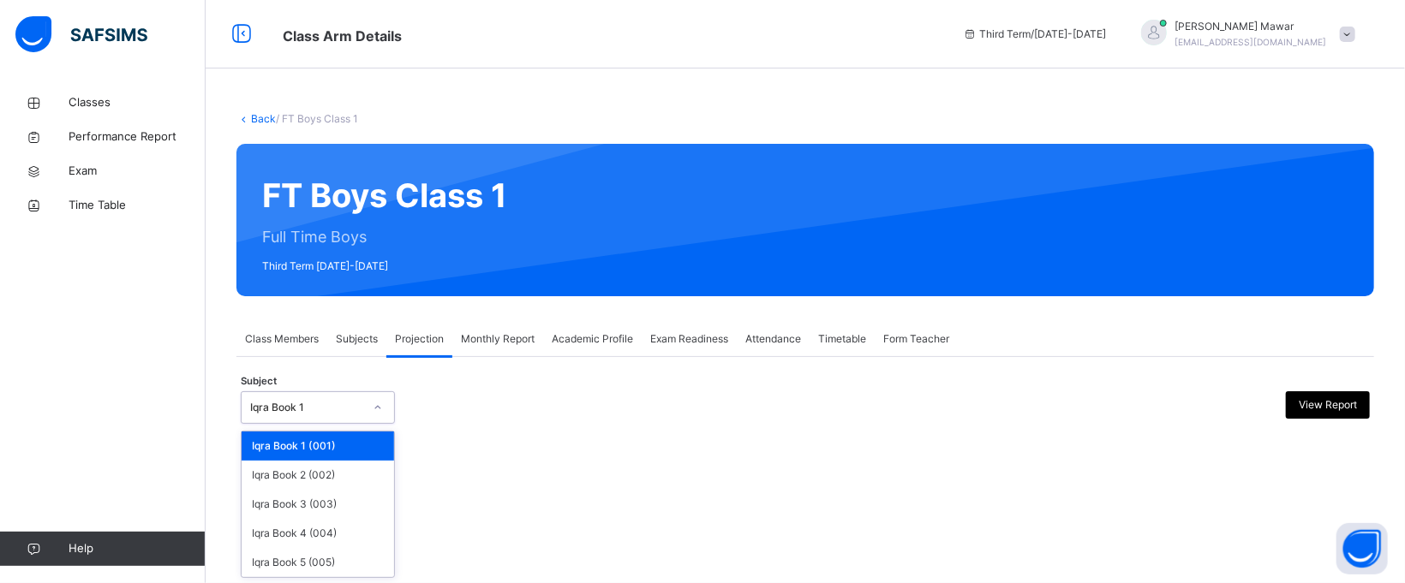
click at [361, 400] on div "Iqra Book 1" at bounding box center [306, 407] width 113 height 15
click at [314, 415] on div "Iqra Book 1" at bounding box center [306, 407] width 113 height 15
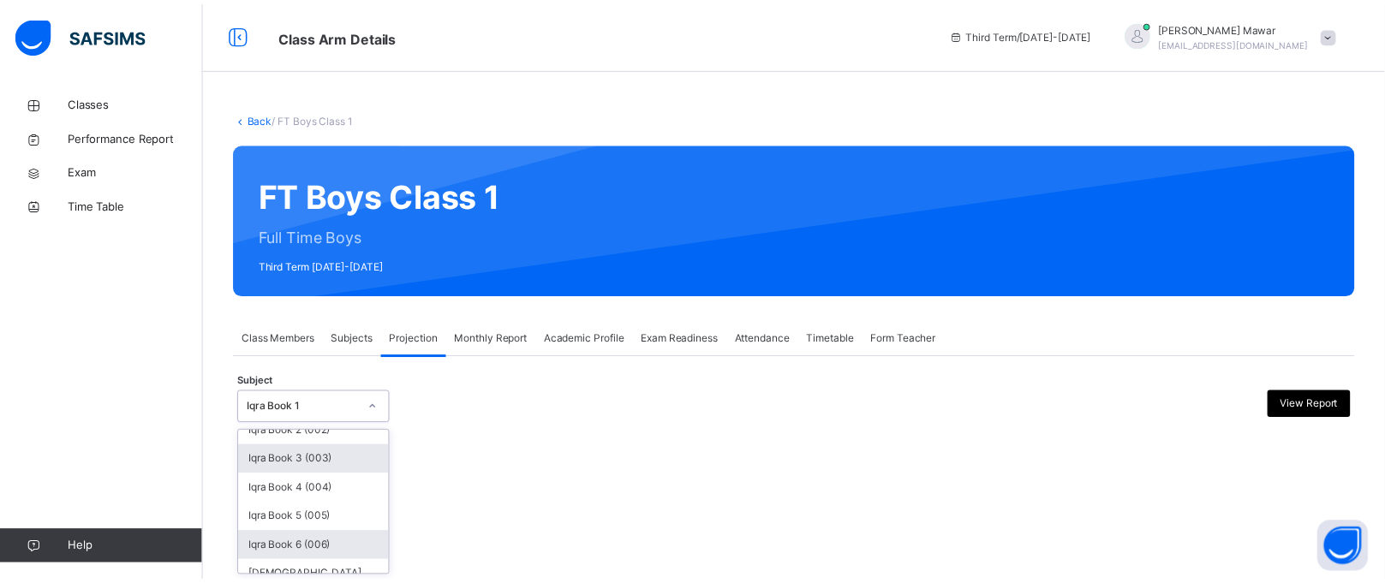
scroll to position [102, 0]
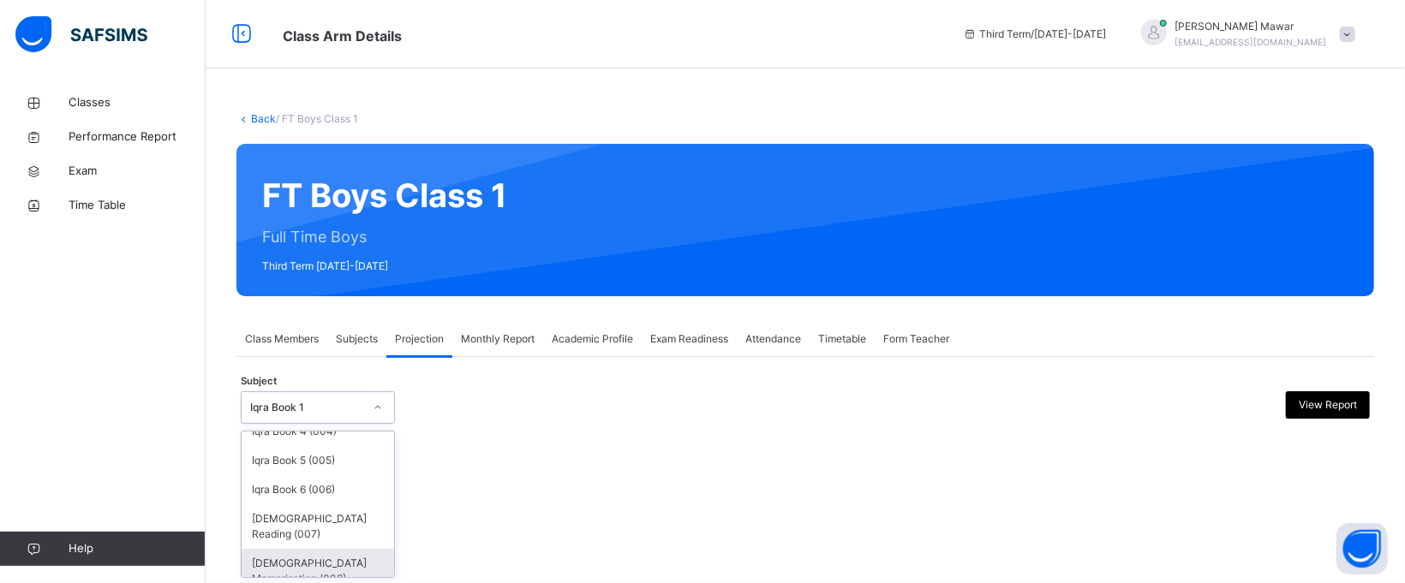
click at [306, 555] on div "[DEMOGRAPHIC_DATA] Memorisation (008)" at bounding box center [318, 571] width 152 height 45
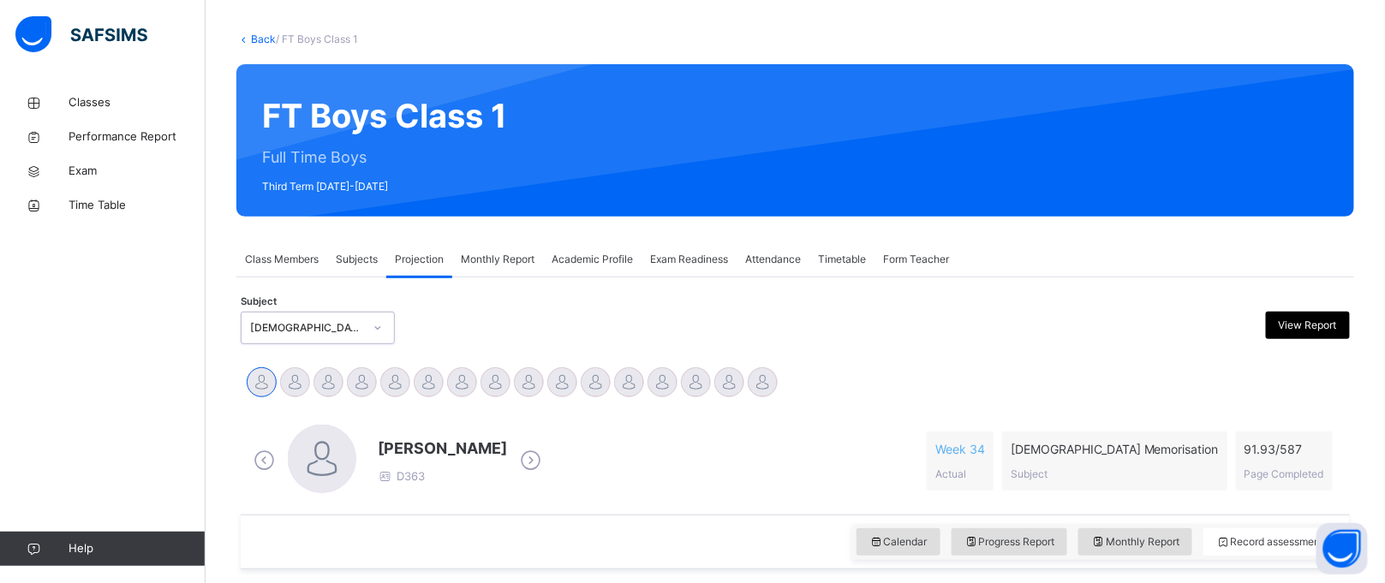
scroll to position [84, 0]
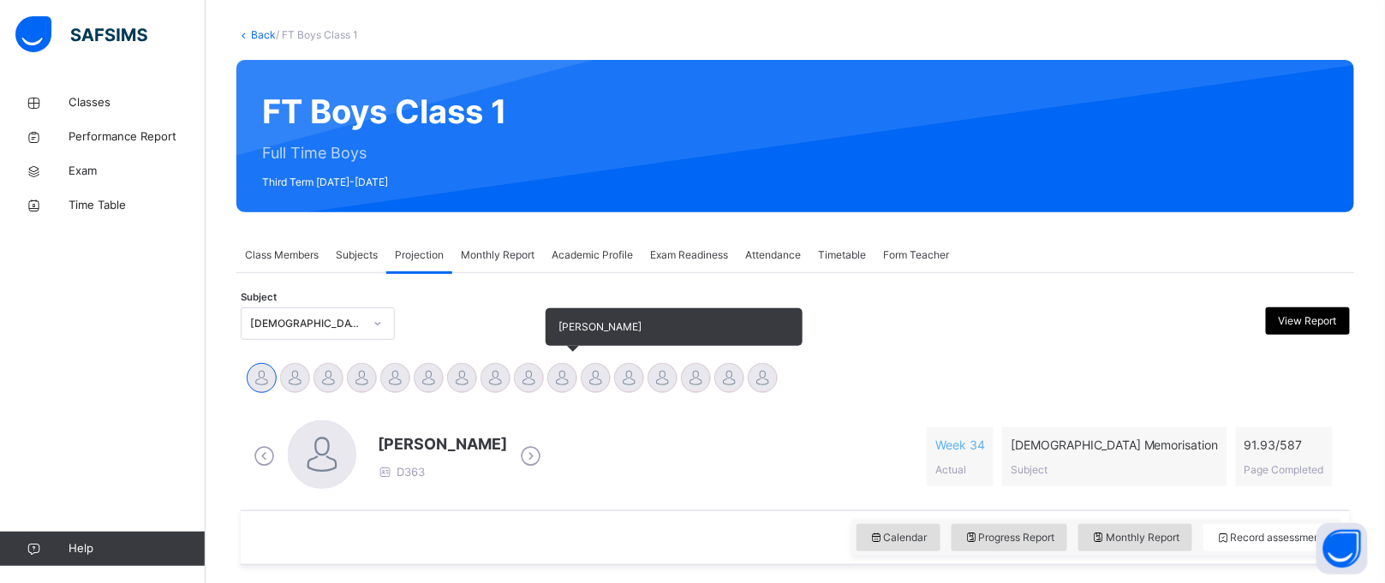
click at [564, 370] on div at bounding box center [562, 378] width 30 height 30
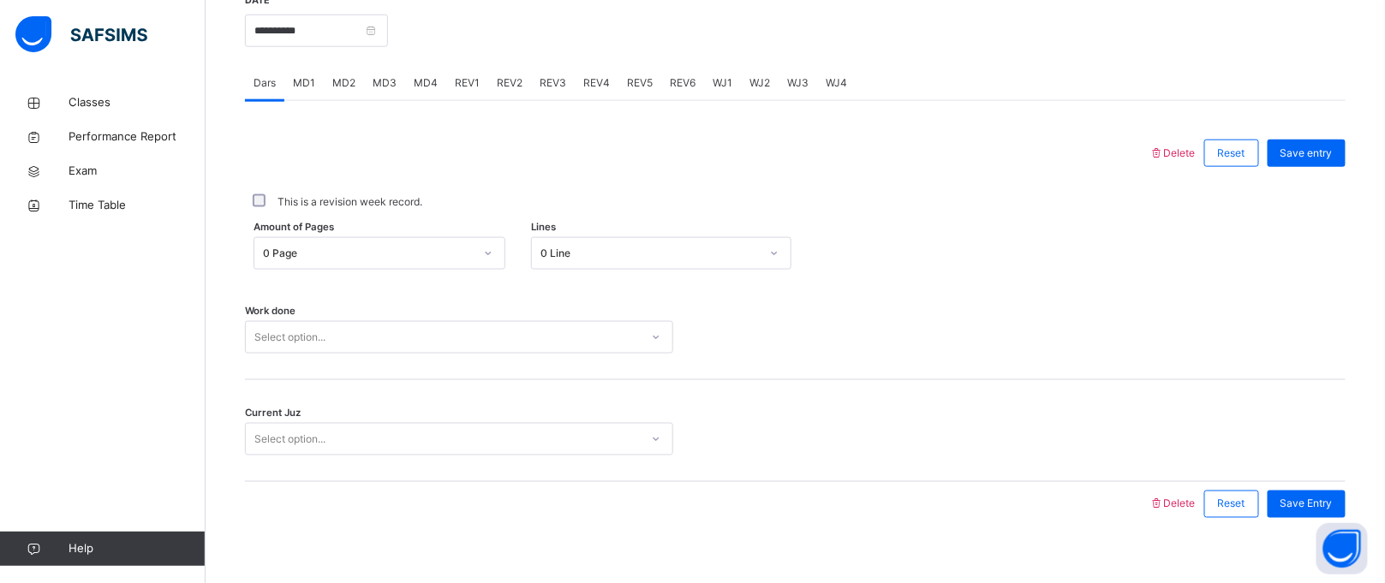
scroll to position [698, 0]
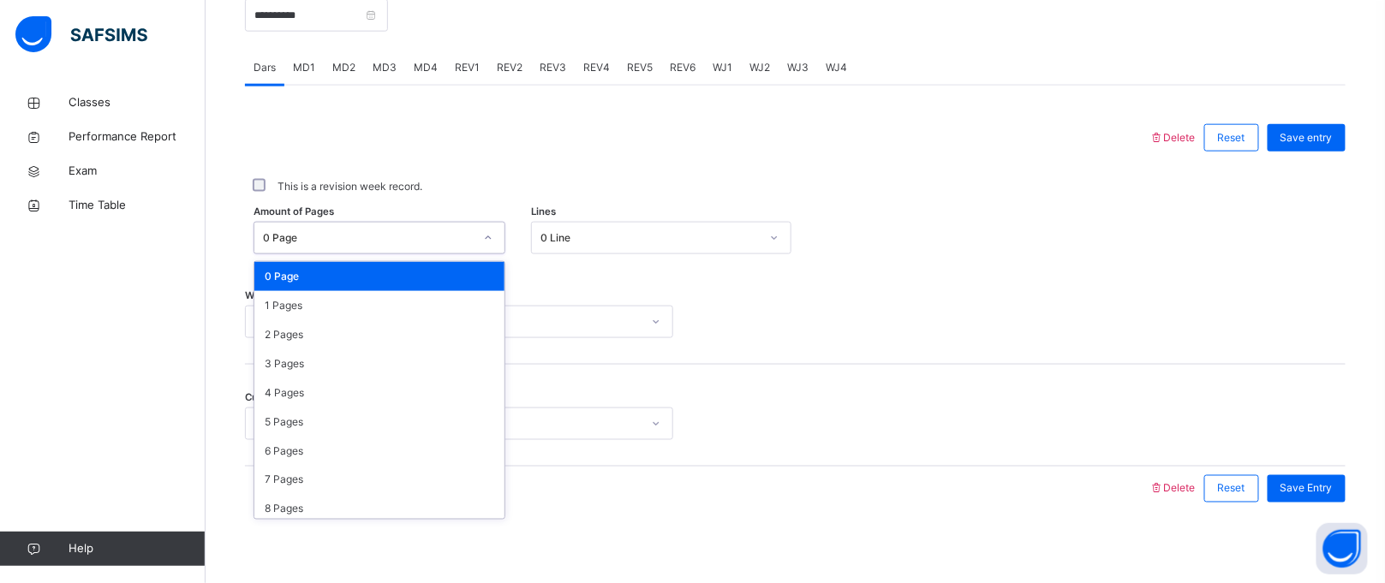
click at [356, 242] on div "0 Page" at bounding box center [368, 237] width 211 height 15
click at [348, 357] on div "3 Pages" at bounding box center [379, 363] width 250 height 29
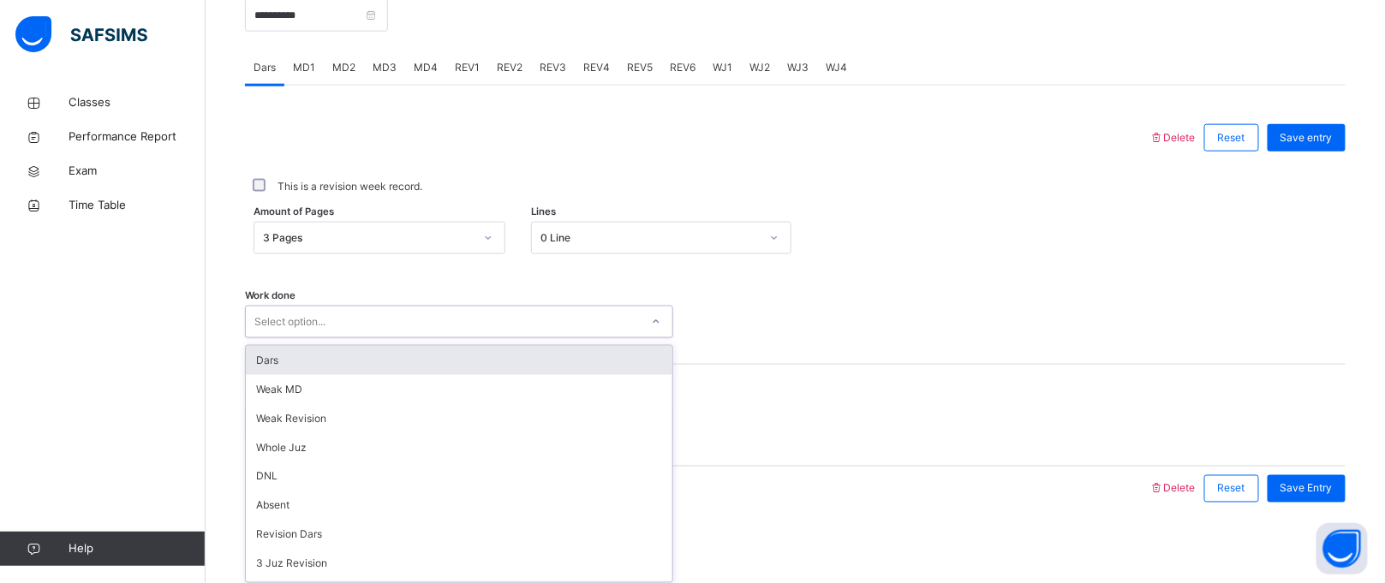
scroll to position [702, 0]
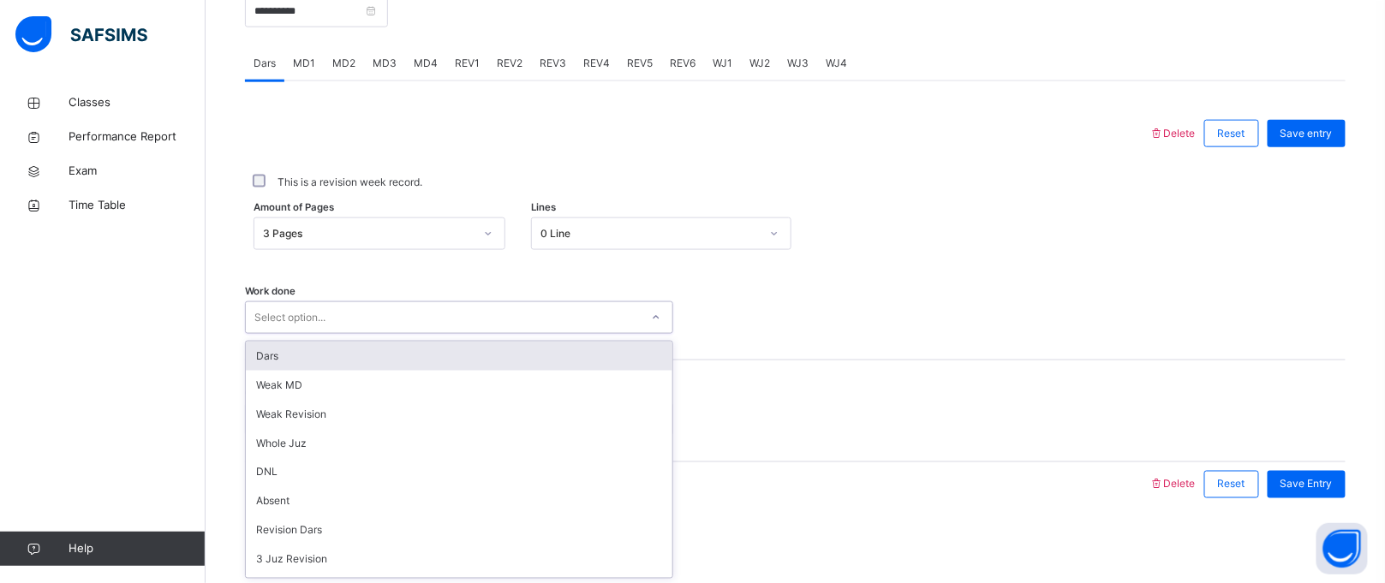
click at [364, 328] on div "Select option..." at bounding box center [443, 318] width 394 height 27
click at [292, 357] on div "Dars" at bounding box center [459, 356] width 427 height 29
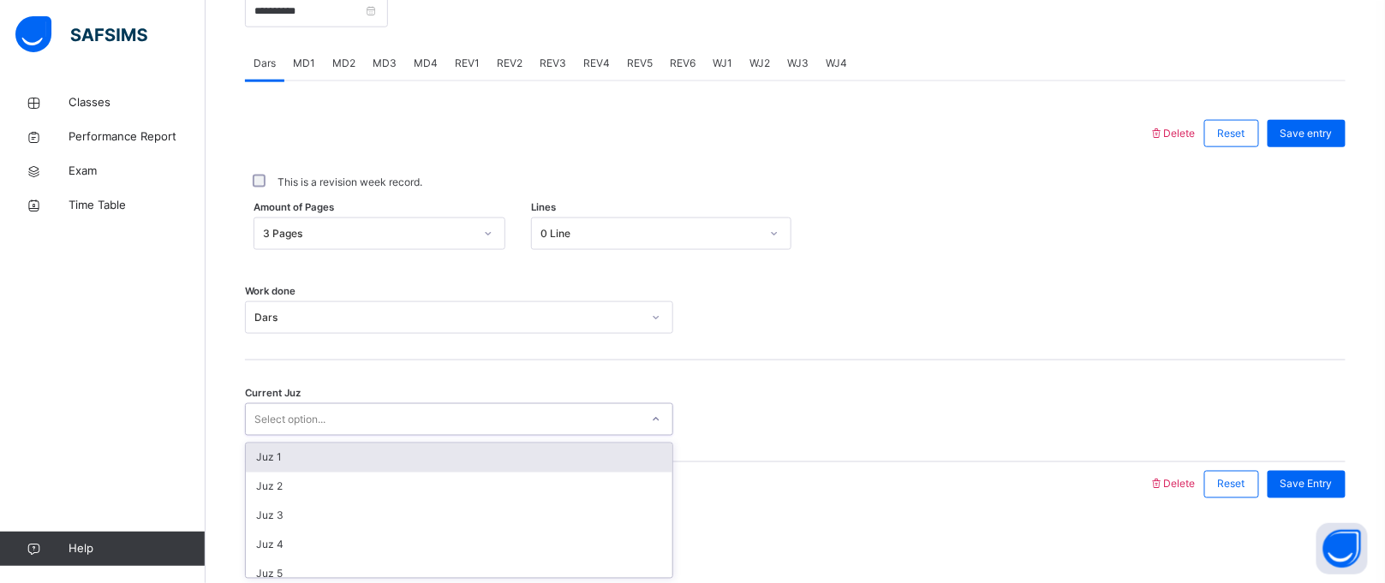
click at [342, 419] on div "Select option..." at bounding box center [443, 420] width 394 height 27
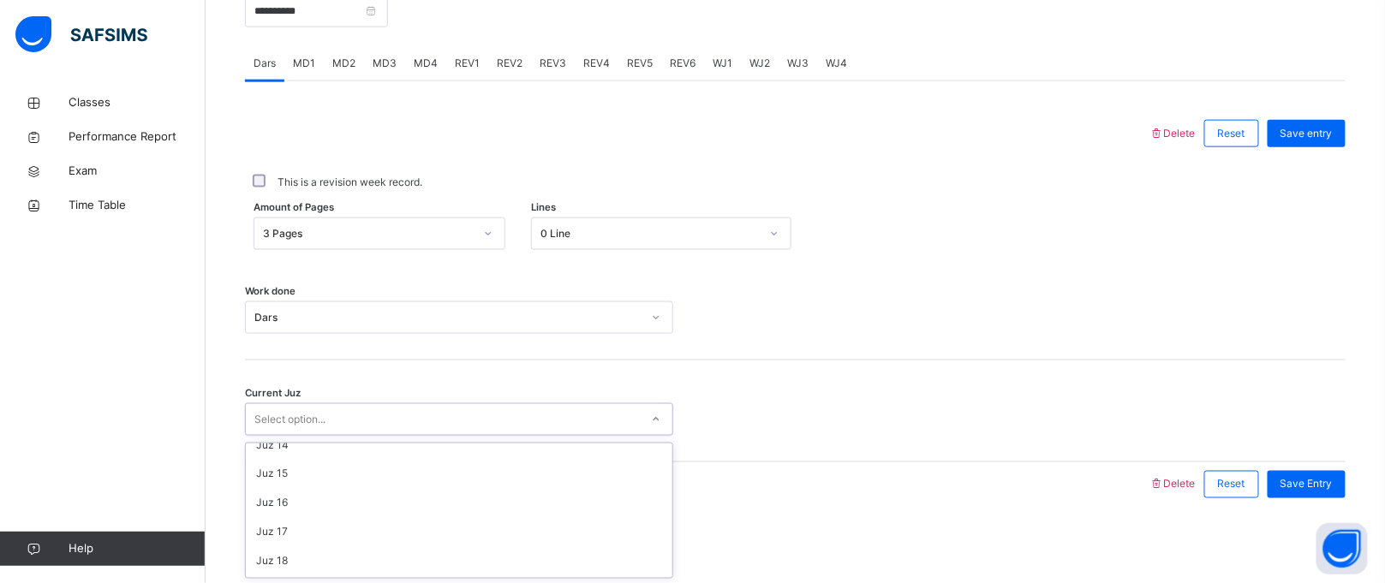
scroll to position [415, 0]
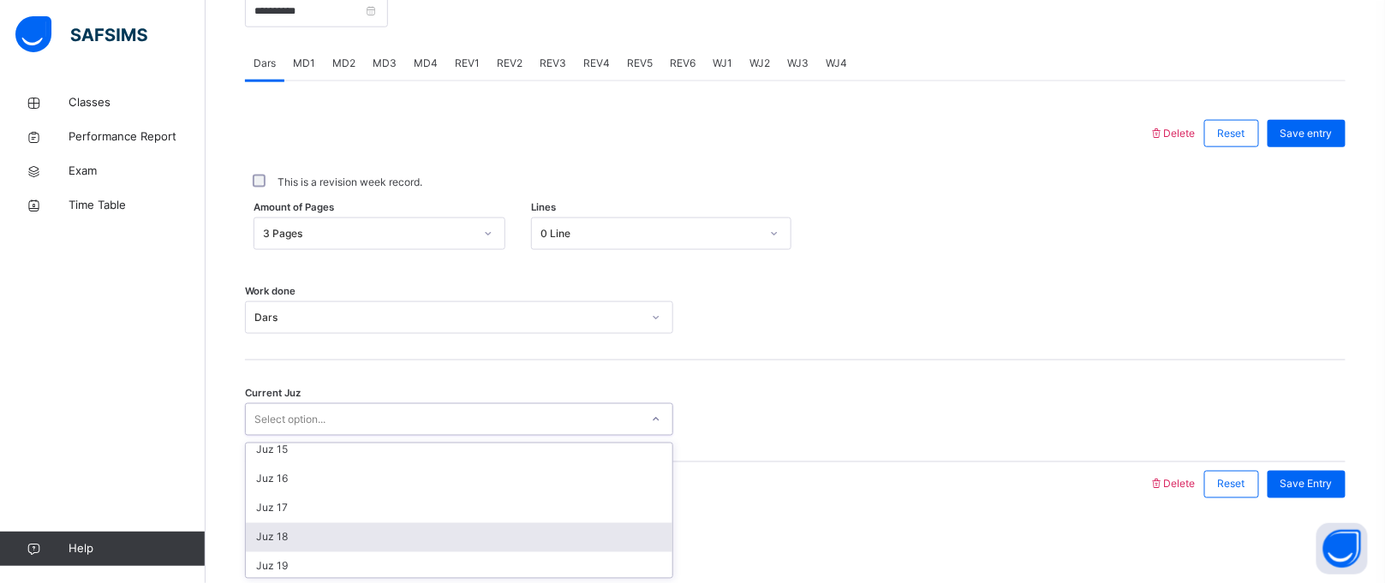
click at [294, 528] on div "Juz 18" at bounding box center [459, 537] width 427 height 29
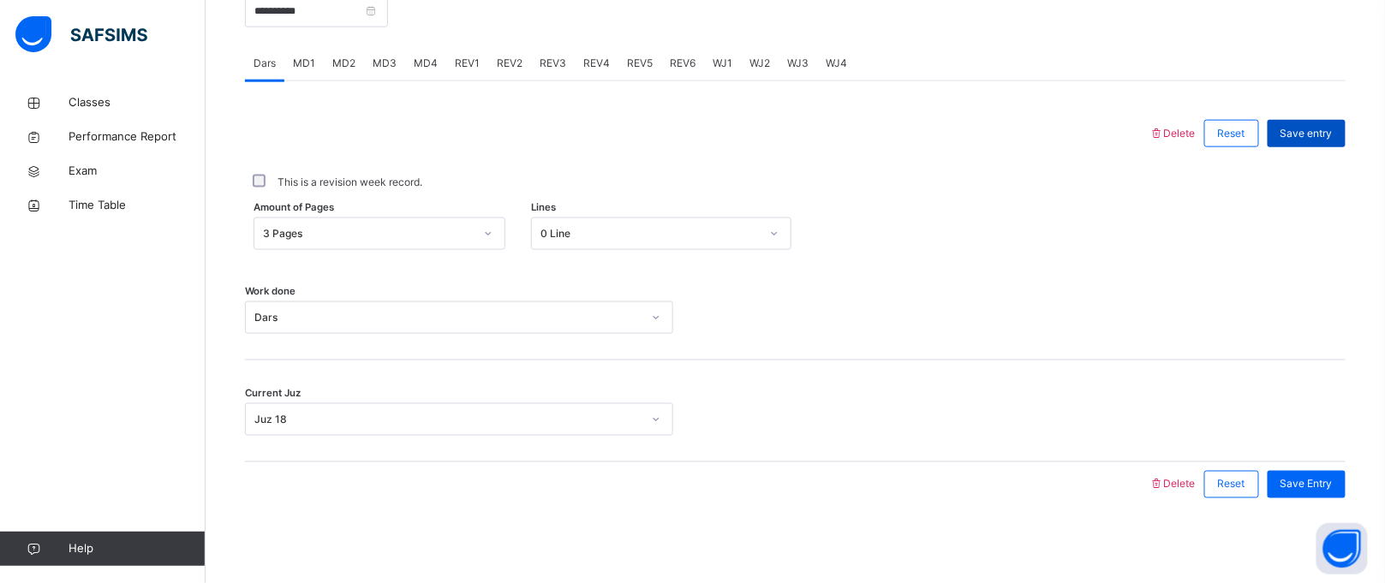
click at [1297, 130] on div "Save entry" at bounding box center [1307, 133] width 78 height 27
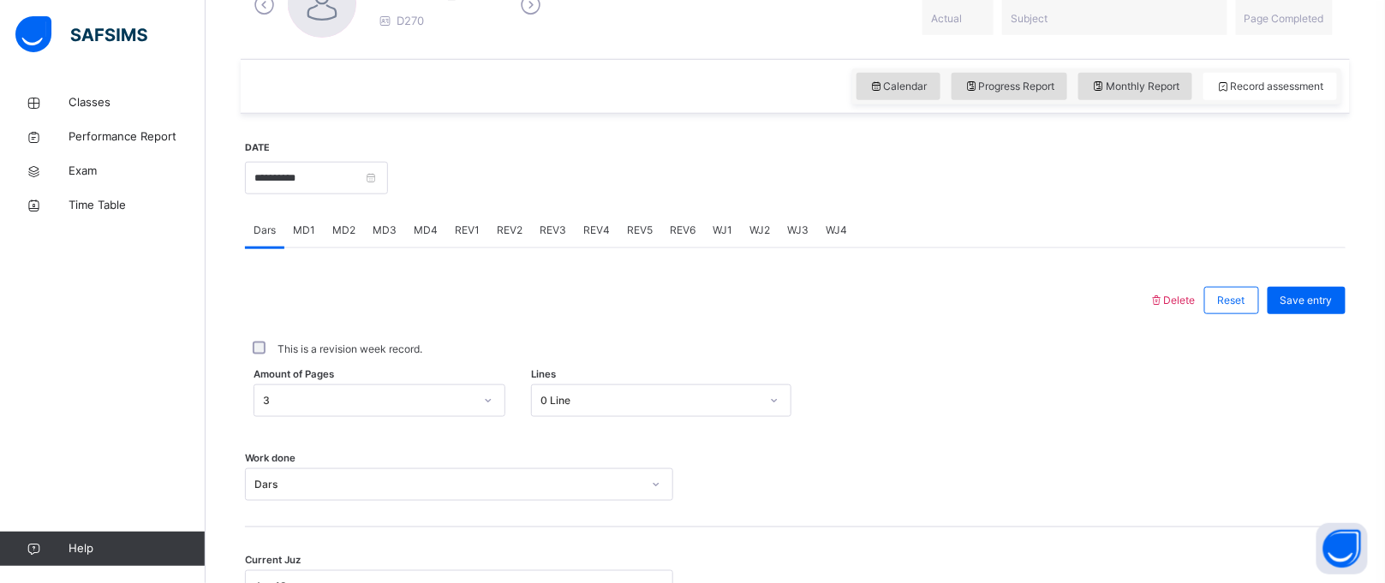
scroll to position [536, 0]
click at [309, 222] on span "MD1" at bounding box center [304, 229] width 22 height 15
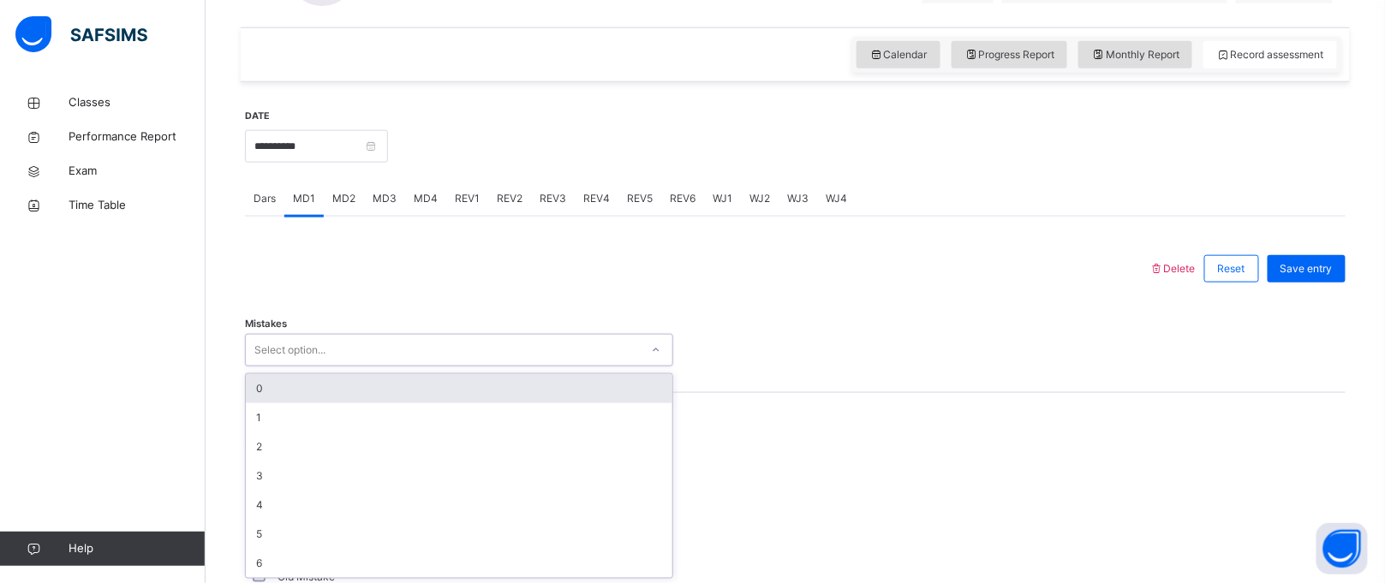
click at [331, 365] on div "Mistakes option 0 focused, 1 of 7. 7 results available. Use Up and Down to choo…" at bounding box center [795, 342] width 1101 height 102
click at [302, 375] on div "0" at bounding box center [459, 387] width 427 height 29
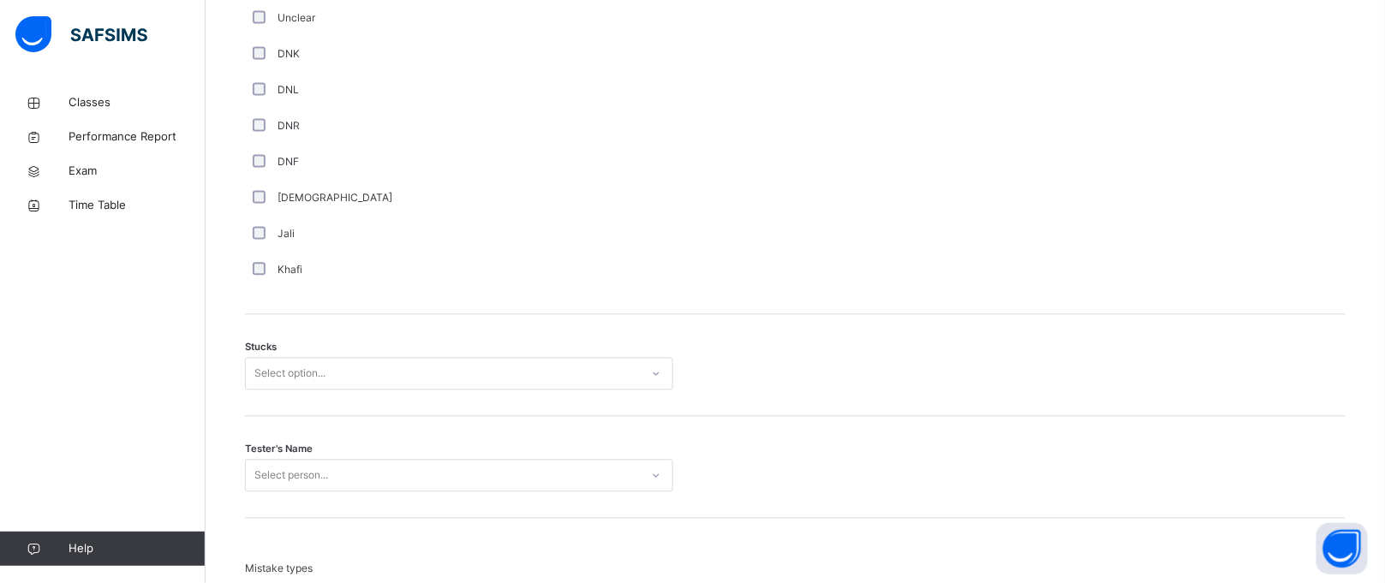
scroll to position [1199, 0]
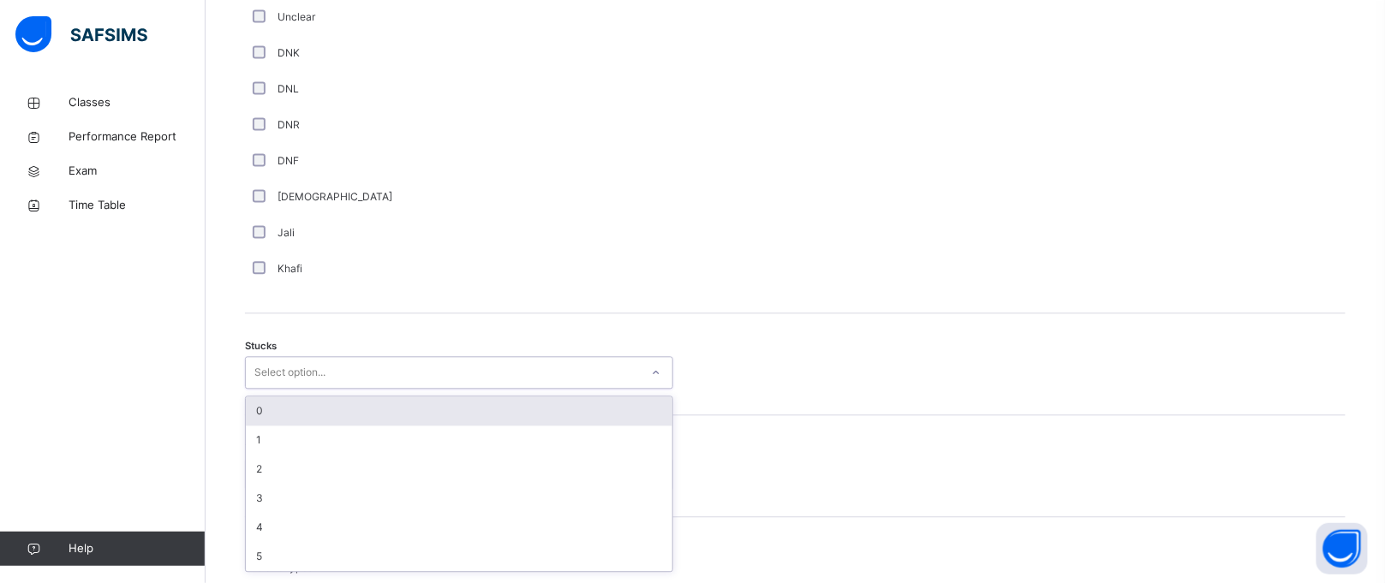
click at [284, 360] on div "Select option..." at bounding box center [289, 372] width 71 height 33
click at [296, 409] on div "0" at bounding box center [459, 411] width 427 height 29
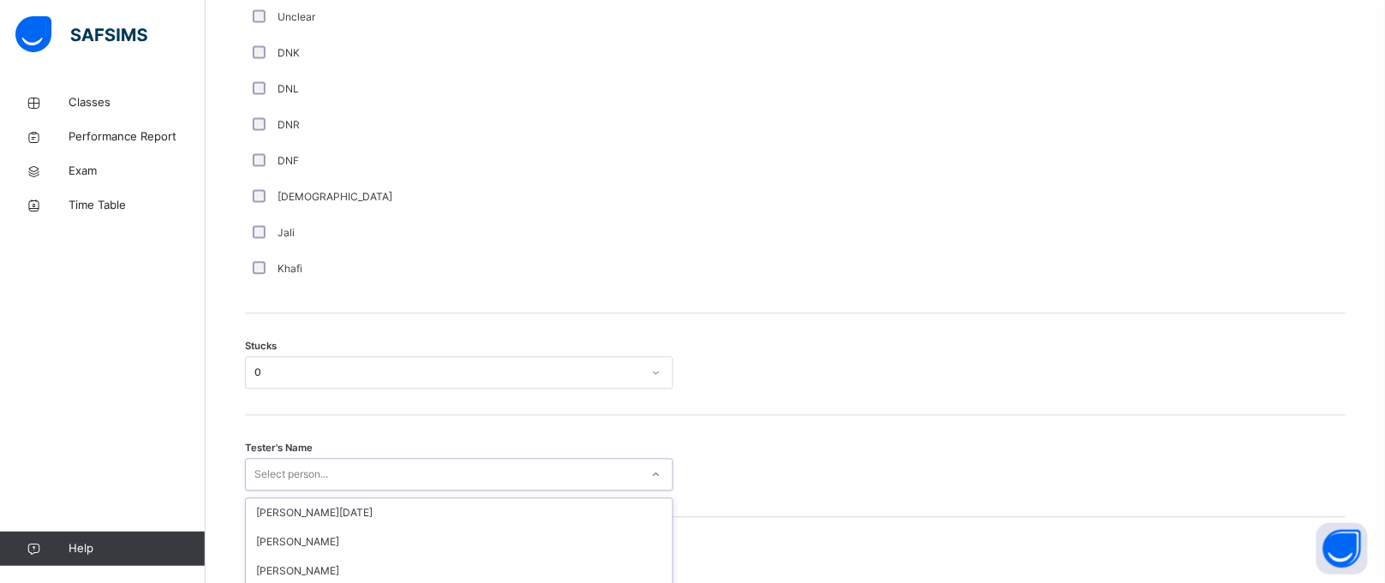
scroll to position [1379, 0]
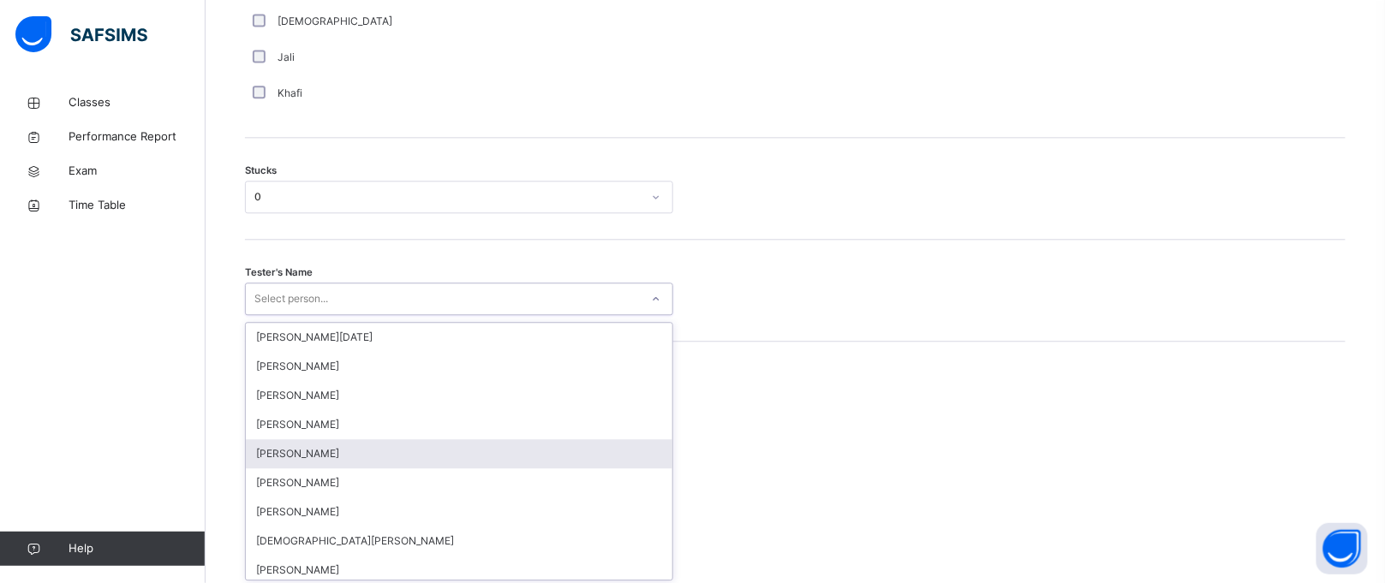
click at [273, 315] on div "option [PERSON_NAME] focused, 5 of 88. 88 results available. Use Up and Down to…" at bounding box center [459, 299] width 428 height 33
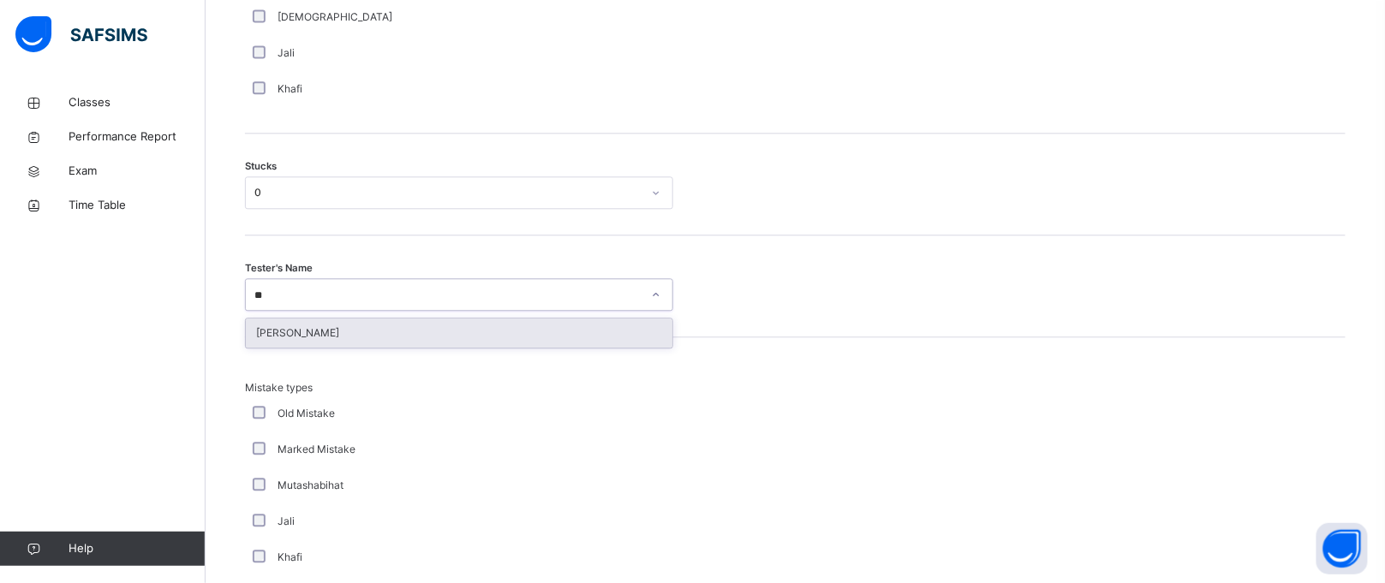
type input "*"
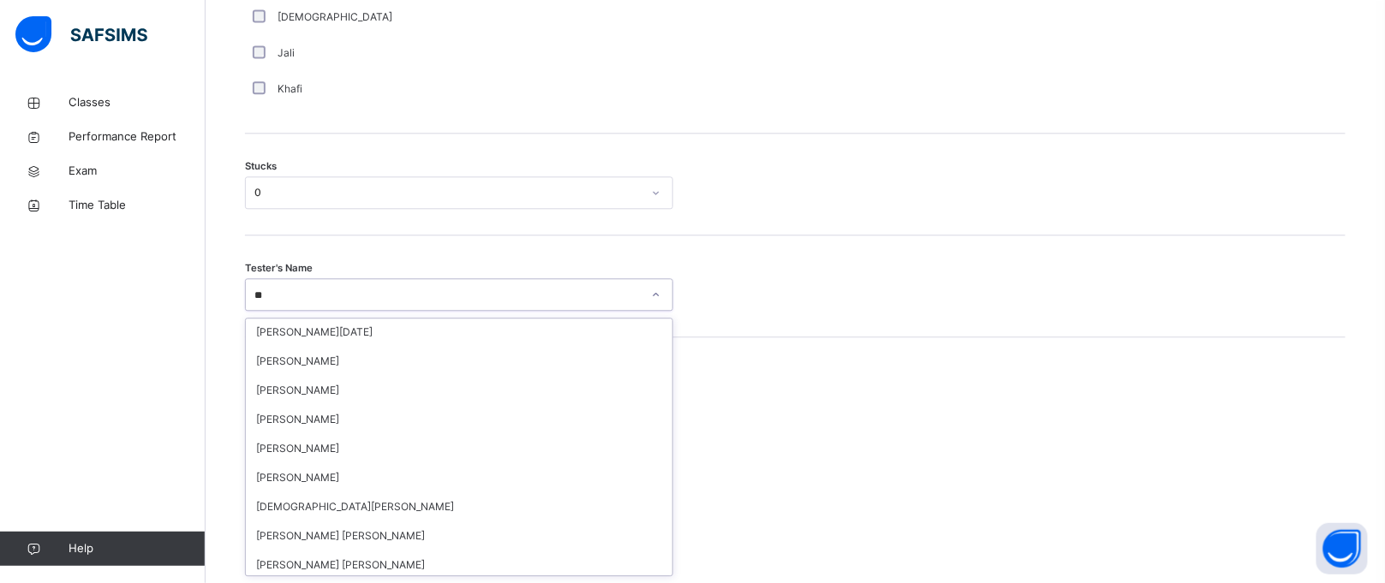
scroll to position [0, 0]
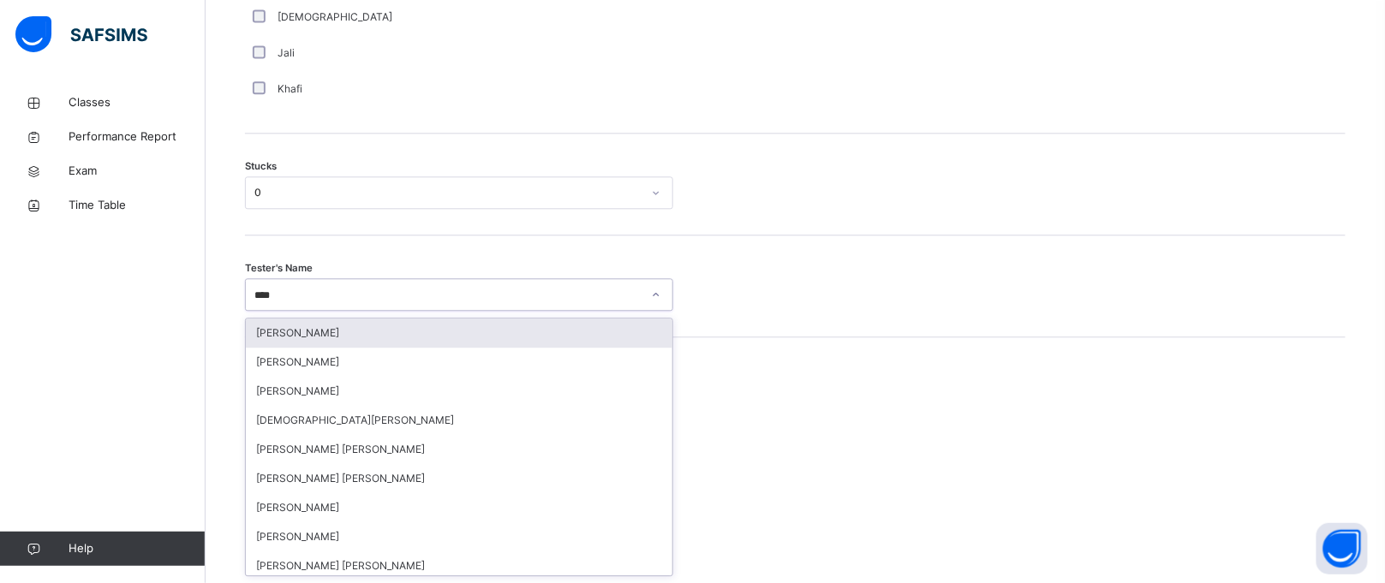
type input "*****"
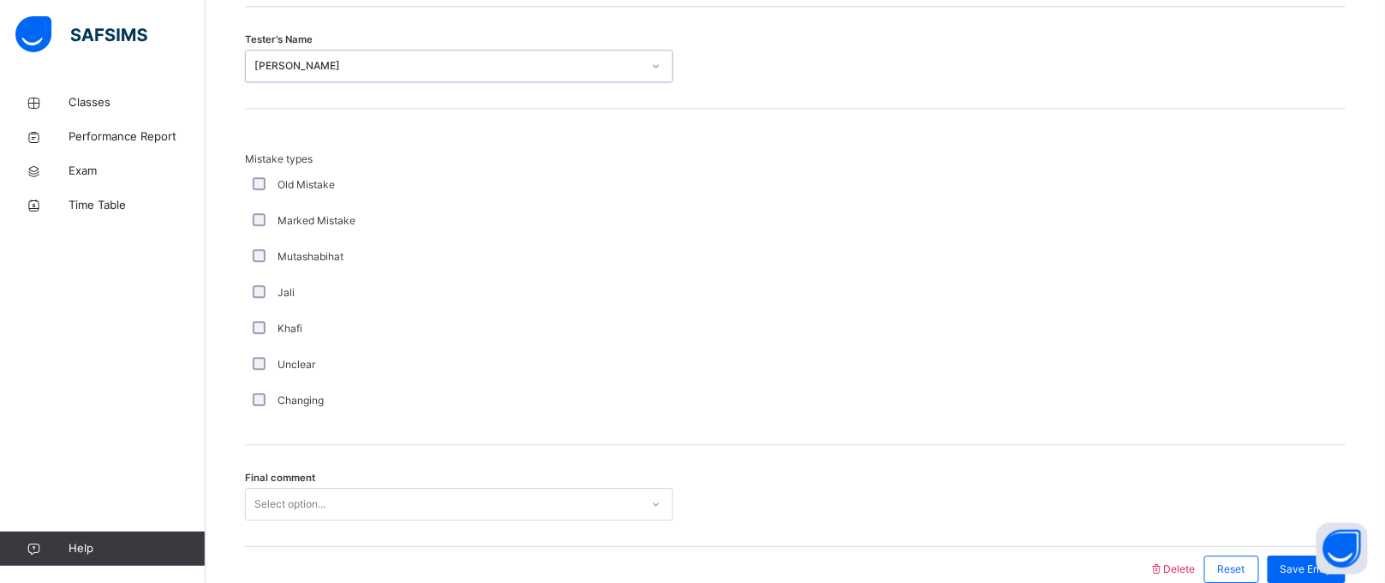
scroll to position [1693, 0]
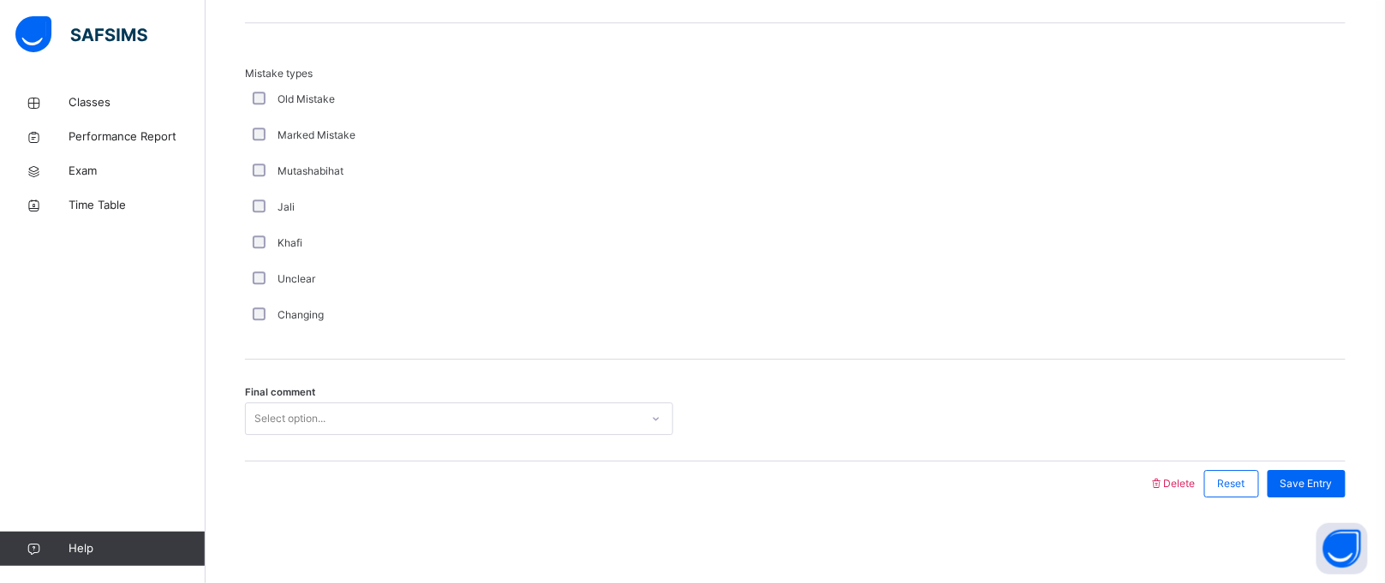
click at [331, 435] on div "Select option..." at bounding box center [459, 419] width 428 height 33
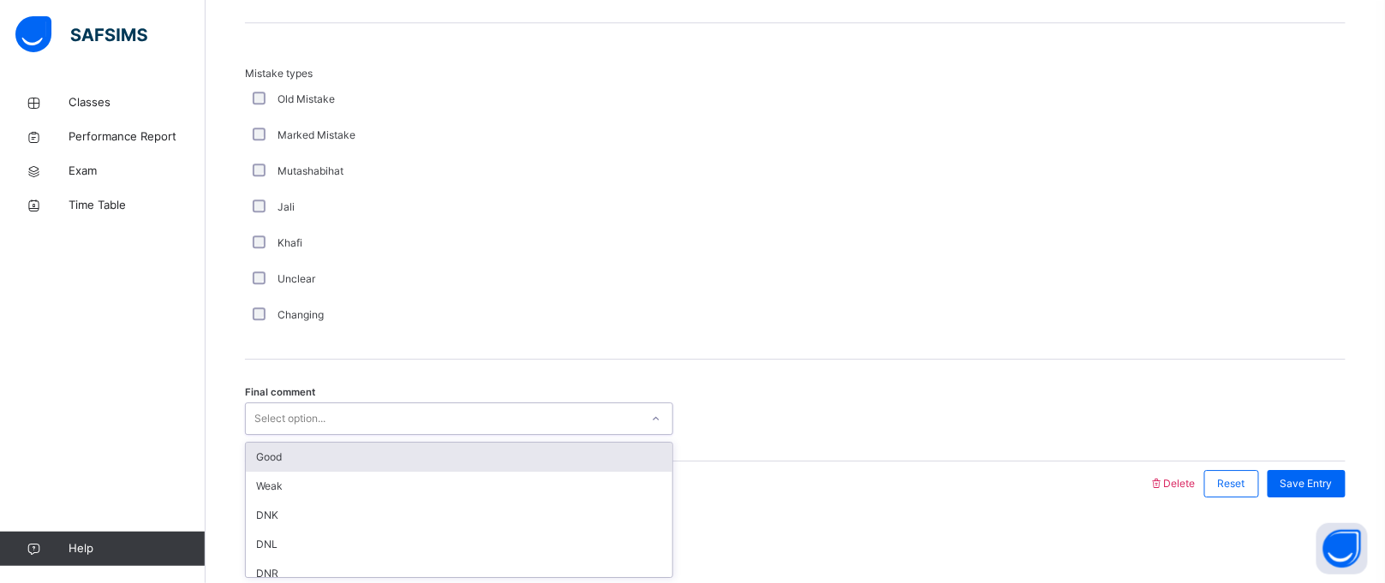
click at [289, 451] on div "Good" at bounding box center [459, 457] width 427 height 29
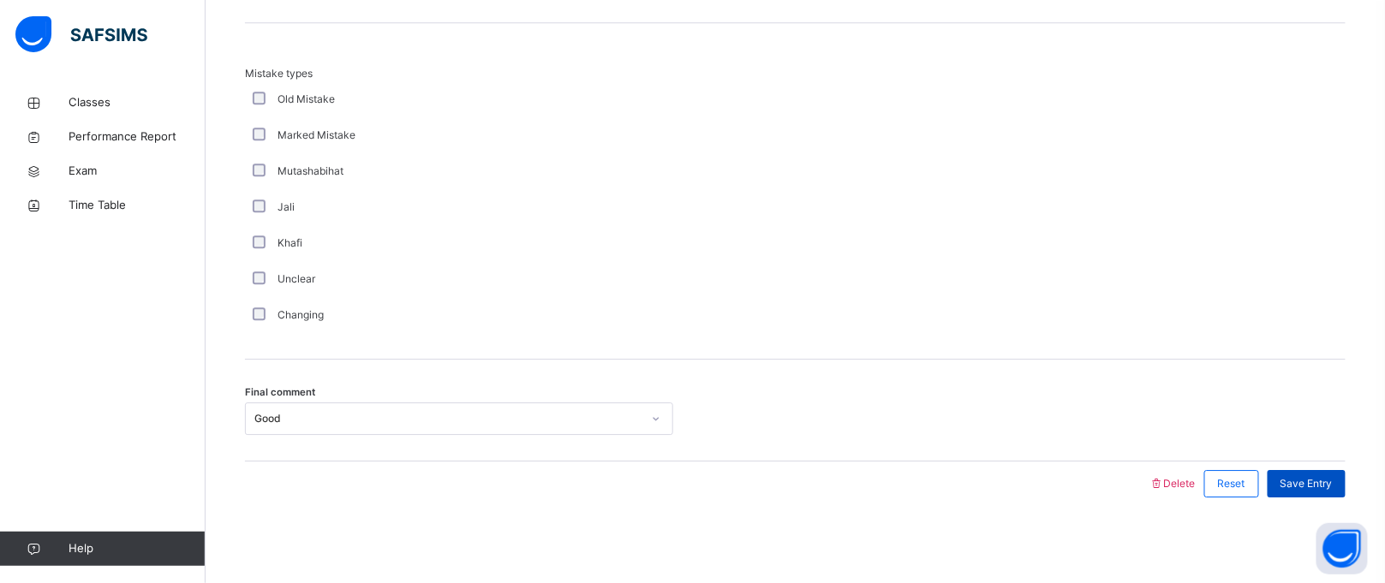
click at [1314, 485] on span "Save Entry" at bounding box center [1307, 483] width 52 height 15
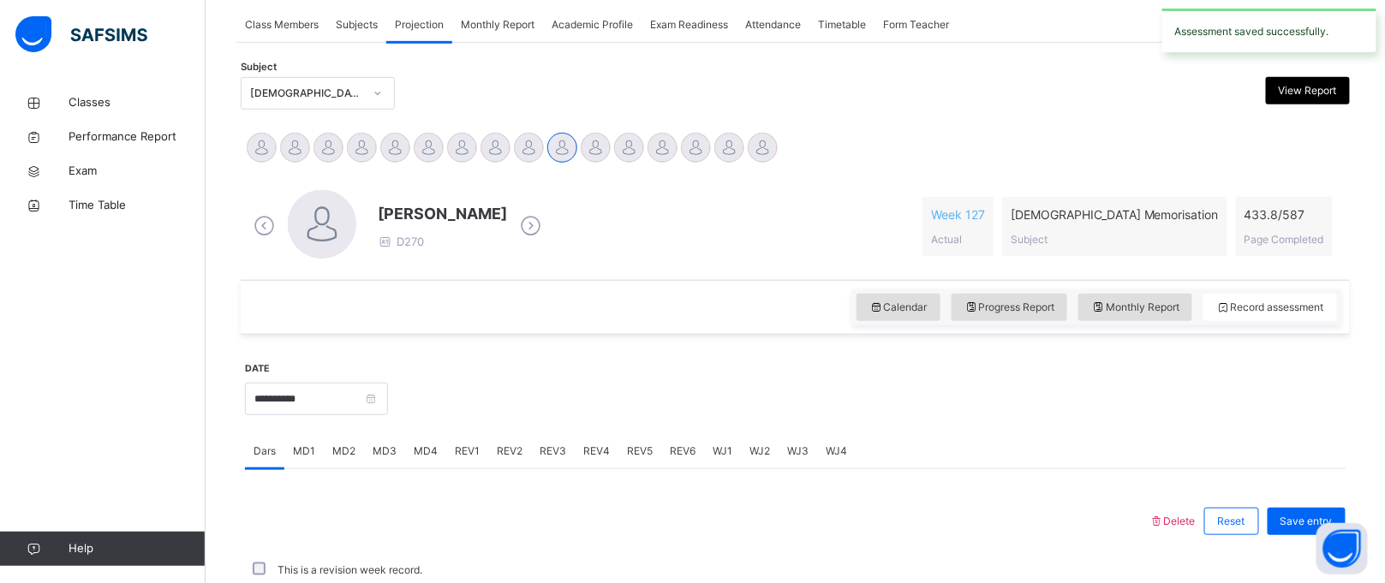
scroll to position [702, 0]
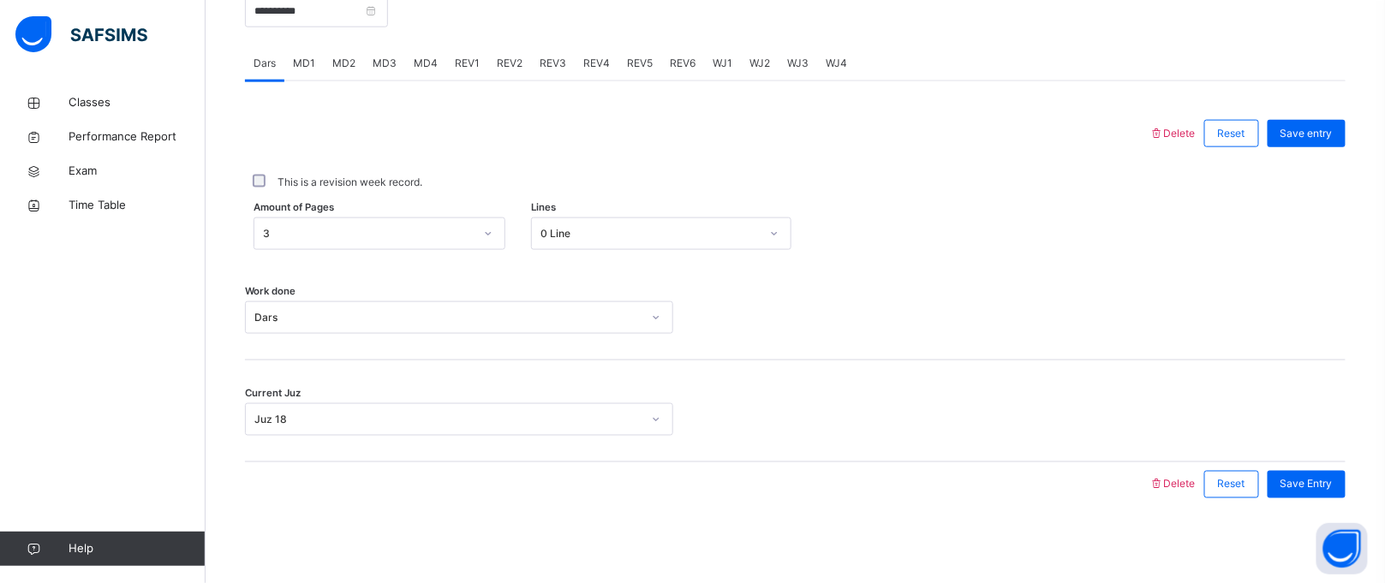
click at [420, 64] on span "MD4" at bounding box center [426, 63] width 24 height 15
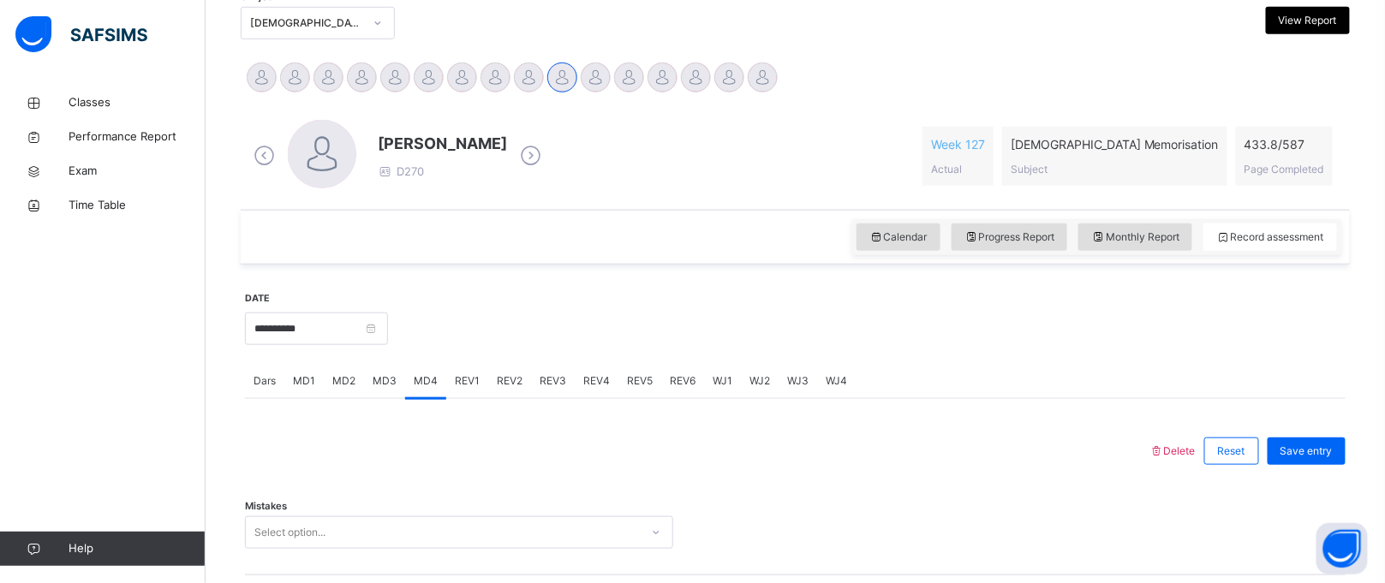
scroll to position [383, 0]
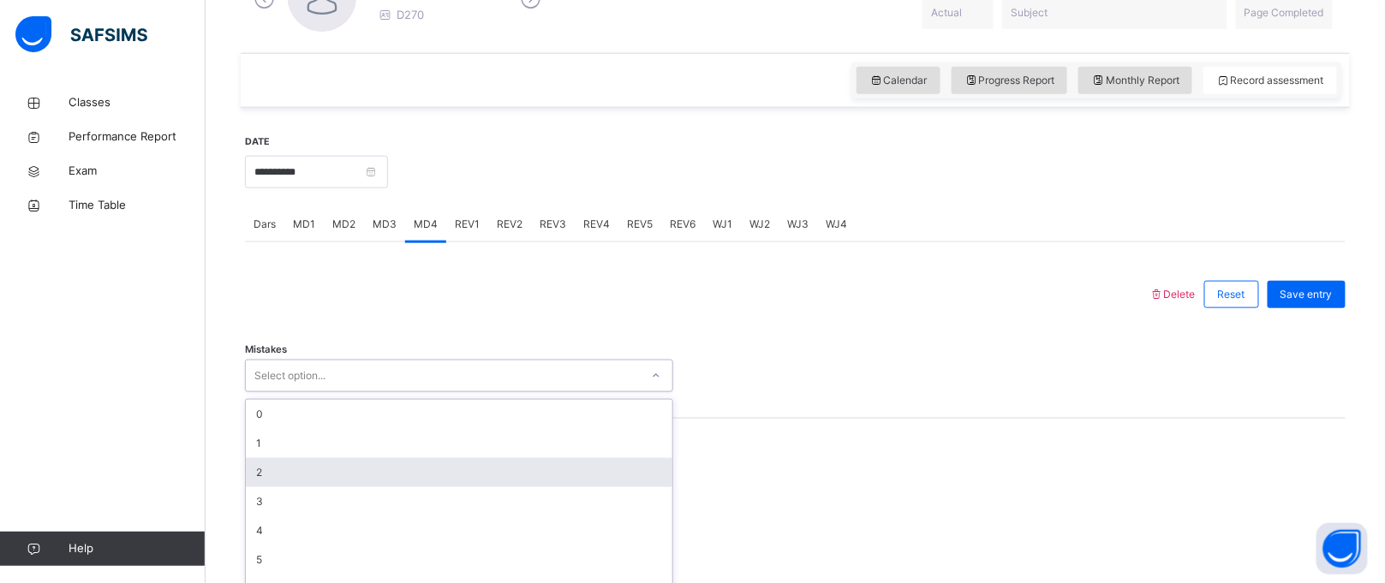
click at [393, 392] on div "option 2 focused, 3 of 7. 7 results available. Use Up and Down to choose option…" at bounding box center [459, 376] width 428 height 33
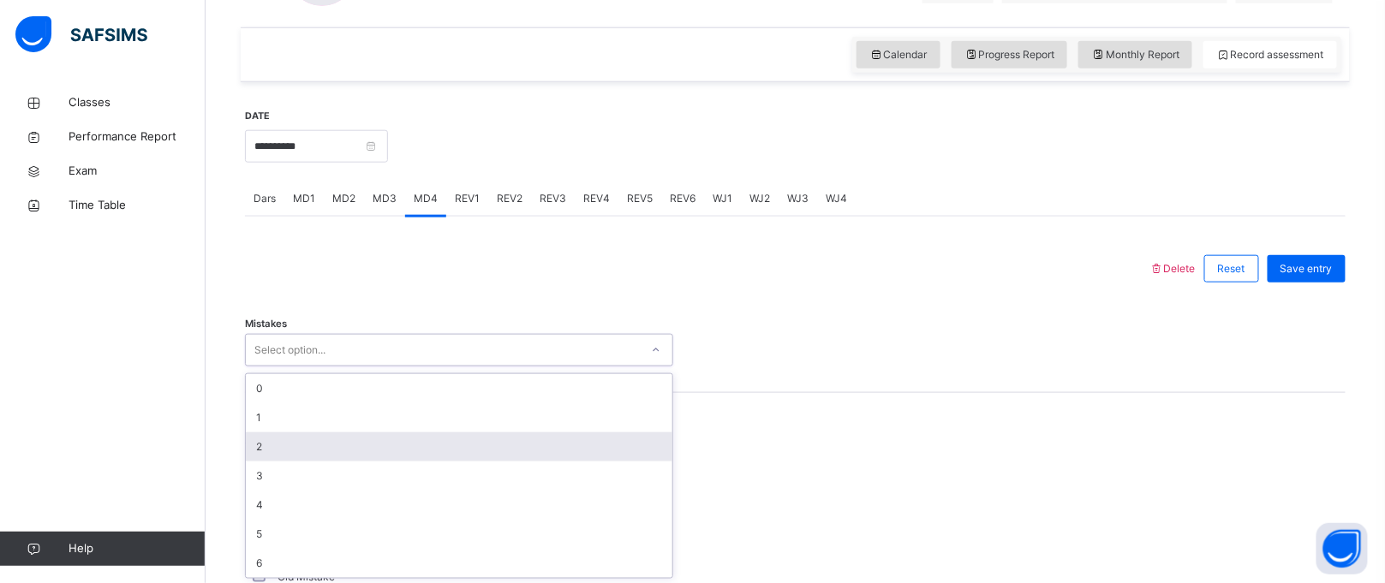
scroll to position [569, 0]
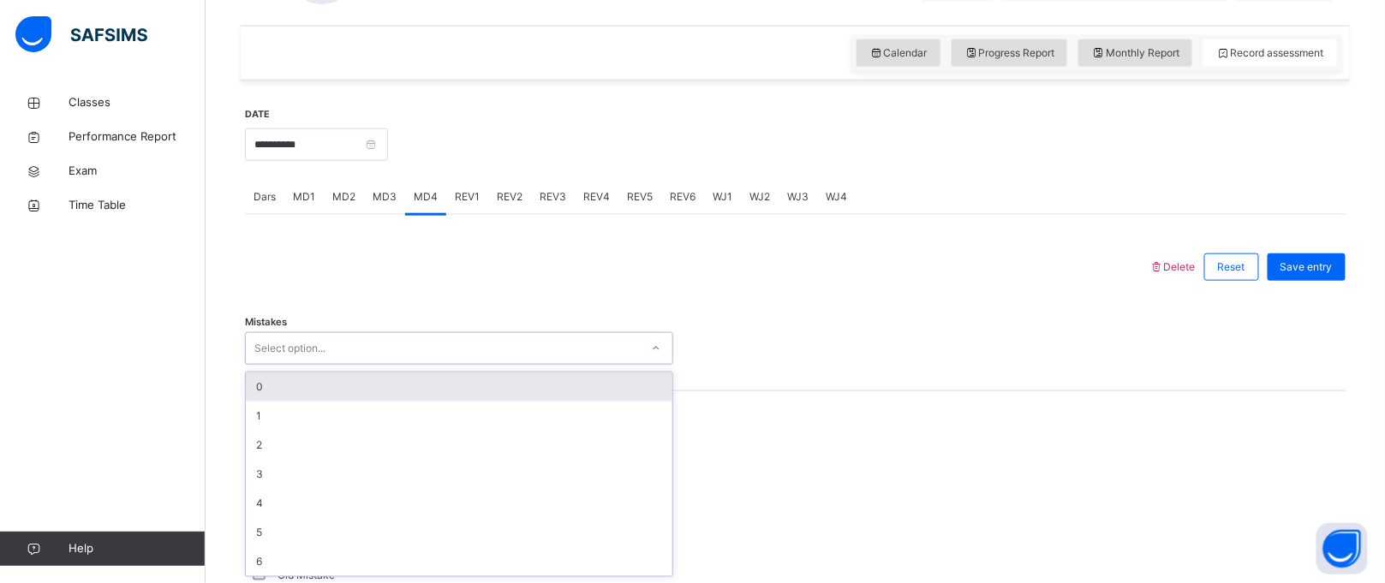
click at [284, 379] on div "0" at bounding box center [459, 387] width 427 height 29
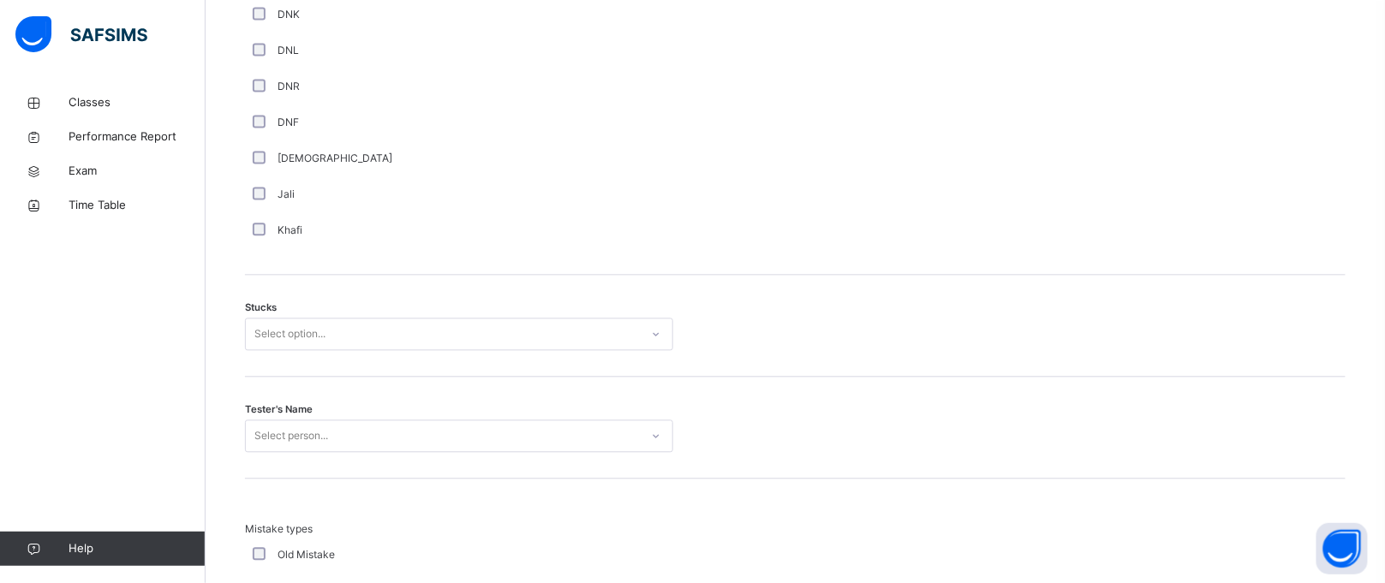
scroll to position [1247, 0]
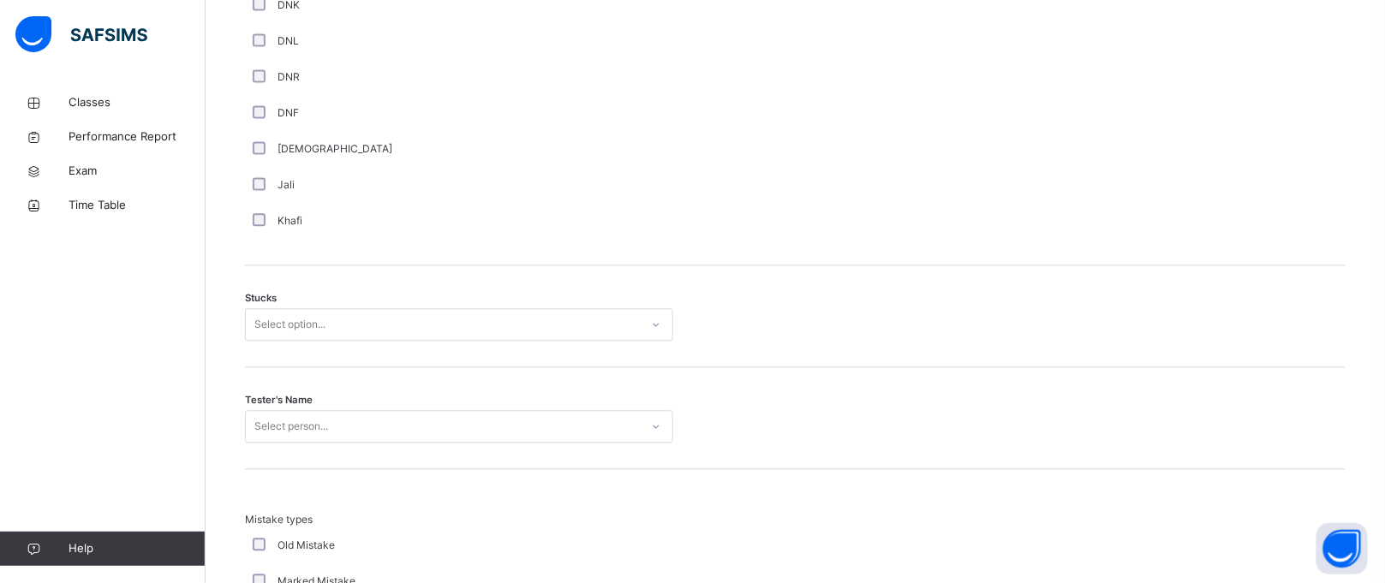
click at [242, 320] on div "**********" at bounding box center [795, 190] width 1109 height 1576
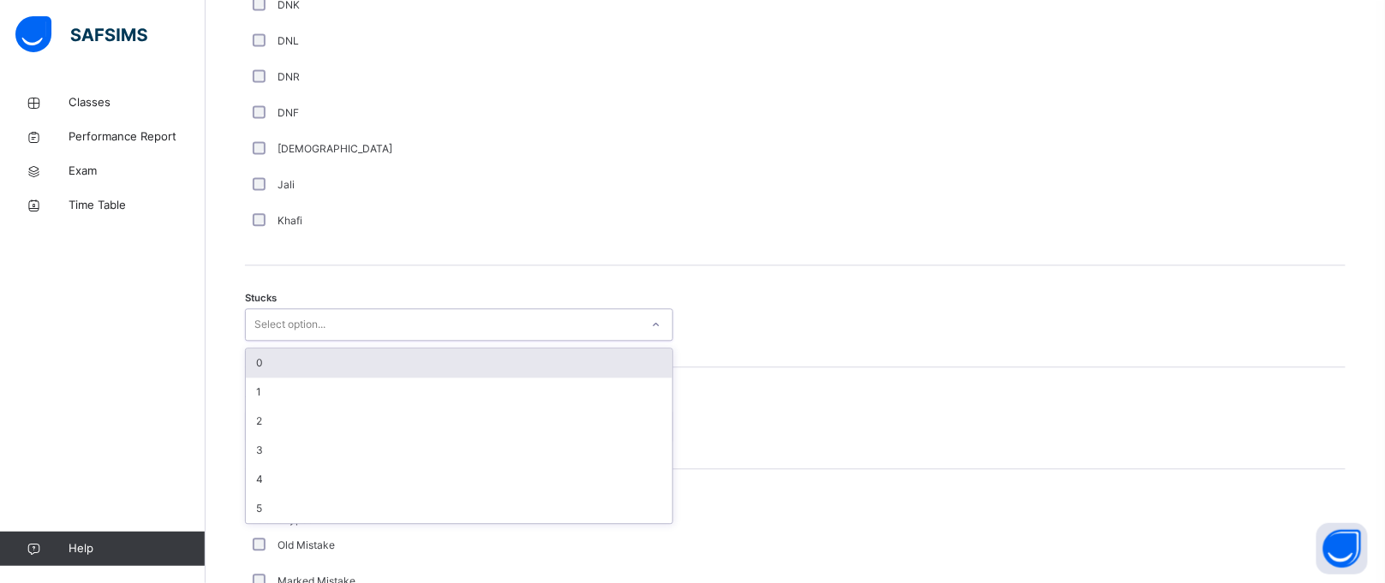
click at [294, 322] on div "Select option..." at bounding box center [289, 324] width 71 height 33
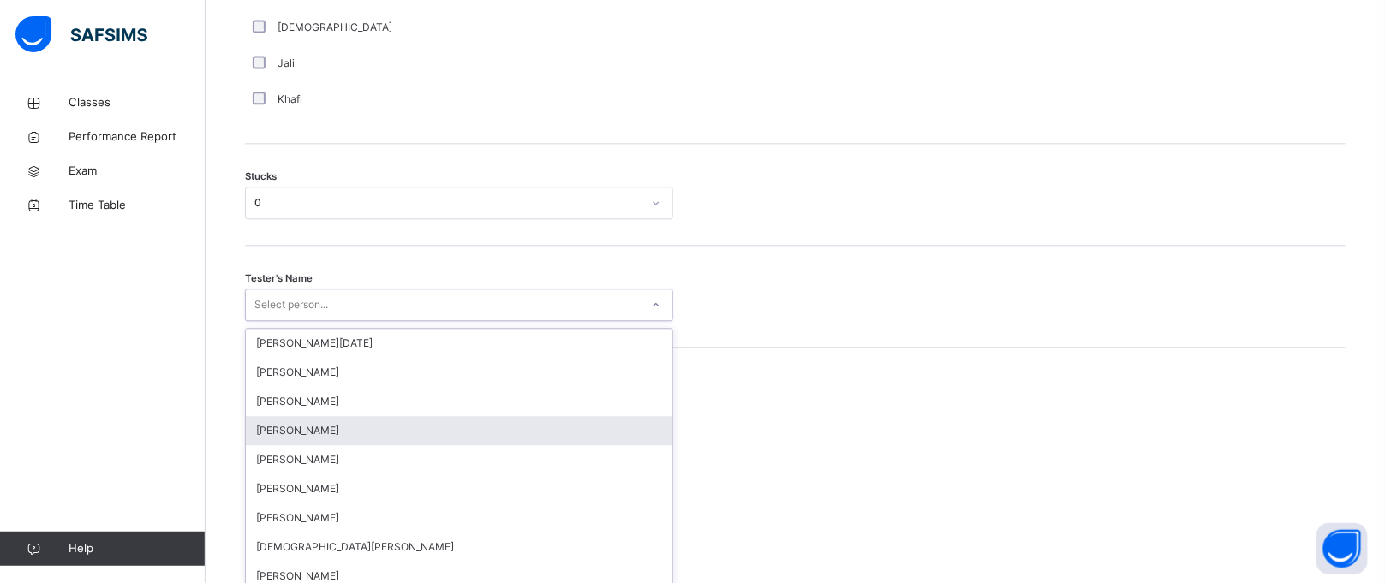
click at [325, 321] on div "option [PERSON_NAME] focused, 4 of 88. 88 results available. Use Up and Down to…" at bounding box center [459, 305] width 428 height 33
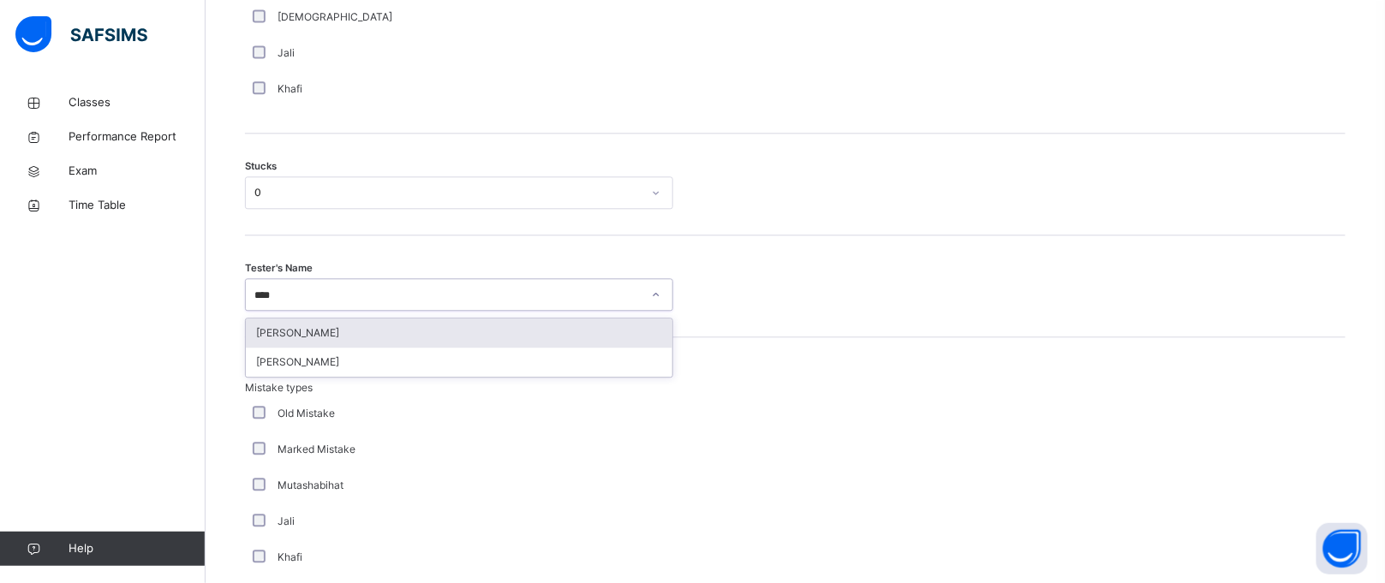
type input "*****"
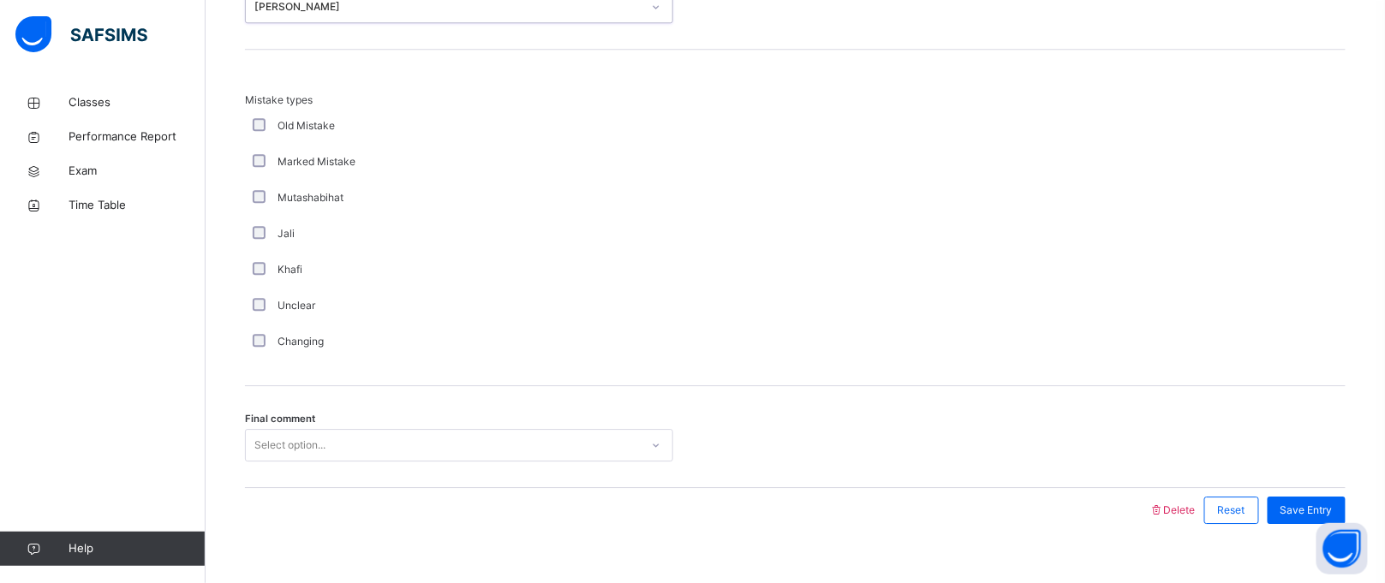
scroll to position [1693, 0]
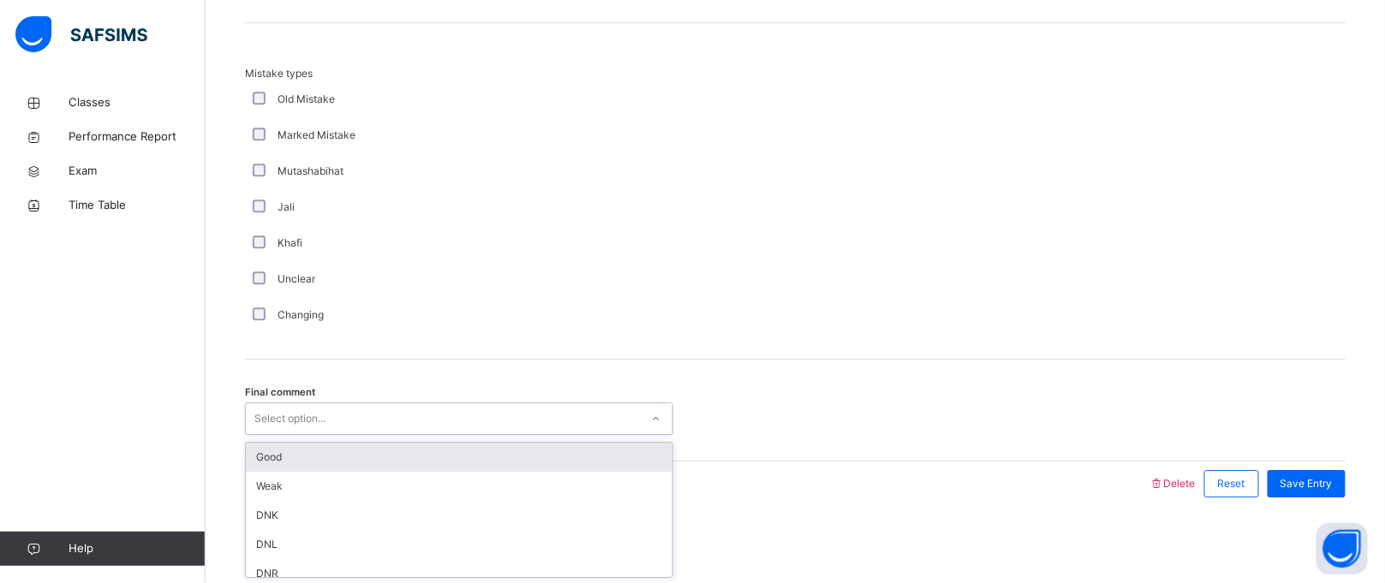
click at [310, 416] on div "Select option..." at bounding box center [289, 419] width 71 height 33
click at [271, 447] on div "Good" at bounding box center [459, 457] width 427 height 29
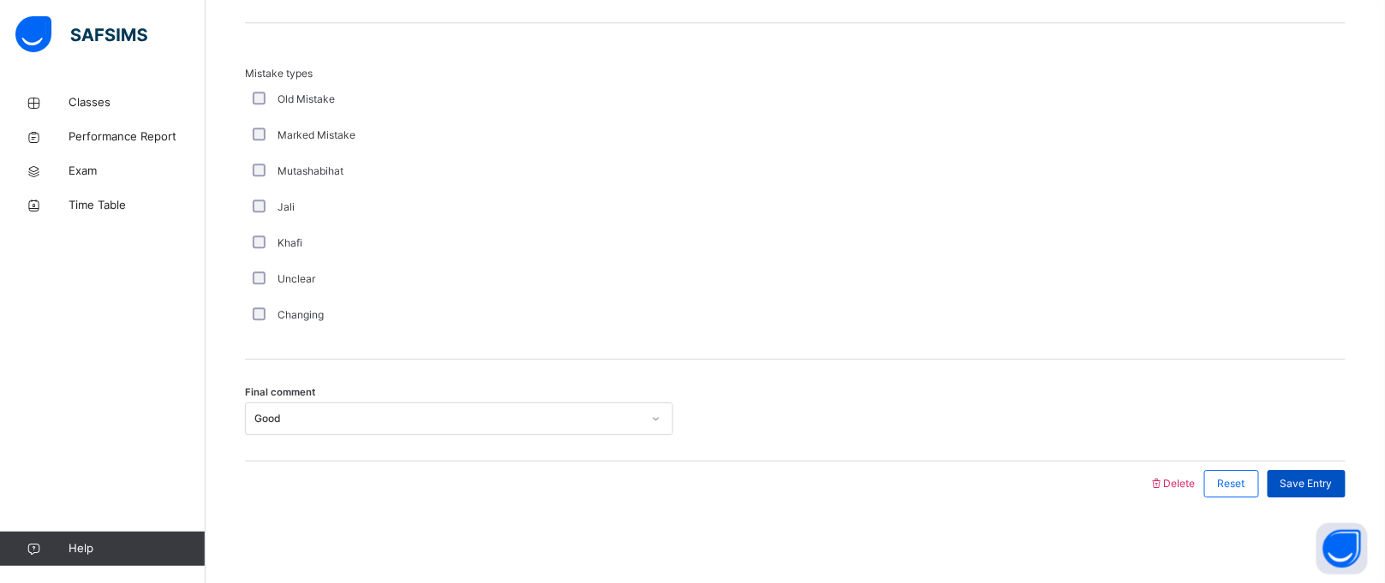
click at [1302, 486] on span "Save Entry" at bounding box center [1307, 483] width 52 height 15
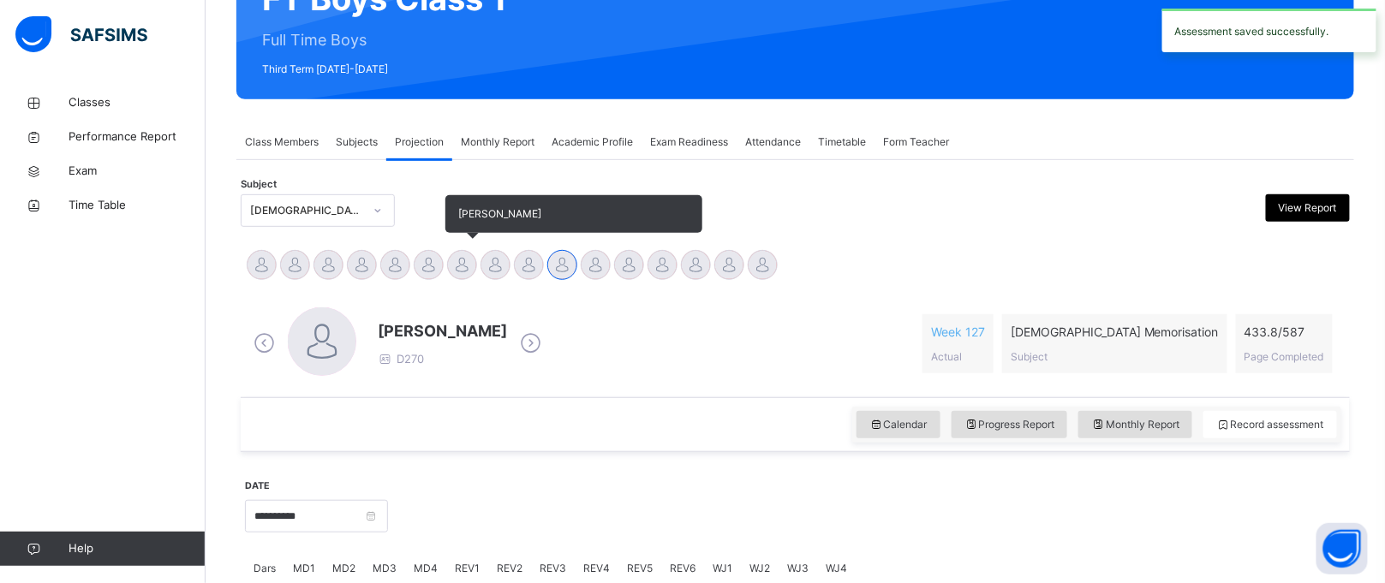
scroll to position [188, 0]
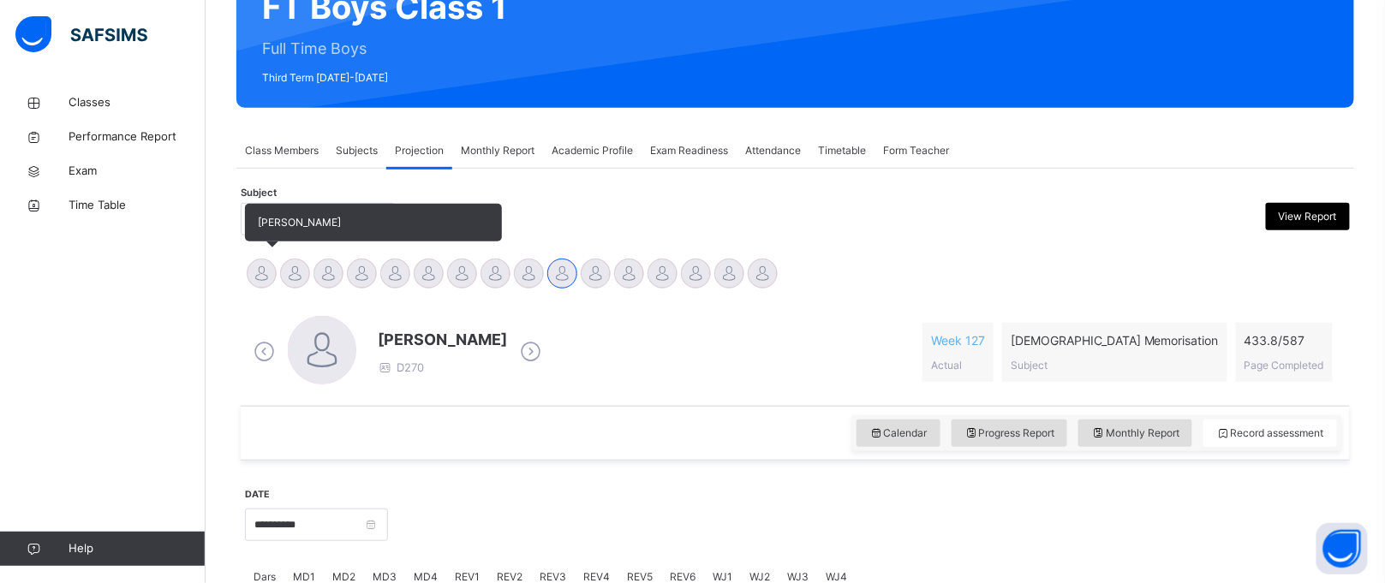
click at [266, 277] on div at bounding box center [262, 274] width 30 height 30
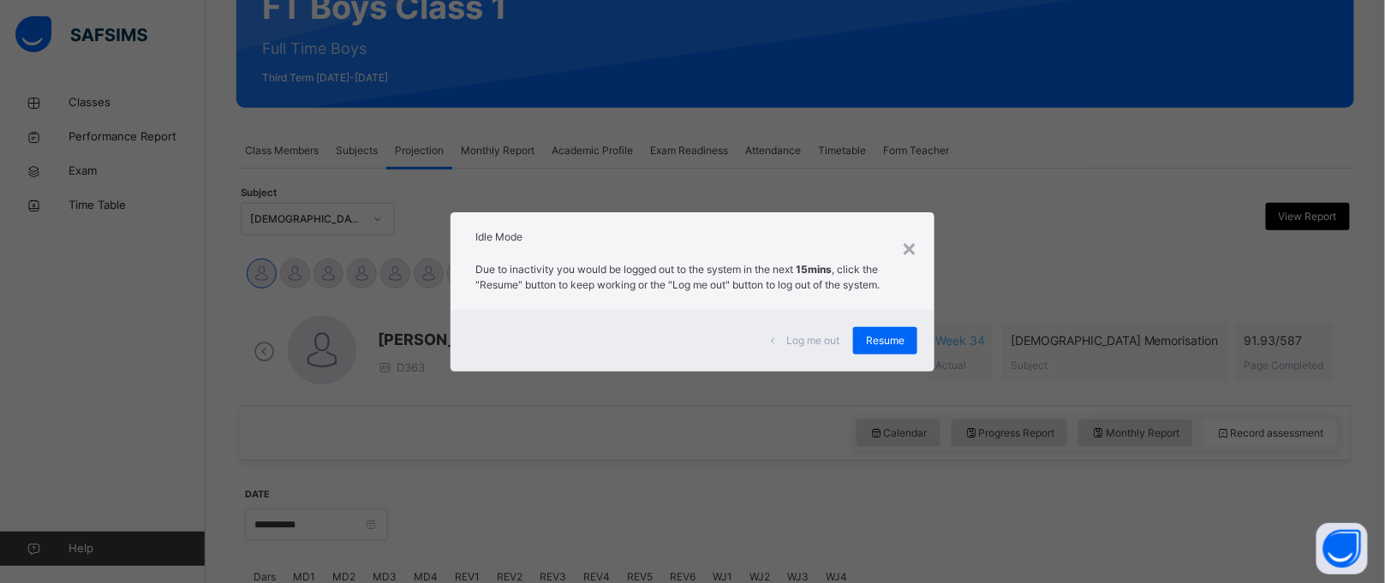
drag, startPoint x: 1093, startPoint y: 82, endPoint x: 660, endPoint y: 293, distance: 481.1
click at [660, 293] on div "Due to inactivity you would be logged out to the system in the next 15mins , cl…" at bounding box center [693, 282] width 485 height 57
click at [905, 243] on div "×" at bounding box center [909, 248] width 16 height 36
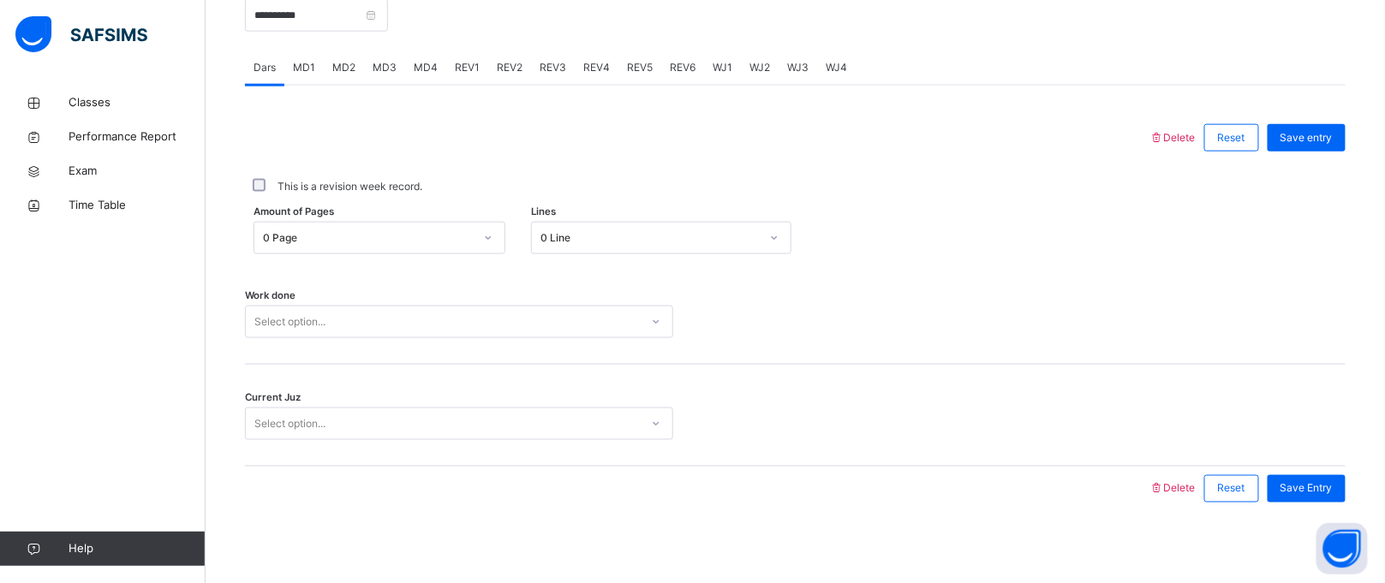
scroll to position [702, 0]
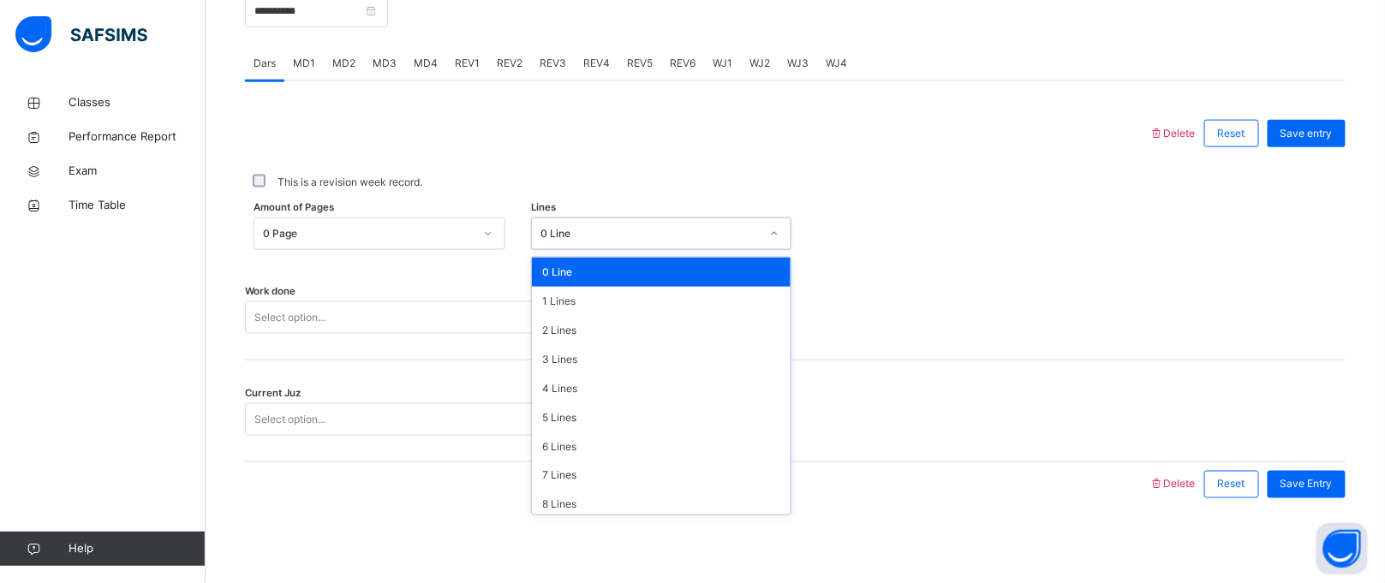
click at [600, 243] on div "0 Line" at bounding box center [645, 234] width 226 height 27
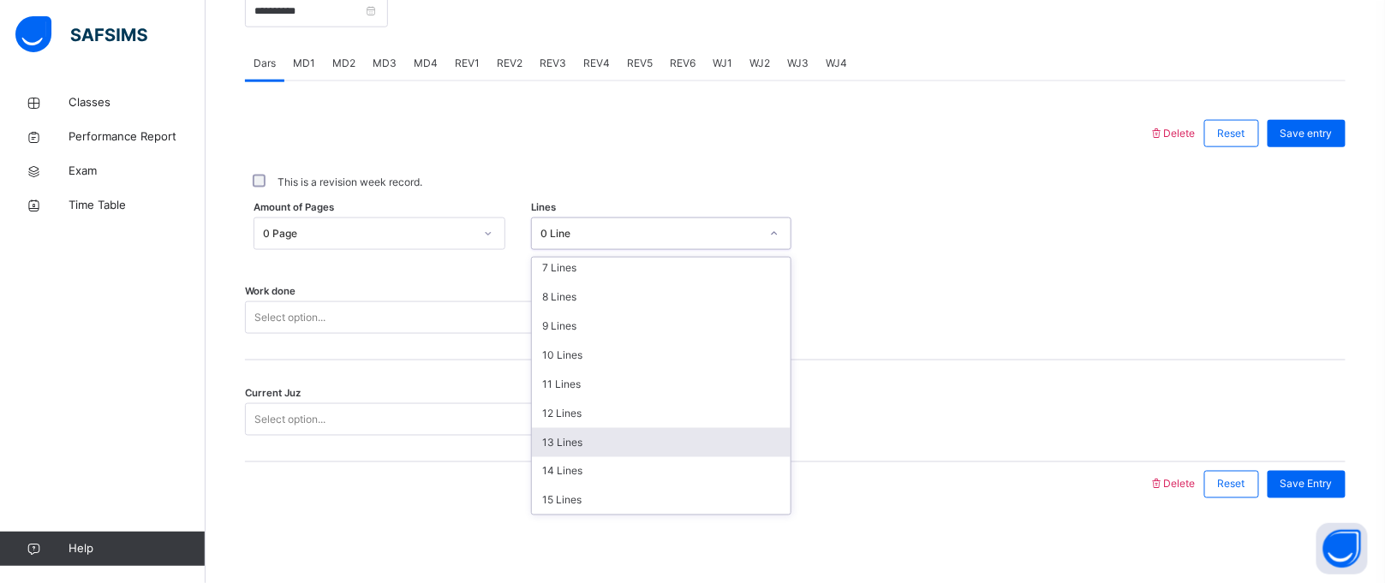
scroll to position [202, 0]
click at [576, 427] on div "12 Lines" at bounding box center [661, 419] width 259 height 29
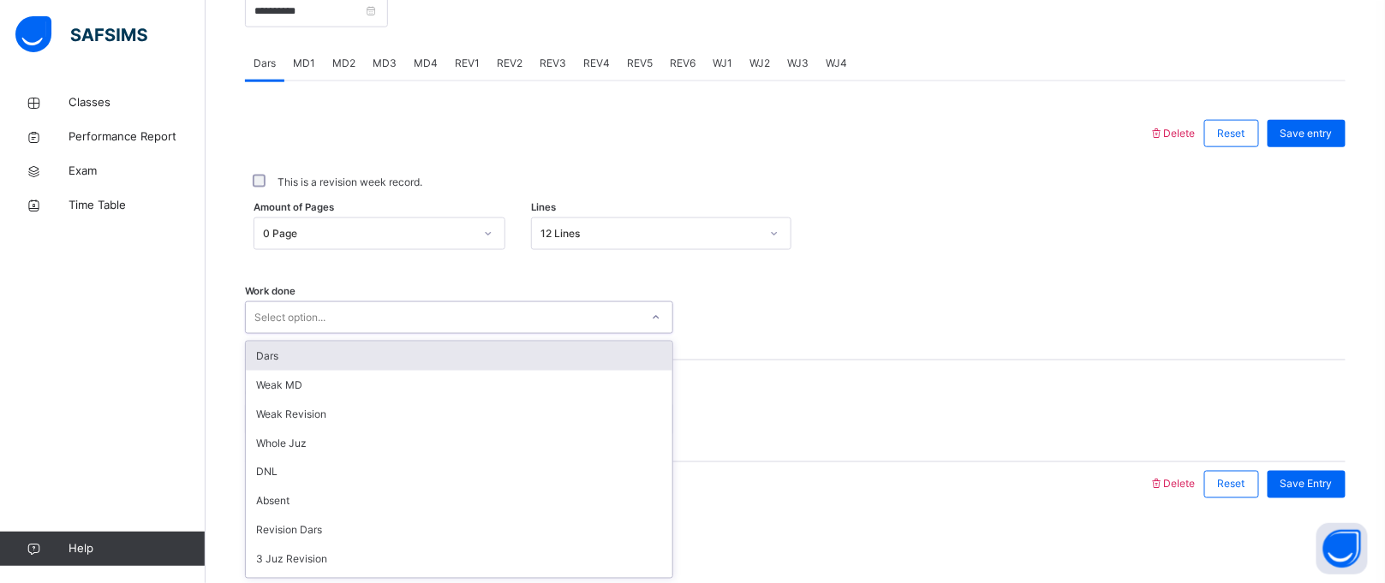
click at [511, 310] on div "Select option..." at bounding box center [443, 318] width 394 height 27
click at [363, 362] on div "Dars" at bounding box center [459, 356] width 427 height 29
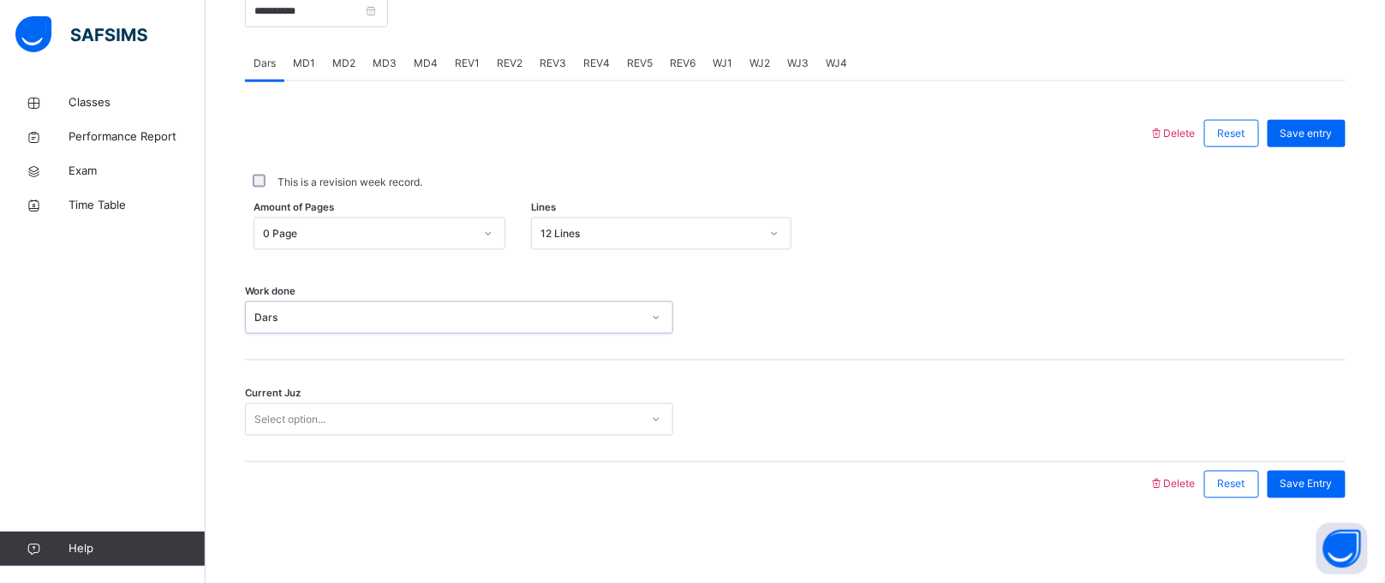
click at [306, 416] on div "Select option..." at bounding box center [289, 419] width 71 height 33
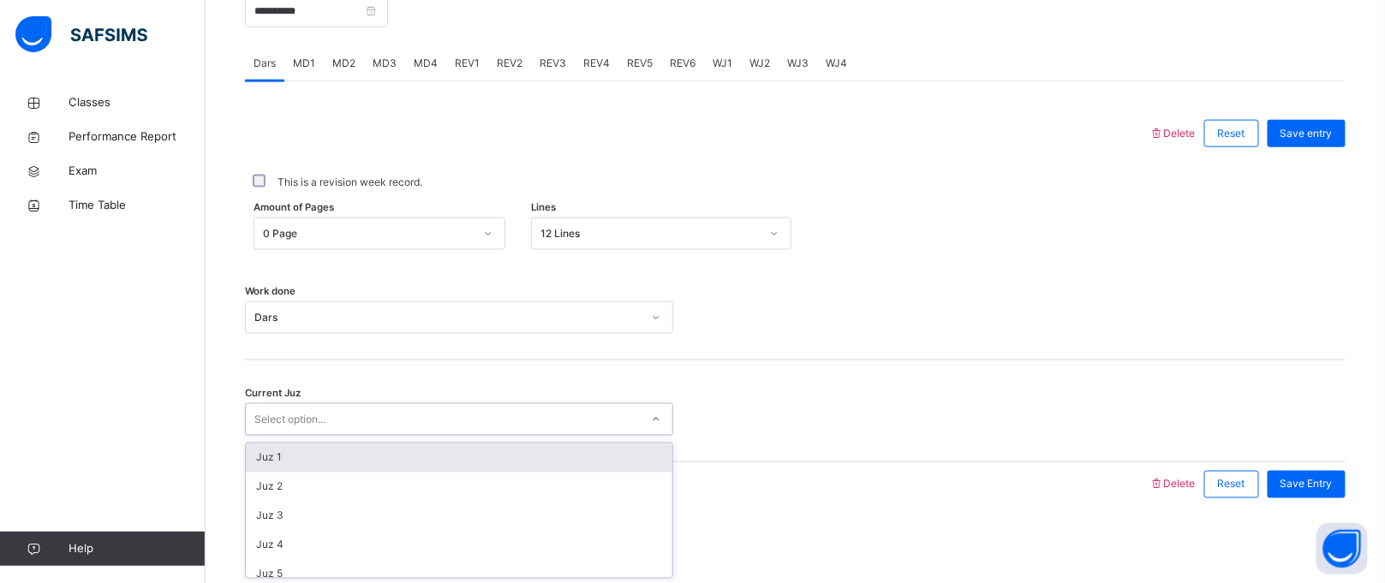
click at [299, 449] on div "Juz 1" at bounding box center [459, 458] width 427 height 29
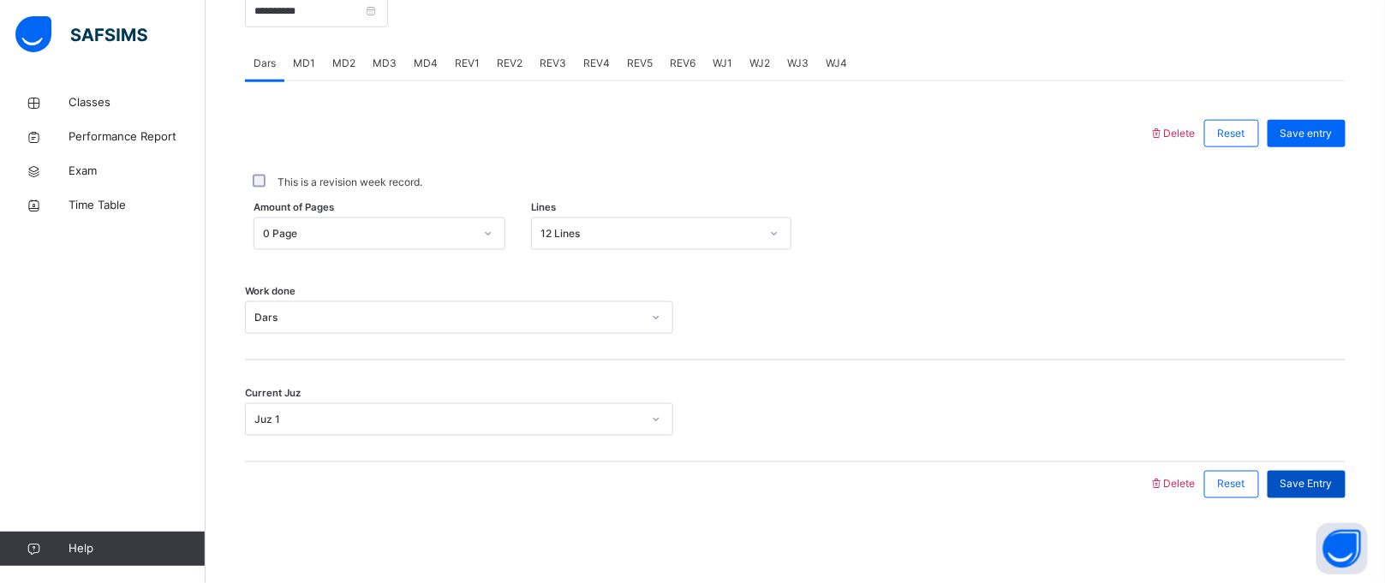
click at [1305, 497] on div "Save Entry" at bounding box center [1307, 484] width 78 height 27
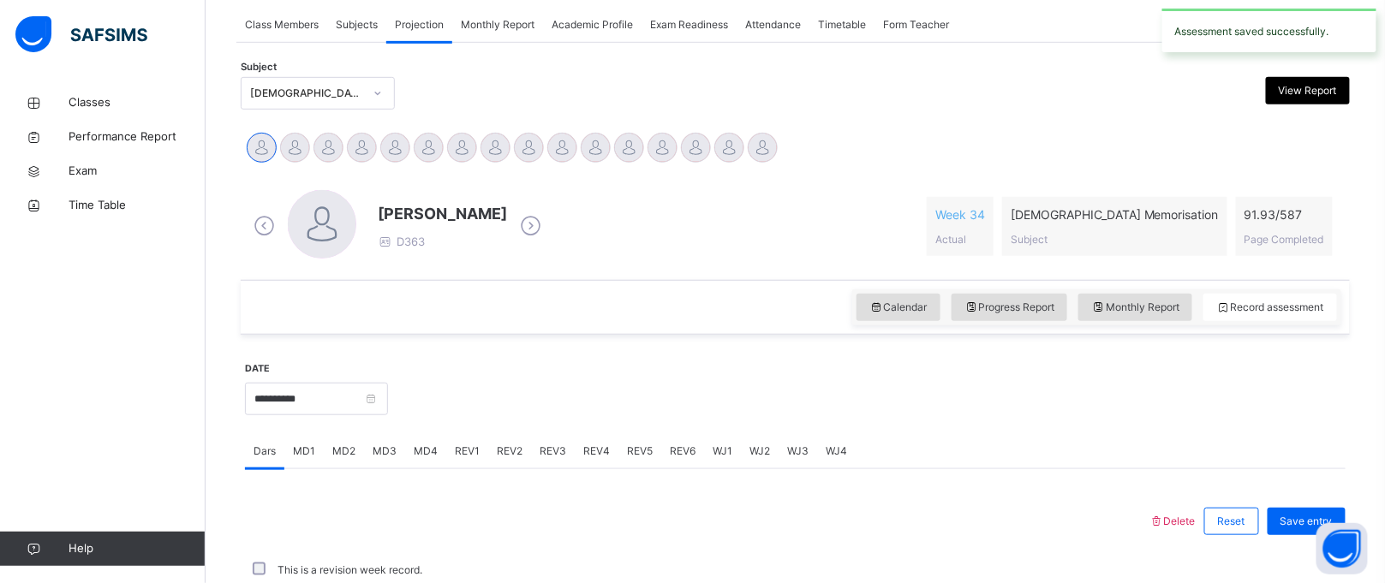
scroll to position [702, 0]
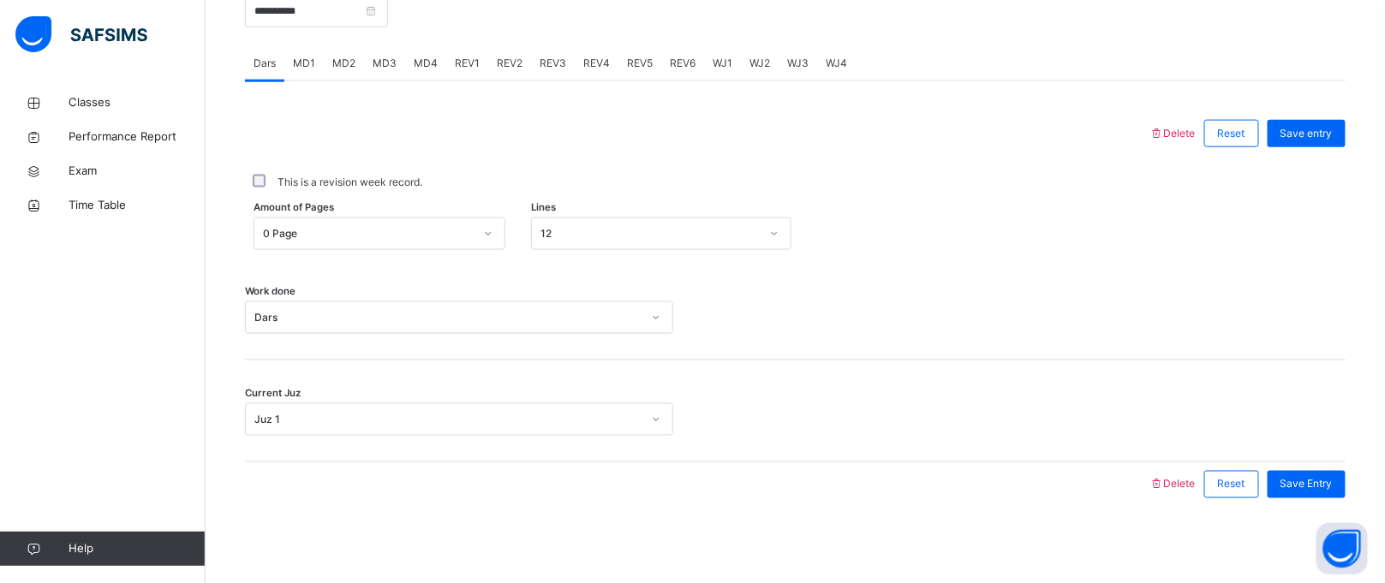
click at [419, 50] on div "MD4" at bounding box center [425, 63] width 41 height 34
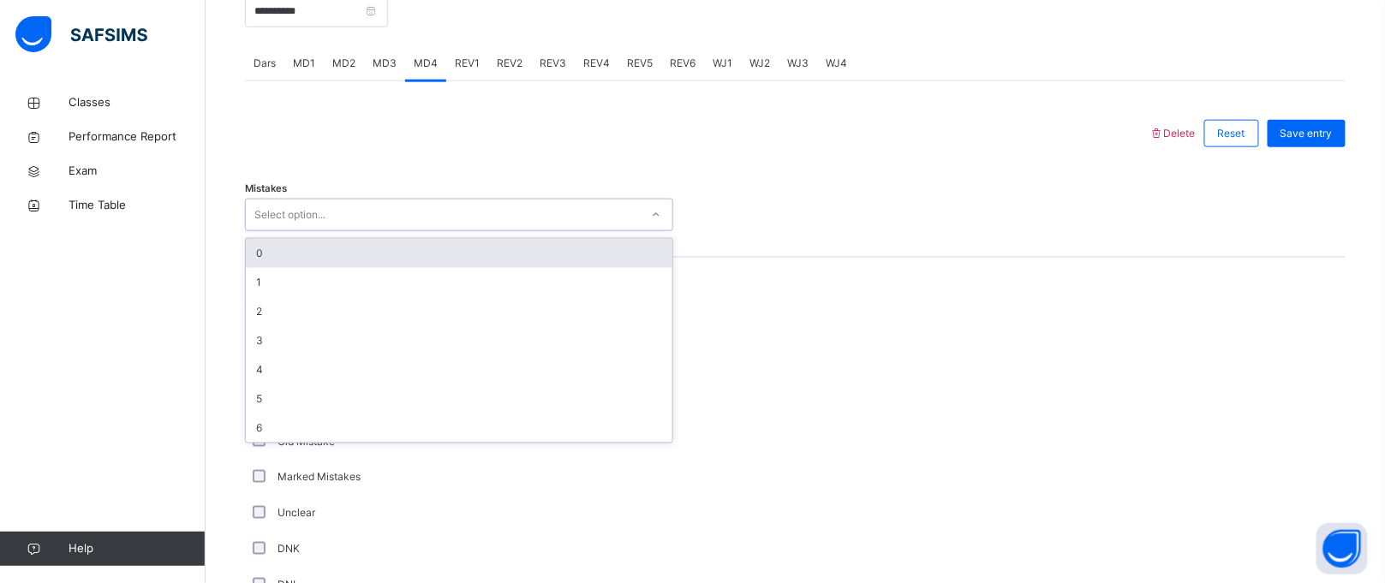
click at [292, 204] on div "Select option..." at bounding box center [289, 215] width 71 height 33
click at [274, 246] on div "0" at bounding box center [459, 253] width 427 height 29
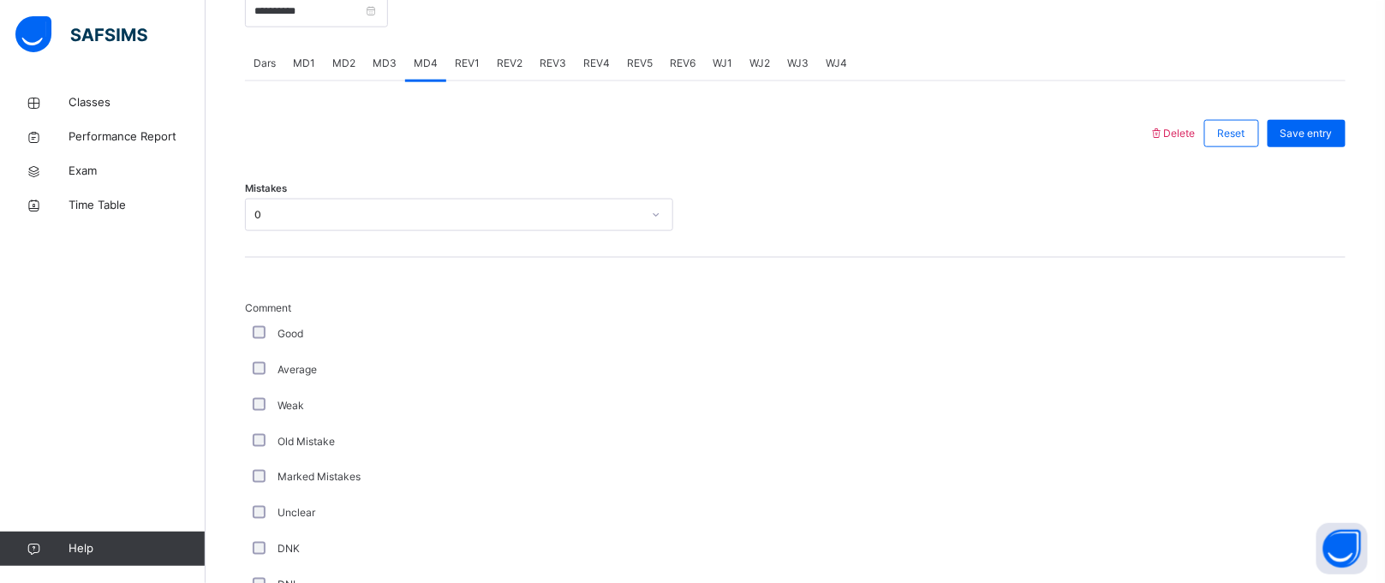
drag, startPoint x: 341, startPoint y: 341, endPoint x: 1018, endPoint y: 218, distance: 688.7
click at [1018, 218] on div "Mistakes 0" at bounding box center [795, 215] width 1101 height 33
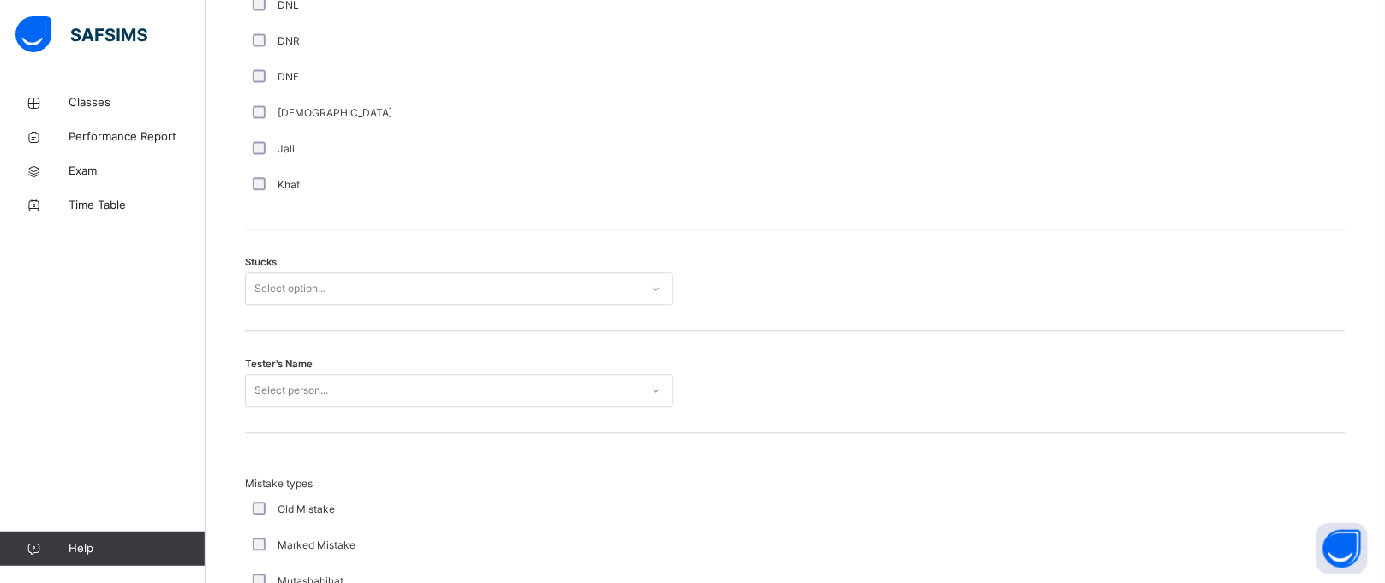
scroll to position [1278, 0]
click at [379, 292] on div "Select option..." at bounding box center [443, 294] width 394 height 27
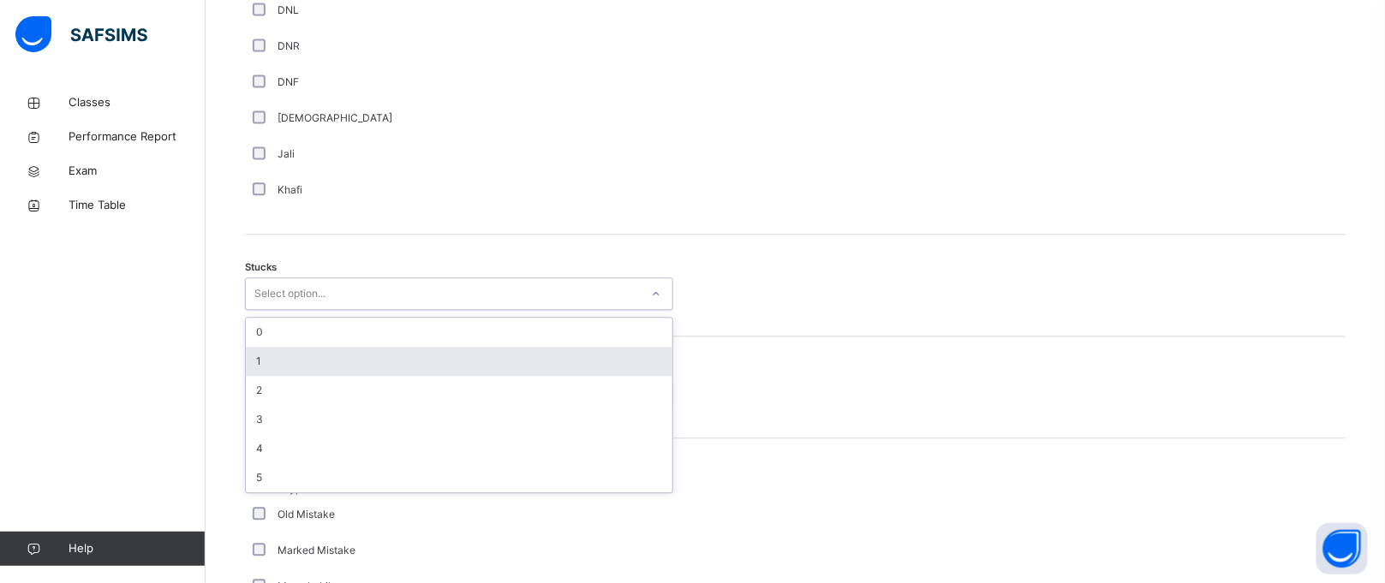
click at [357, 352] on div "1" at bounding box center [459, 361] width 427 height 29
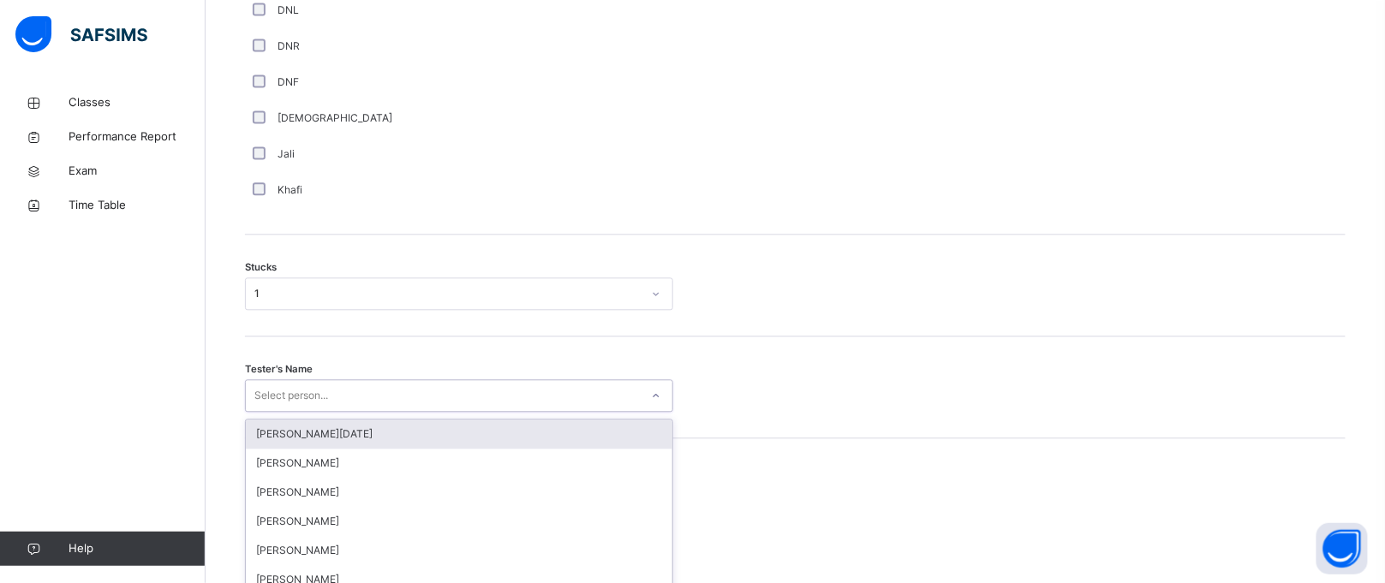
scroll to position [1379, 0]
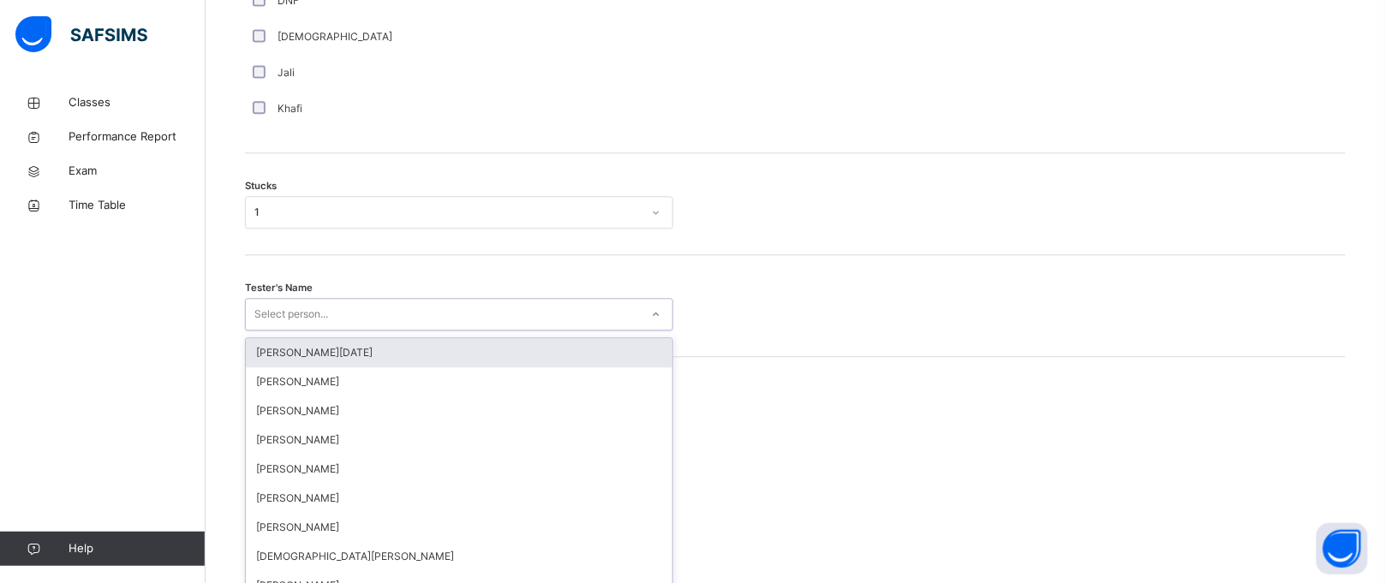
click at [284, 331] on div "option [PERSON_NAME][DATE] focused, 1 of 88. 88 results available. Use Up and D…" at bounding box center [459, 314] width 428 height 33
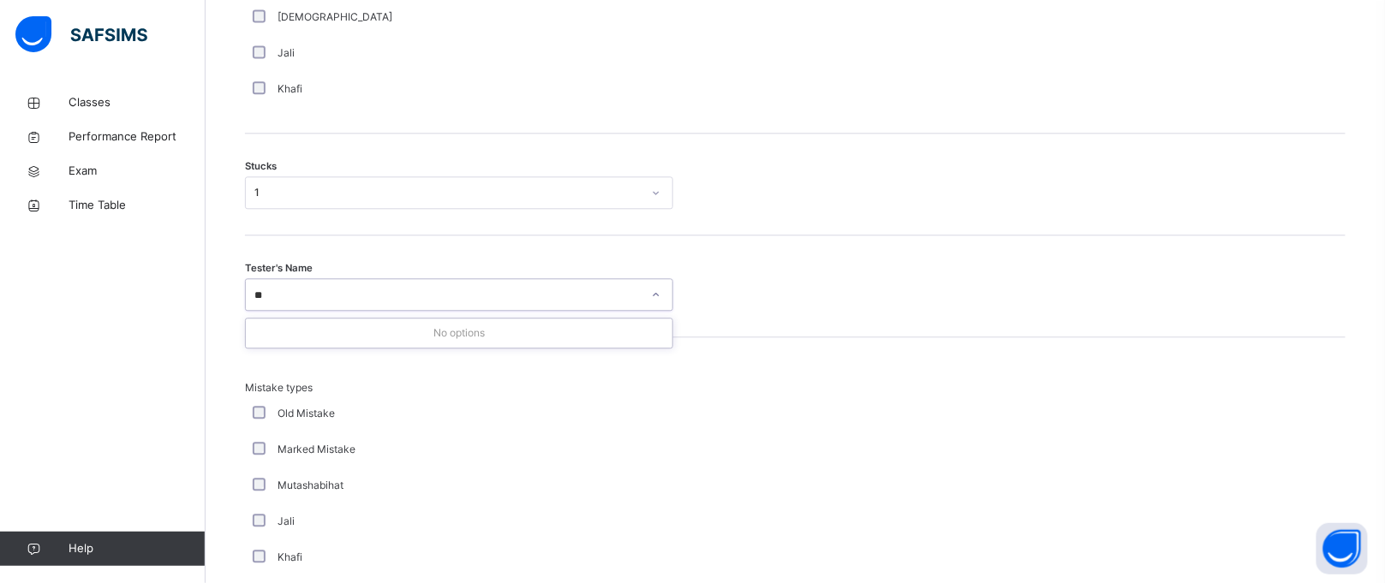
type input "*"
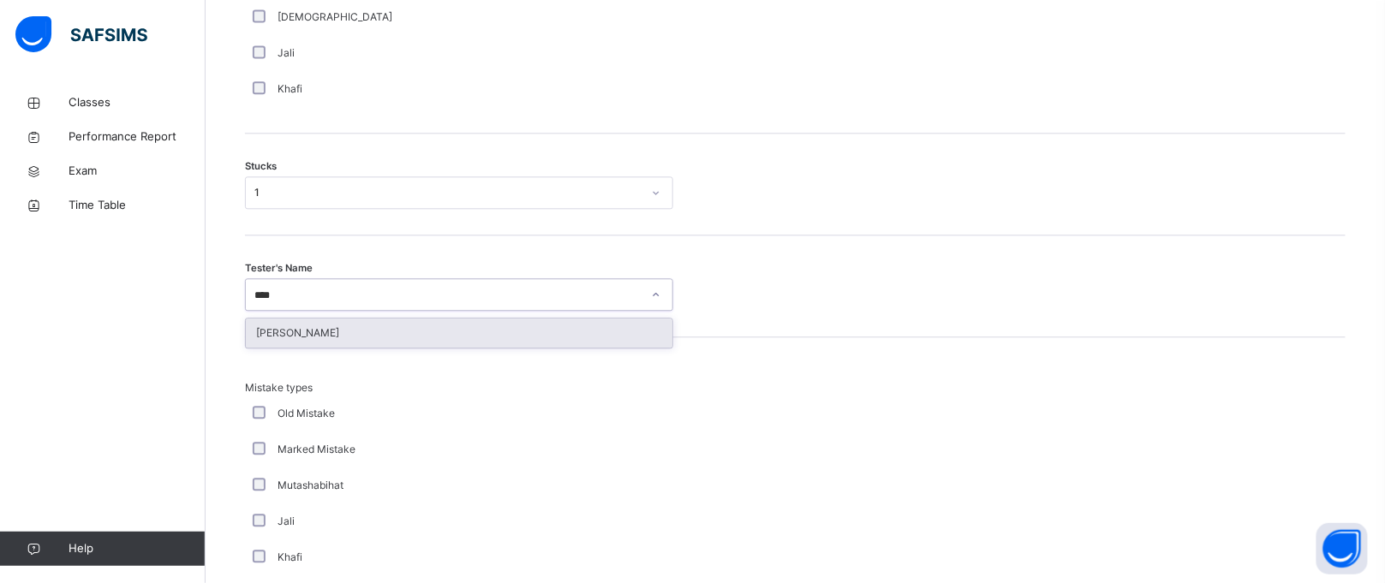
type input "*****"
click at [301, 321] on div "[PERSON_NAME]" at bounding box center [459, 333] width 427 height 29
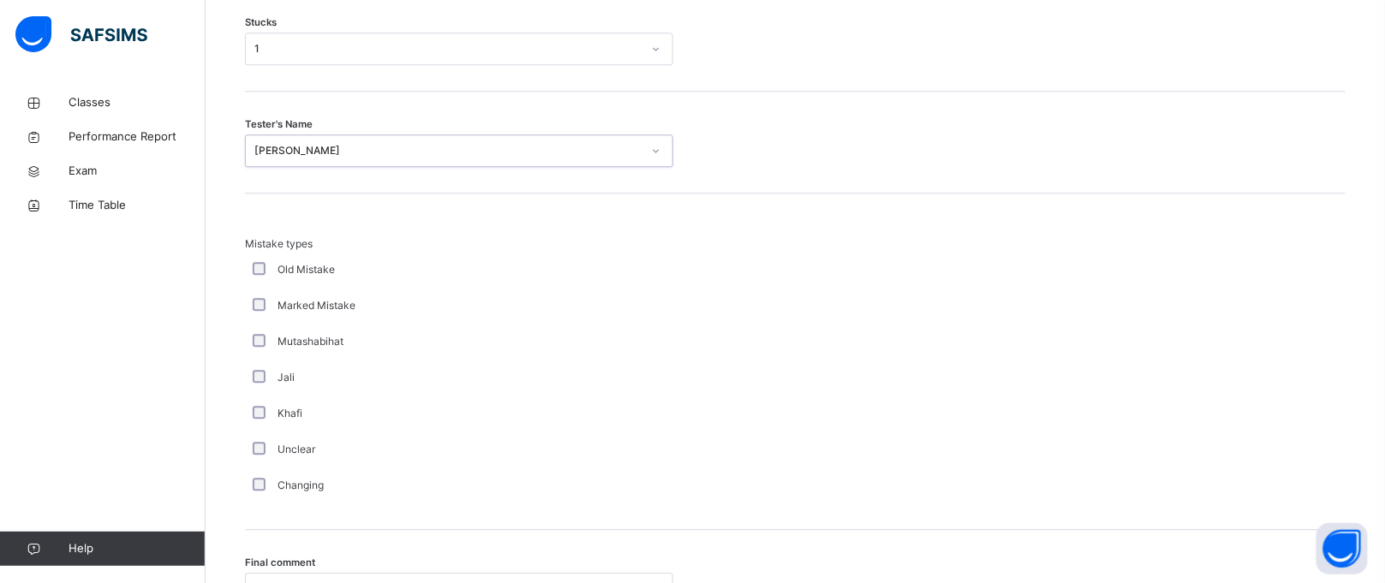
scroll to position [1693, 0]
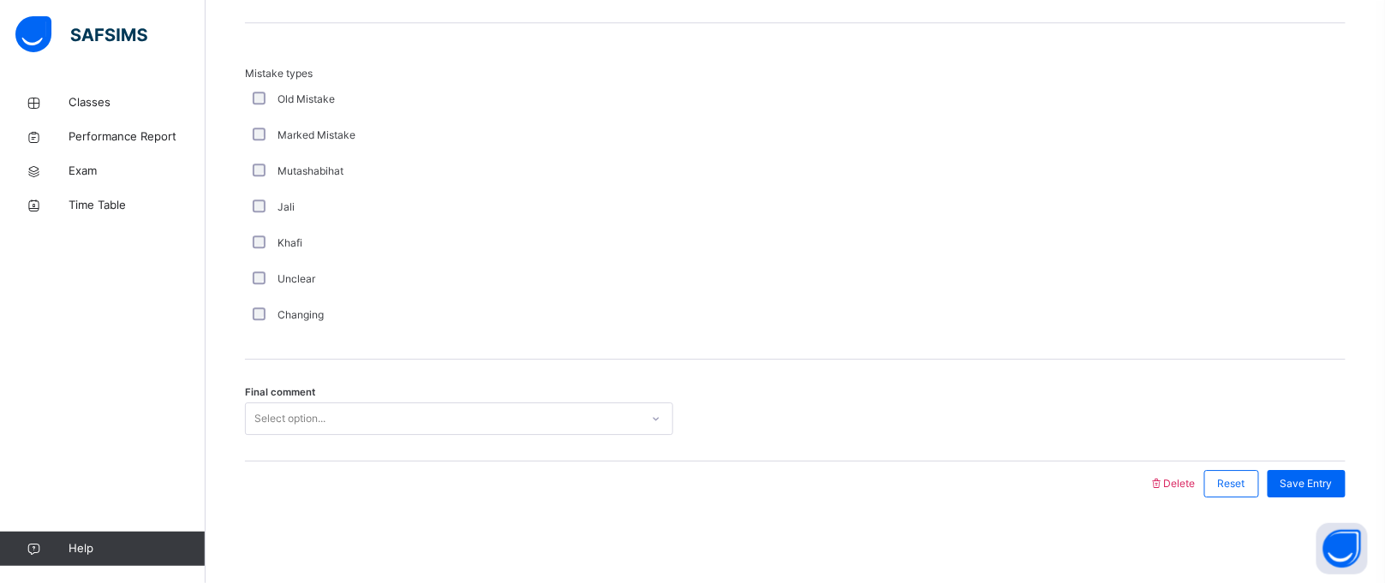
click at [319, 419] on div "Select option..." at bounding box center [289, 419] width 71 height 33
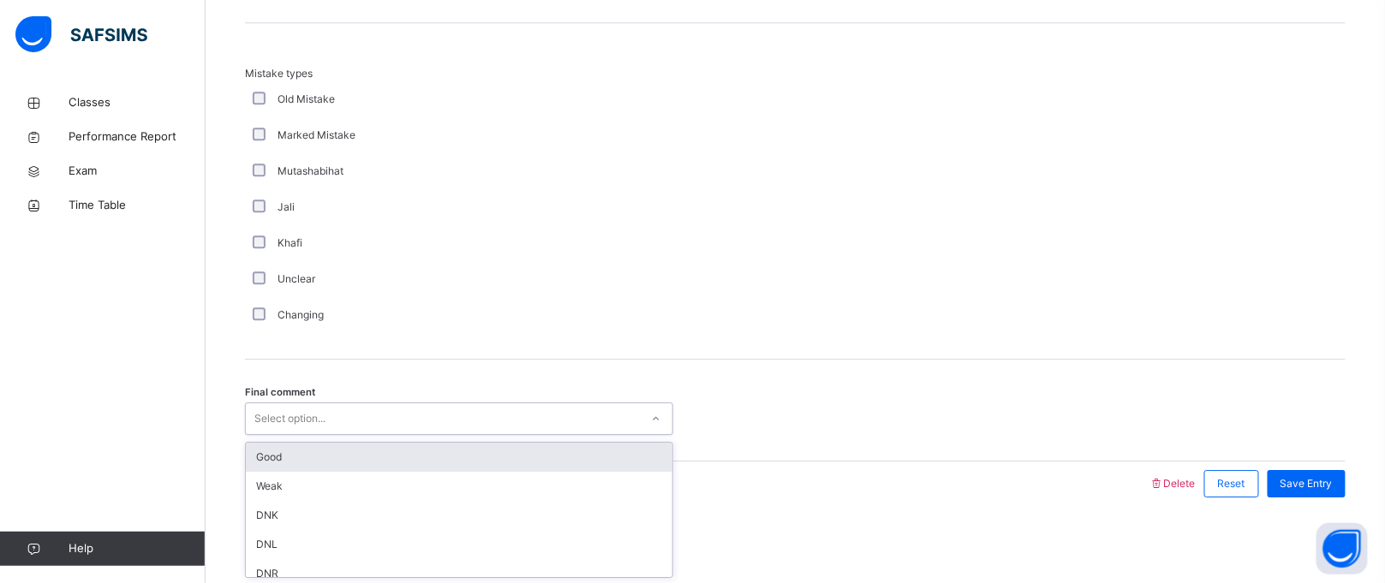
click at [318, 457] on div "Good" at bounding box center [459, 457] width 427 height 29
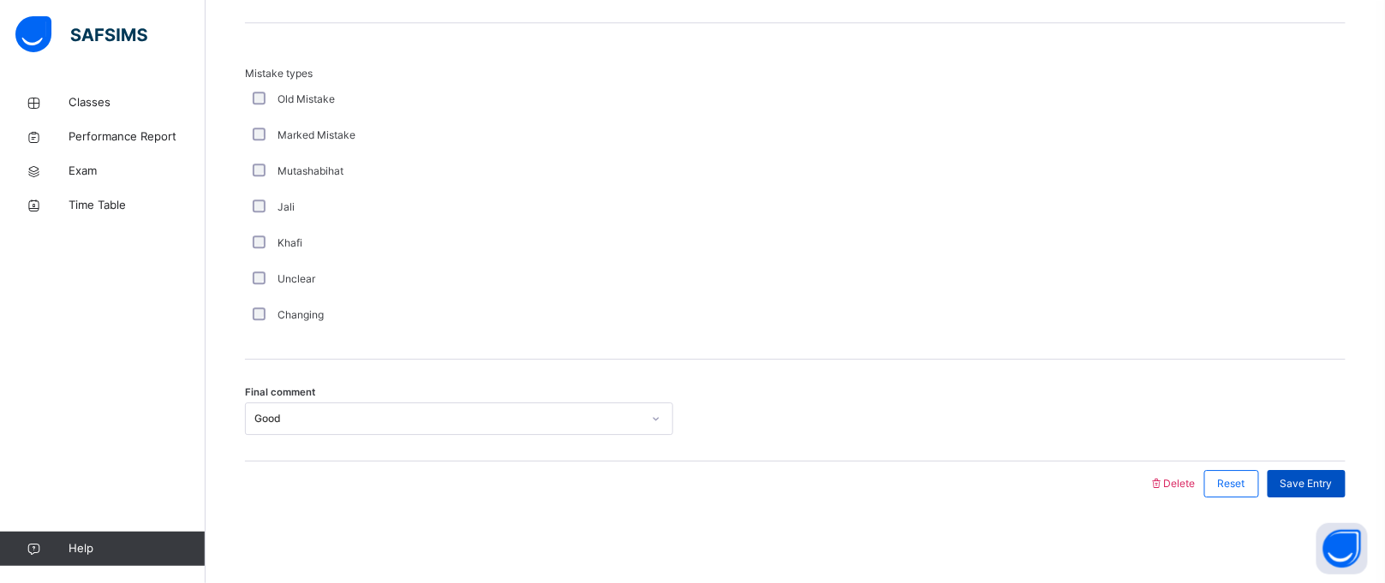
click at [1299, 487] on span "Save Entry" at bounding box center [1307, 483] width 52 height 15
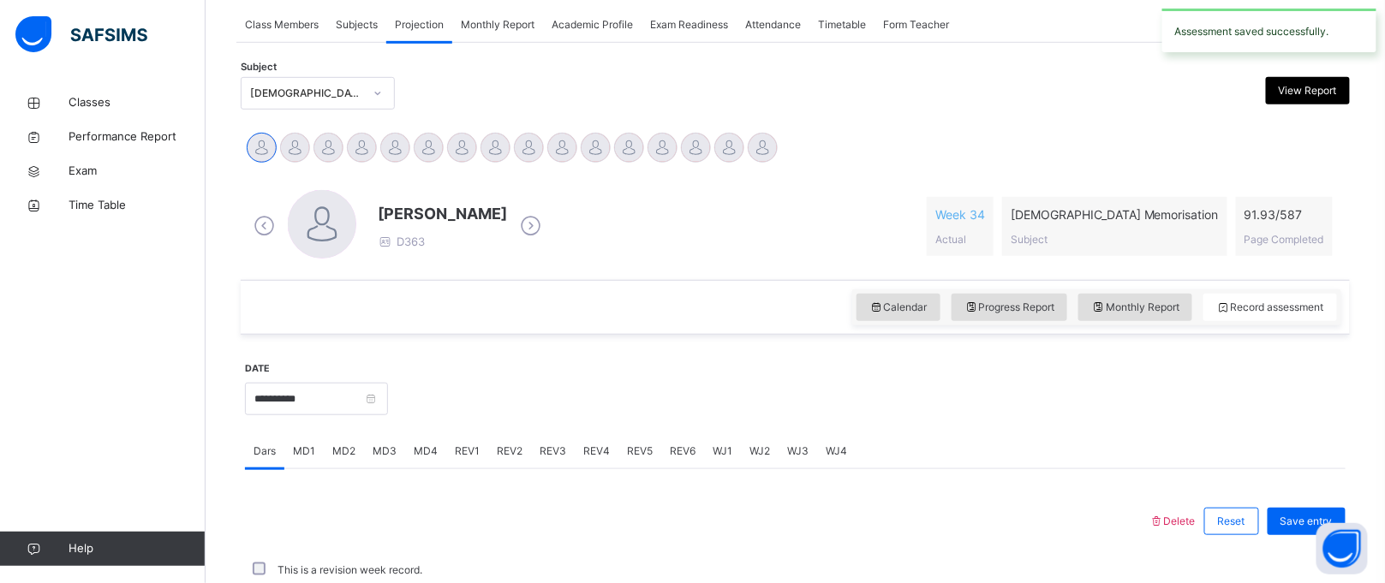
scroll to position [702, 0]
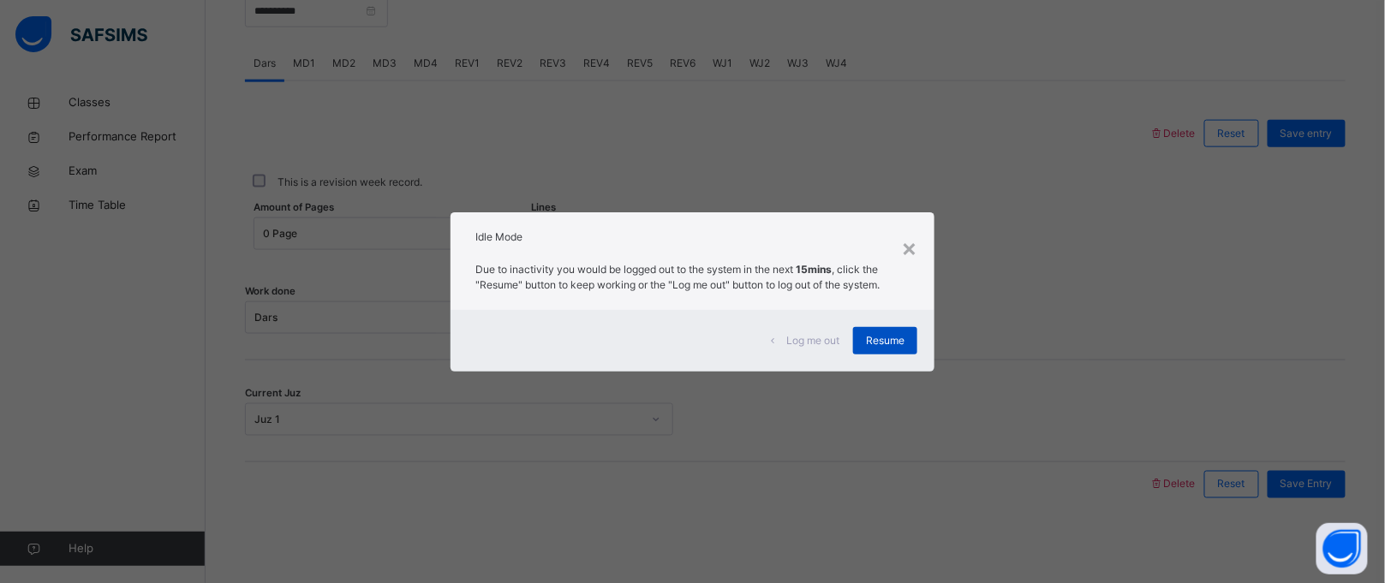
click at [900, 337] on span "Resume" at bounding box center [885, 340] width 39 height 15
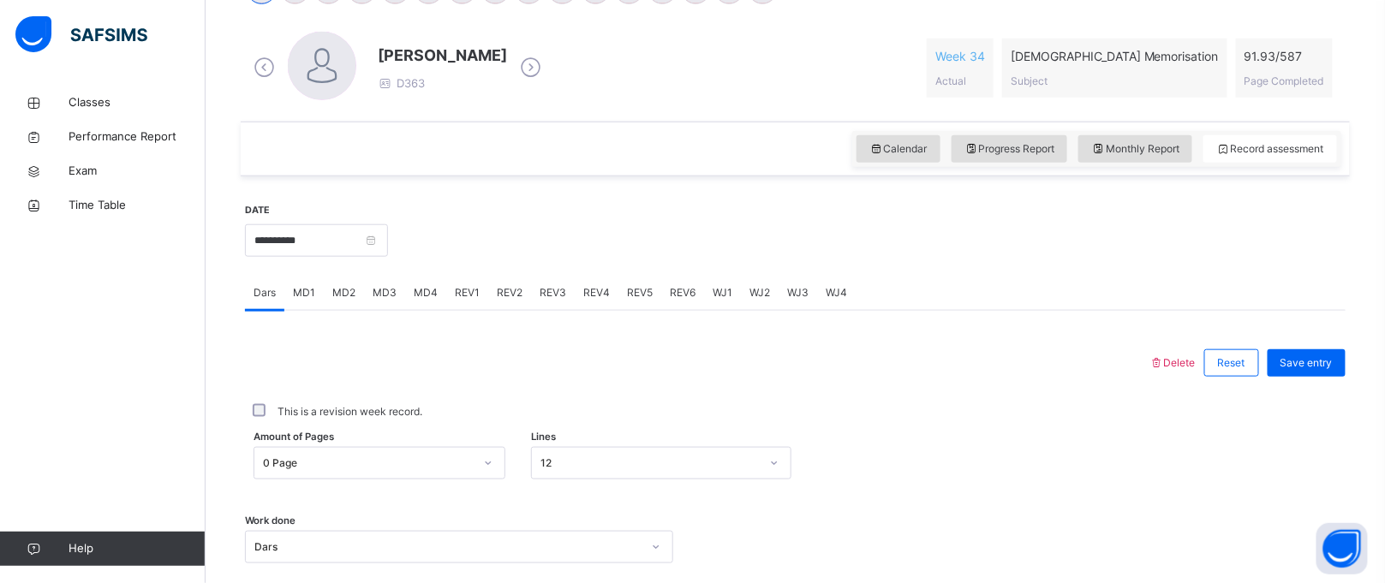
scroll to position [373, 0]
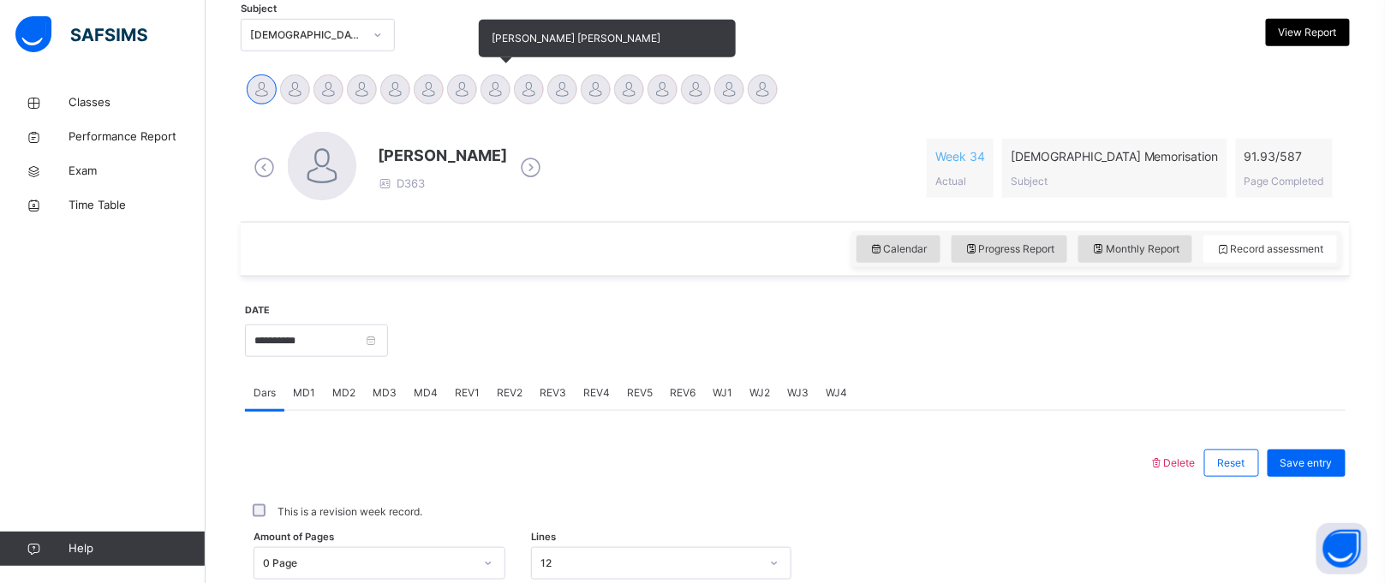
click at [493, 76] on div at bounding box center [496, 90] width 30 height 30
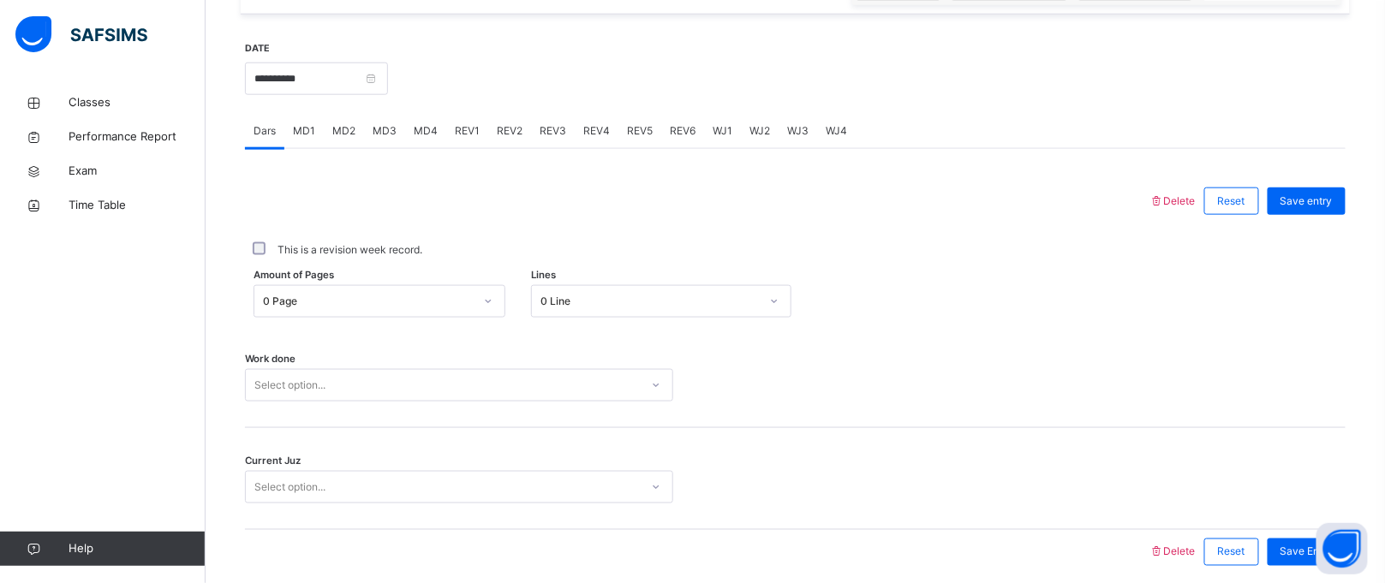
scroll to position [630, 0]
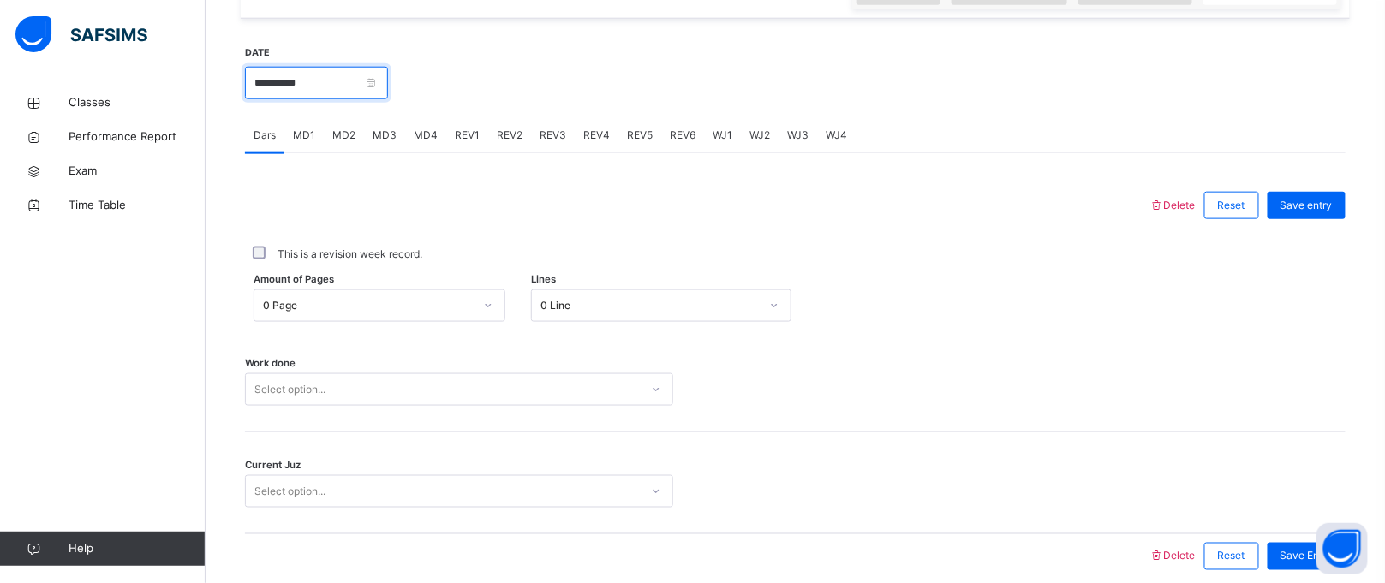
drag, startPoint x: 330, startPoint y: 79, endPoint x: 330, endPoint y: 90, distance: 11.1
click at [330, 90] on input "**********" at bounding box center [316, 83] width 143 height 33
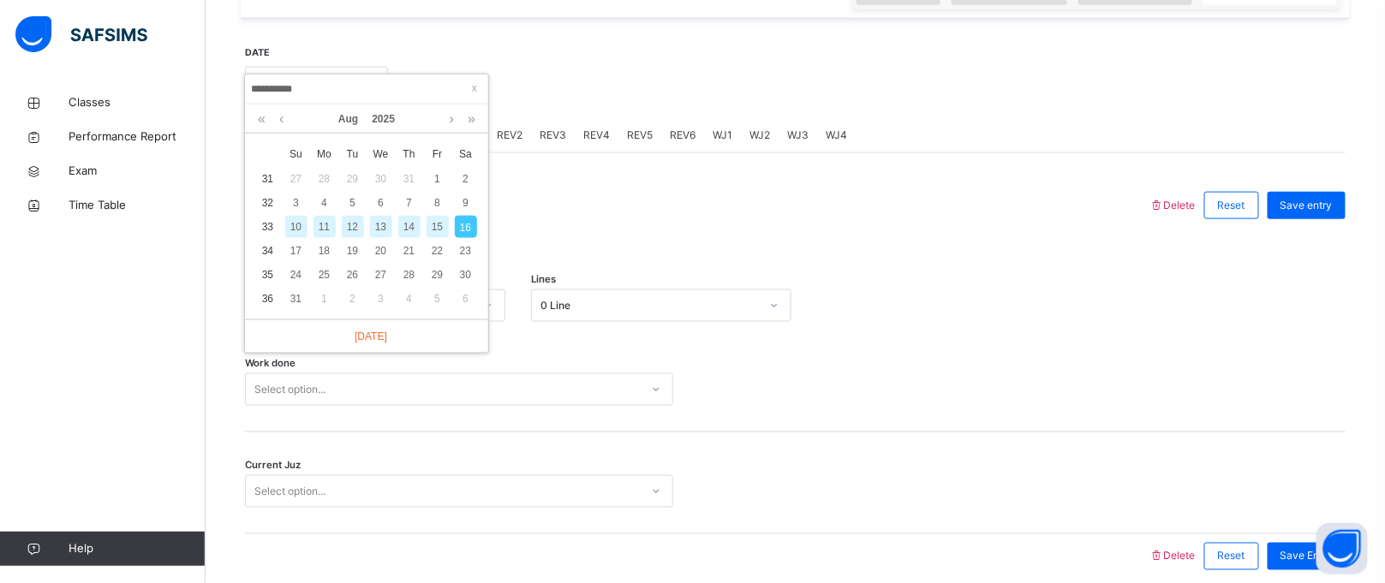
click at [428, 230] on div "15" at bounding box center [438, 227] width 22 height 22
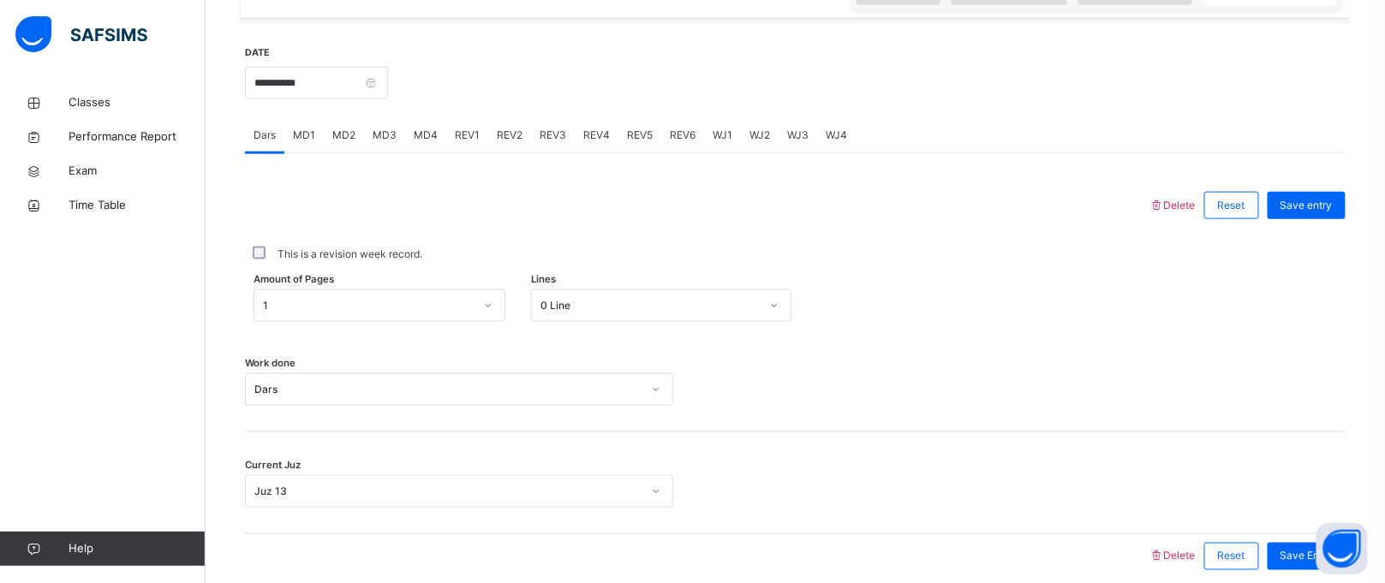
click at [388, 57] on div "**********" at bounding box center [316, 82] width 143 height 74
click at [388, 71] on input "**********" at bounding box center [316, 83] width 143 height 33
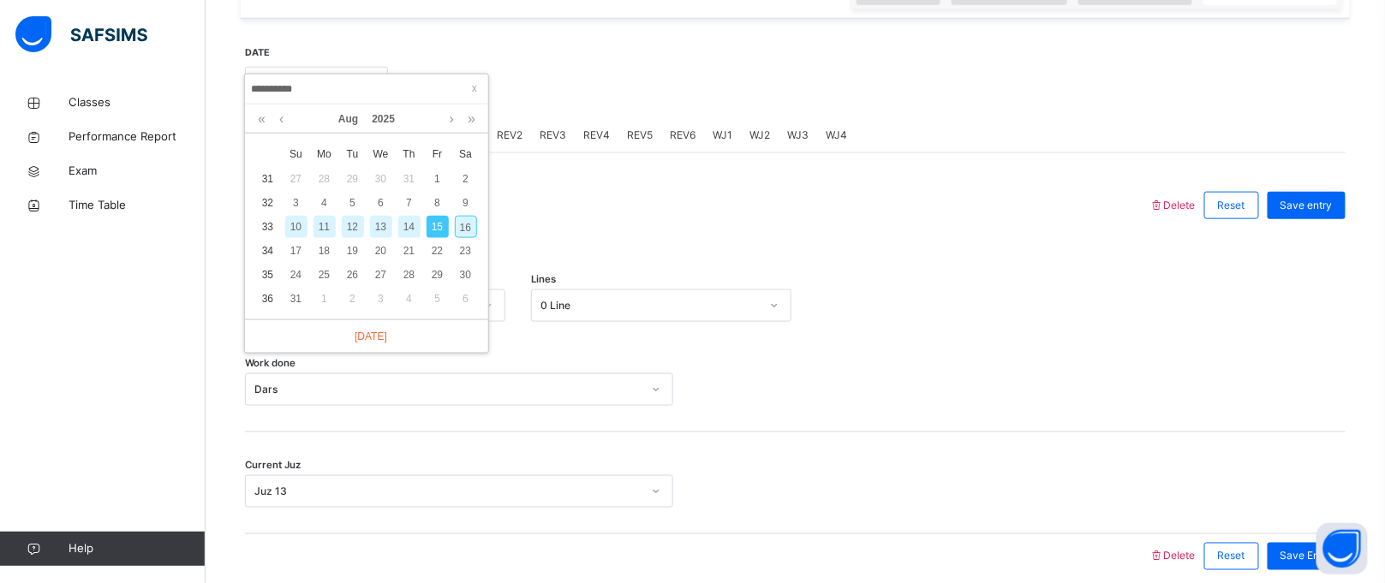
click at [464, 218] on div "16" at bounding box center [466, 227] width 22 height 22
type input "**********"
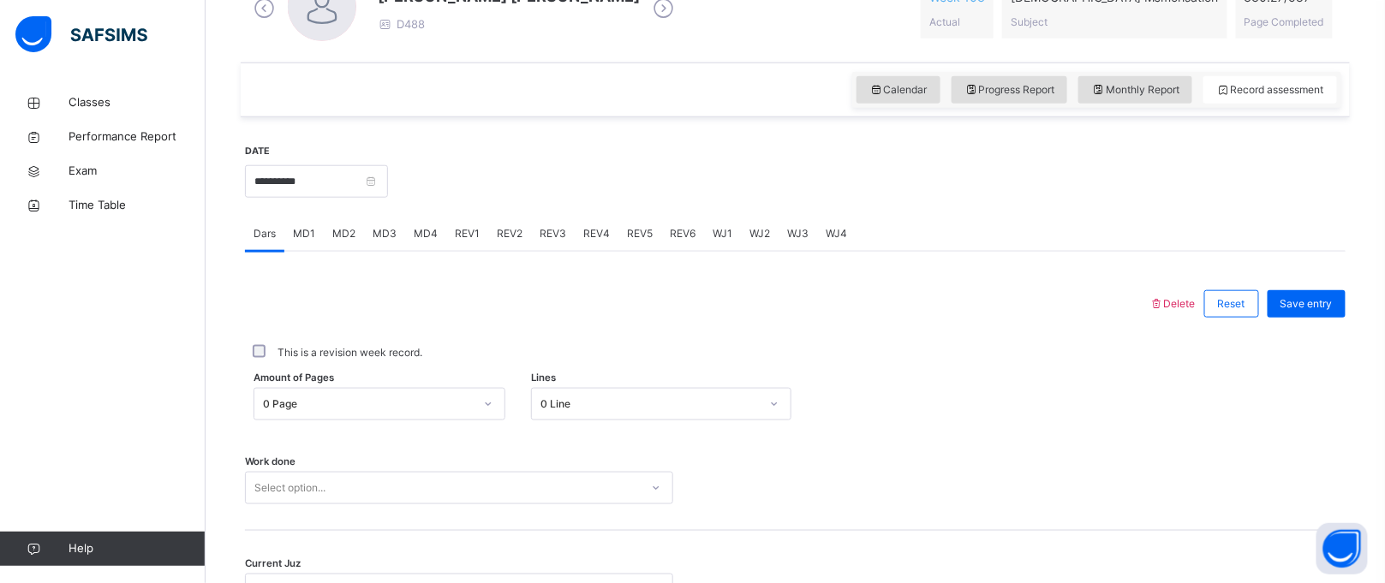
scroll to position [533, 0]
click at [382, 398] on div "0 Page" at bounding box center [380, 403] width 252 height 33
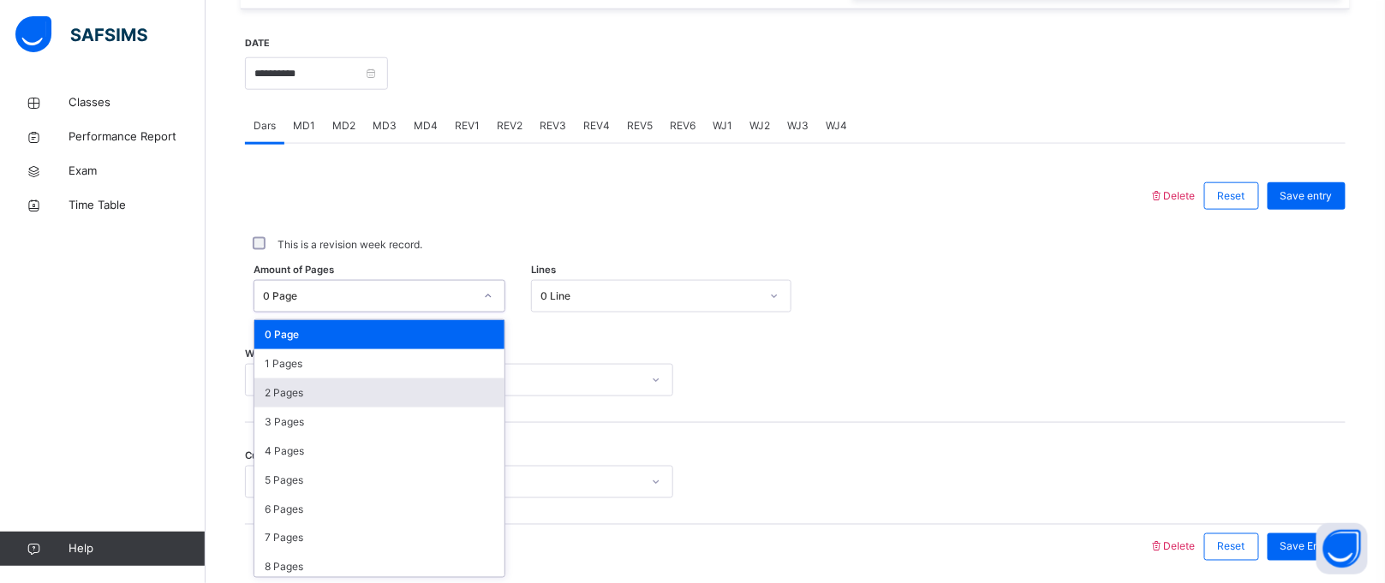
scroll to position [642, 0]
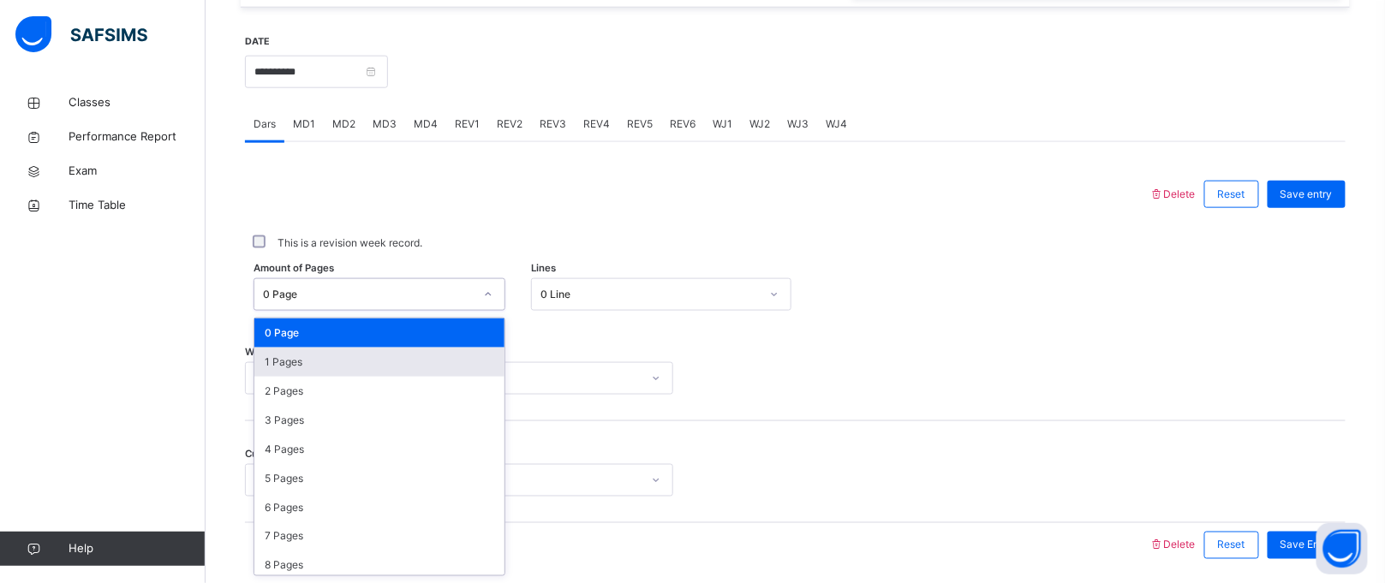
click at [317, 357] on div "1 Pages" at bounding box center [379, 362] width 250 height 29
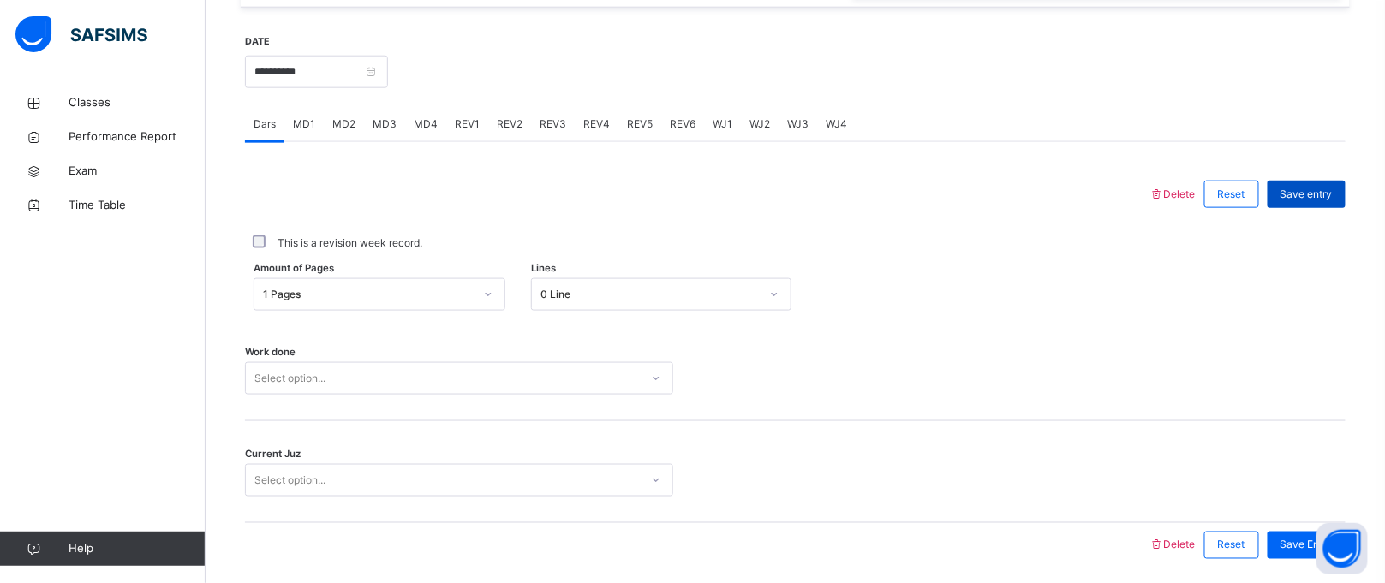
click at [1345, 184] on div "Save entry" at bounding box center [1307, 194] width 78 height 27
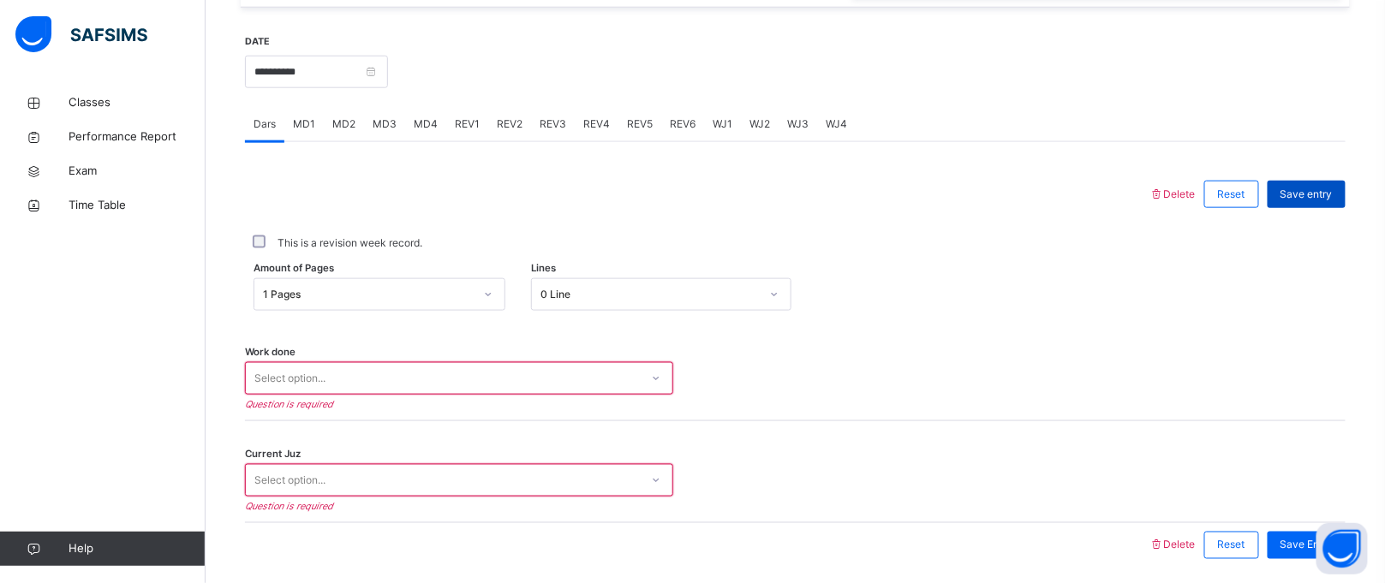
scroll to position [702, 0]
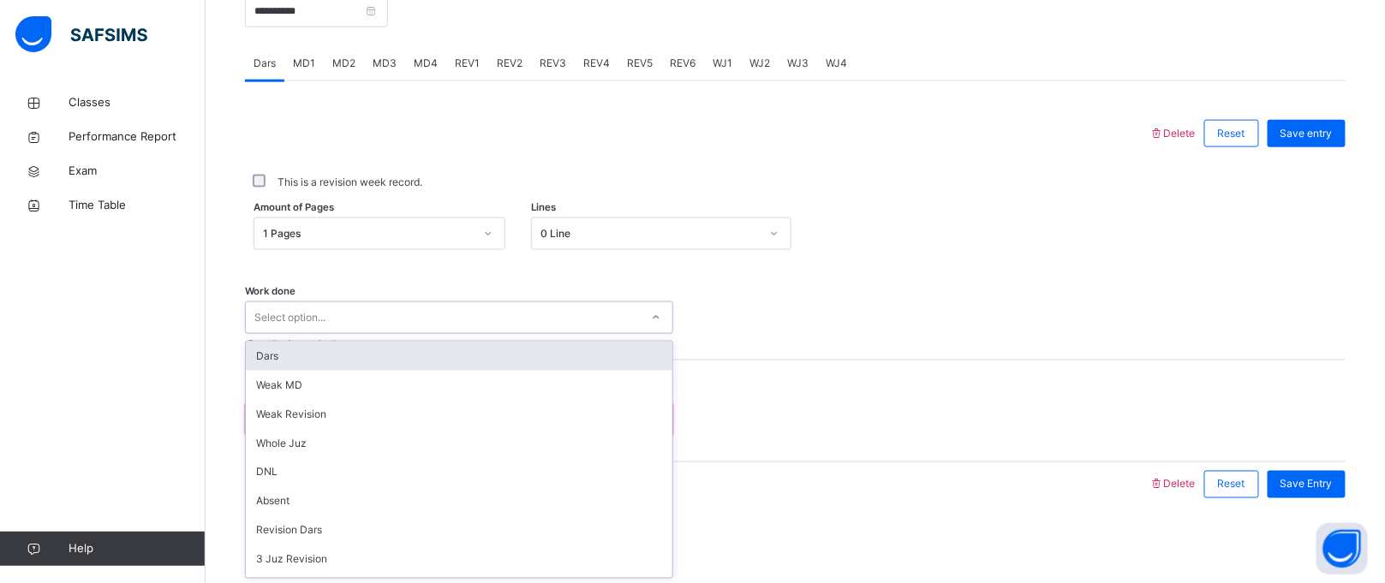
click at [368, 307] on div "Select option..." at bounding box center [443, 318] width 394 height 27
click at [325, 352] on div "Dars" at bounding box center [459, 356] width 427 height 29
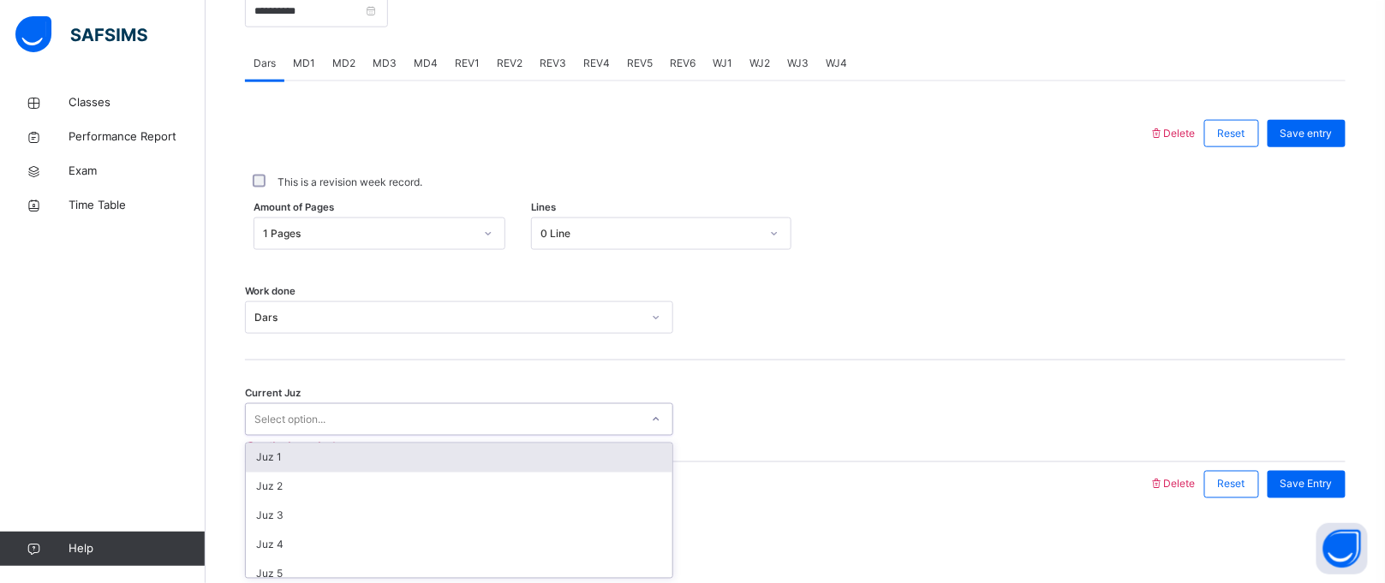
click at [327, 427] on div "Select option..." at bounding box center [443, 420] width 394 height 27
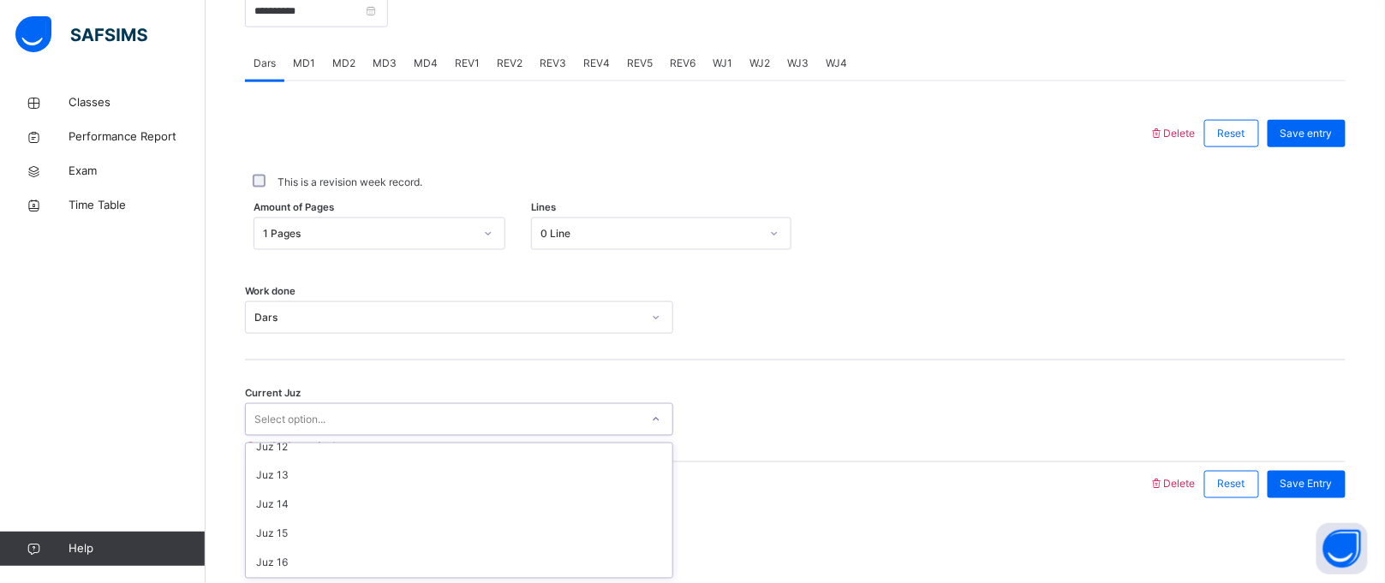
scroll to position [333, 0]
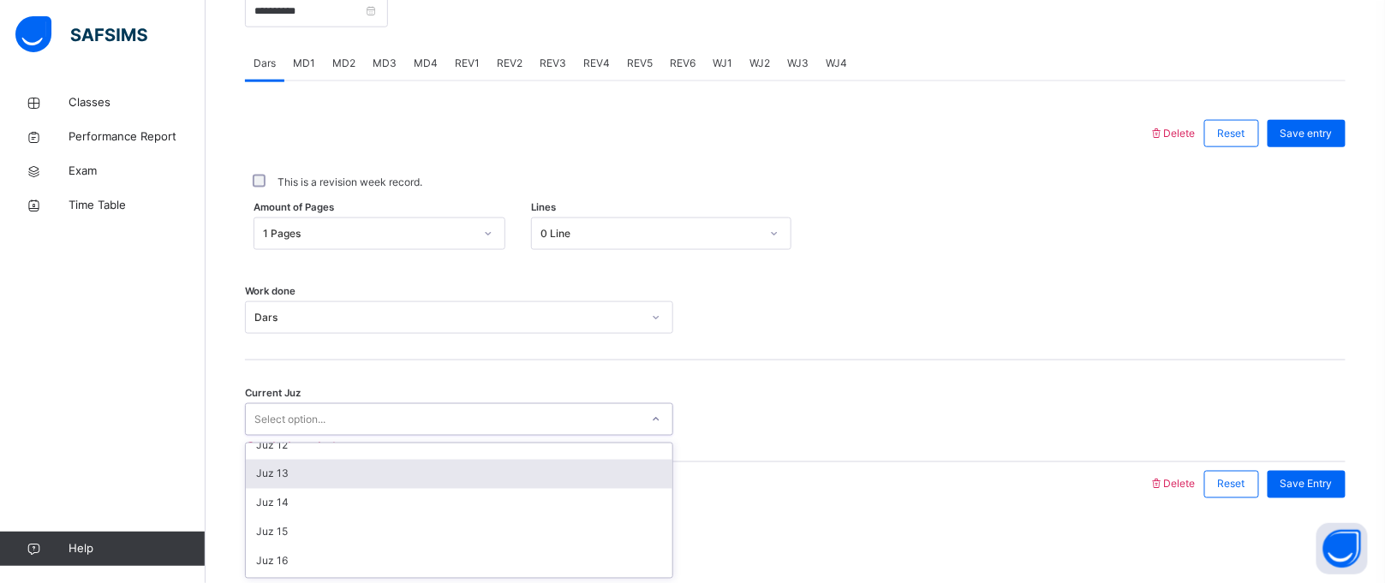
click at [304, 471] on div "Juz 13" at bounding box center [459, 474] width 427 height 29
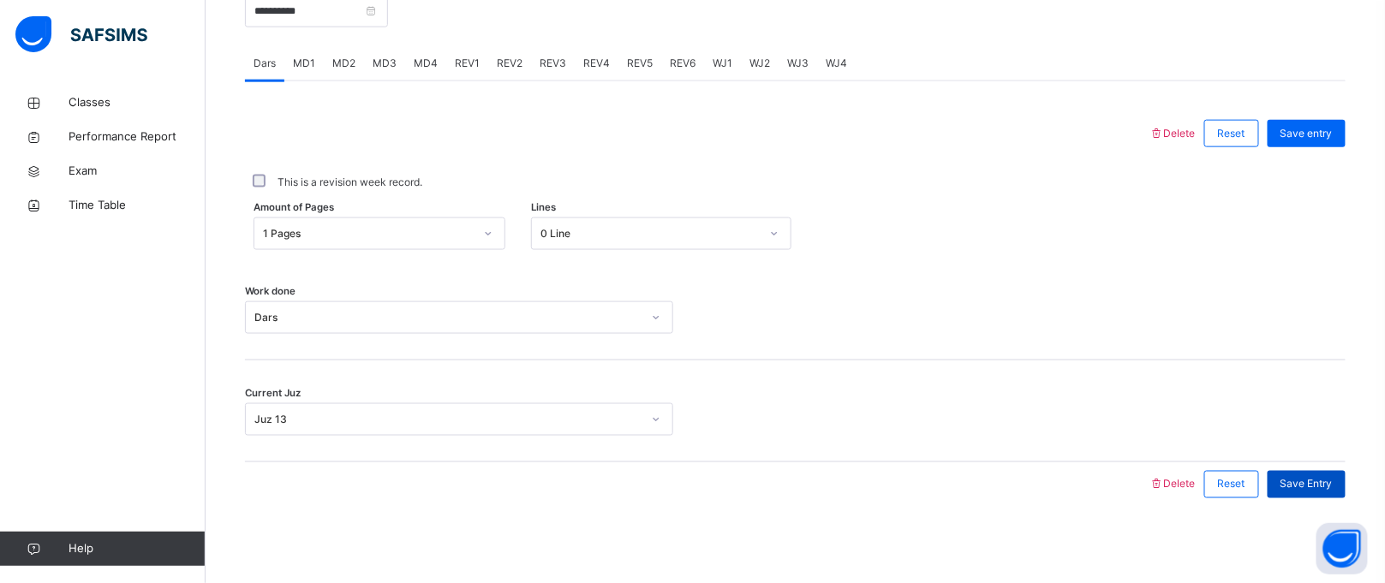
click at [1333, 485] on span "Save Entry" at bounding box center [1307, 484] width 52 height 15
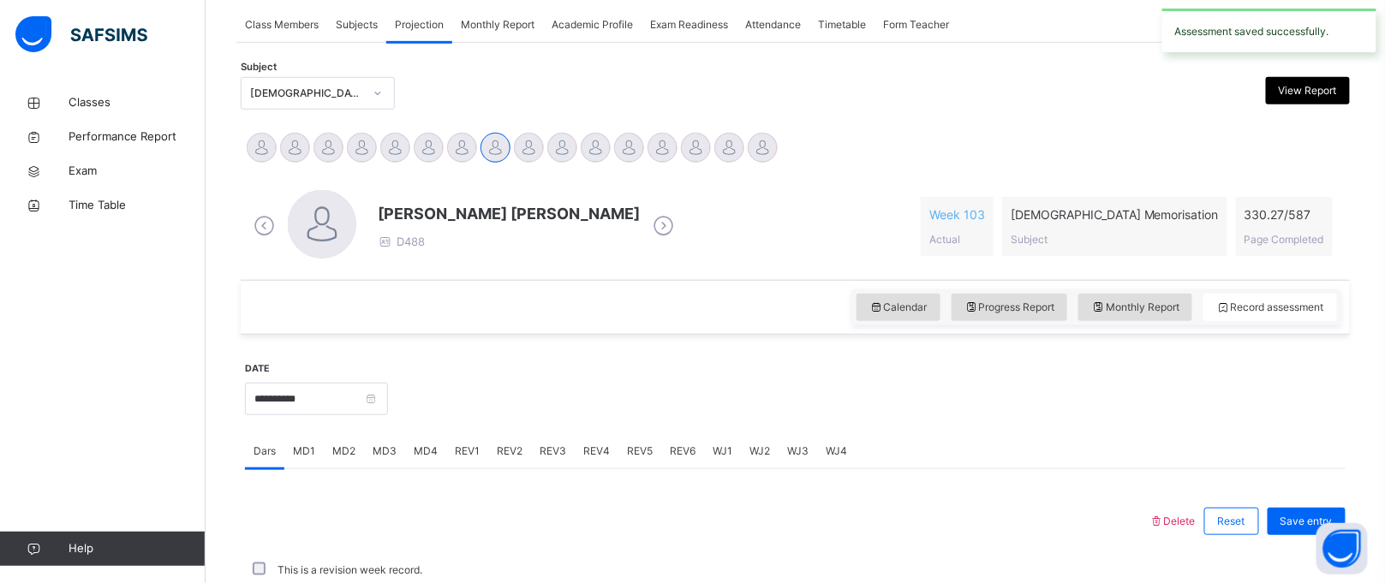
scroll to position [702, 0]
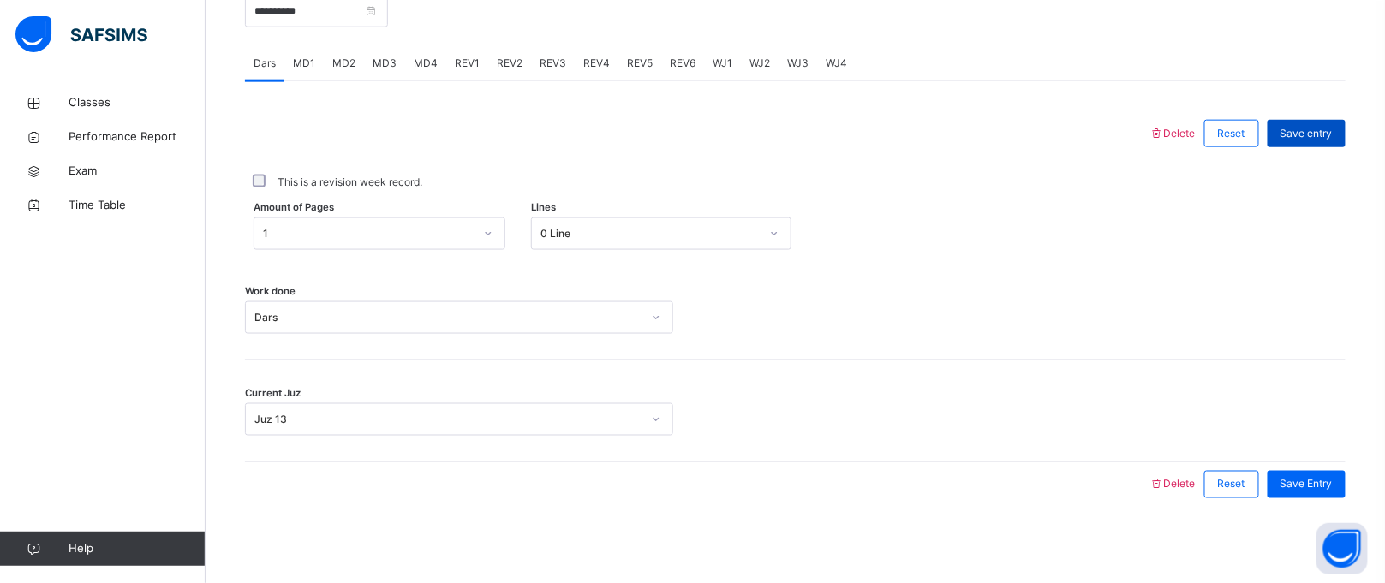
click at [1317, 122] on div "Save entry" at bounding box center [1307, 133] width 78 height 27
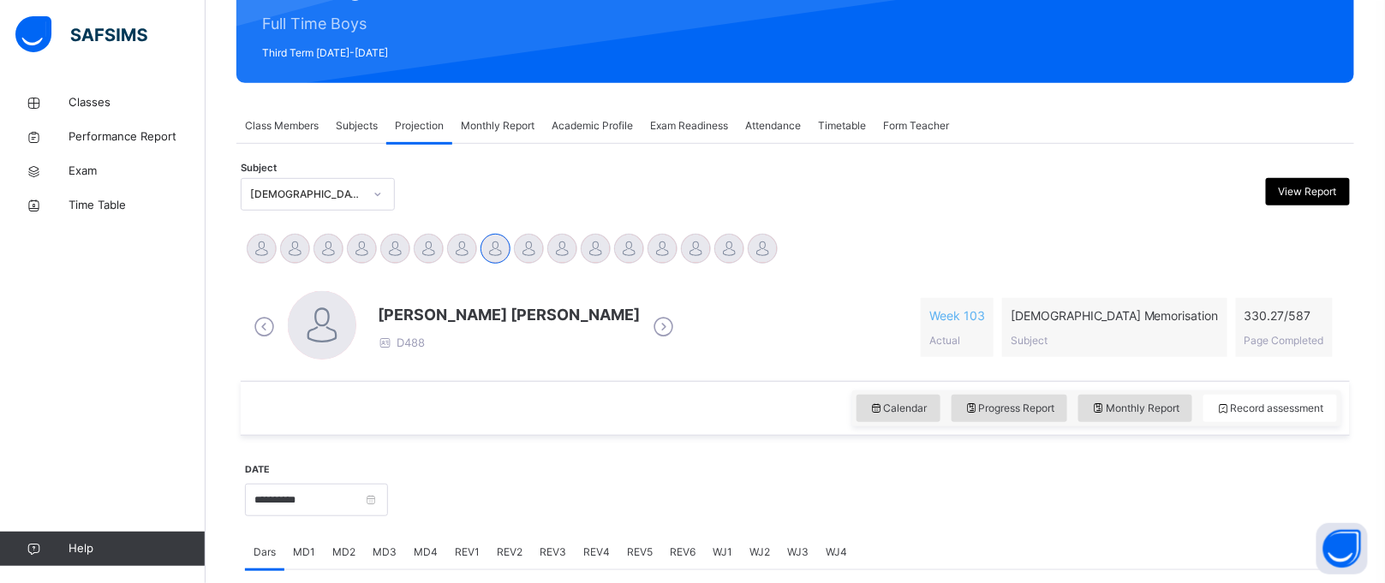
scroll to position [208, 0]
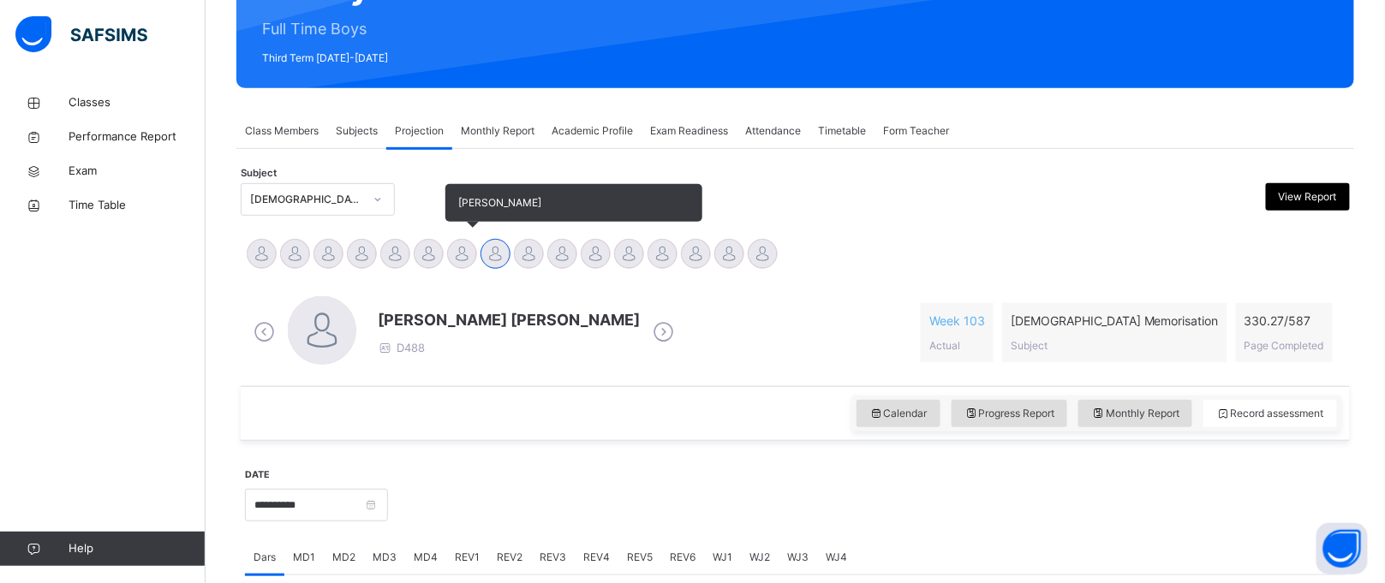
click at [467, 260] on div at bounding box center [462, 254] width 30 height 30
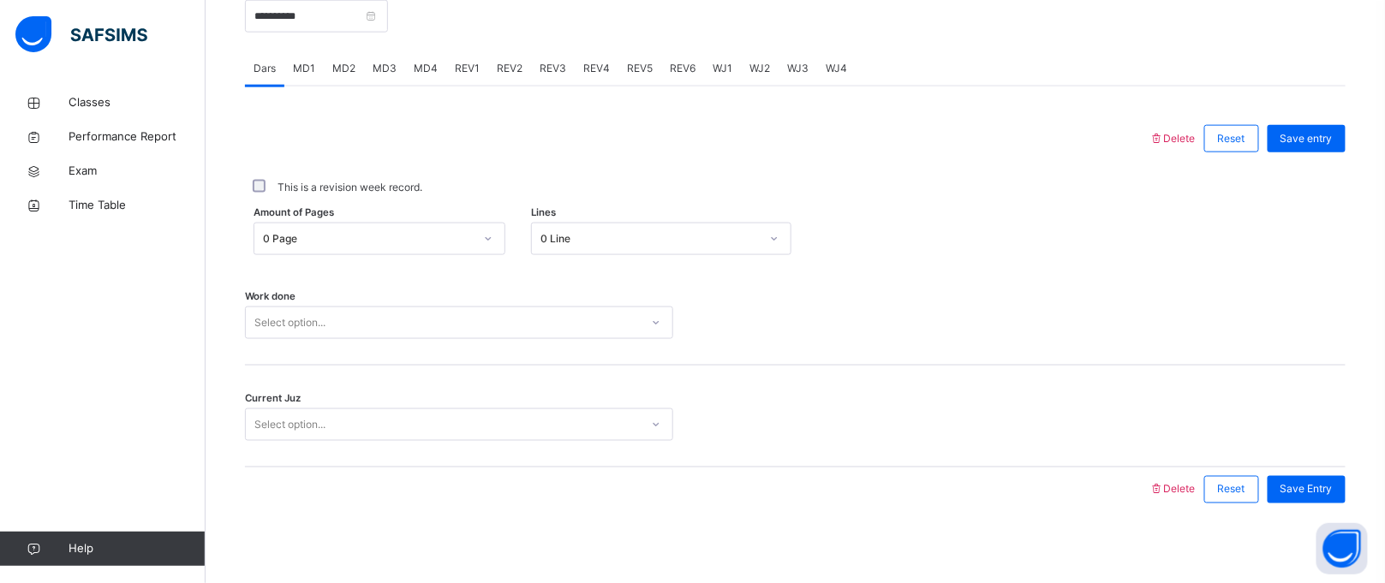
scroll to position [702, 0]
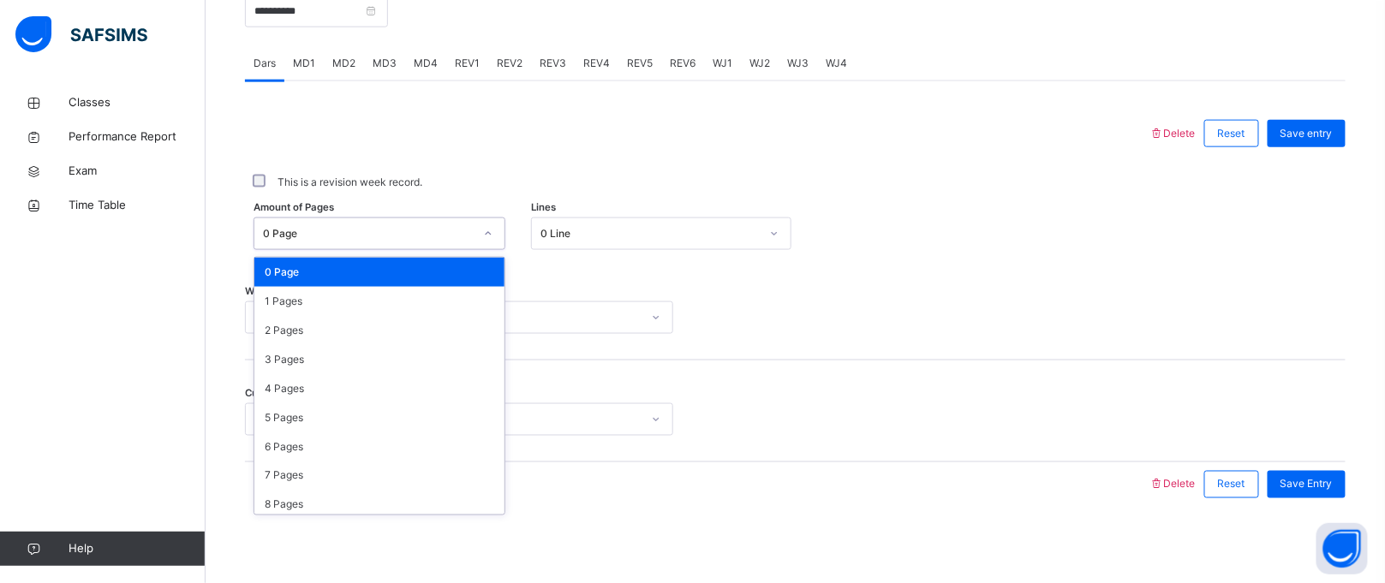
click at [454, 245] on div "0 Page" at bounding box center [363, 234] width 218 height 27
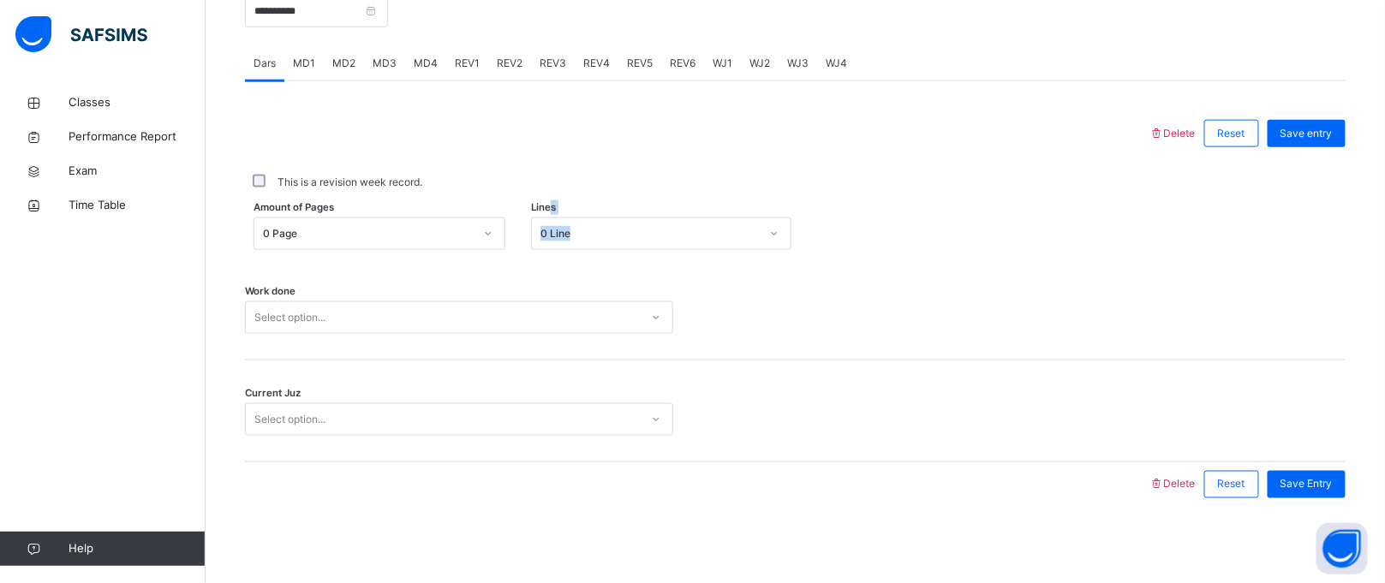
drag, startPoint x: 558, startPoint y: 211, endPoint x: 561, endPoint y: 223, distance: 12.3
click at [561, 223] on div "Lines 0 Line" at bounding box center [661, 234] width 260 height 33
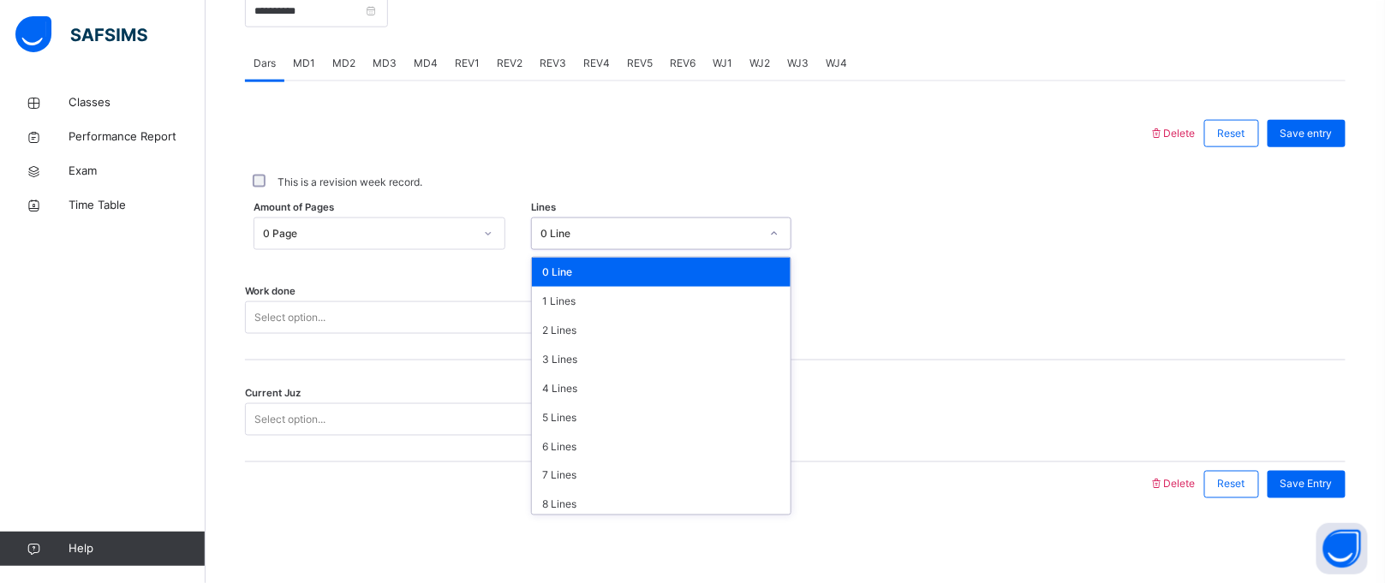
click at [597, 221] on div "0 Line" at bounding box center [645, 234] width 226 height 27
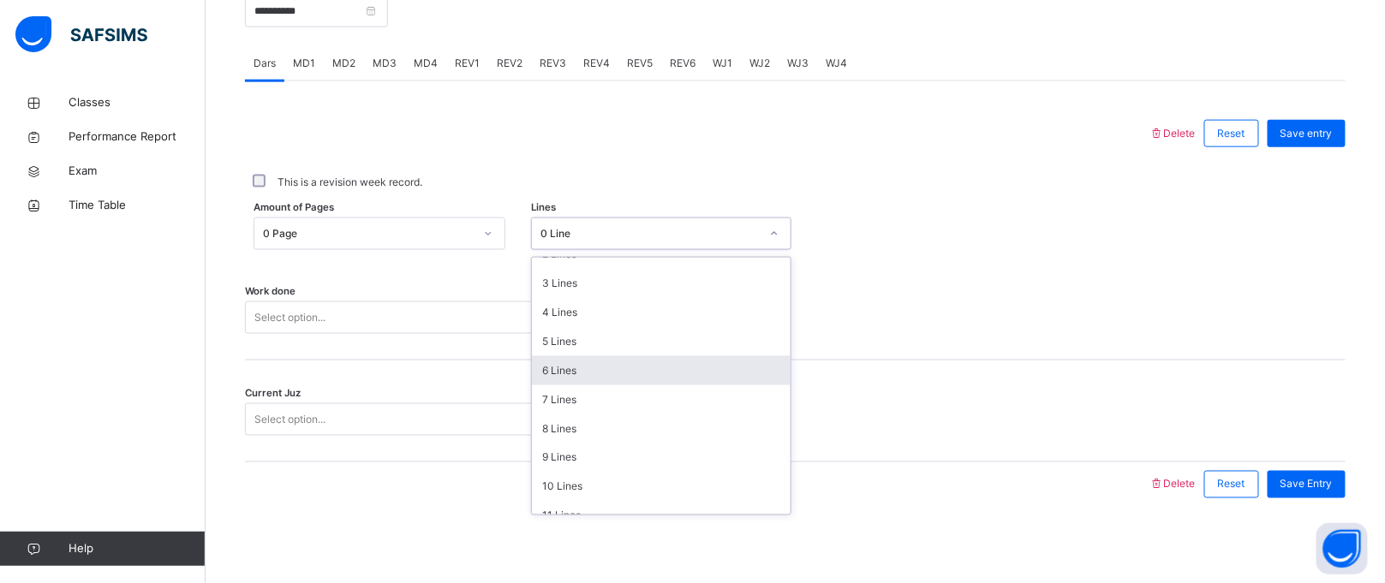
scroll to position [208, 0]
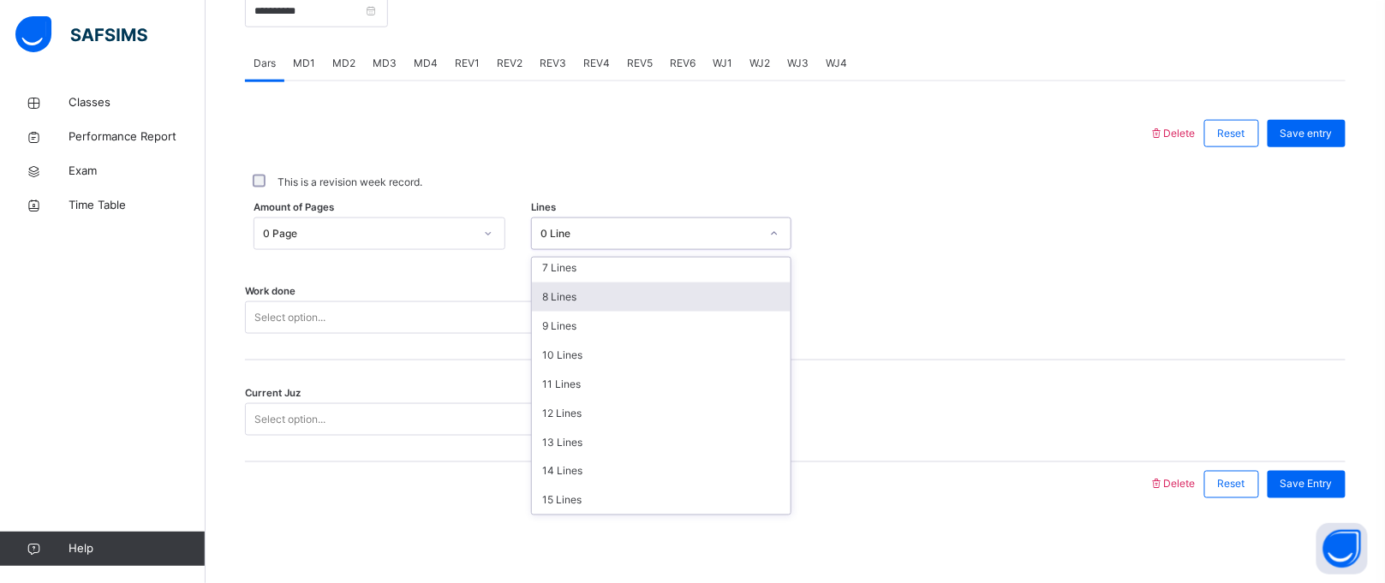
click at [583, 302] on div "8 Lines" at bounding box center [661, 297] width 259 height 29
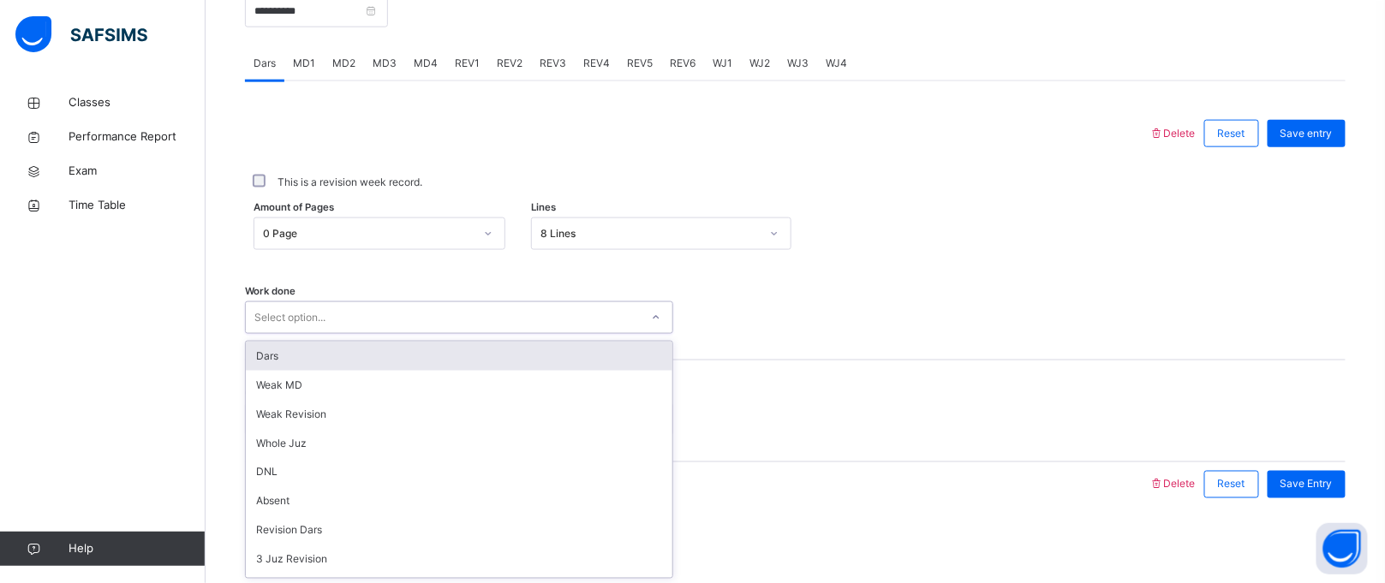
click at [574, 324] on div "Select option..." at bounding box center [443, 318] width 394 height 27
click at [558, 341] on div "Dars Weak MD Weak Revision Whole Juz DNL Absent Revision Dars 3 Juz Revision 5 …" at bounding box center [459, 460] width 428 height 238
click at [559, 341] on div "Dars Weak MD Weak Revision Whole Juz DNL Absent Revision Dars 3 Juz Revision 5 …" at bounding box center [459, 460] width 428 height 238
click at [559, 344] on div "Dars" at bounding box center [459, 356] width 427 height 29
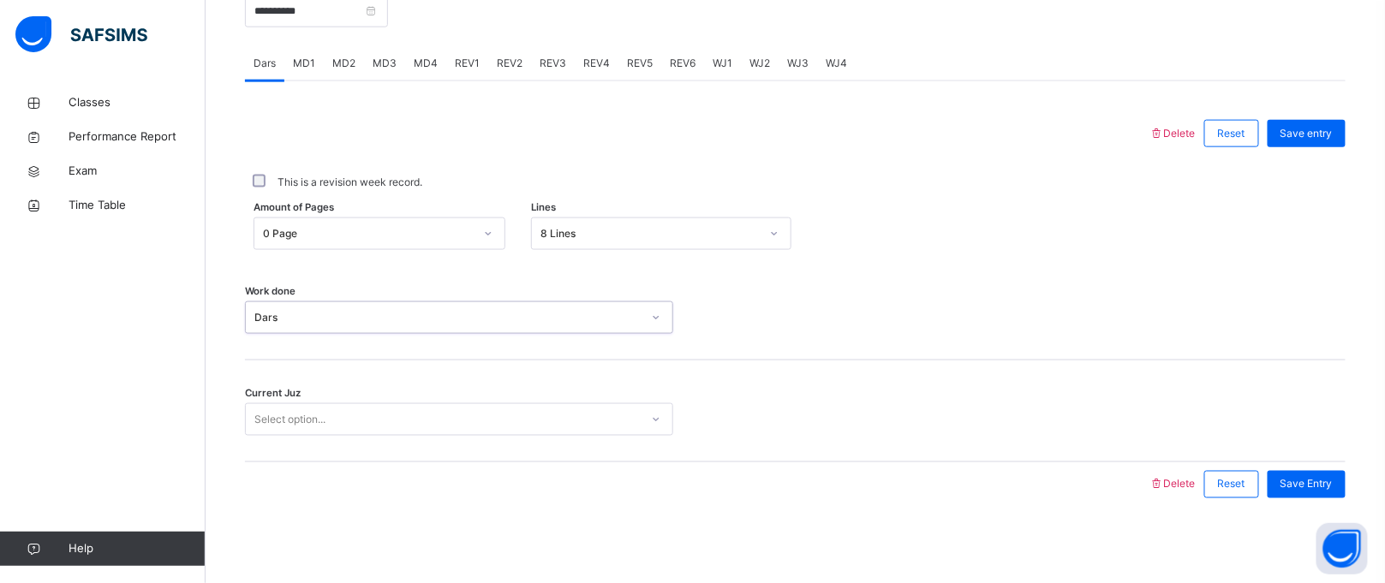
click at [583, 427] on div "Select option..." at bounding box center [443, 420] width 394 height 27
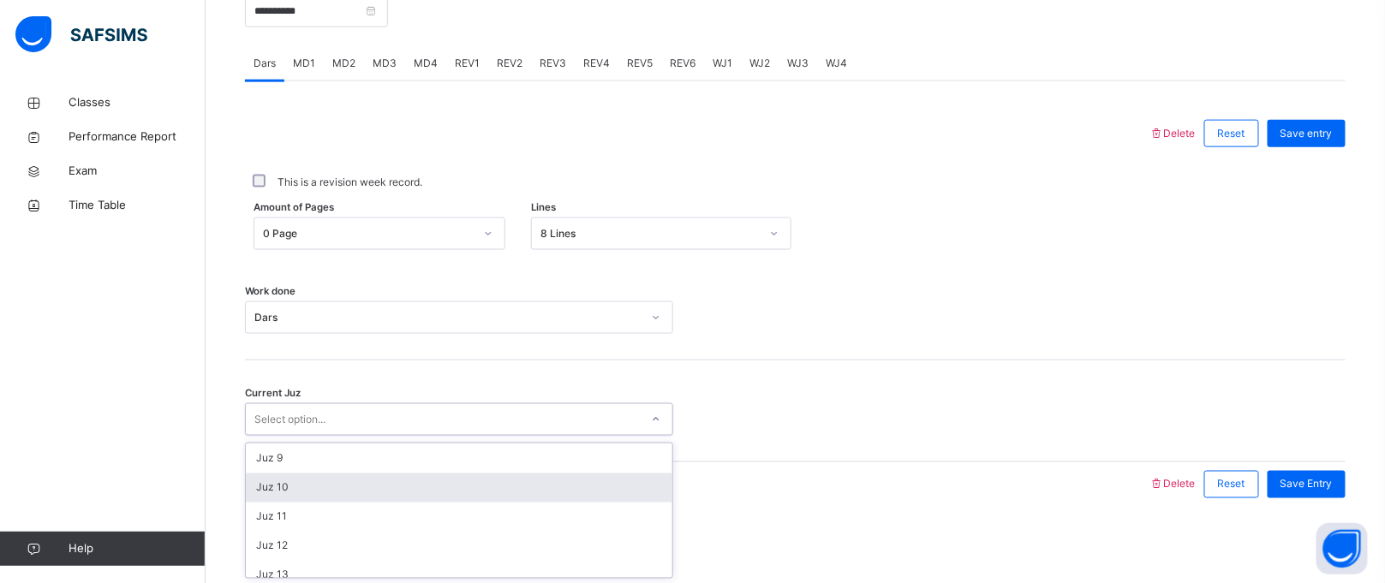
click at [415, 488] on div "Juz 10" at bounding box center [459, 488] width 427 height 29
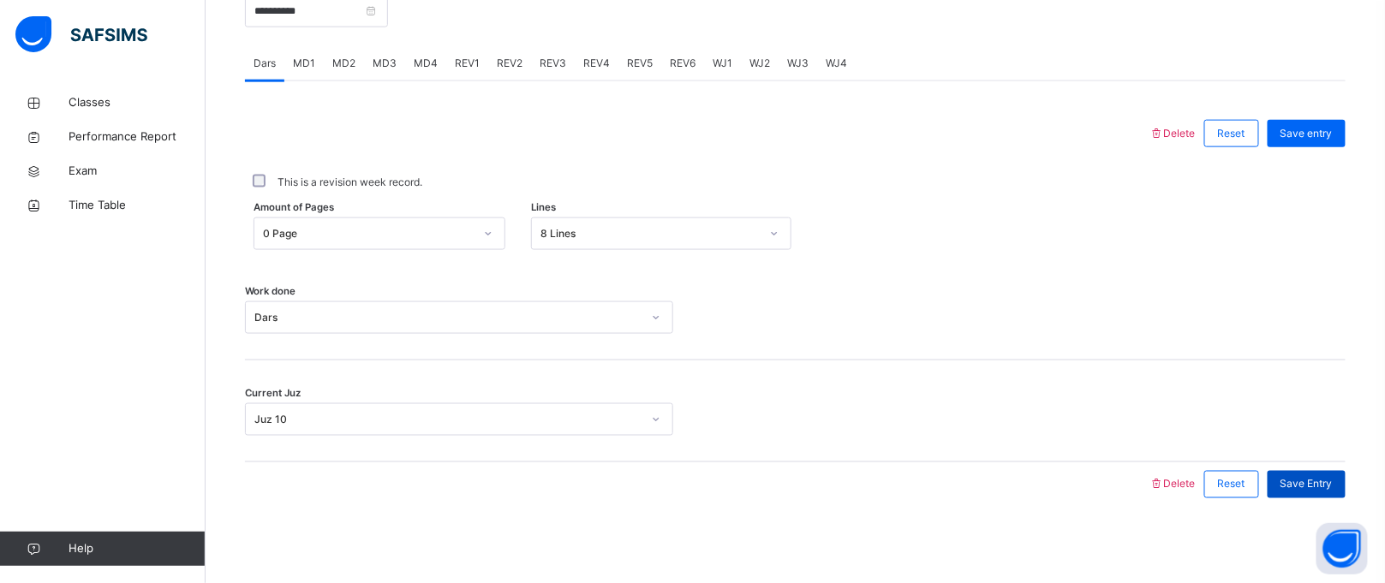
click at [1303, 490] on span "Save Entry" at bounding box center [1307, 484] width 52 height 15
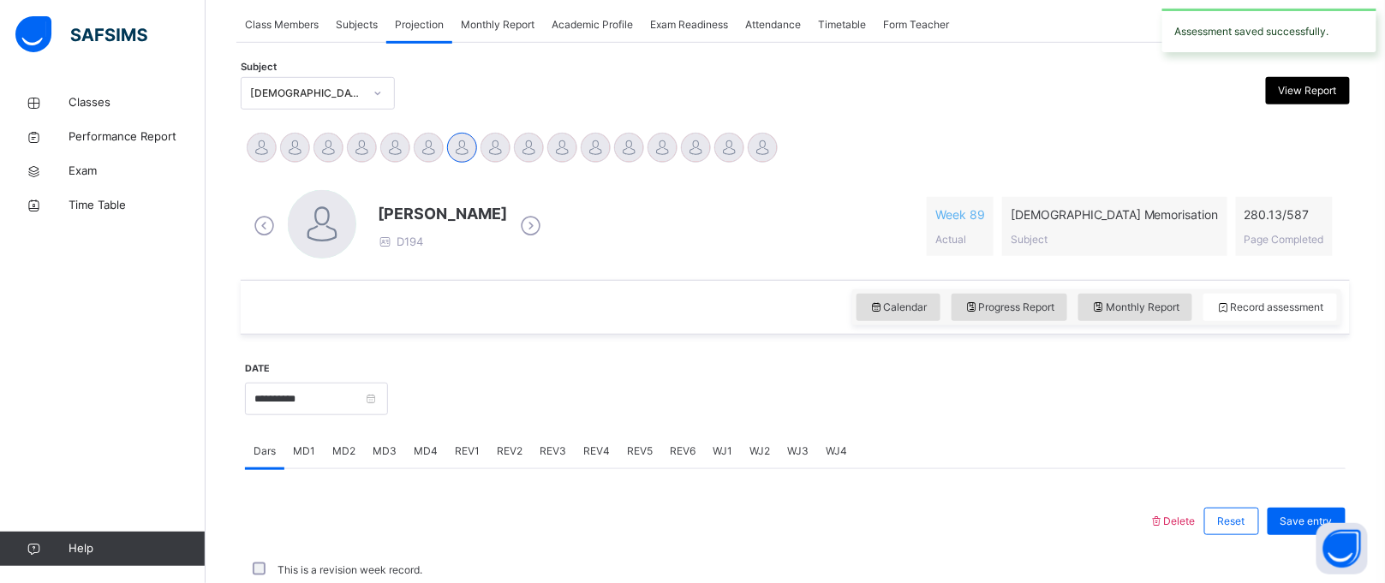
scroll to position [702, 0]
